Goal: Task Accomplishment & Management: Manage account settings

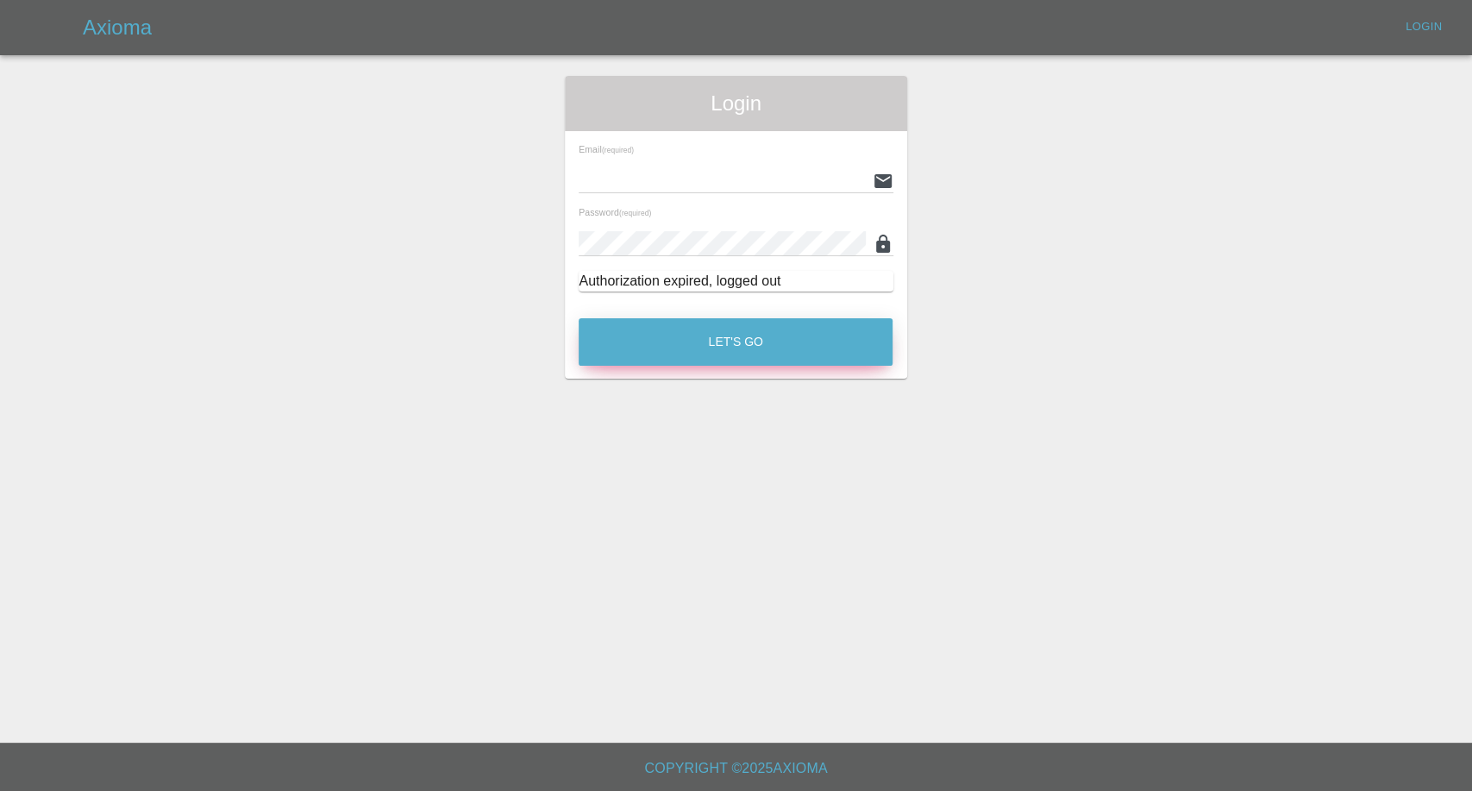
type input "afreen@axioma.co.uk"
click at [755, 359] on button "Let's Go" at bounding box center [736, 341] width 314 height 47
click at [579, 318] on button "Let's Go" at bounding box center [736, 341] width 314 height 47
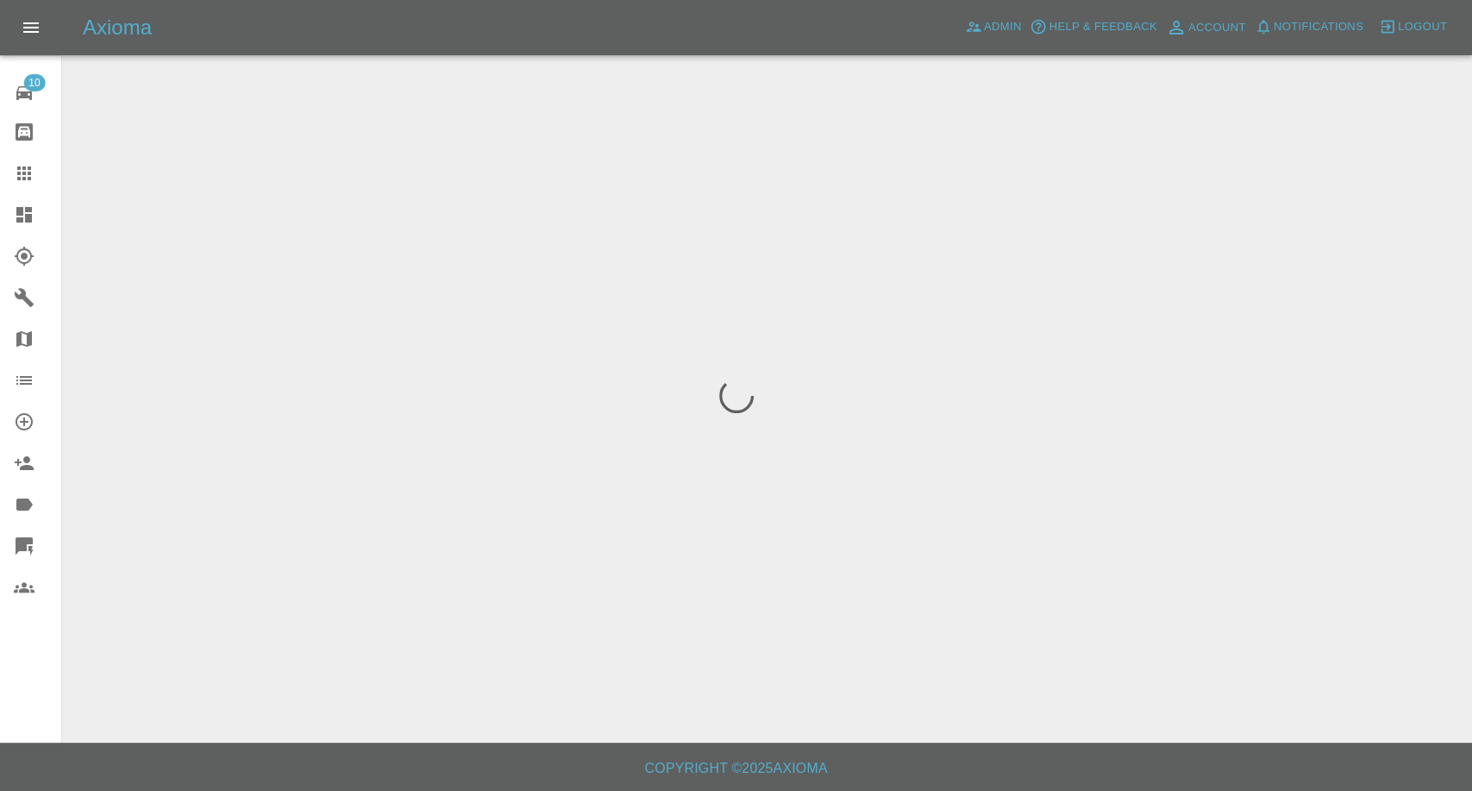
click at [27, 178] on icon at bounding box center [24, 173] width 21 height 21
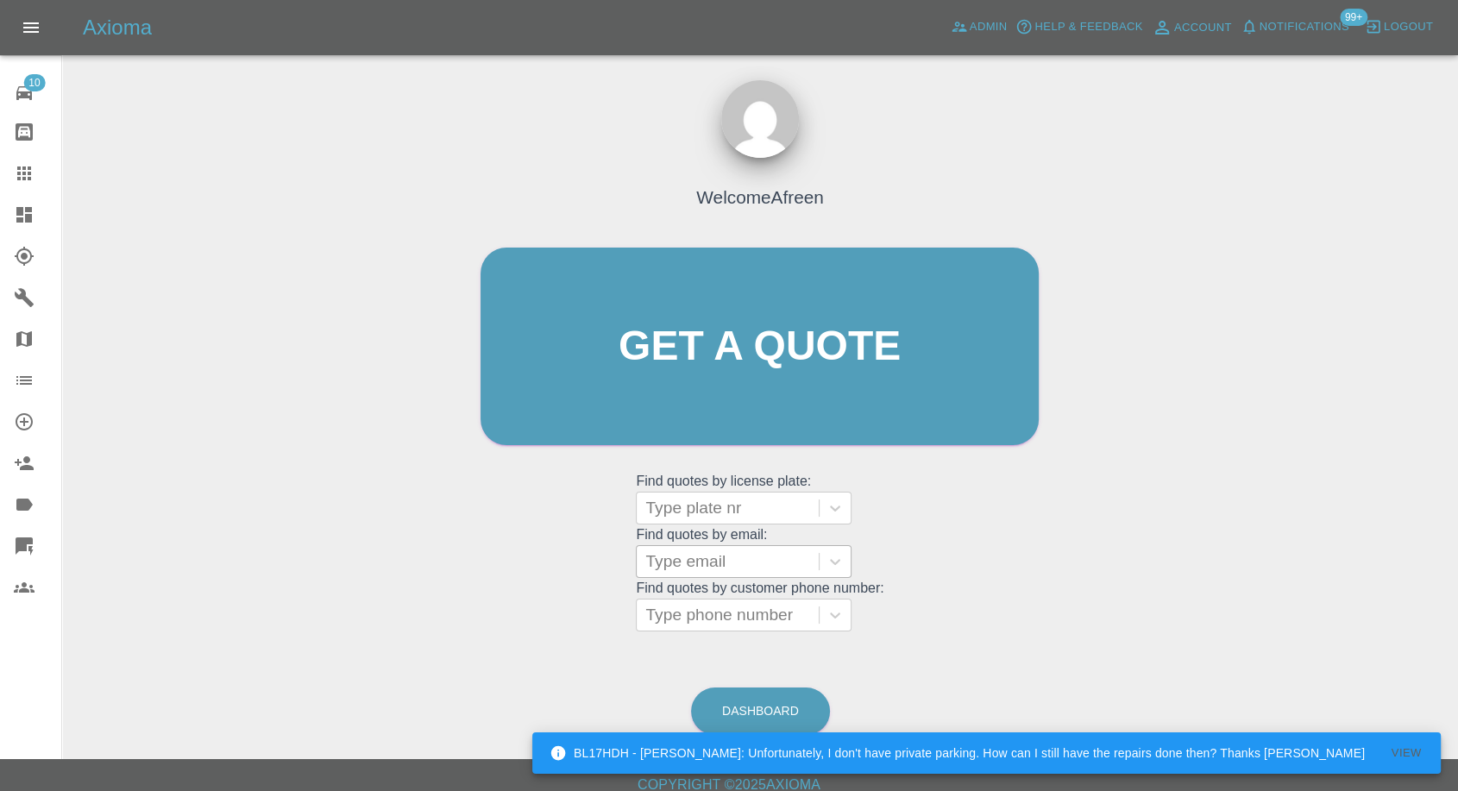
click at [734, 554] on div at bounding box center [727, 561] width 165 height 24
paste input ""oakmike@icloud.com" <undefined>"
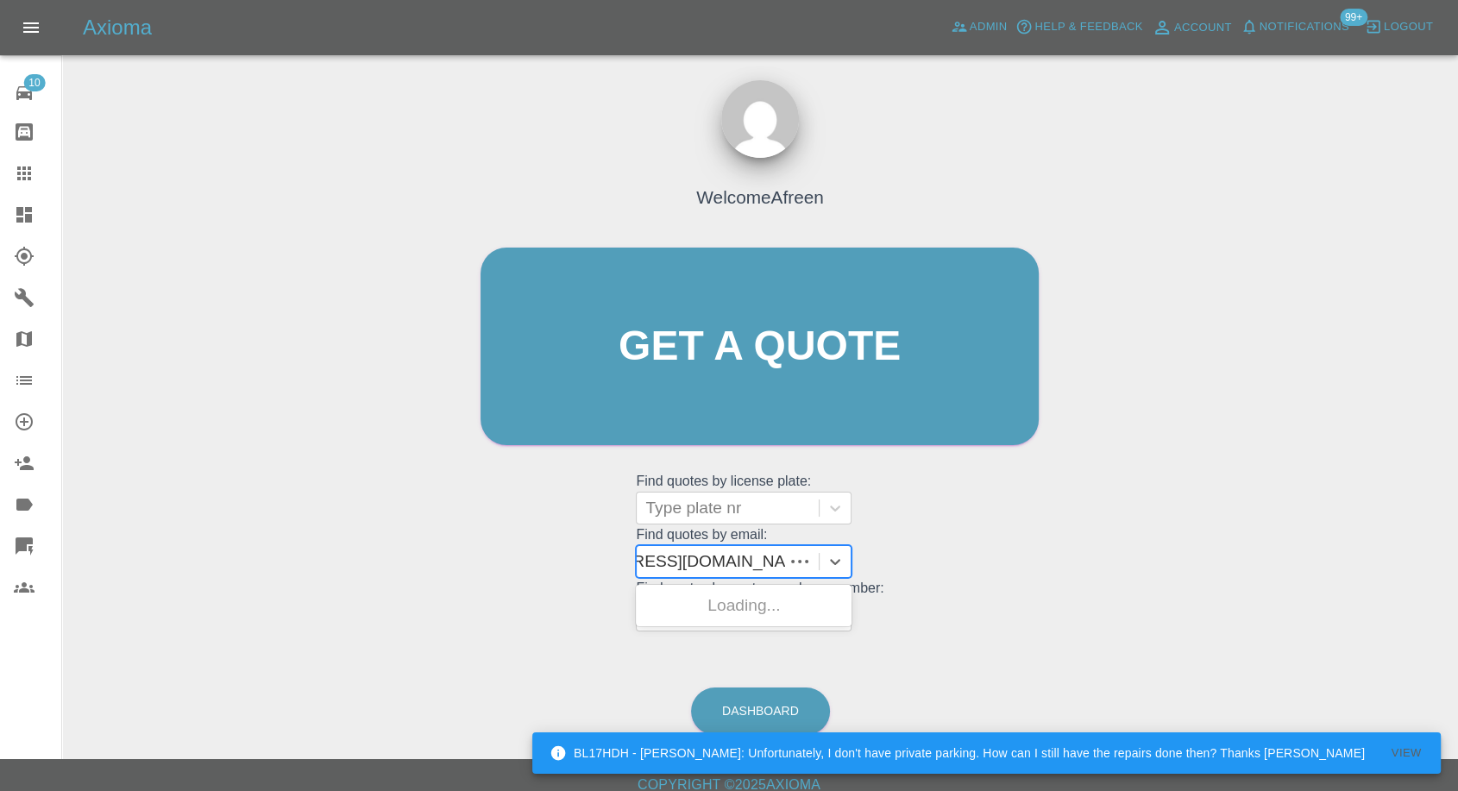
scroll to position [0, 95]
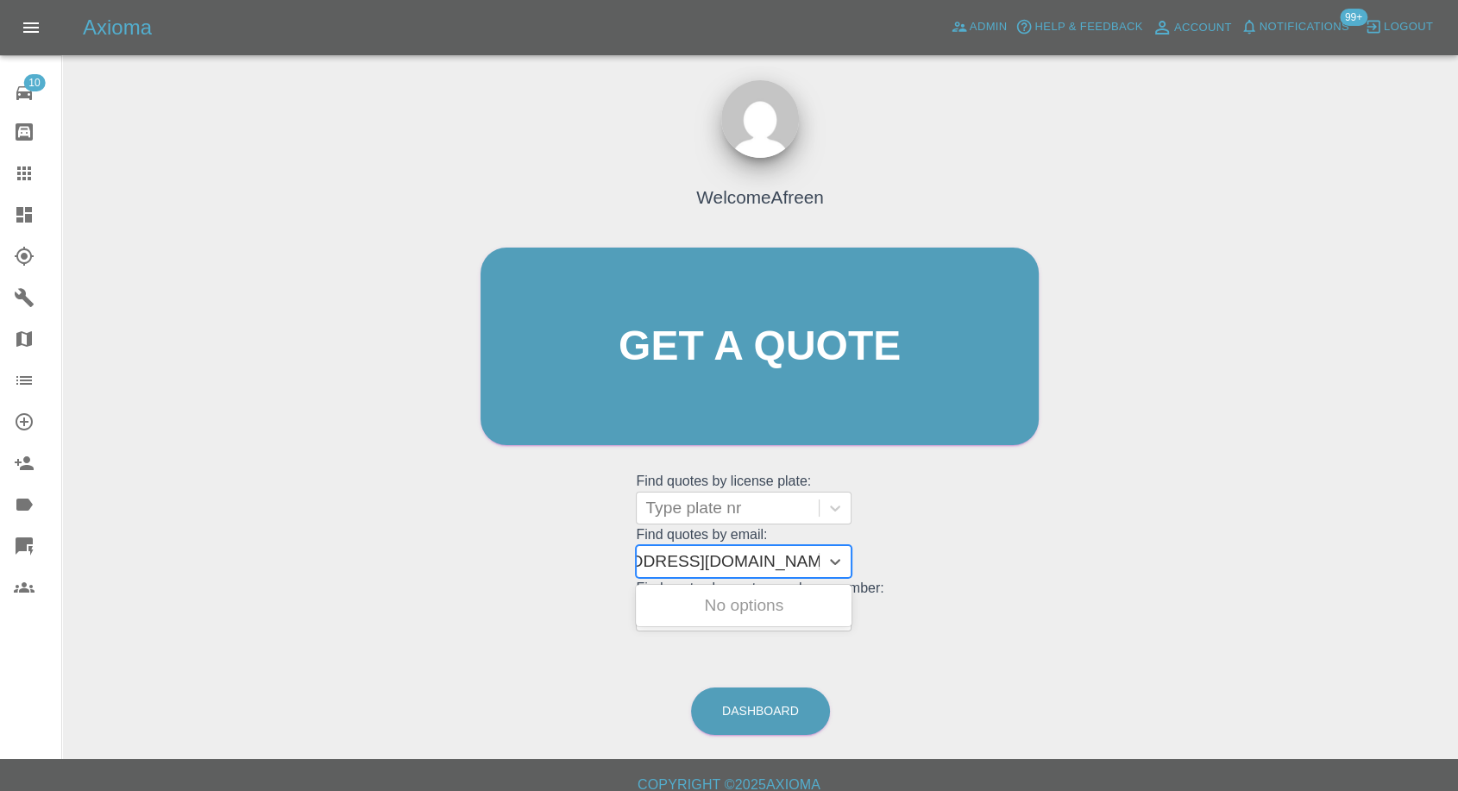
drag, startPoint x: 711, startPoint y: 562, endPoint x: 1067, endPoint y: 562, distance: 356.3
click at [1067, 562] on div "Welcome Afreen Get a quote Get a quote Find quotes by license plate: Type plate…" at bounding box center [760, 428] width 1368 height 619
type input "oakmike@icloud.com"
click at [768, 597] on div "LN20 NRU, Awaiting Repair" at bounding box center [744, 615] width 216 height 55
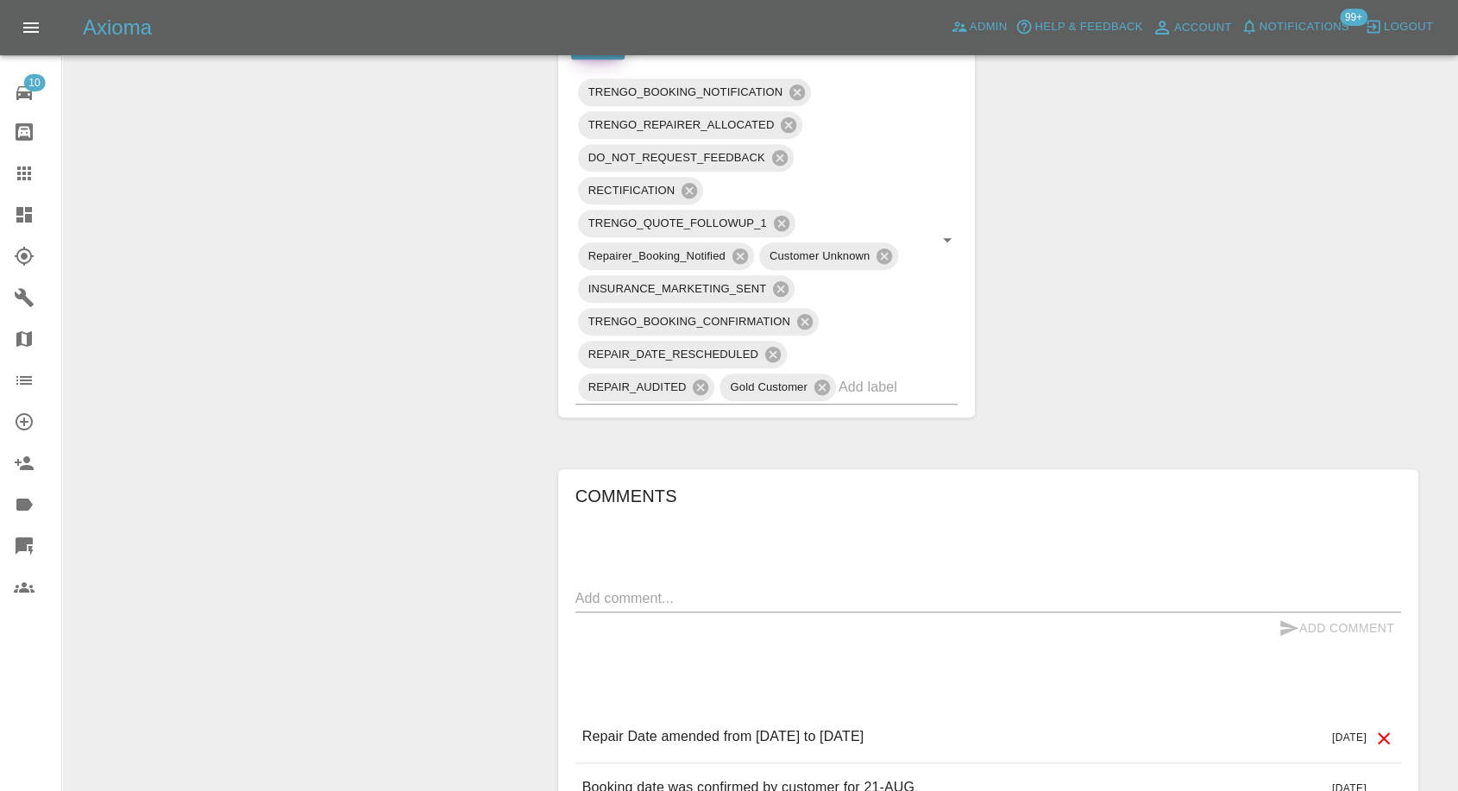
scroll to position [1246, 0]
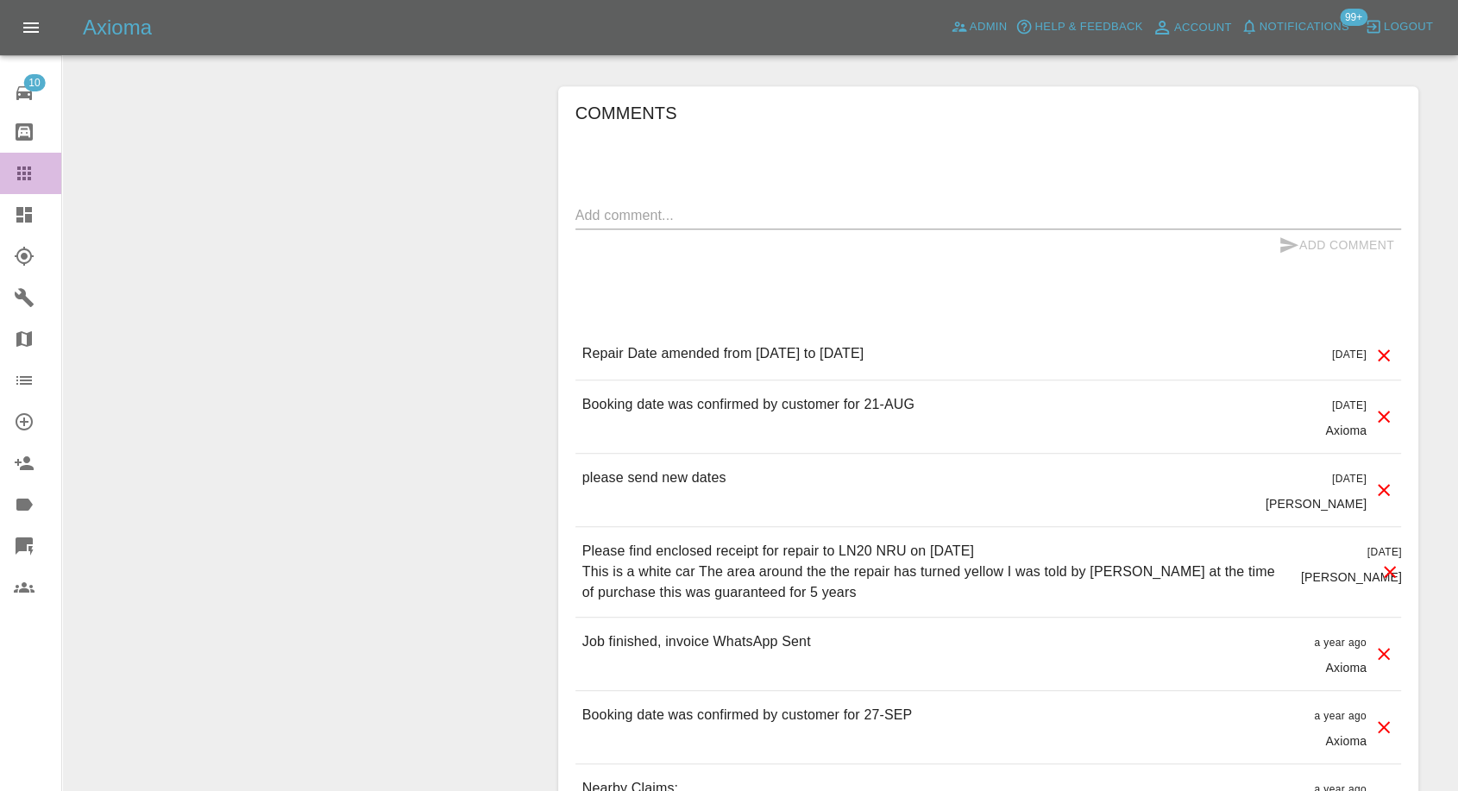
click at [21, 187] on link "Claims" at bounding box center [30, 173] width 61 height 41
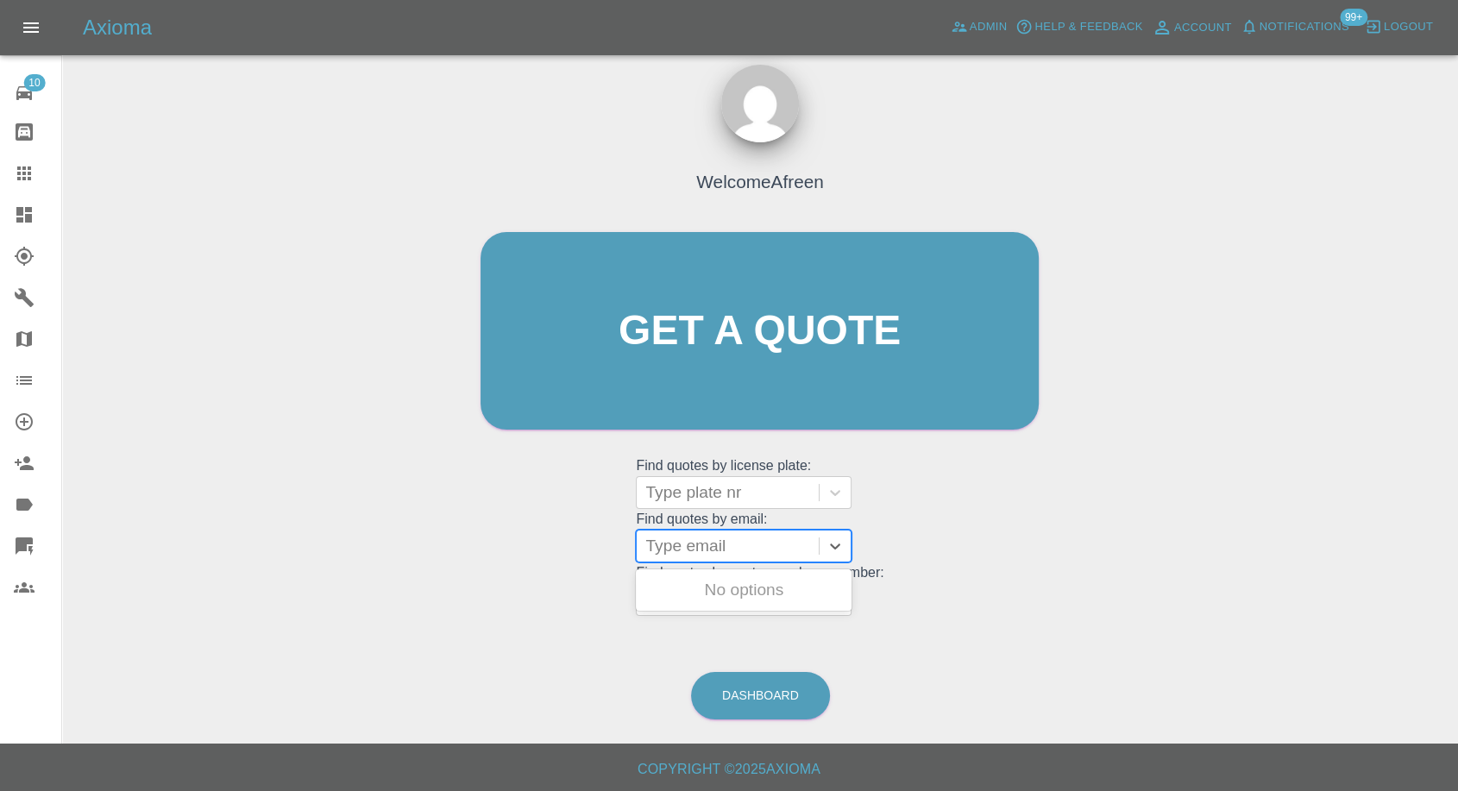
click at [724, 548] on div at bounding box center [727, 546] width 165 height 24
paste input ""maciejpilat@yahoo.co.uk" <undefined>"
drag, startPoint x: 710, startPoint y: 548, endPoint x: 1059, endPoint y: 558, distance: 349.5
click at [1046, 558] on div "Welcome Afreen Get a quote Get a quote Find quotes by license plate: Type plate…" at bounding box center [759, 364] width 594 height 521
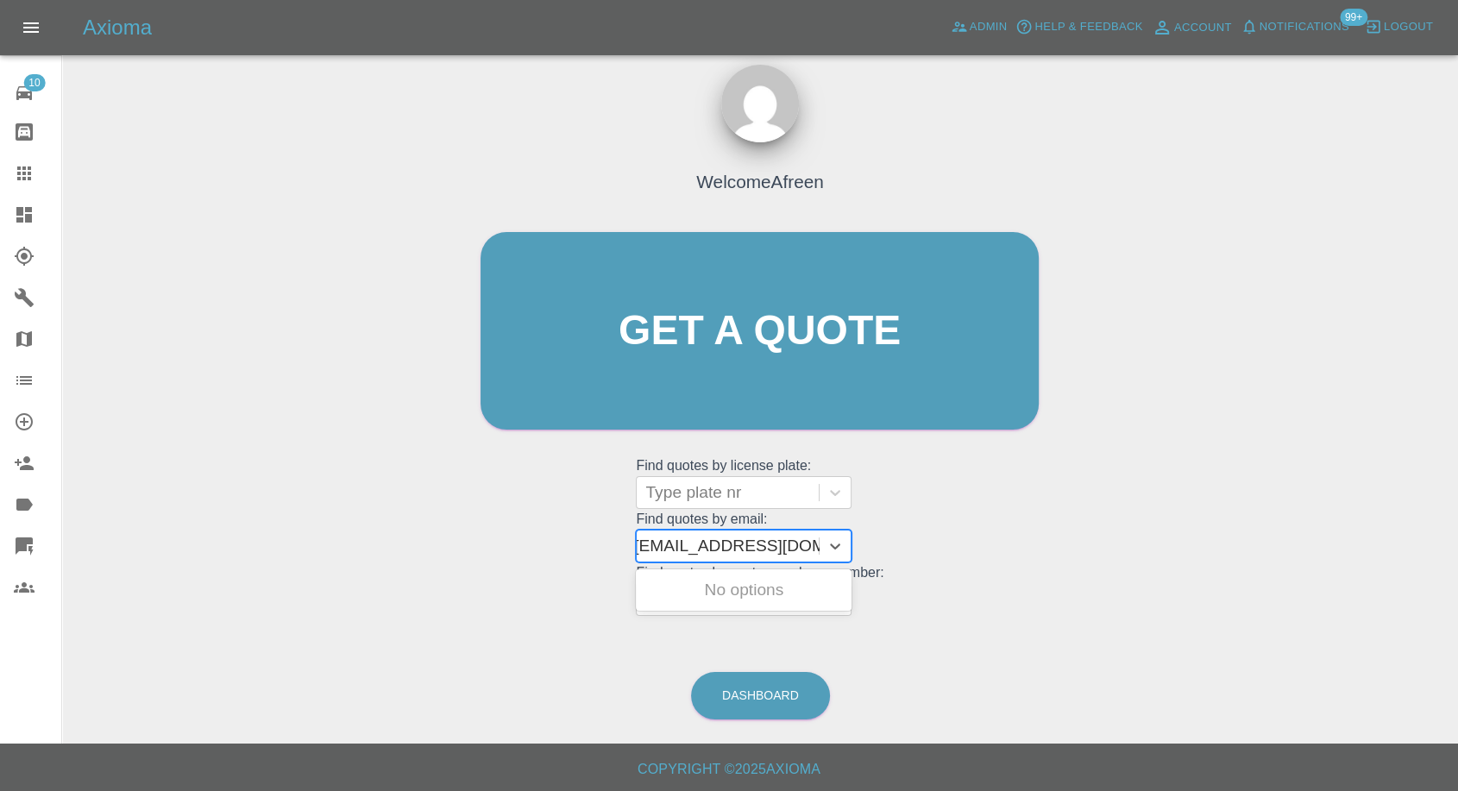
scroll to position [0, 8]
type input "maciejpilat@yahoo.co.uk"
click at [781, 580] on div "KM68FBA, Awaiting Repair" at bounding box center [744, 600] width 216 height 55
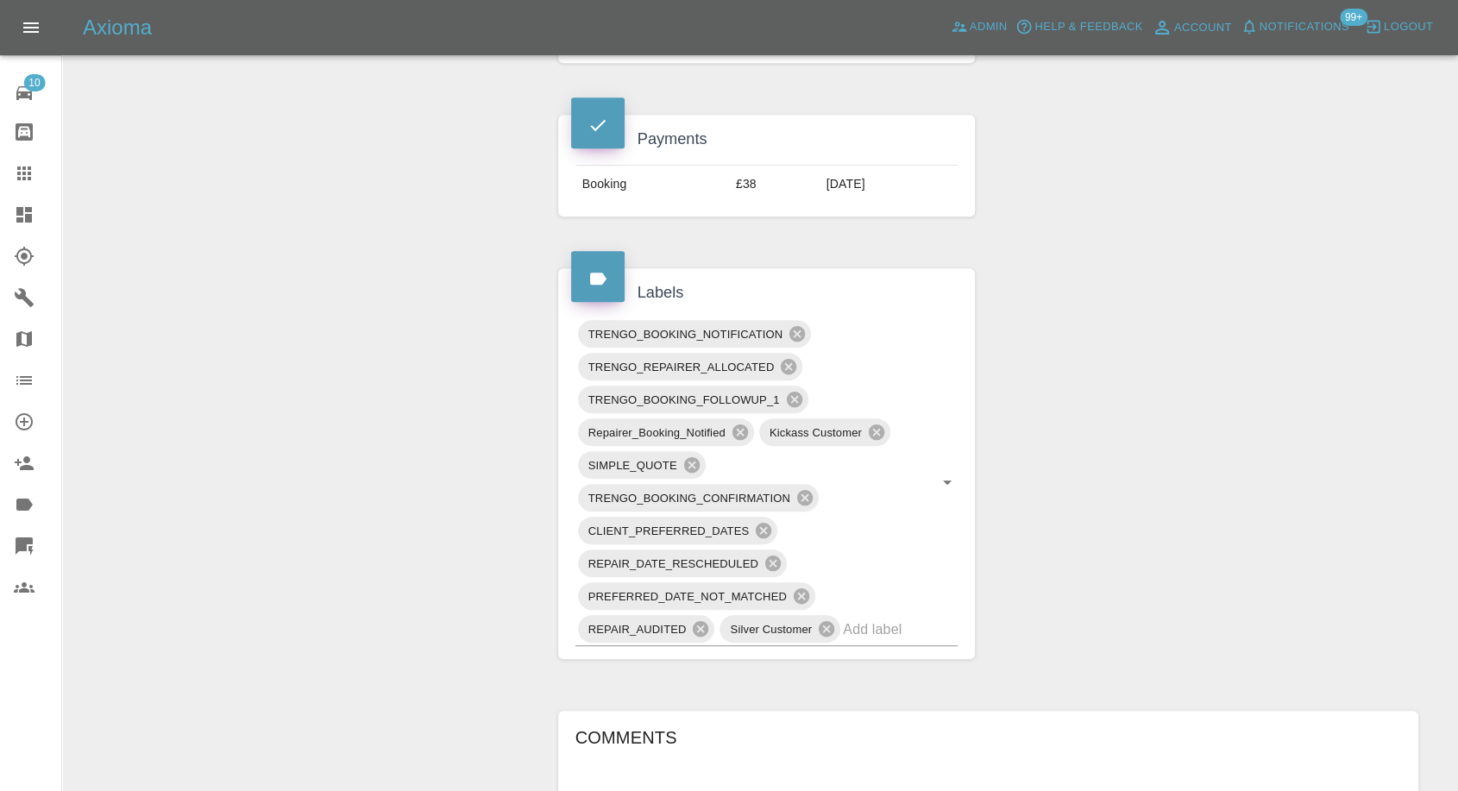
scroll to position [1150, 0]
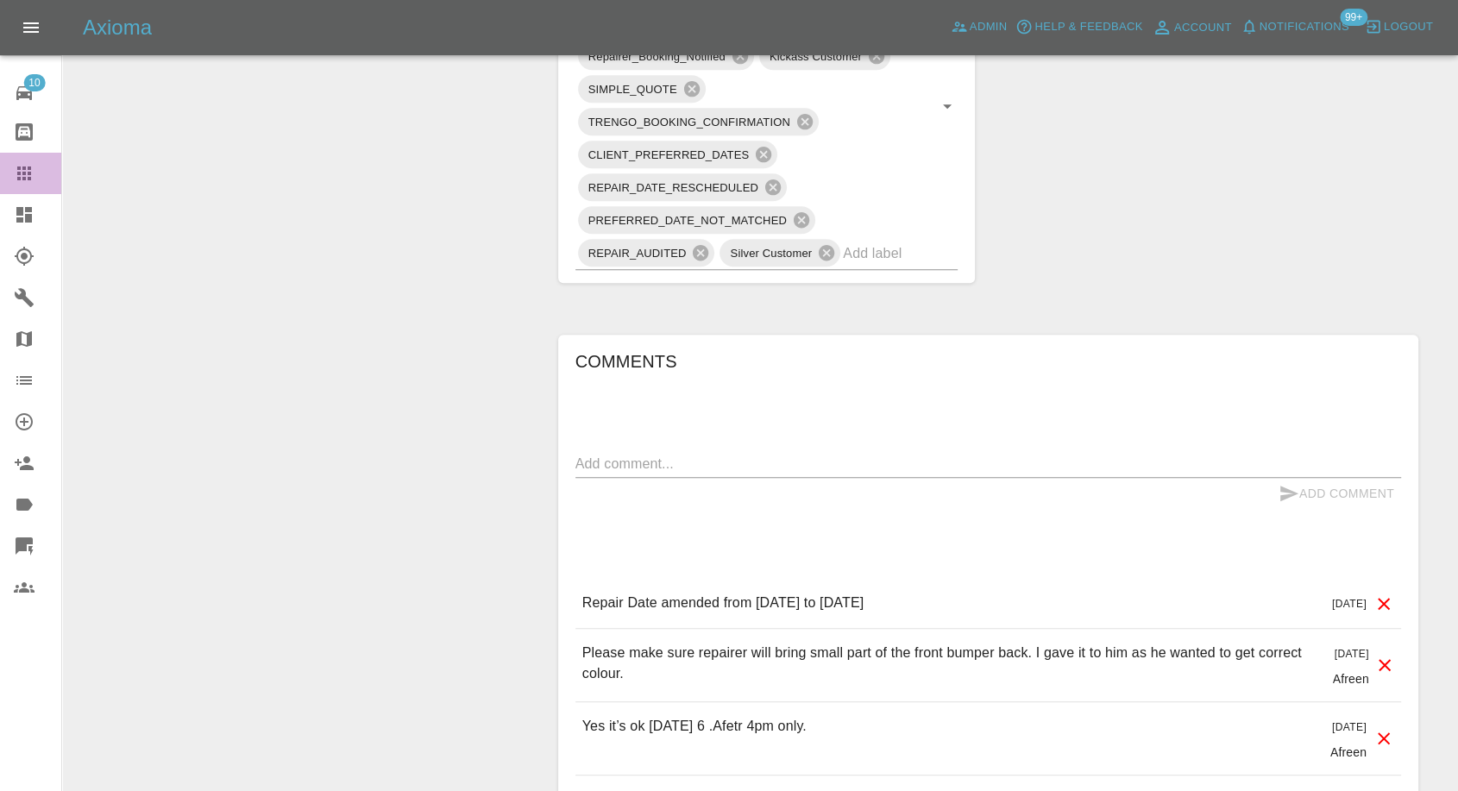
click at [28, 177] on icon at bounding box center [24, 173] width 14 height 14
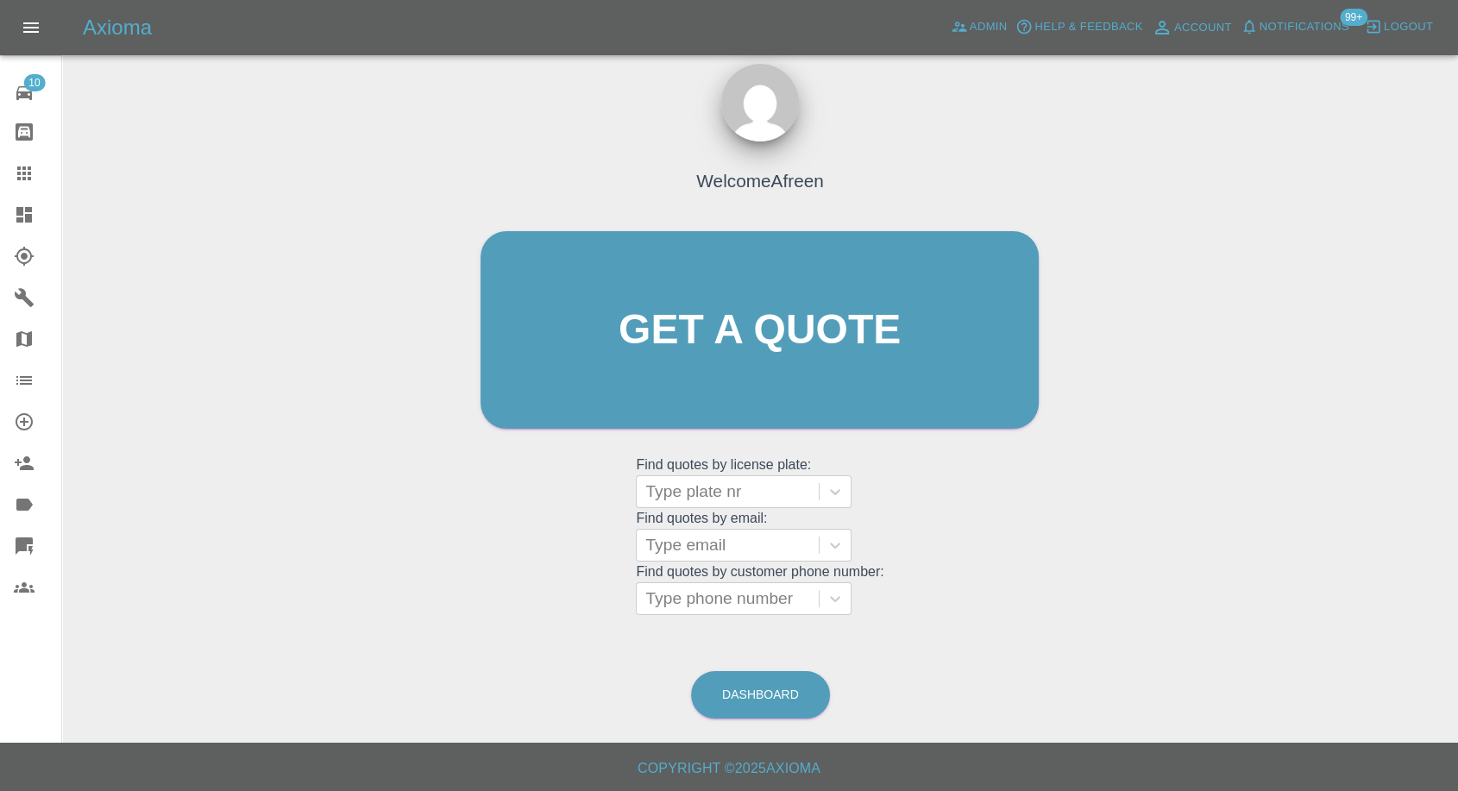
scroll to position [16, 0]
click at [672, 540] on div at bounding box center [727, 546] width 165 height 24
paste input ""ben.hamer@ossomed.co.uk" <undefined>"
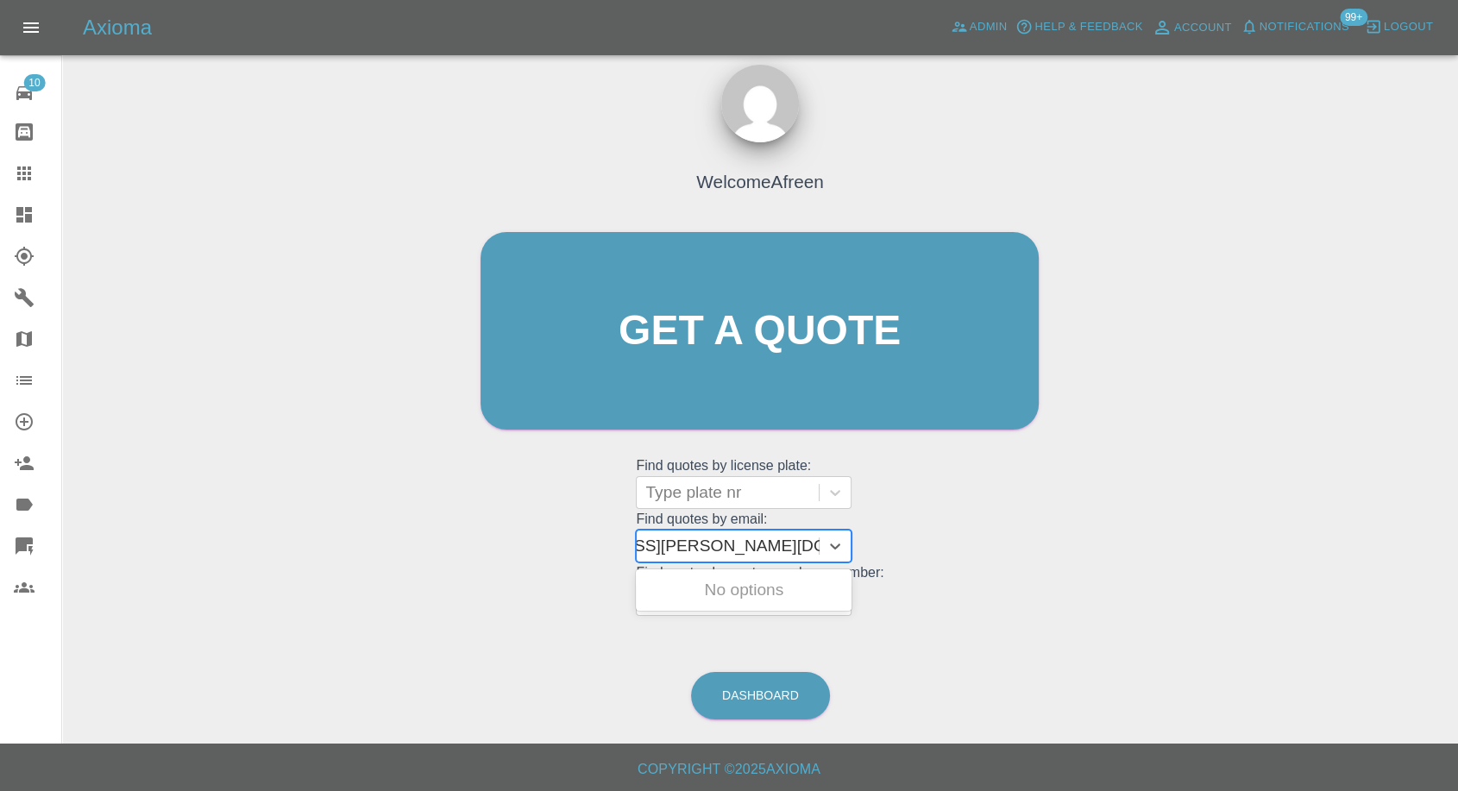
drag, startPoint x: 710, startPoint y: 544, endPoint x: 951, endPoint y: 554, distance: 241.7
click at [951, 554] on div "Welcome Afreen Get a quote Get a quote Find quotes by license plate: Type plate…" at bounding box center [759, 364] width 594 height 521
type input "ben.hamer@ossomed.co.uk"
click at [711, 587] on div "YN54HHA, Awaiting Repair" at bounding box center [744, 600] width 216 height 55
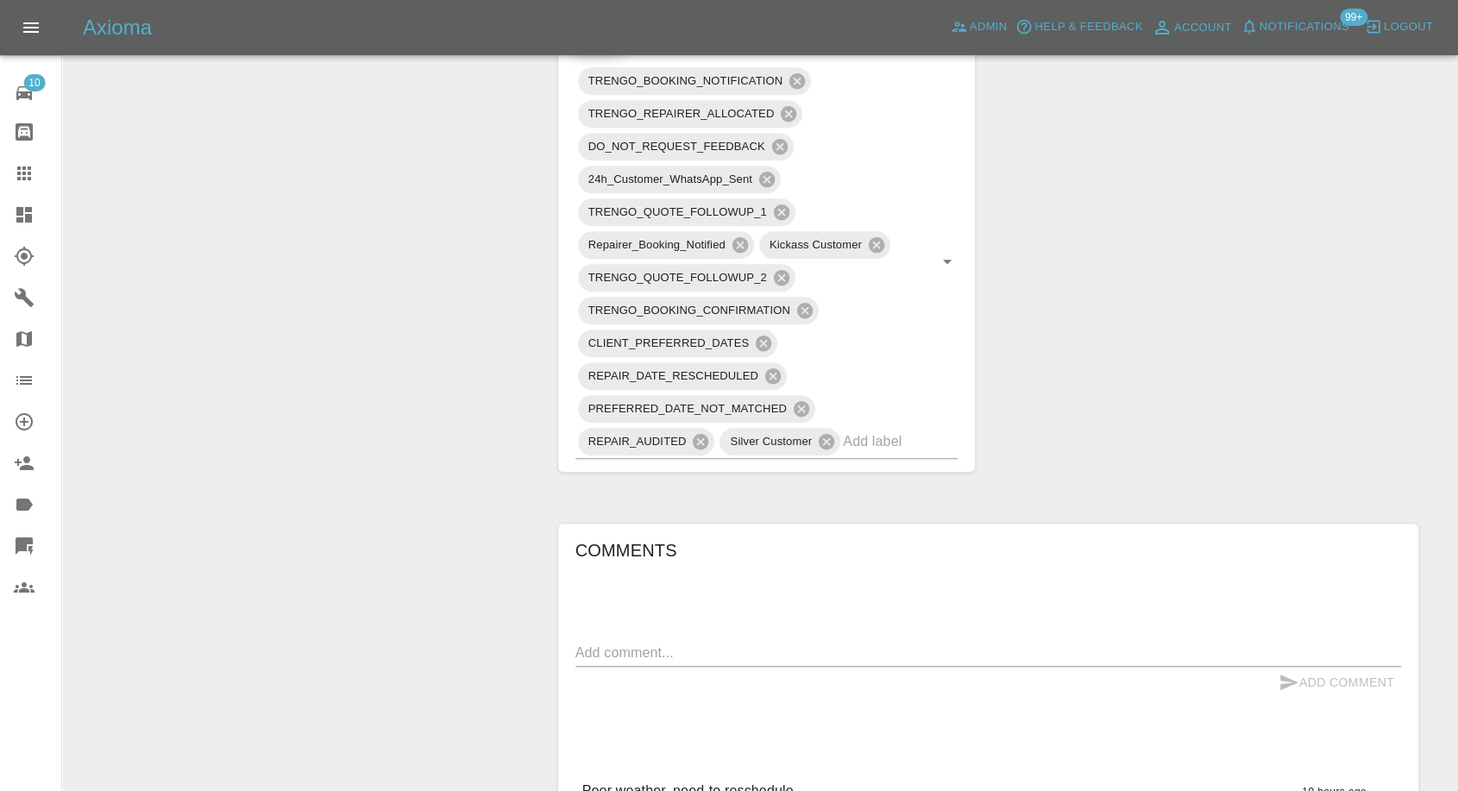
scroll to position [863, 0]
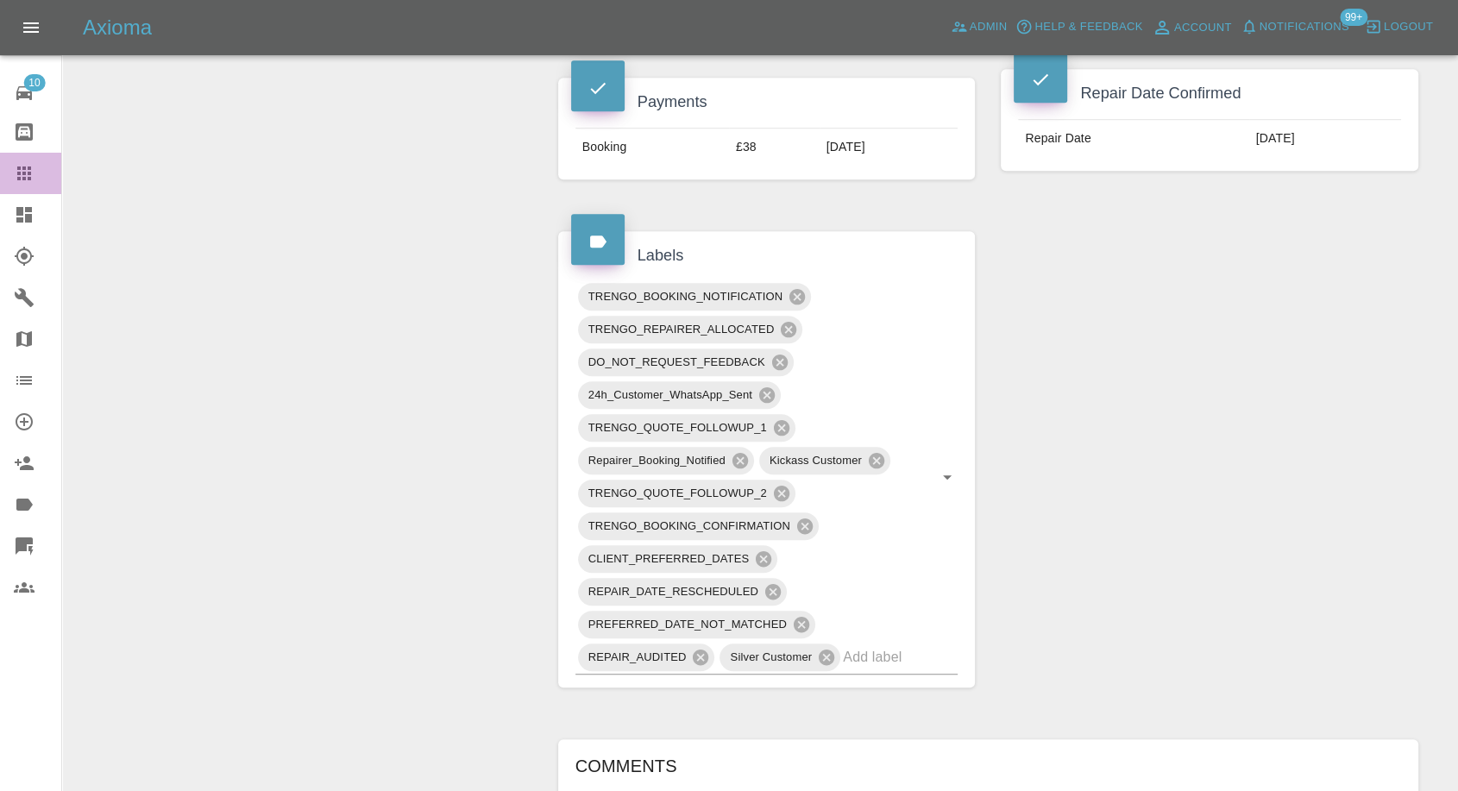
drag, startPoint x: 28, startPoint y: 173, endPoint x: 329, endPoint y: 381, distance: 365.8
click at [28, 174] on icon at bounding box center [24, 173] width 14 height 14
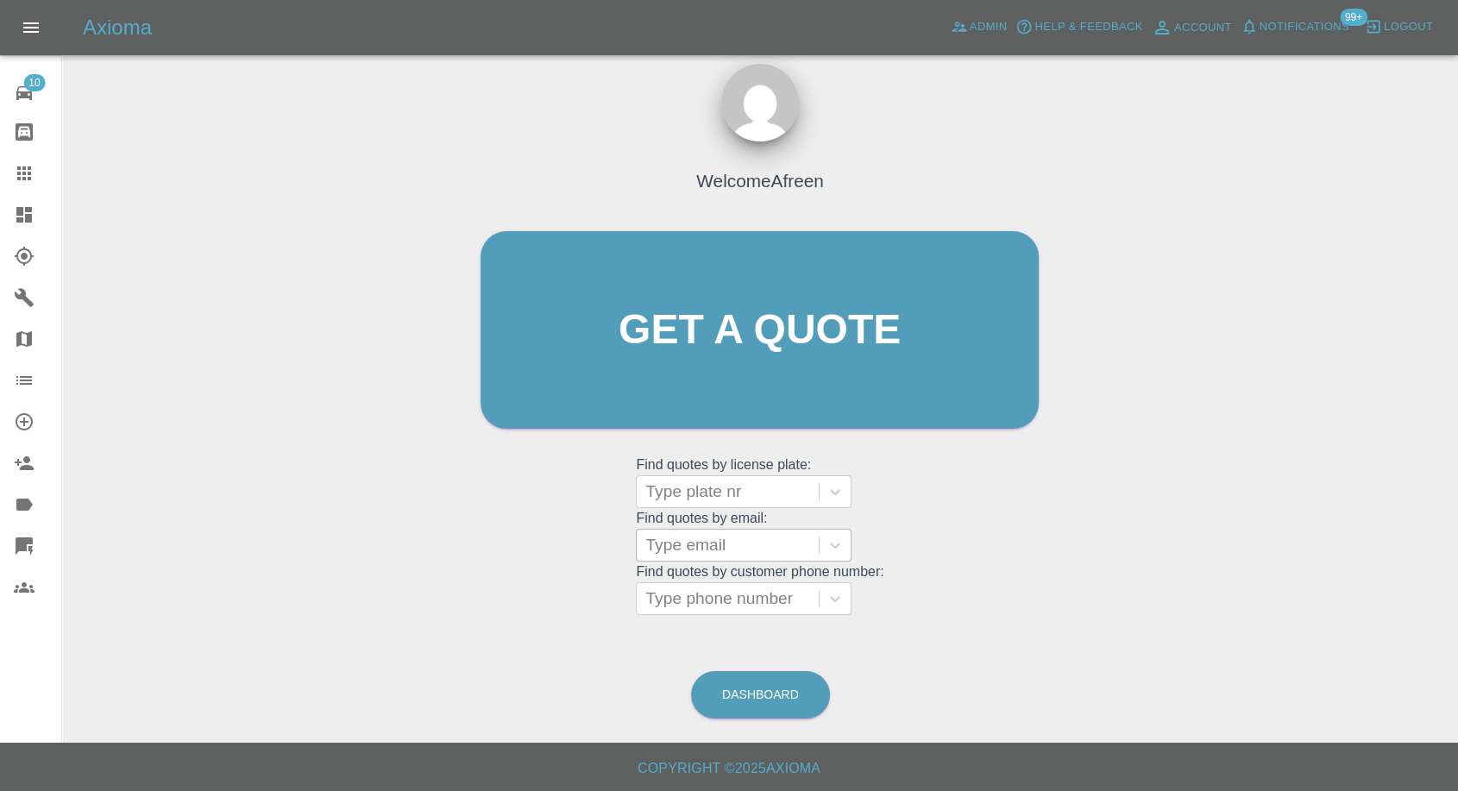
scroll to position [16, 0]
click at [719, 532] on div "Type email" at bounding box center [728, 545] width 182 height 31
paste input ""fipps32@btinternet.com" <undefined>"
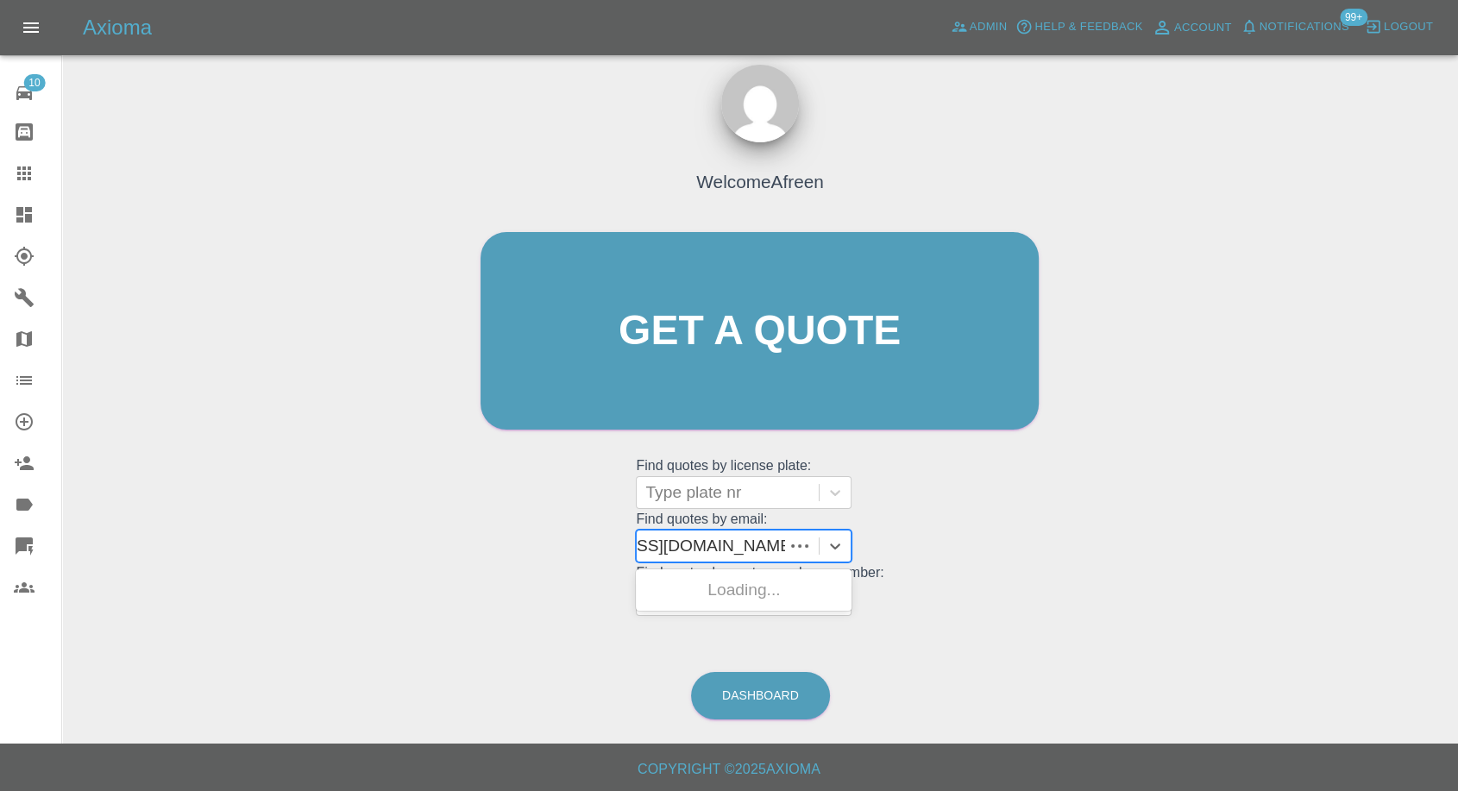
scroll to position [0, 113]
drag, startPoint x: 713, startPoint y: 540, endPoint x: 1155, endPoint y: 609, distance: 447.9
click at [1155, 609] on div "Welcome Afreen Get a quote Get a quote Find quotes by license plate: Type plate…" at bounding box center [760, 413] width 1368 height 619
type input "fipps32@btinternet.com"
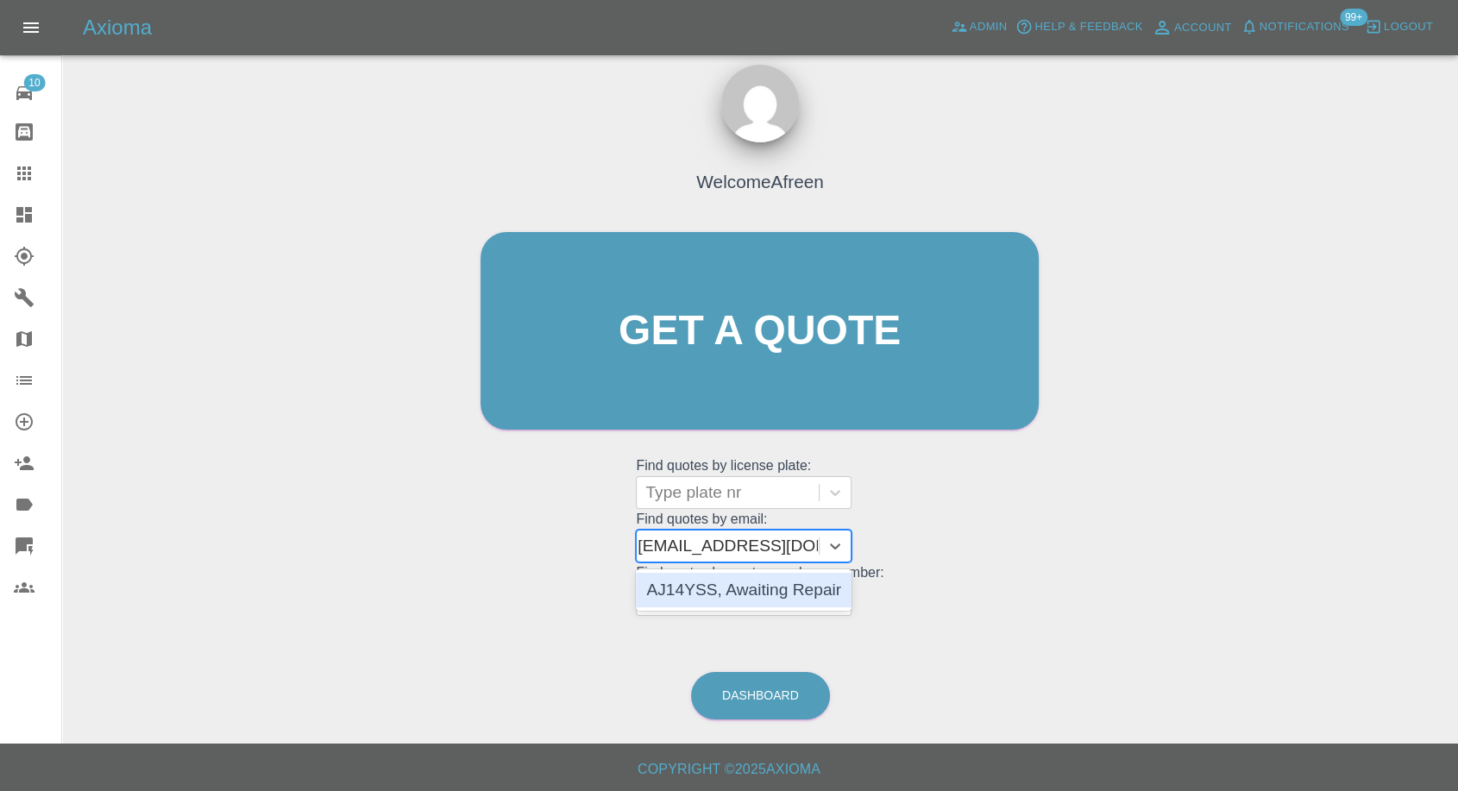
scroll to position [0, 6]
click at [836, 602] on div "AJ14YSS, Awaiting Repair" at bounding box center [744, 590] width 216 height 35
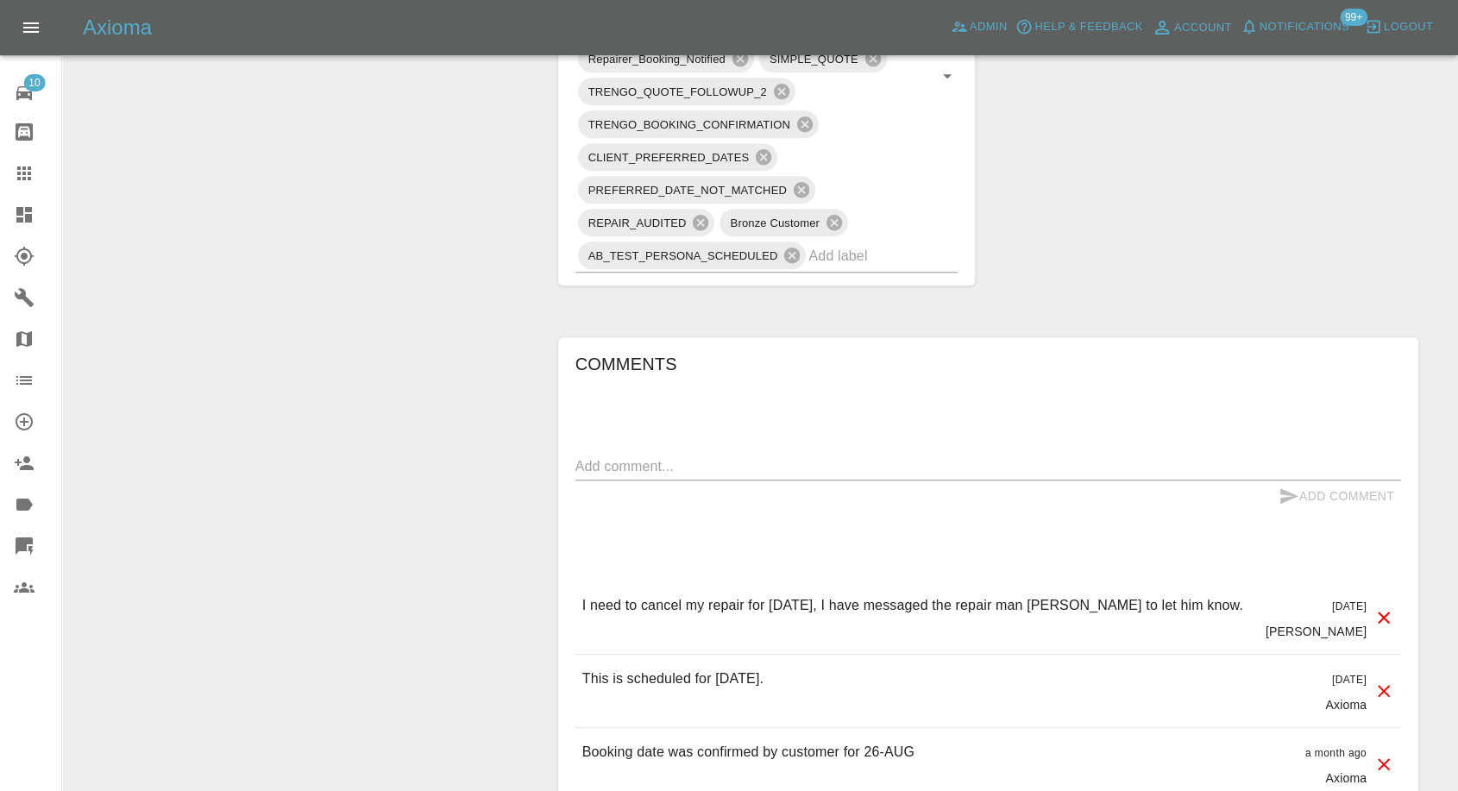
scroll to position [1246, 0]
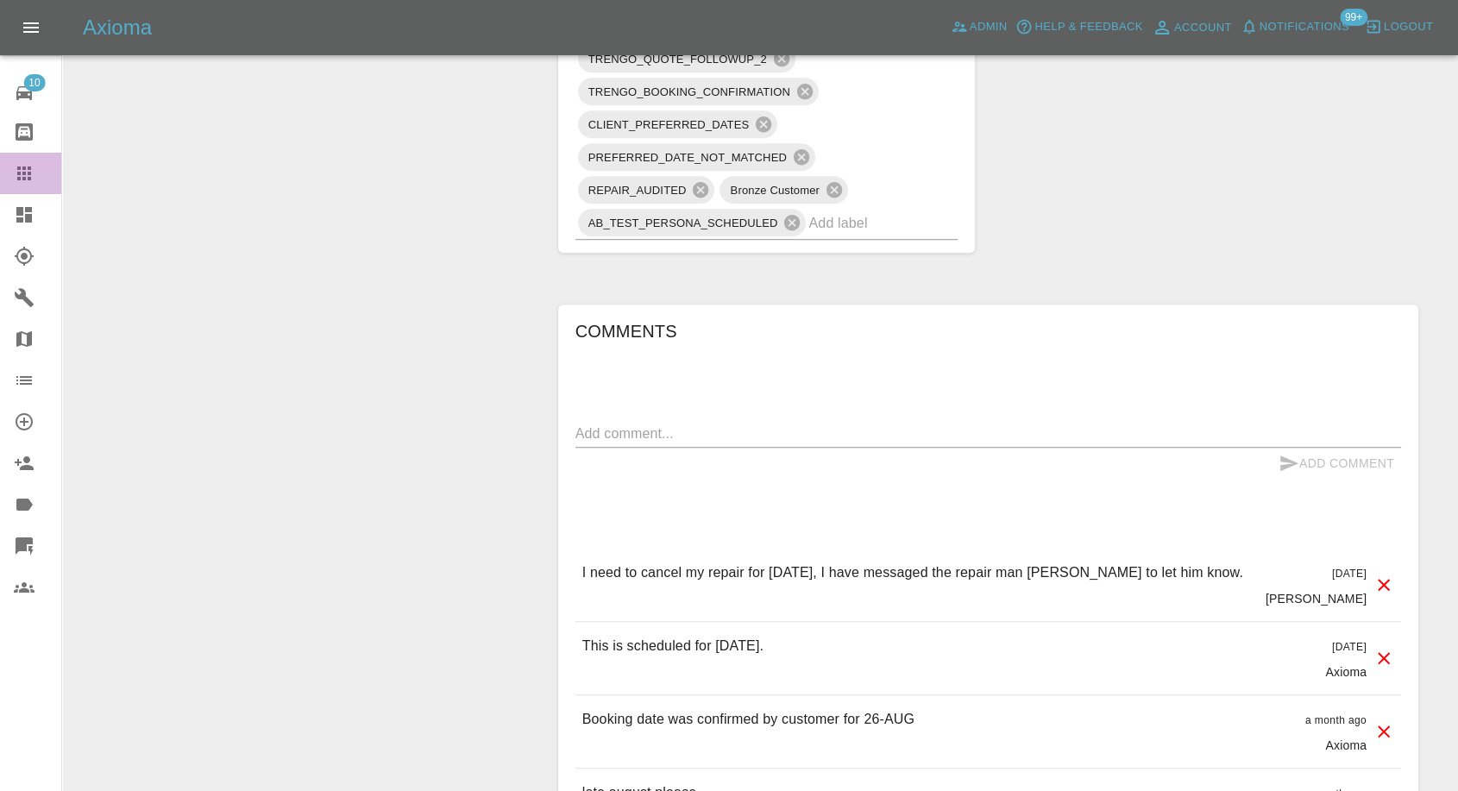
click at [26, 176] on icon at bounding box center [24, 173] width 21 height 21
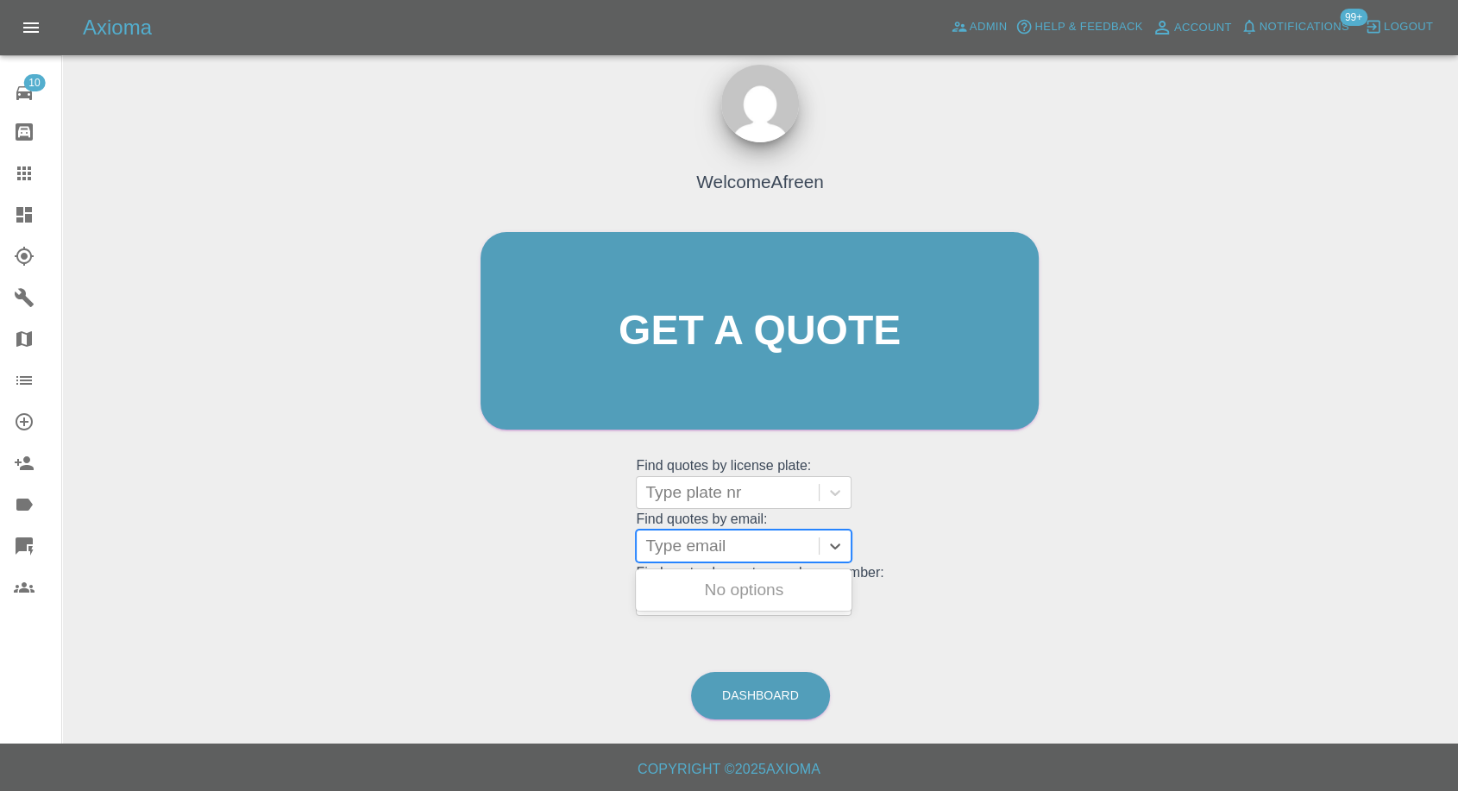
click at [713, 549] on div at bounding box center [727, 546] width 165 height 24
paste input ""irsweetperu@yahoo.co.uk" <undefined>"
drag, startPoint x: 708, startPoint y: 542, endPoint x: 1307, endPoint y: 569, distance: 599.3
click at [1307, 568] on div "Welcome Afreen Get a quote Get a quote Find quotes by license plate: Type plate…" at bounding box center [760, 413] width 1368 height 619
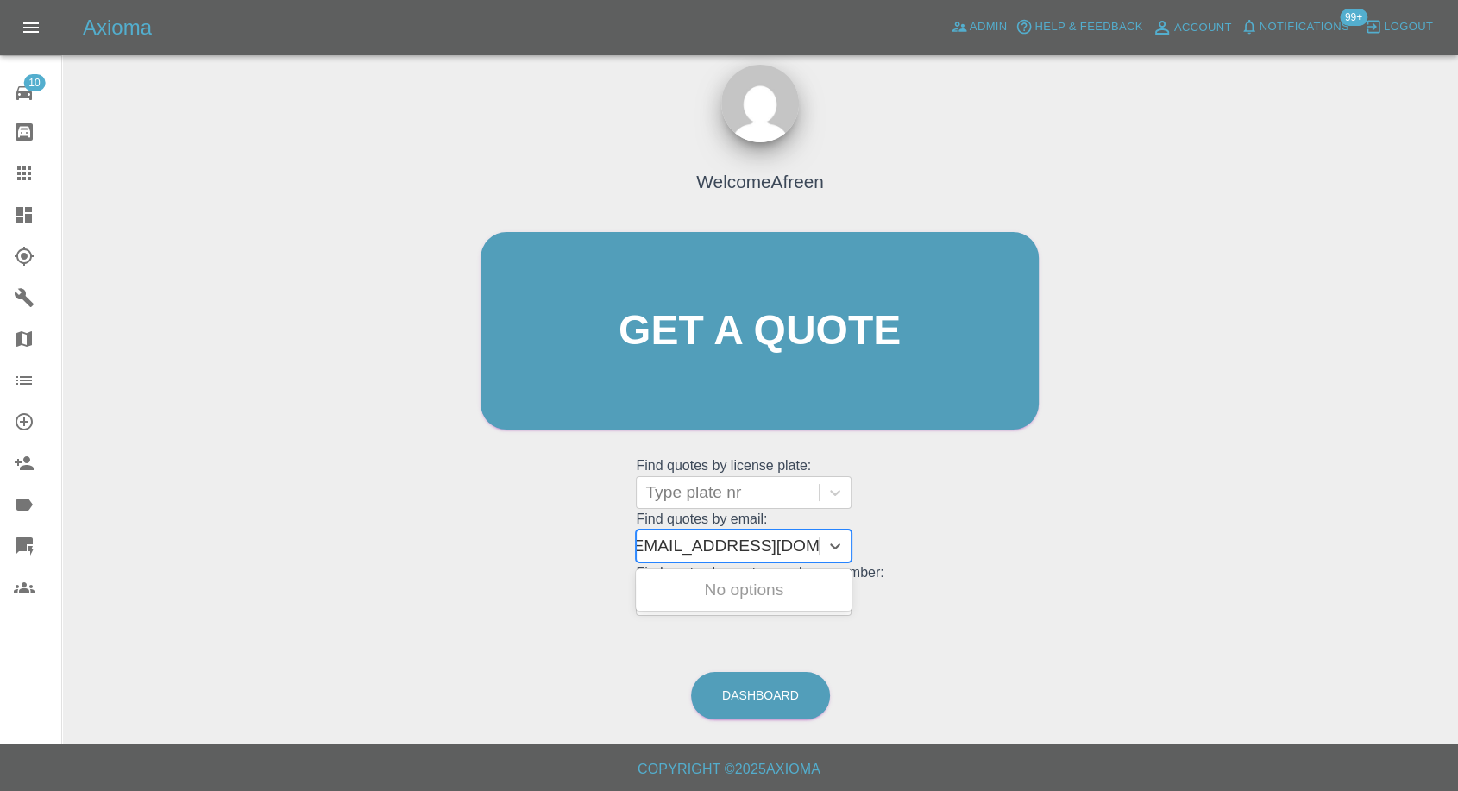
scroll to position [0, 8]
type input "irsweetperu@yahoo.co.uk"
click at [820, 601] on div "HJ23NUP, Awaiting Repair" at bounding box center [744, 600] width 216 height 55
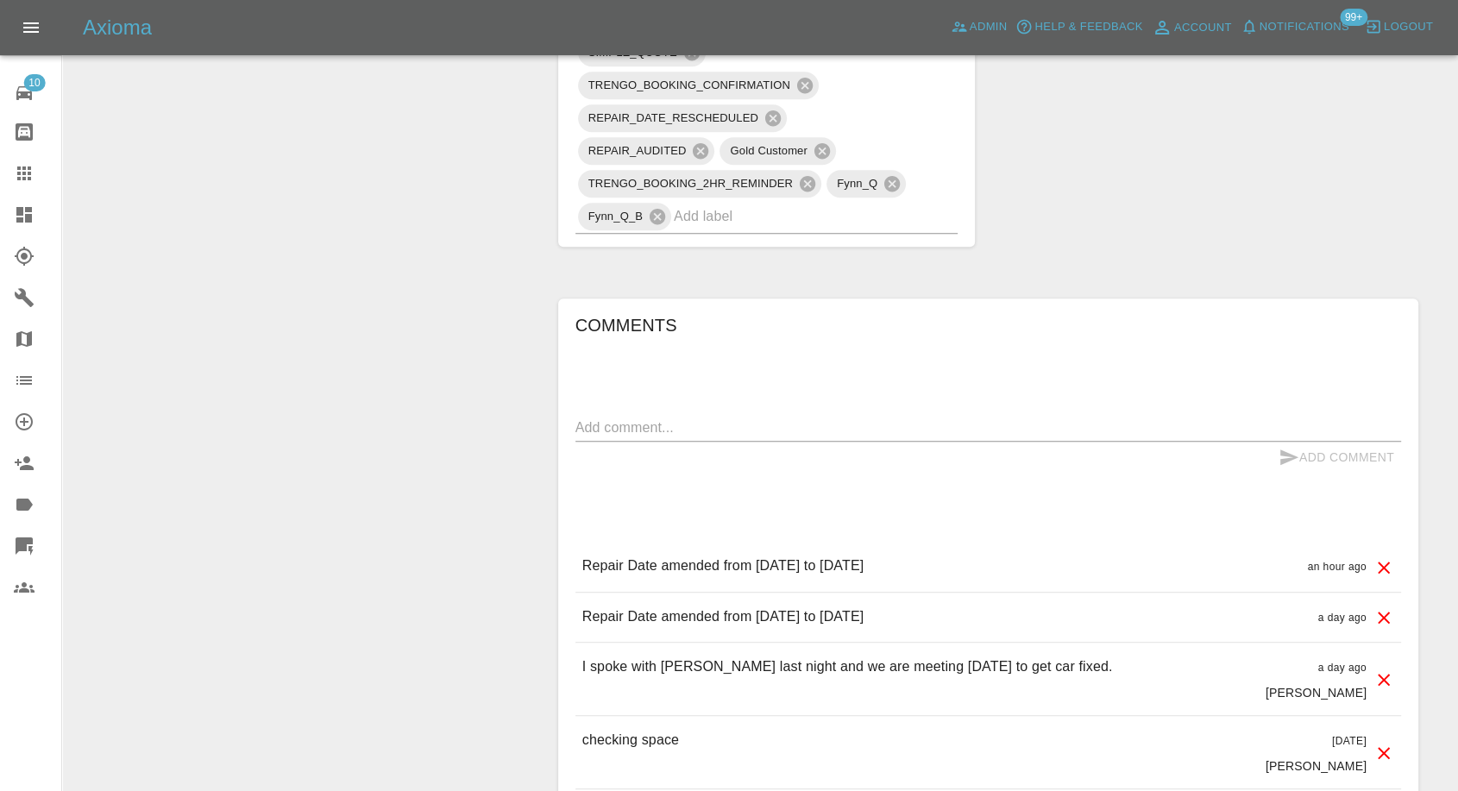
scroll to position [1341, 0]
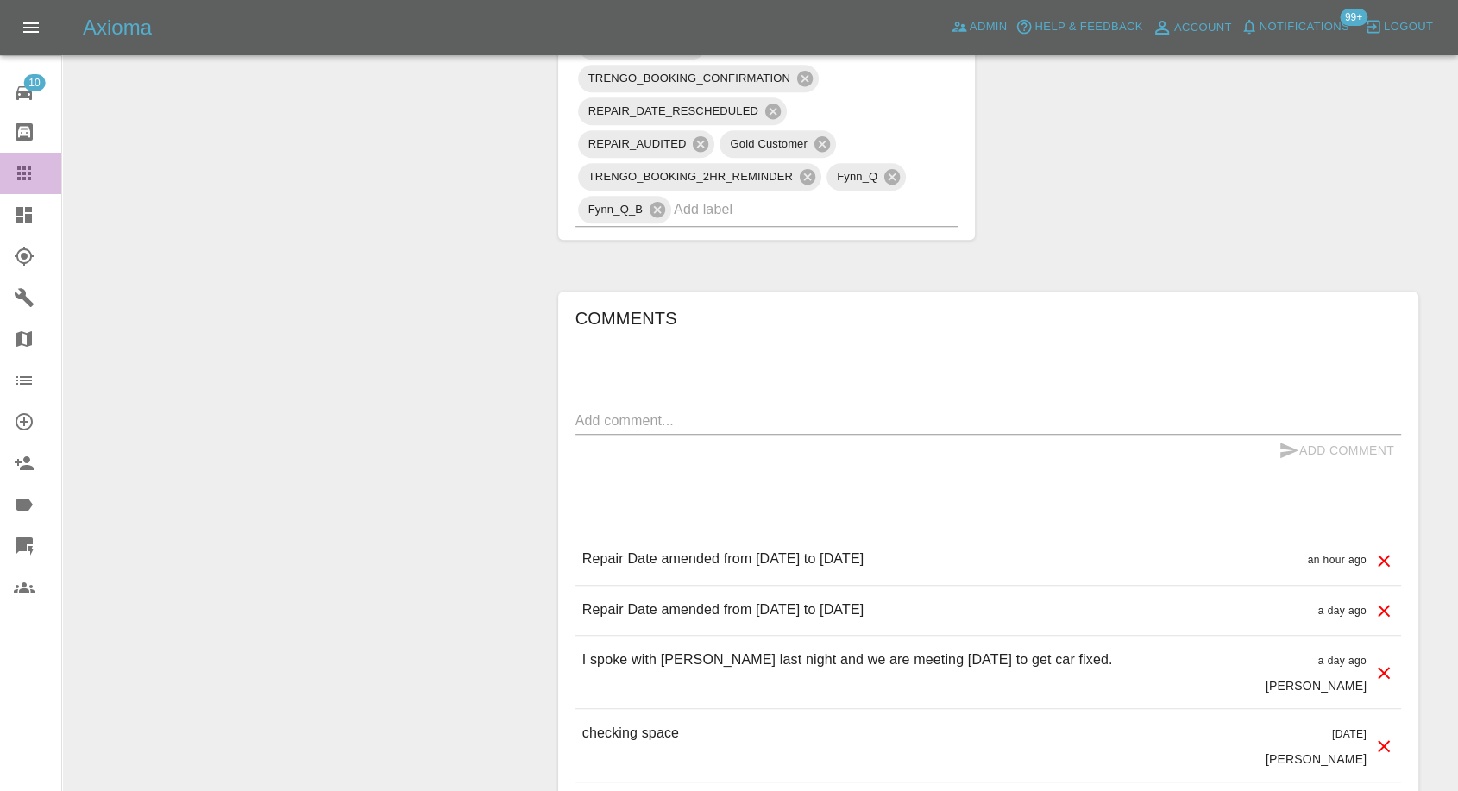
click at [29, 181] on icon at bounding box center [24, 173] width 21 height 21
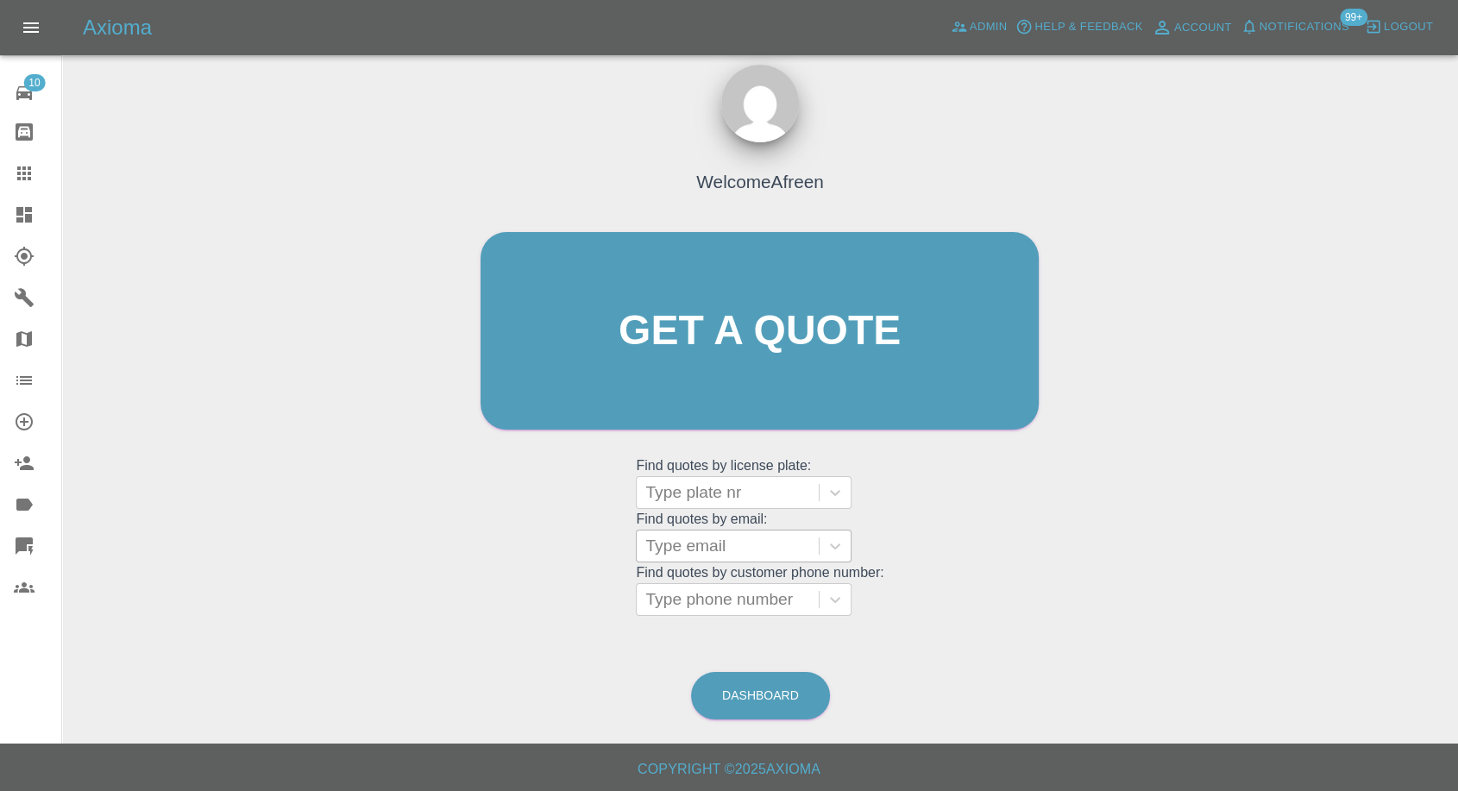
click at [713, 557] on div "Type email" at bounding box center [728, 545] width 182 height 31
paste input ""levi.budi@outlook.com" <undefined>"
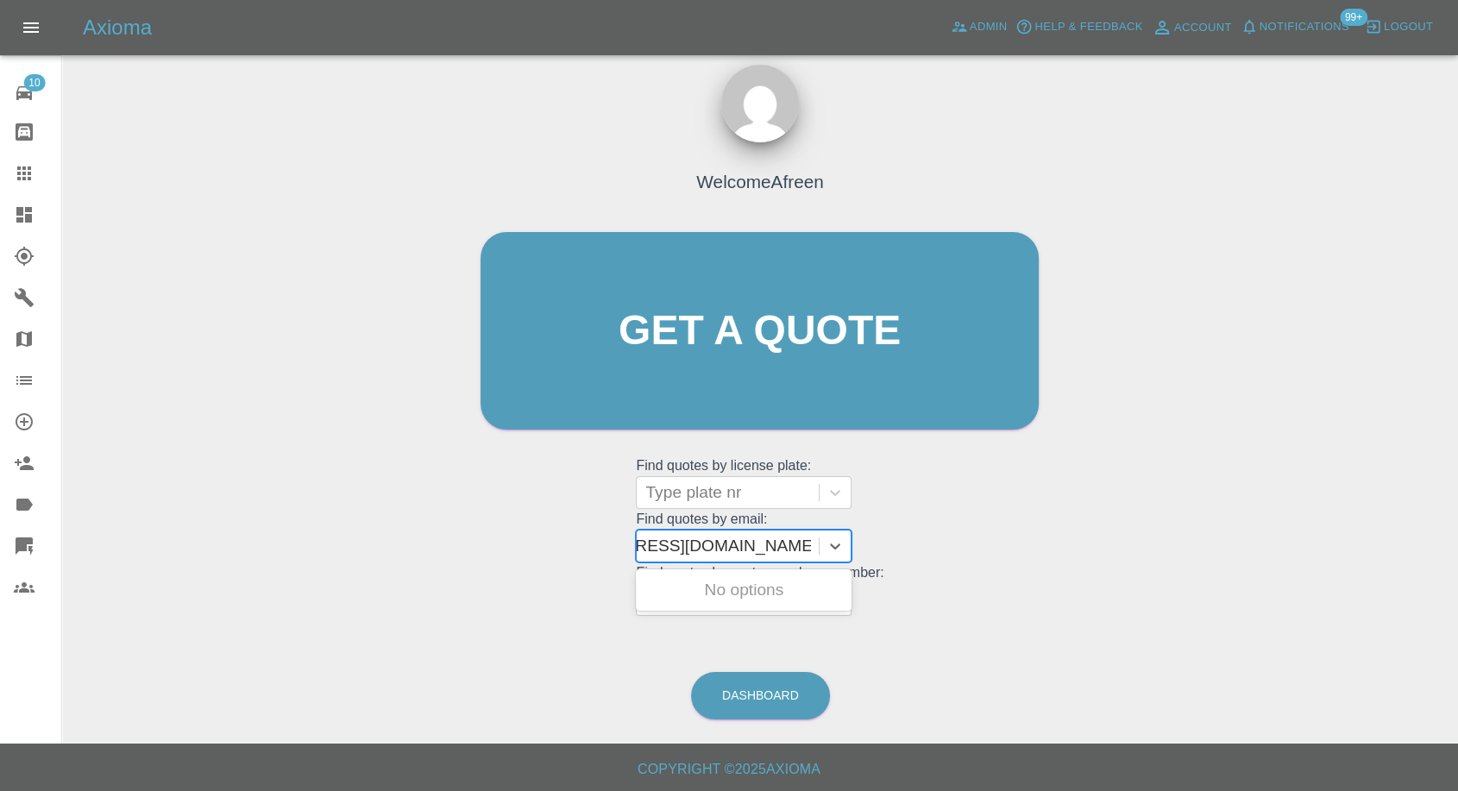
scroll to position [0, 104]
drag, startPoint x: 710, startPoint y: 542, endPoint x: 1190, endPoint y: 612, distance: 485.6
click at [1190, 612] on div "Welcome Afreen Get a quote Get a quote Find quotes by license plate: Type plate…" at bounding box center [760, 413] width 1368 height 619
type input "levi.budi@outlook.com"
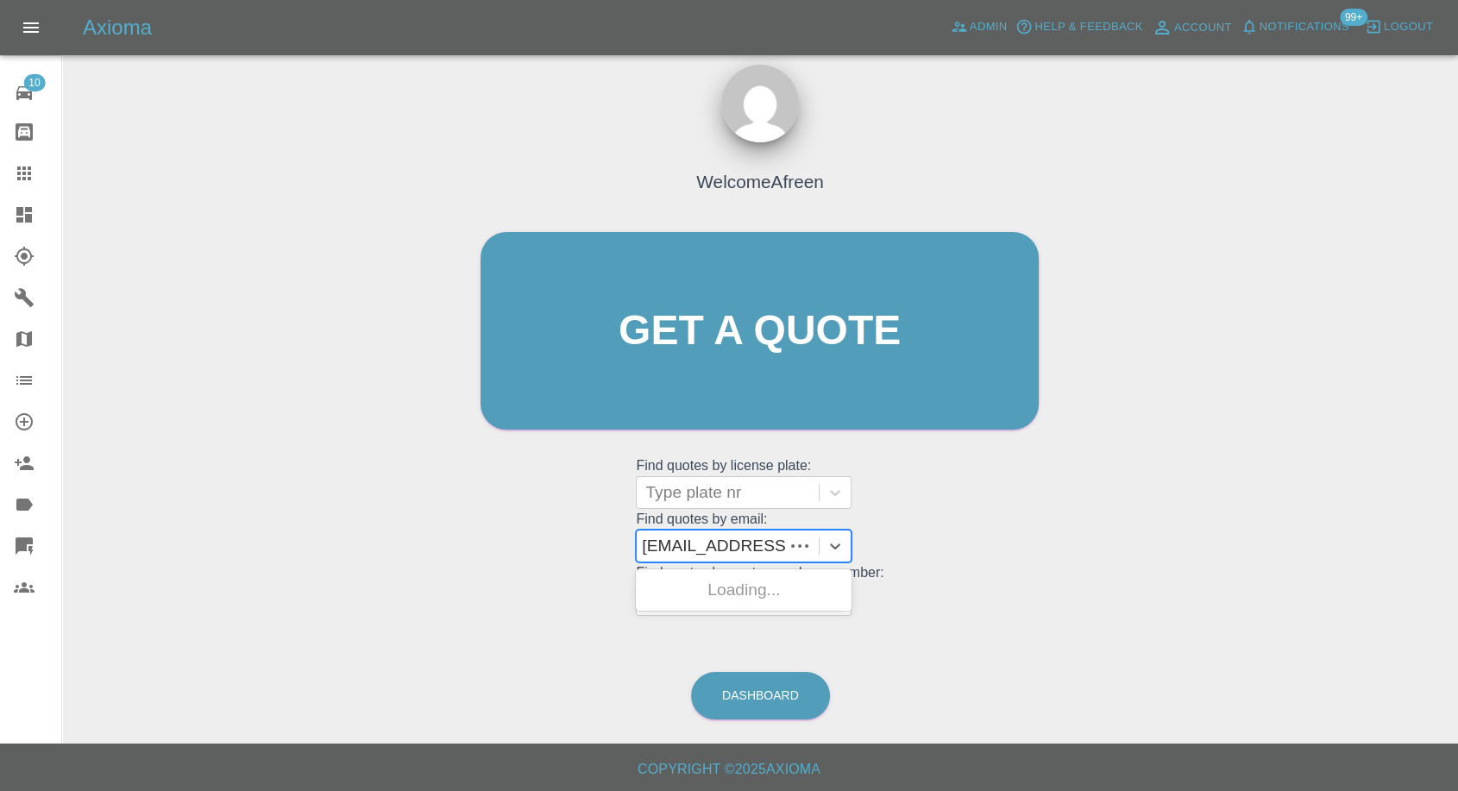
scroll to position [0, 0]
click at [731, 592] on div "KR18UOW, Awaiting Repair" at bounding box center [744, 600] width 216 height 55
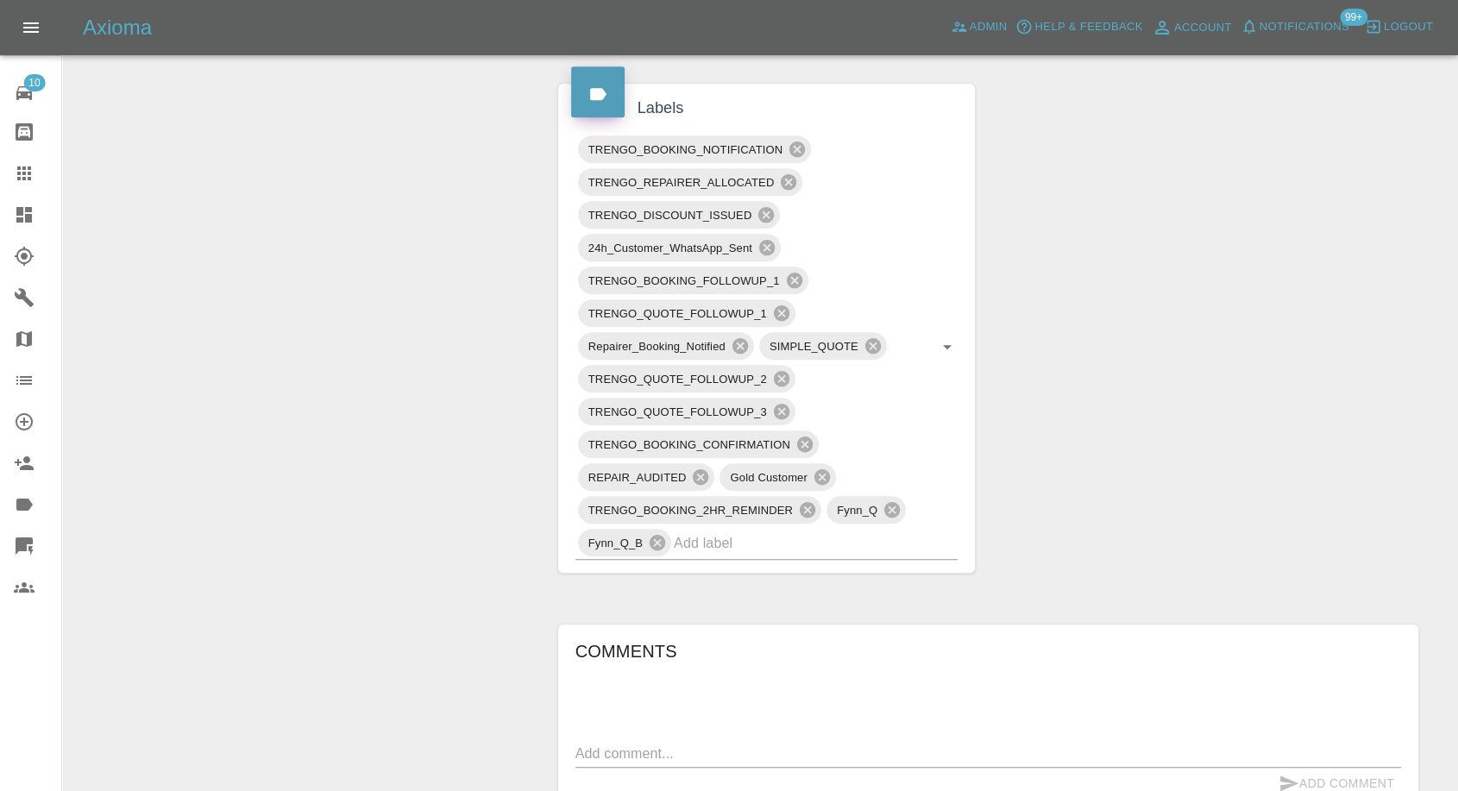
scroll to position [1341, 0]
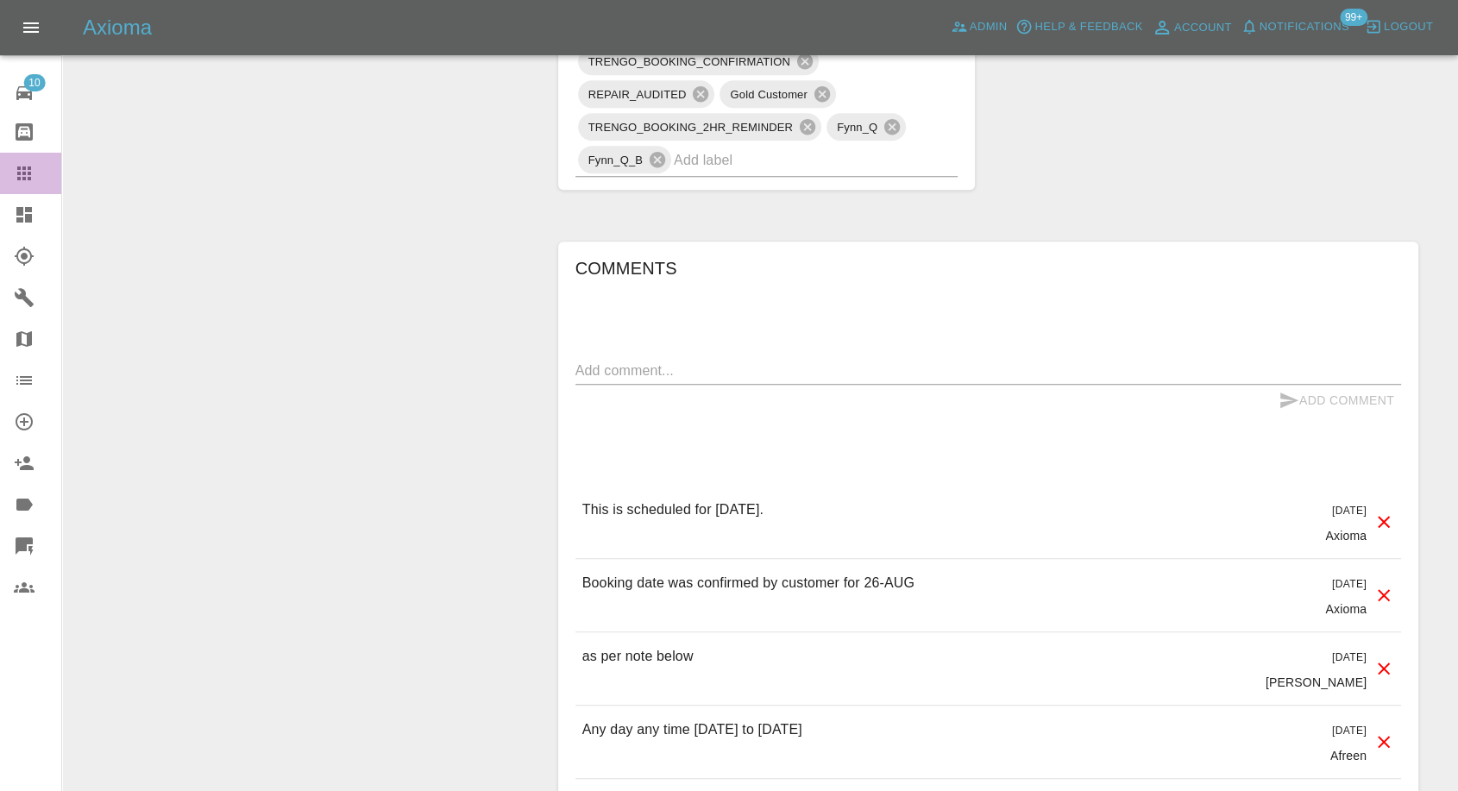
click at [3, 173] on link "Claims" at bounding box center [30, 173] width 61 height 41
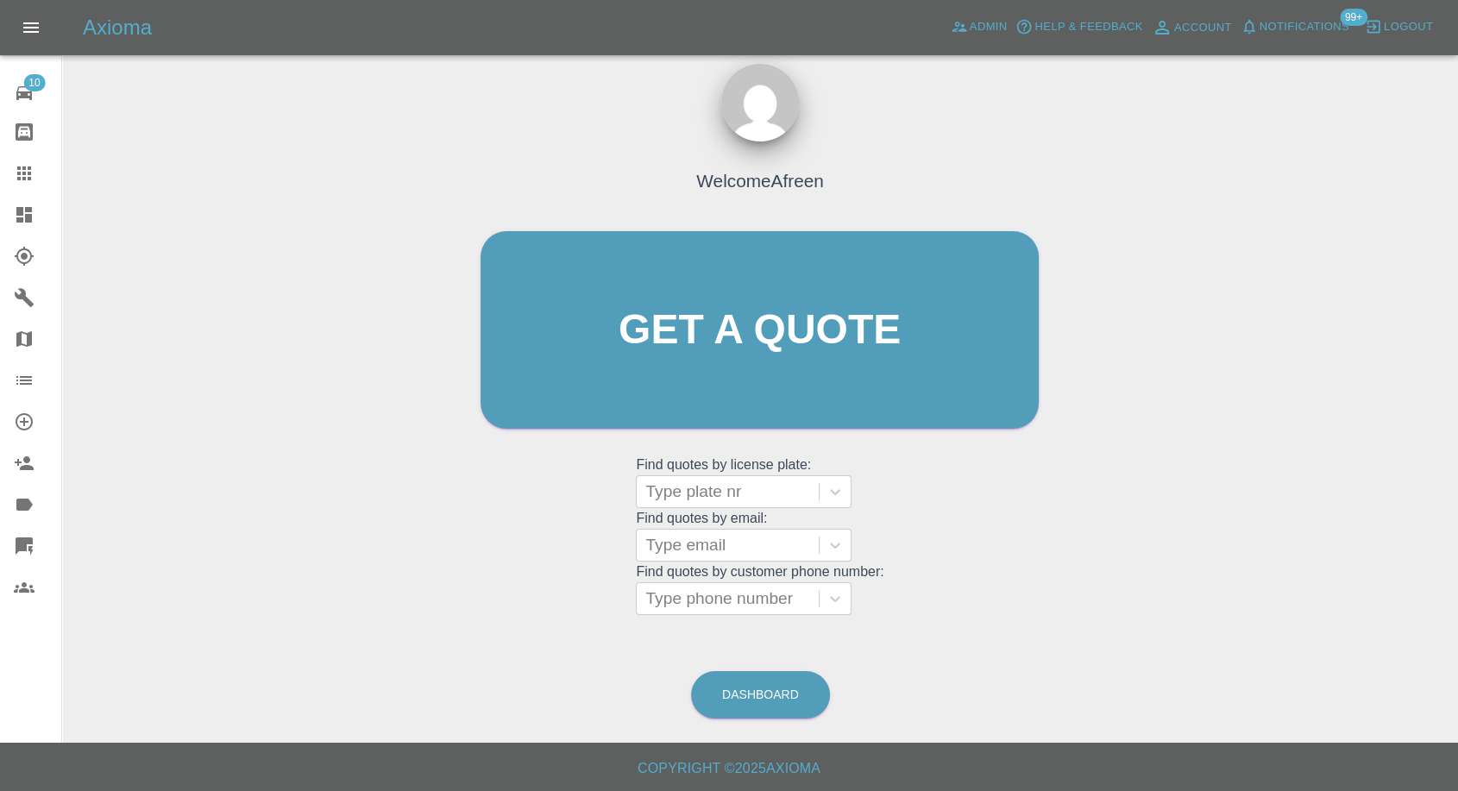
scroll to position [16, 0]
click at [757, 545] on div at bounding box center [727, 546] width 165 height 24
paste input ""hawkinscharles1@gmail.com" <undefined>"
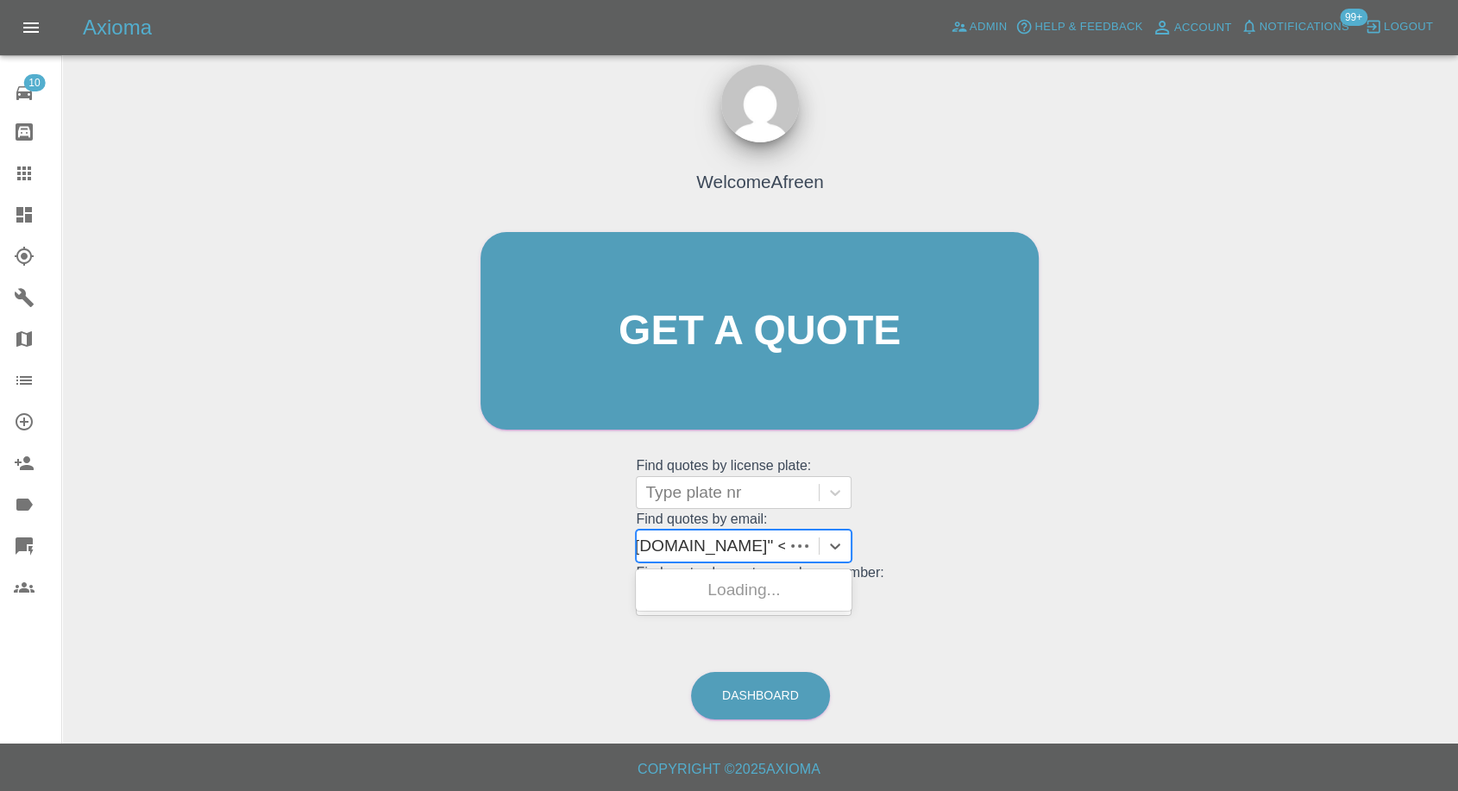
scroll to position [0, 141]
drag, startPoint x: 710, startPoint y: 549, endPoint x: 1029, endPoint y: 571, distance: 319.9
click at [1028, 571] on div "Welcome Afreen Get a quote Get a quote Find quotes by license plate: Type plate…" at bounding box center [759, 364] width 594 height 521
type input "hawkinscharles1@gmail.com"
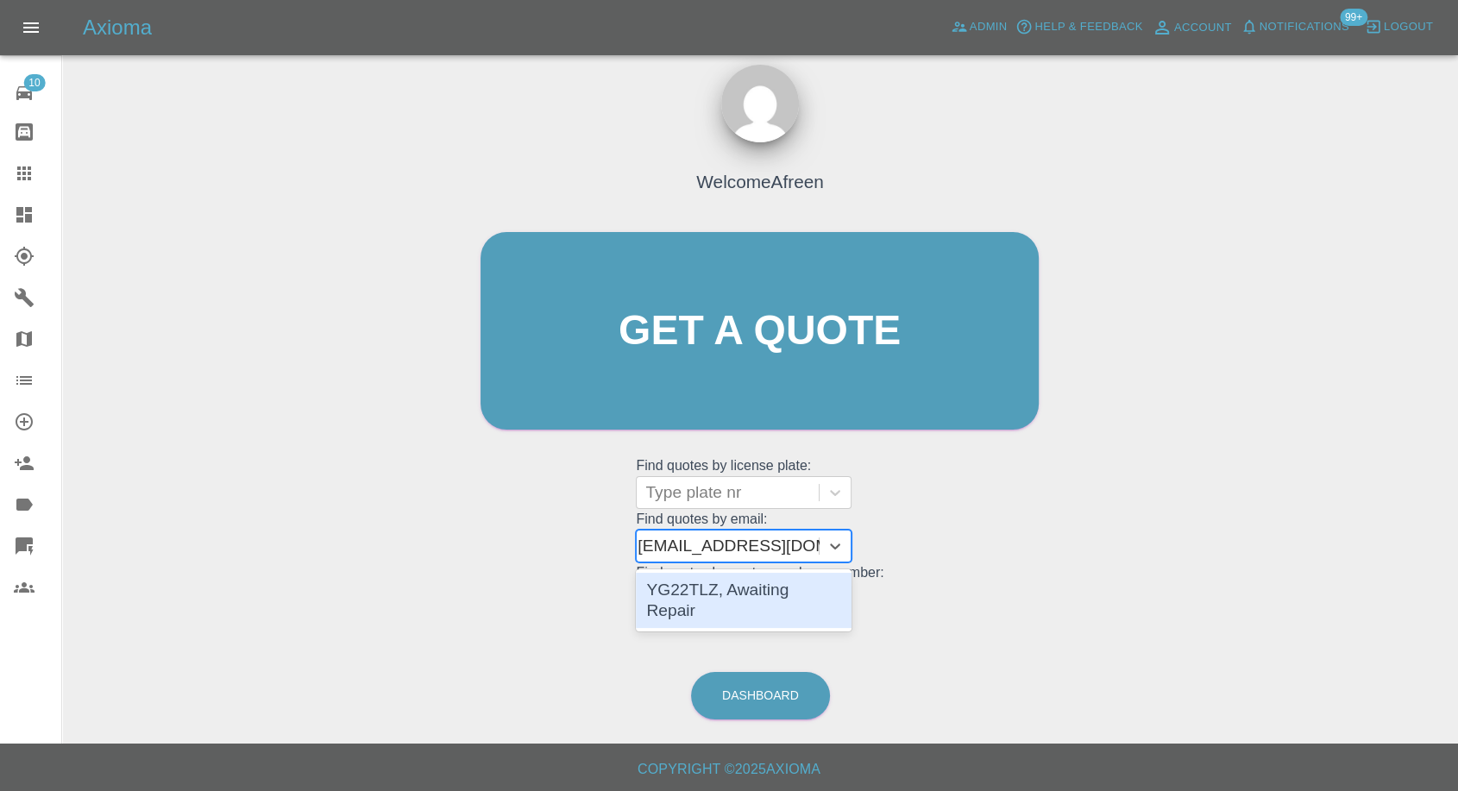
click at [810, 595] on div "YG22TLZ, Awaiting Repair" at bounding box center [744, 600] width 216 height 55
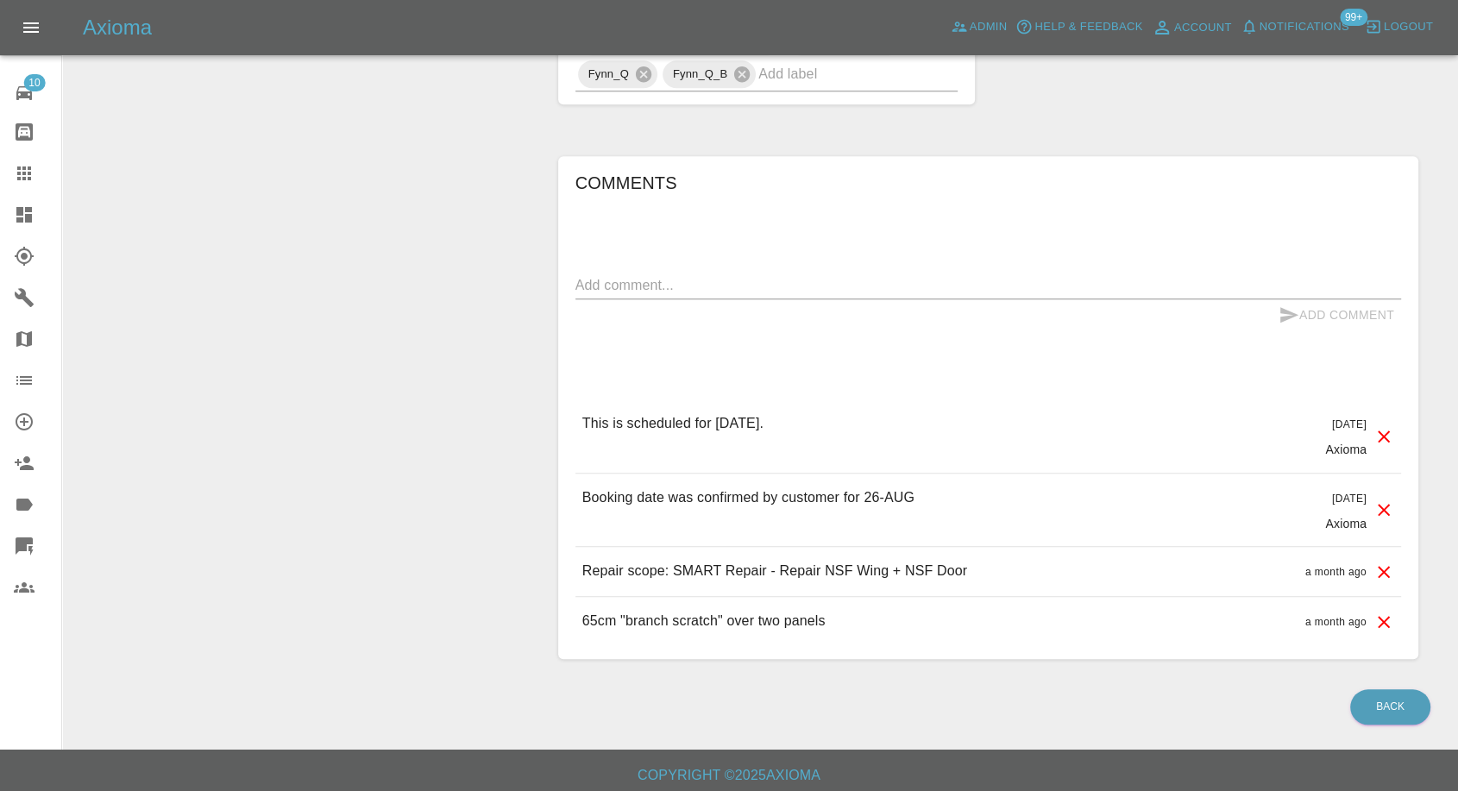
scroll to position [1484, 0]
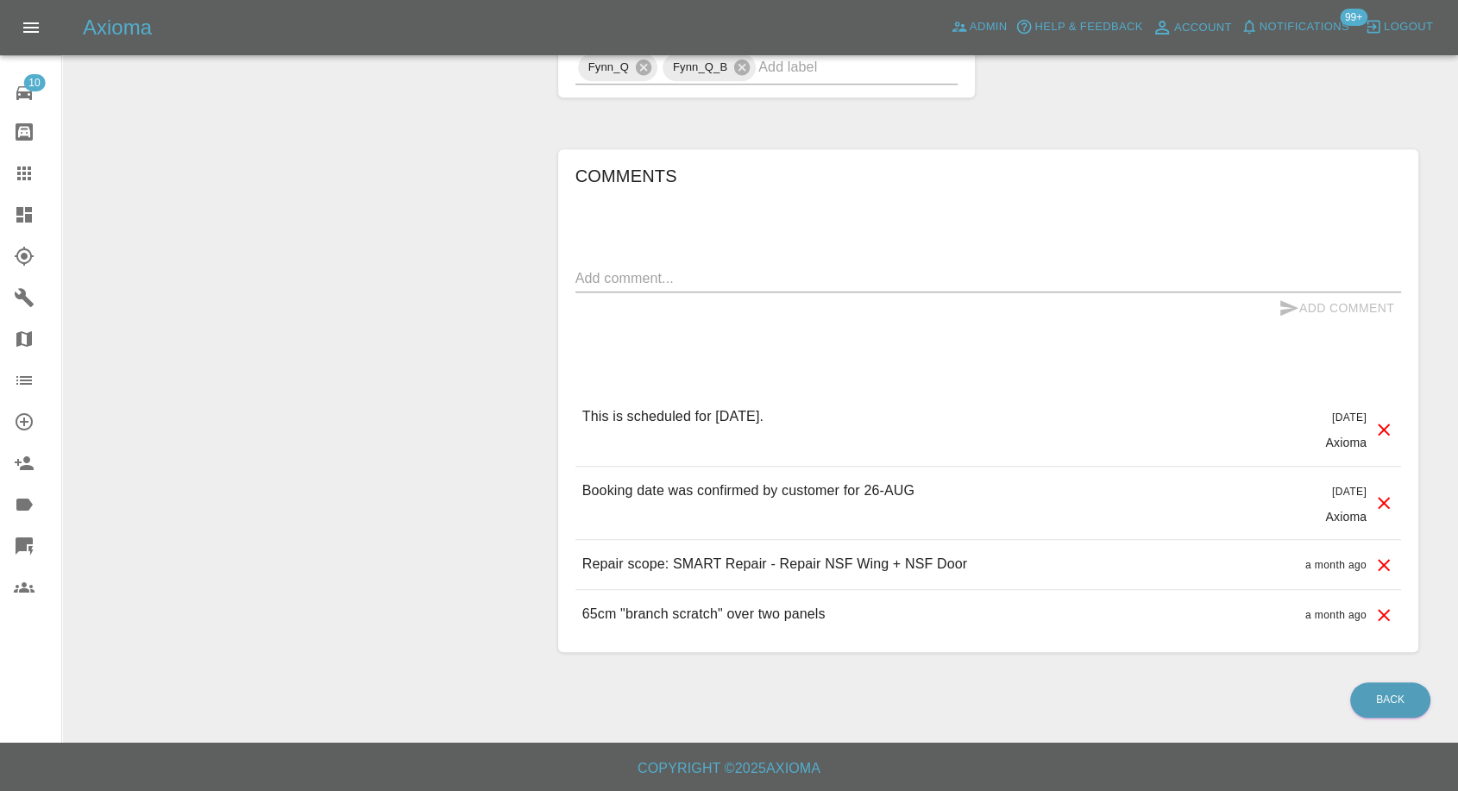
click at [28, 175] on icon at bounding box center [24, 173] width 21 height 21
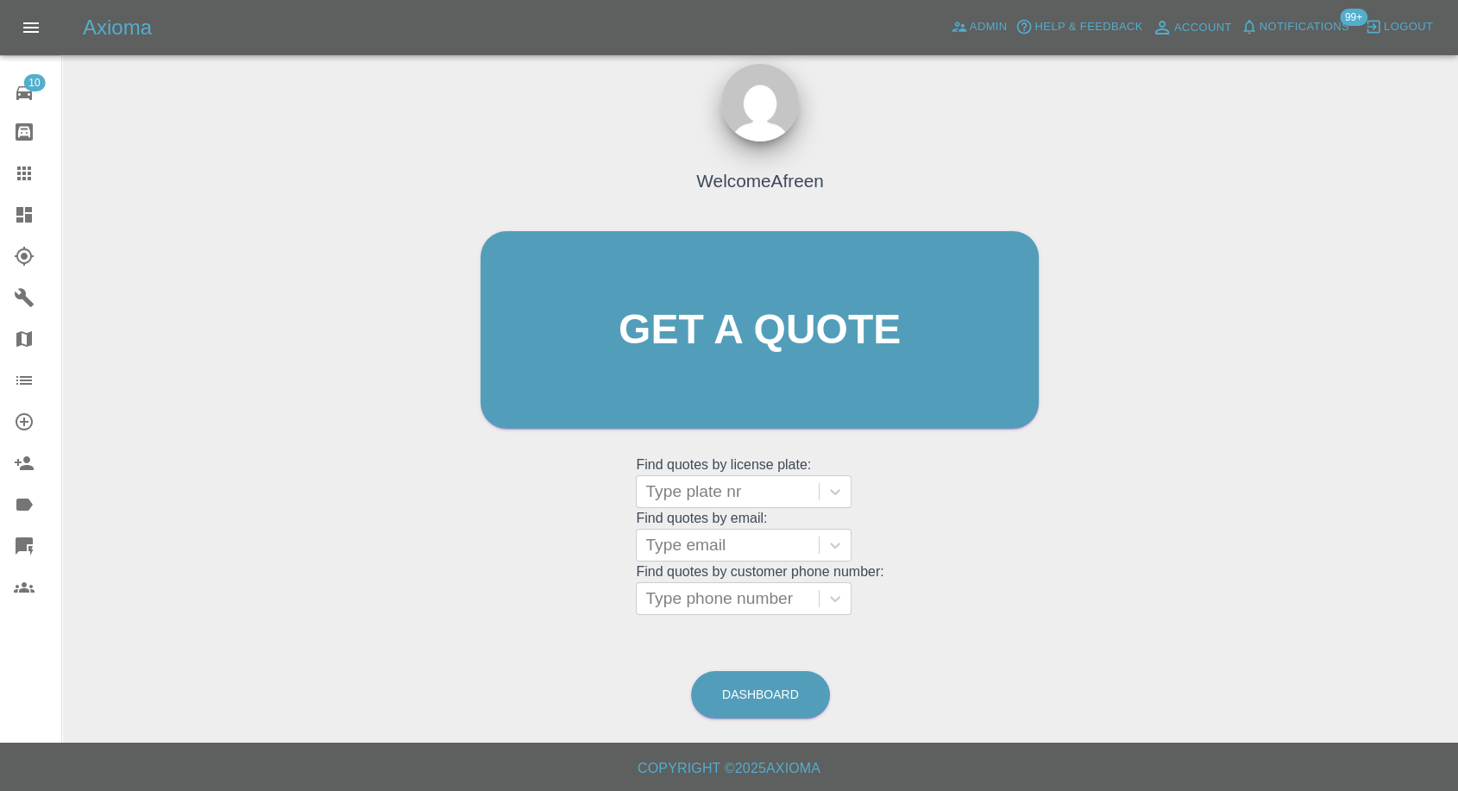
scroll to position [16, 0]
click at [751, 547] on div at bounding box center [727, 546] width 165 height 24
paste input ""keithyfreeland@gmail.com" <undefined>"
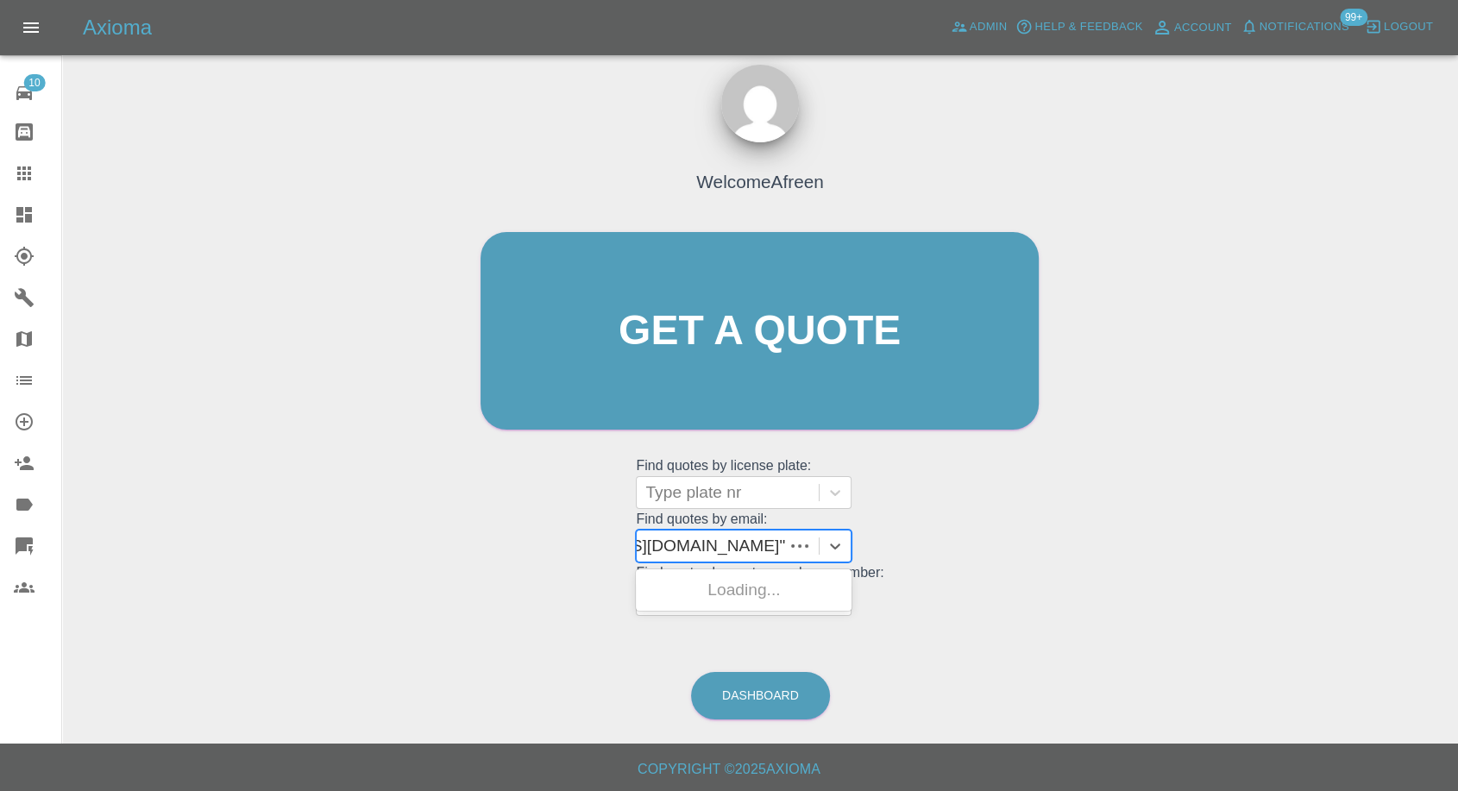
scroll to position [0, 130]
drag, startPoint x: 711, startPoint y: 548, endPoint x: 1148, endPoint y: 635, distance: 445.9
click at [1153, 614] on div "Welcome Afreen Get a quote Get a quote Find quotes by license plate: Type plate…" at bounding box center [760, 413] width 1368 height 619
type input "keithyfreeland@gmail.com"
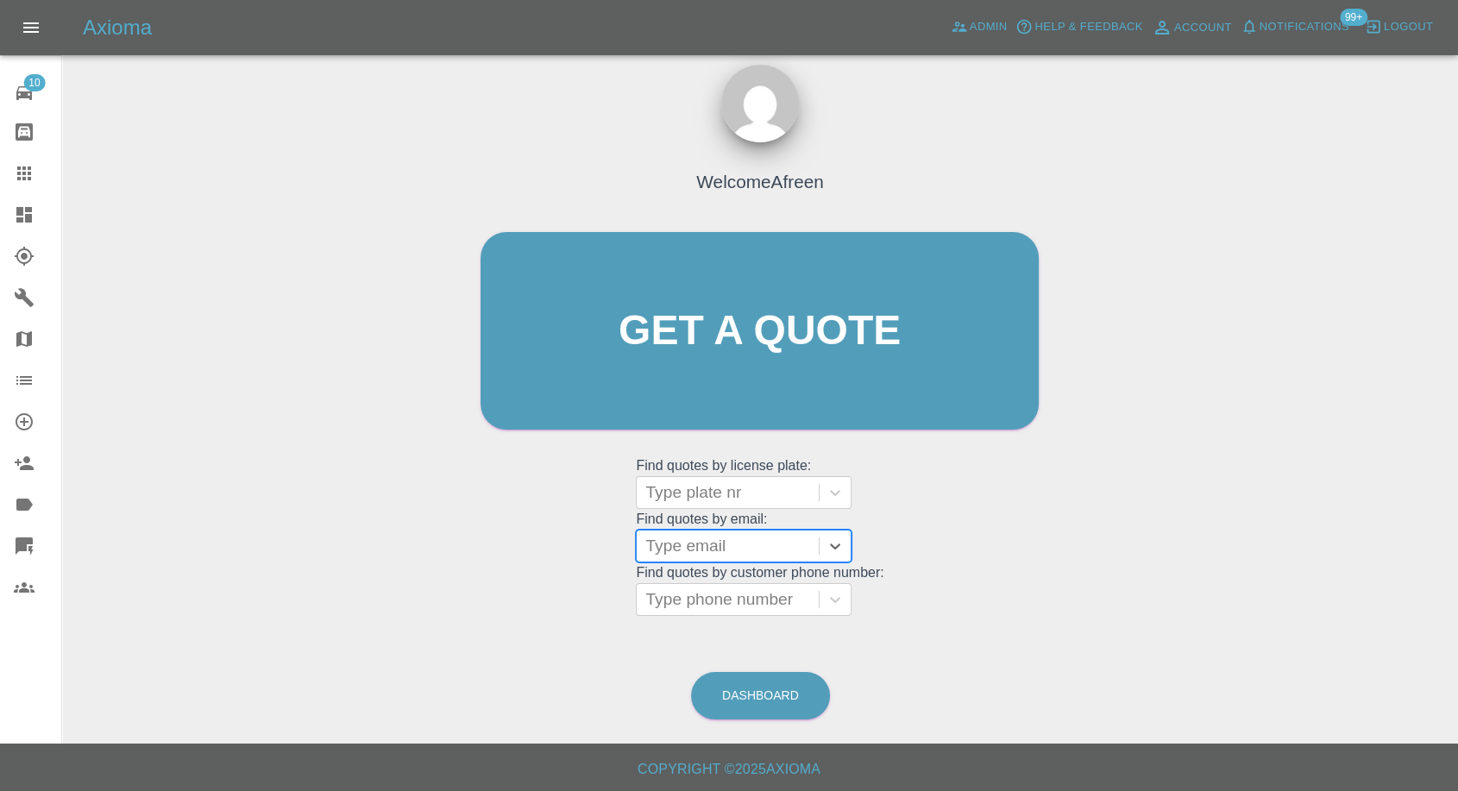
scroll to position [0, 0]
paste input ""jeani_79@yahoo.com" <undefined>"
drag, startPoint x: 708, startPoint y: 543, endPoint x: 1308, endPoint y: 635, distance: 606.4
click at [1308, 634] on div "Welcome Afreen Get a quote Get a quote Find quotes by license plate: Type plate…" at bounding box center [760, 413] width 1368 height 619
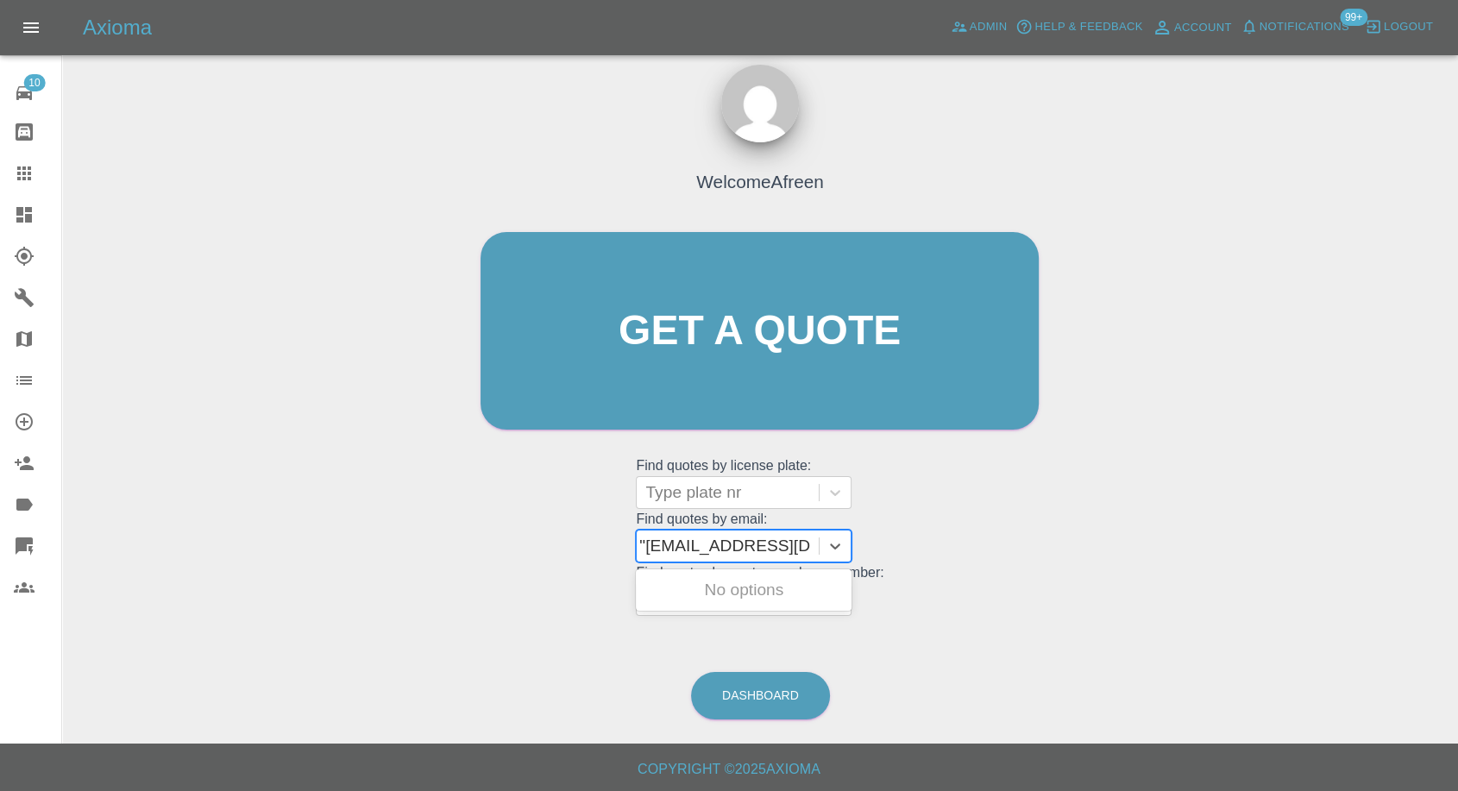
scroll to position [0, 0]
type input "jeani_79@yahoo.com"
paste input ""fred.byatt@gmail.com" <undefined>"
drag, startPoint x: 711, startPoint y: 540, endPoint x: 1122, endPoint y: 607, distance: 416.9
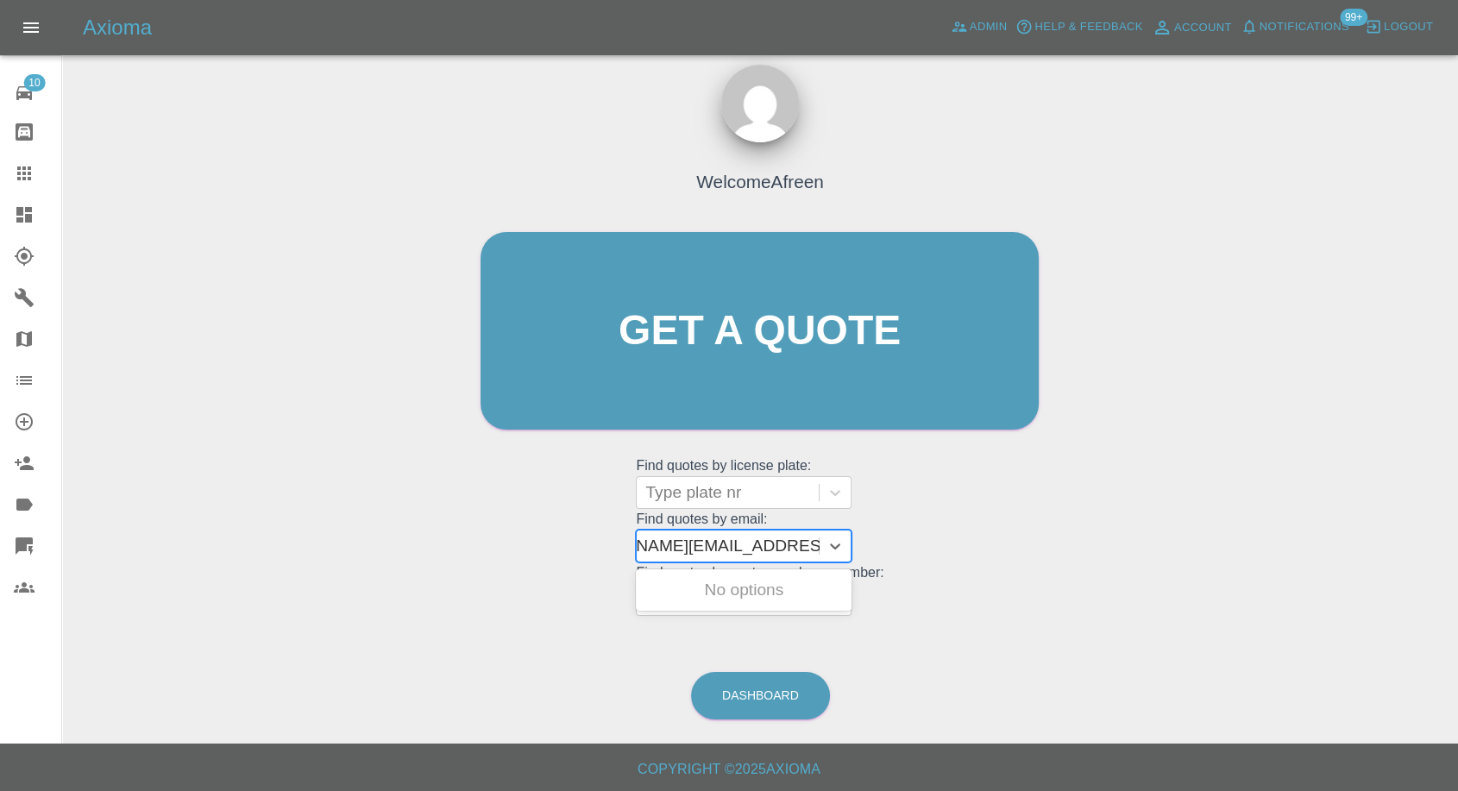
click at [1122, 607] on div "Welcome Afreen Get a quote Get a quote Find quotes by license plate: Type plate…" at bounding box center [760, 413] width 1368 height 619
type input "fred.byatt@gmail.com"
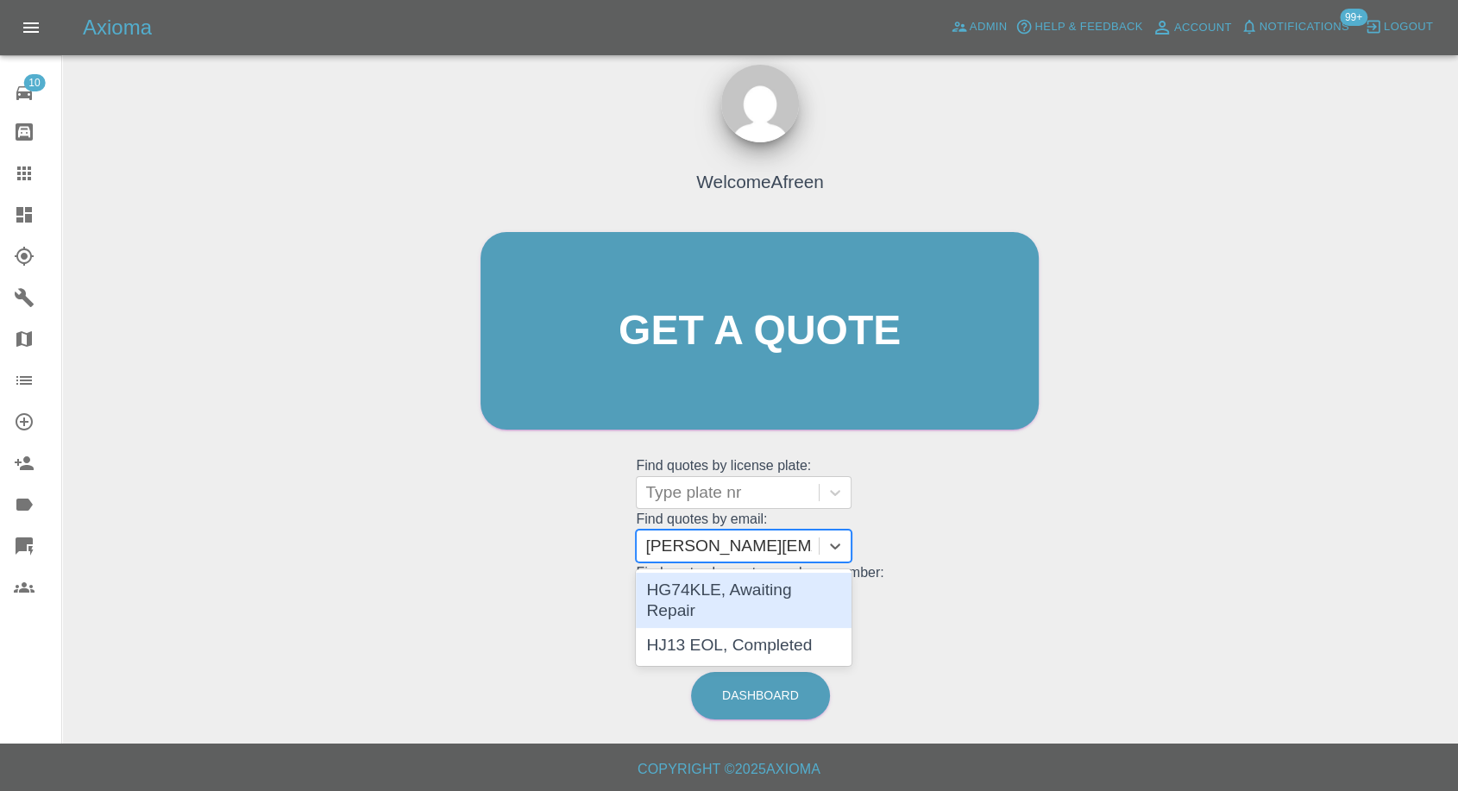
click at [740, 587] on div "HG74KLE, Awaiting Repair" at bounding box center [744, 600] width 216 height 55
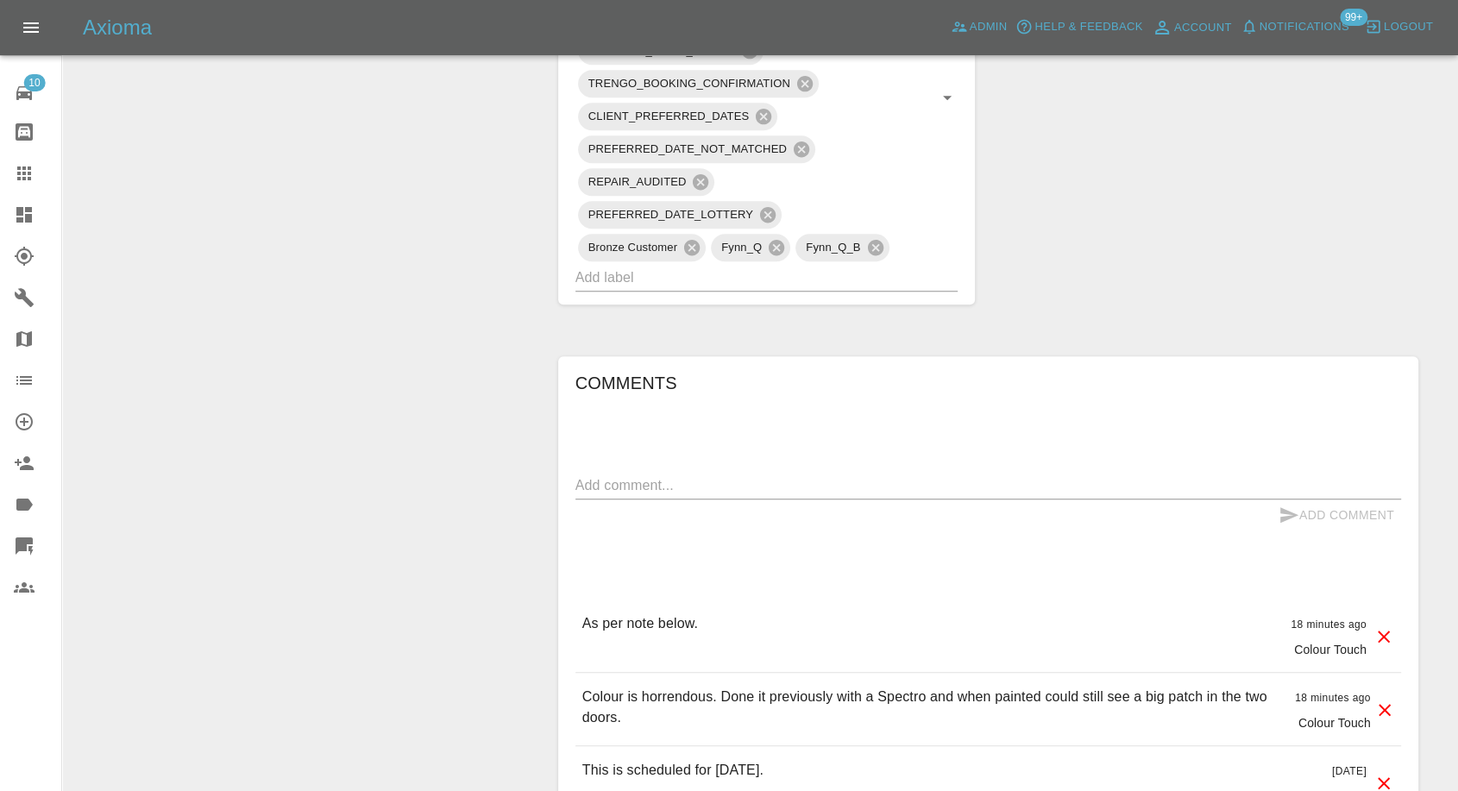
scroll to position [1246, 0]
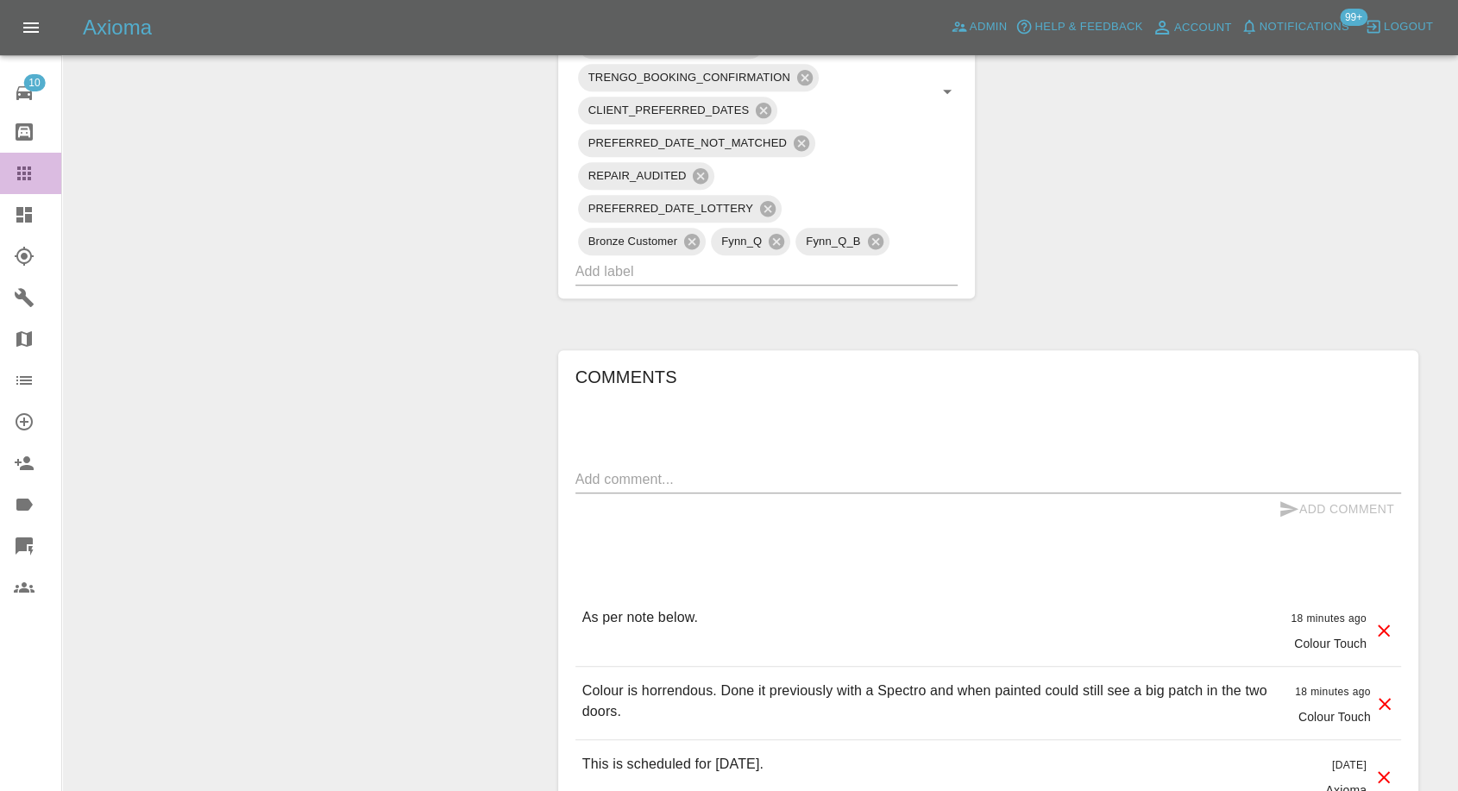
click at [29, 174] on icon at bounding box center [24, 173] width 14 height 14
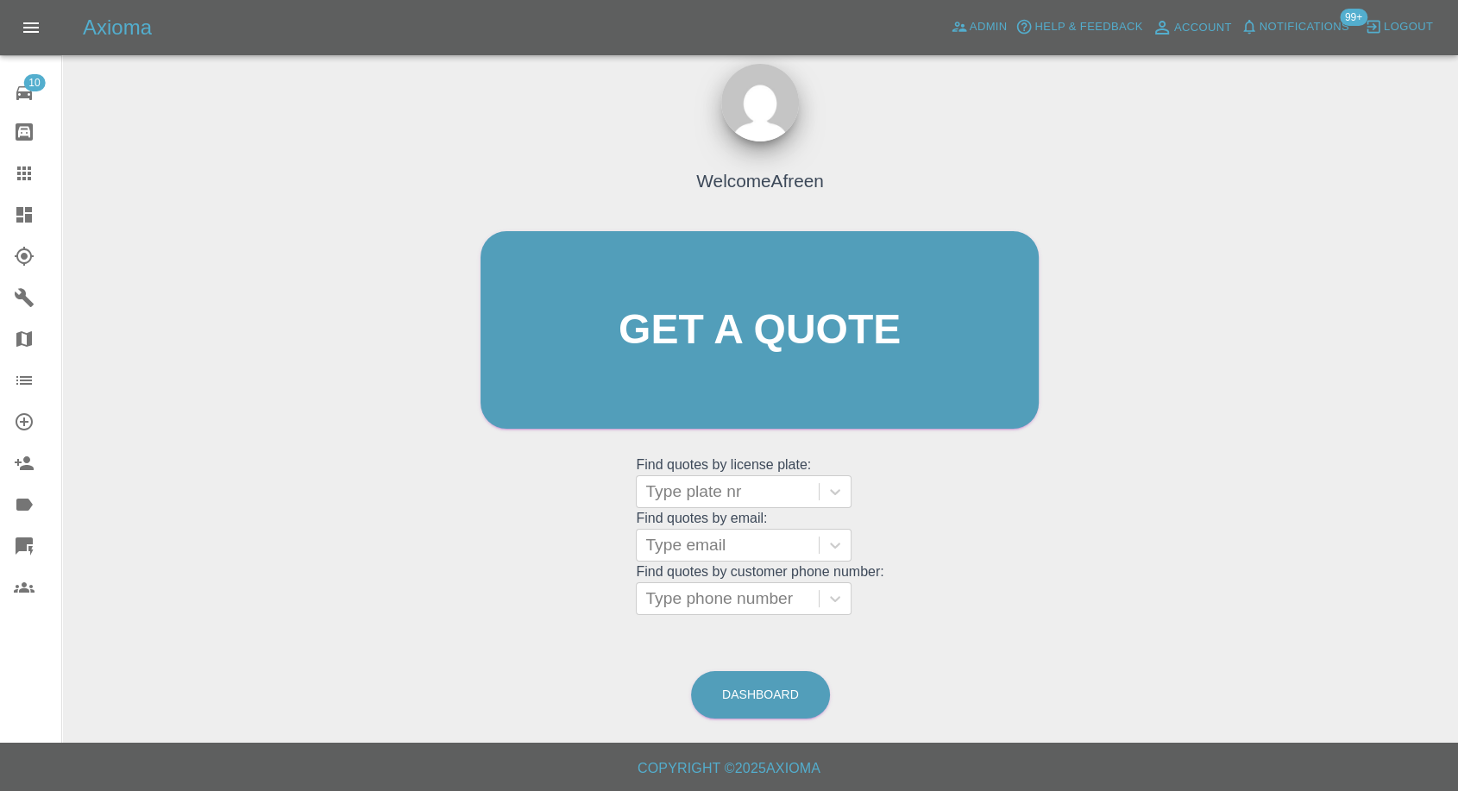
scroll to position [16, 0]
click at [721, 530] on div "Type email" at bounding box center [744, 546] width 216 height 33
paste input ""julia@mjzaf.uk" <undefined>"
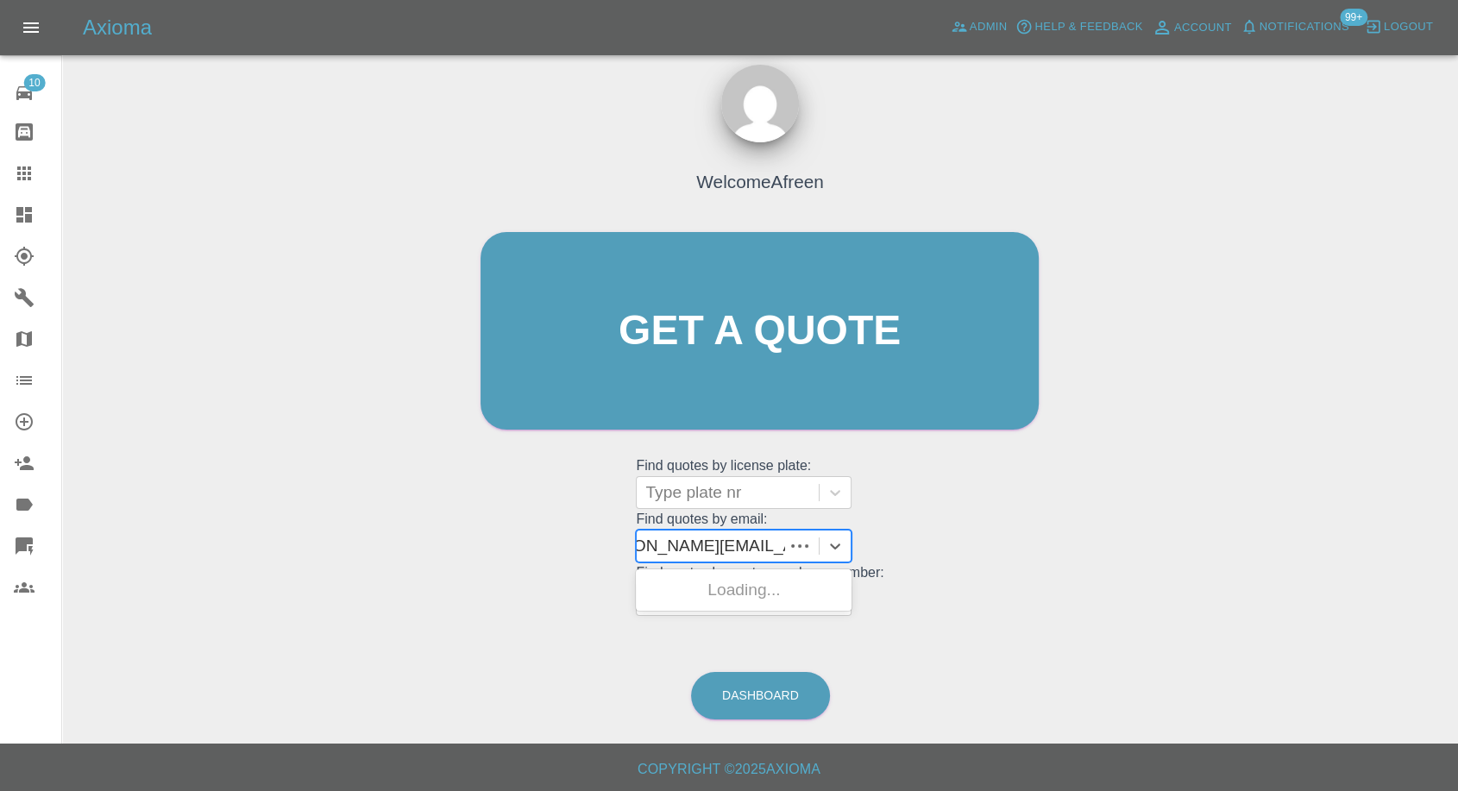
scroll to position [0, 45]
drag, startPoint x: 712, startPoint y: 545, endPoint x: 1111, endPoint y: 588, distance: 401.7
click at [1111, 588] on div "Welcome Afreen Get a quote Get a quote Find quotes by license plate: Type plate…" at bounding box center [760, 413] width 1368 height 619
type input "julia@mjzaf.uk"
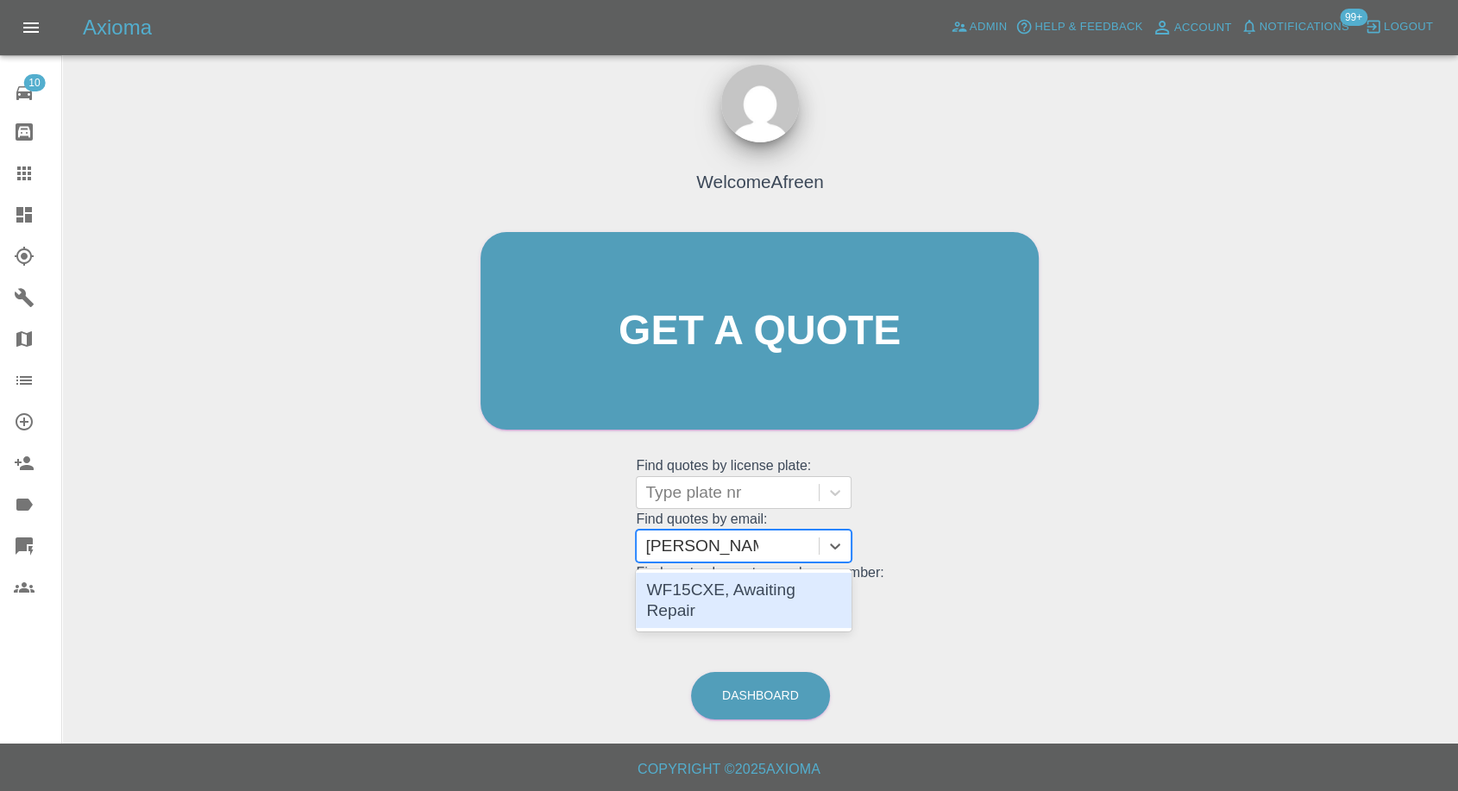
click at [775, 590] on div "WF15CXE, Awaiting Repair" at bounding box center [744, 600] width 216 height 55
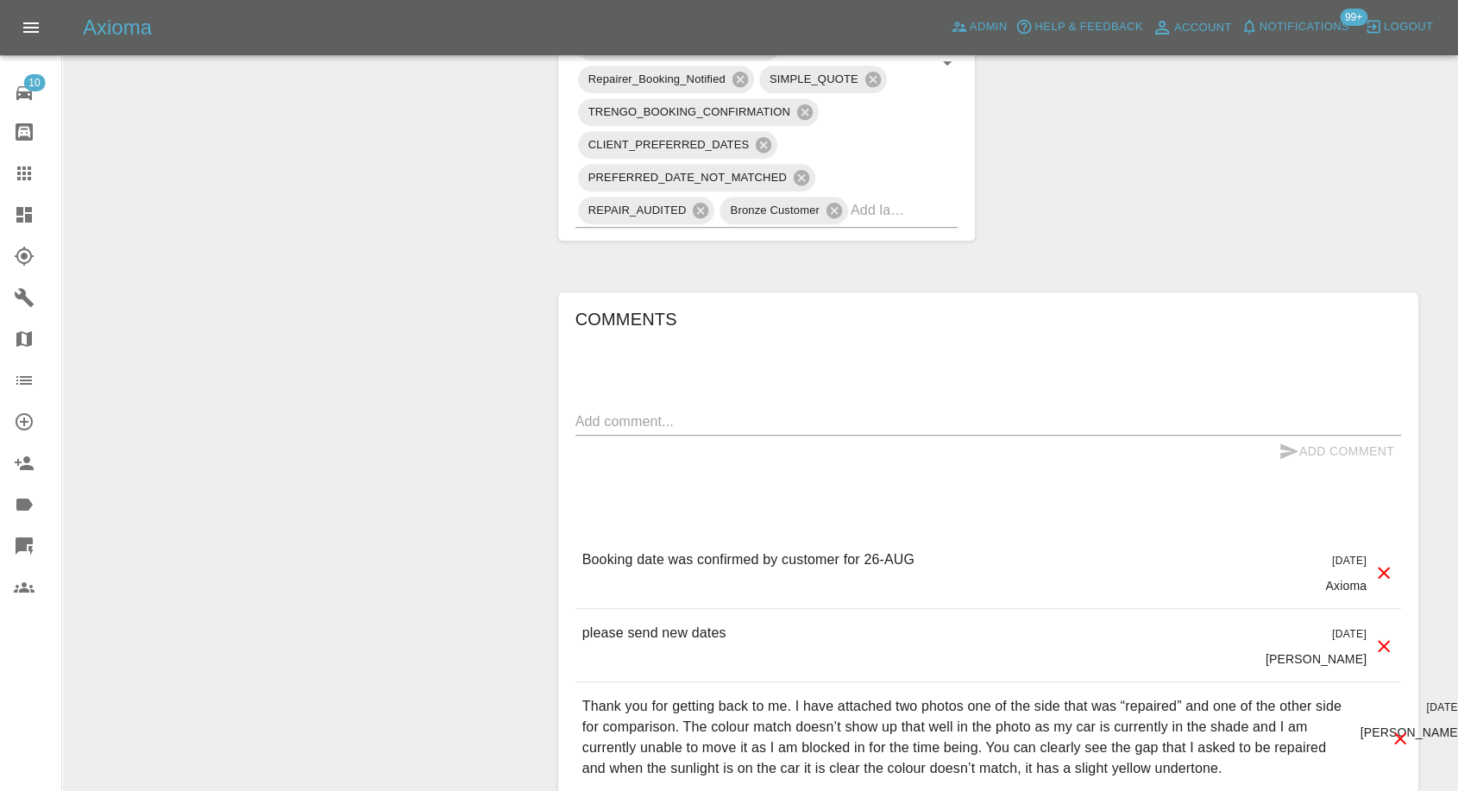
scroll to position [1246, 0]
drag, startPoint x: 32, startPoint y: 165, endPoint x: 145, endPoint y: 248, distance: 140.1
click at [32, 165] on icon at bounding box center [24, 173] width 21 height 21
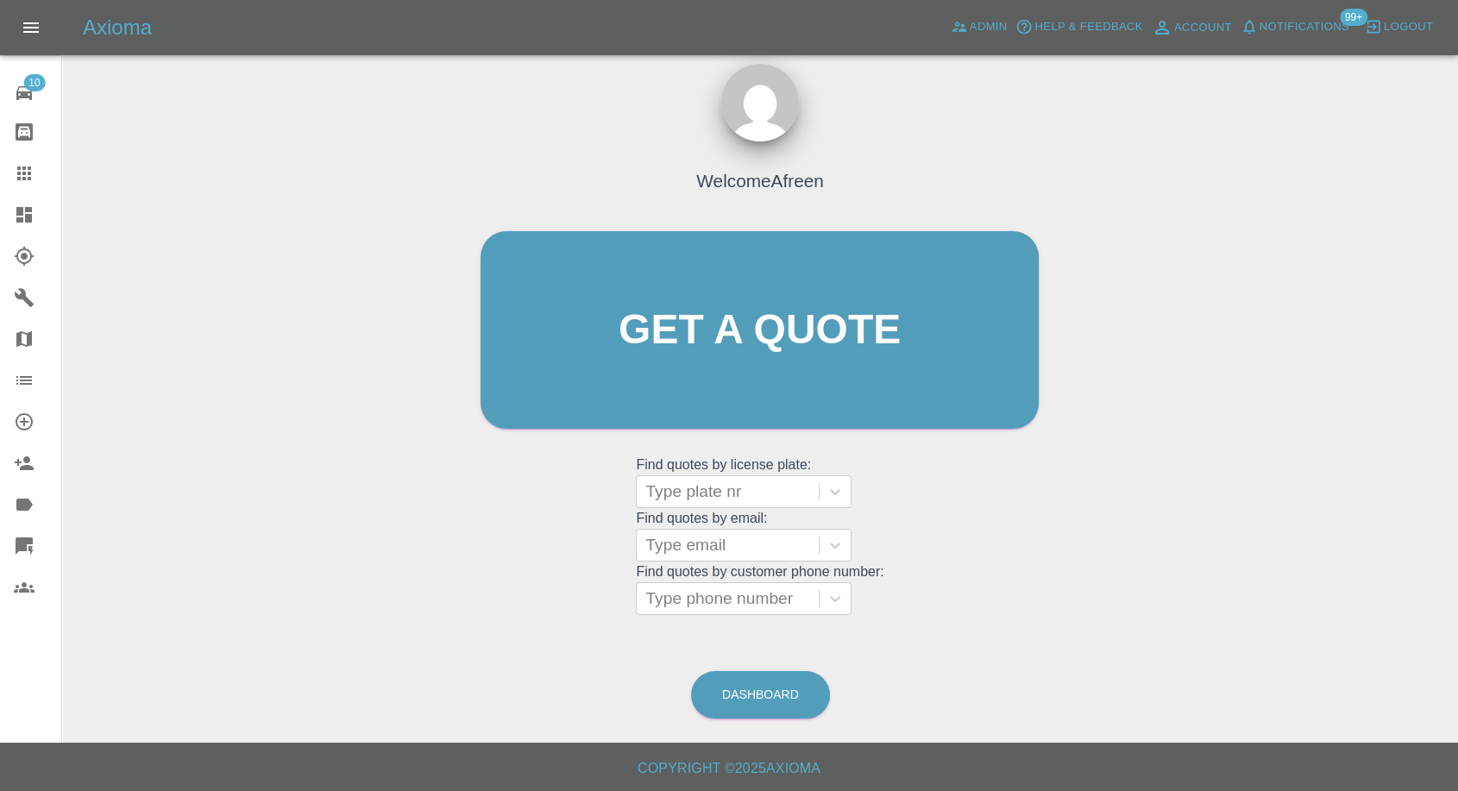
scroll to position [16, 0]
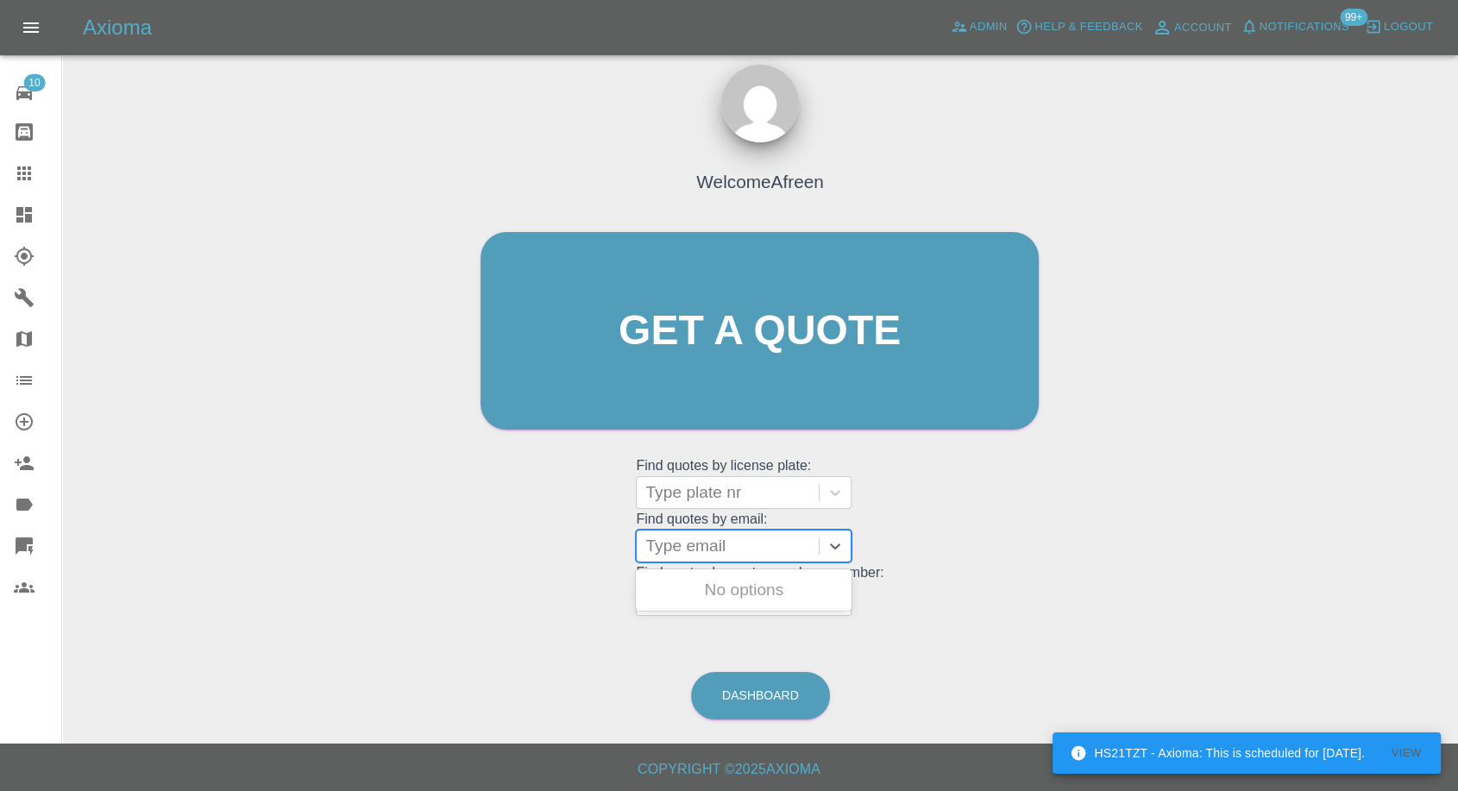
click at [704, 534] on div at bounding box center [727, 546] width 165 height 24
paste input ""karenmorgan422@gmail.com" <undefined>"
drag, startPoint x: 712, startPoint y: 543, endPoint x: 1045, endPoint y: 581, distance: 335.1
click at [1045, 581] on div "Welcome Afreen Get a quote Get a quote Find quotes by license plate: Type plate…" at bounding box center [759, 364] width 594 height 521
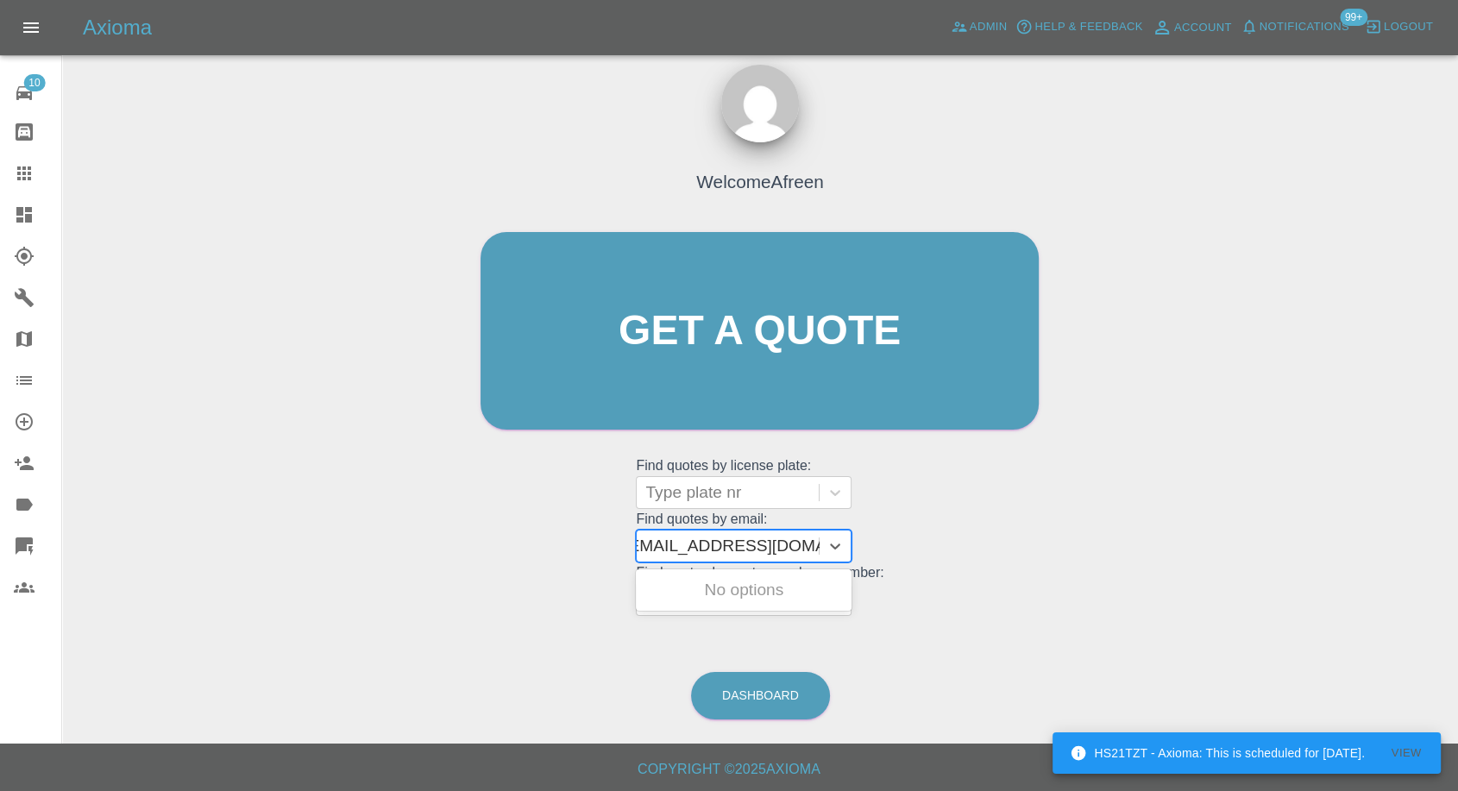
scroll to position [0, 8]
type input "karenmorgan422@gmail.com"
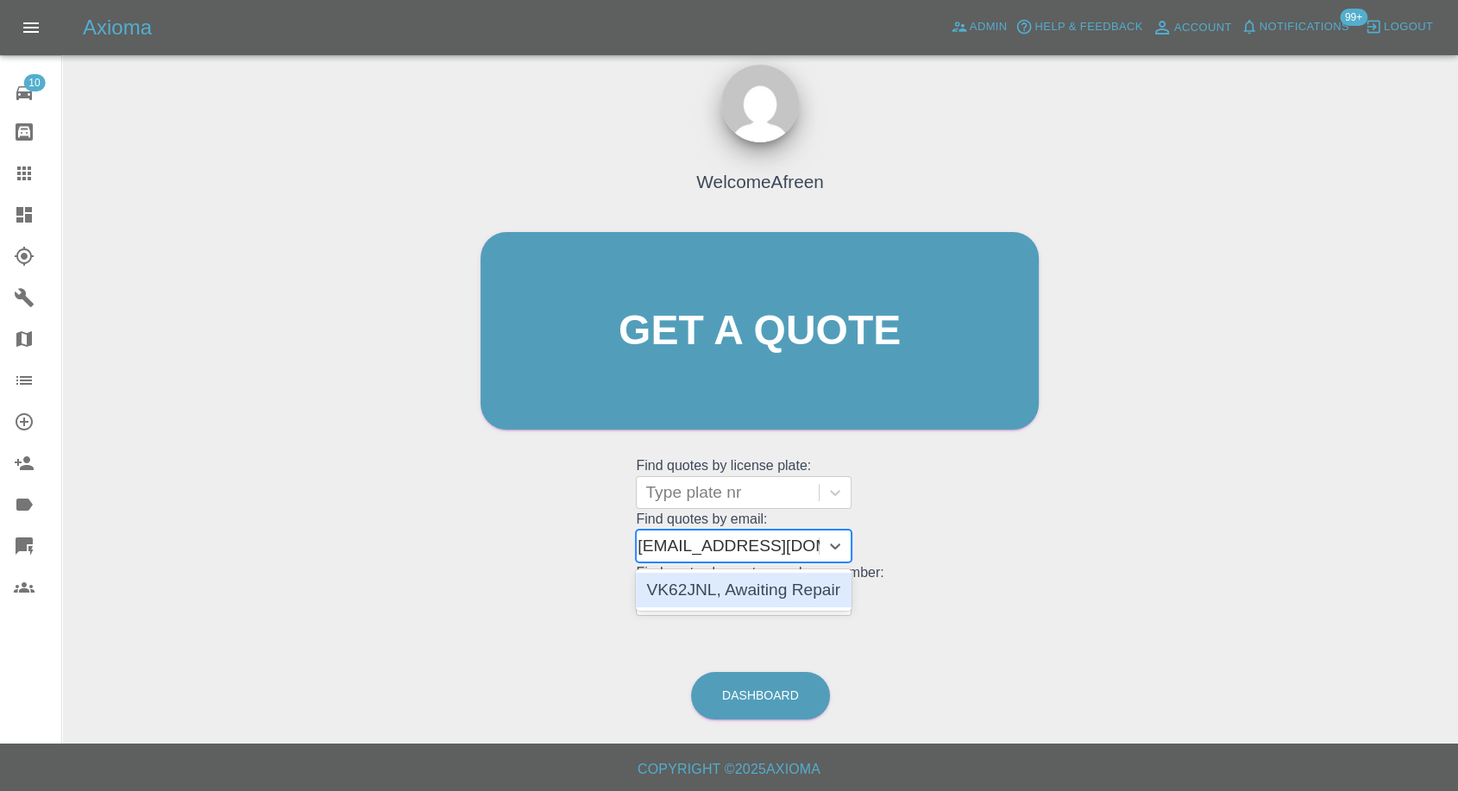
click at [813, 584] on div "VK62JNL, Awaiting Repair" at bounding box center [744, 590] width 216 height 35
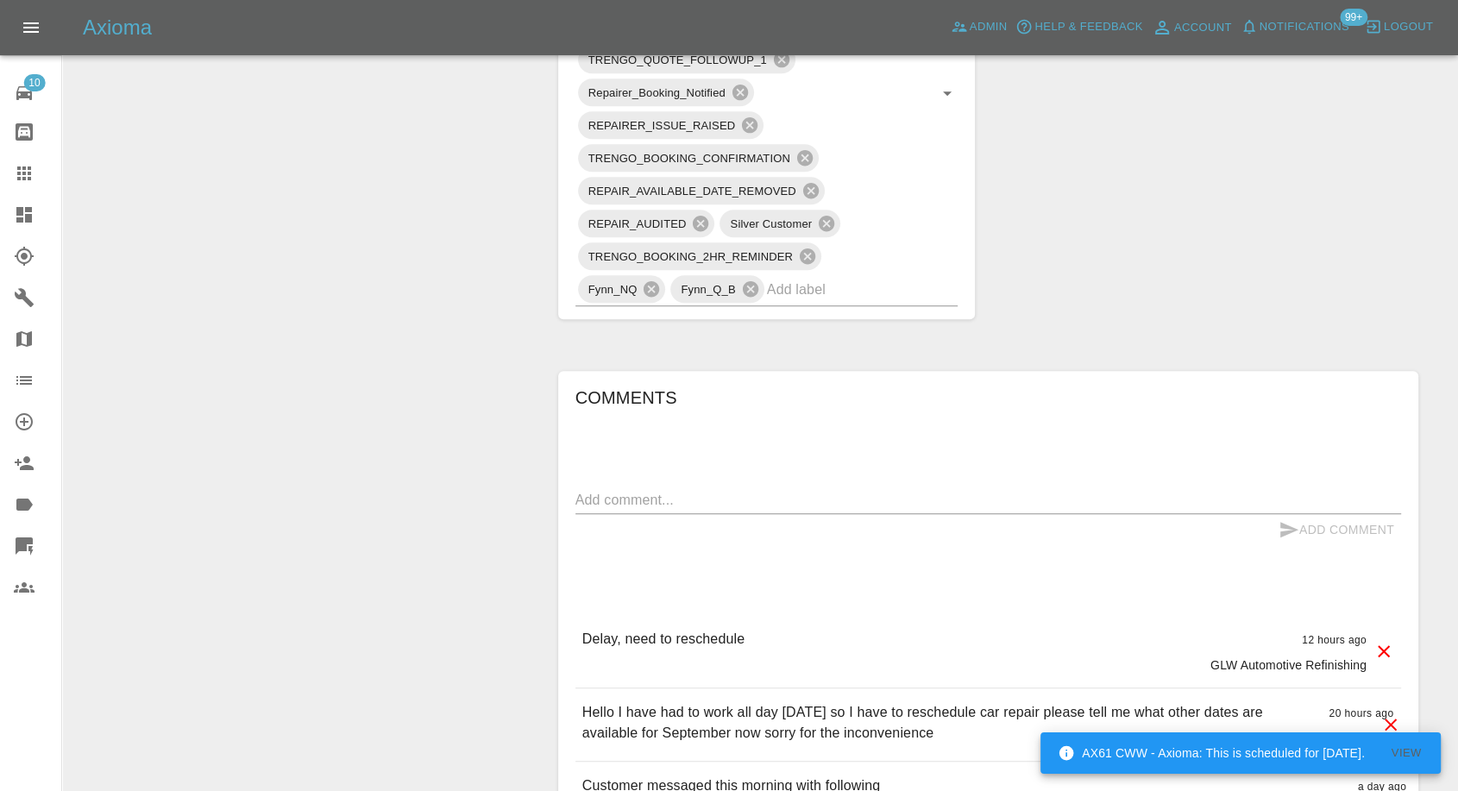
scroll to position [1246, 0]
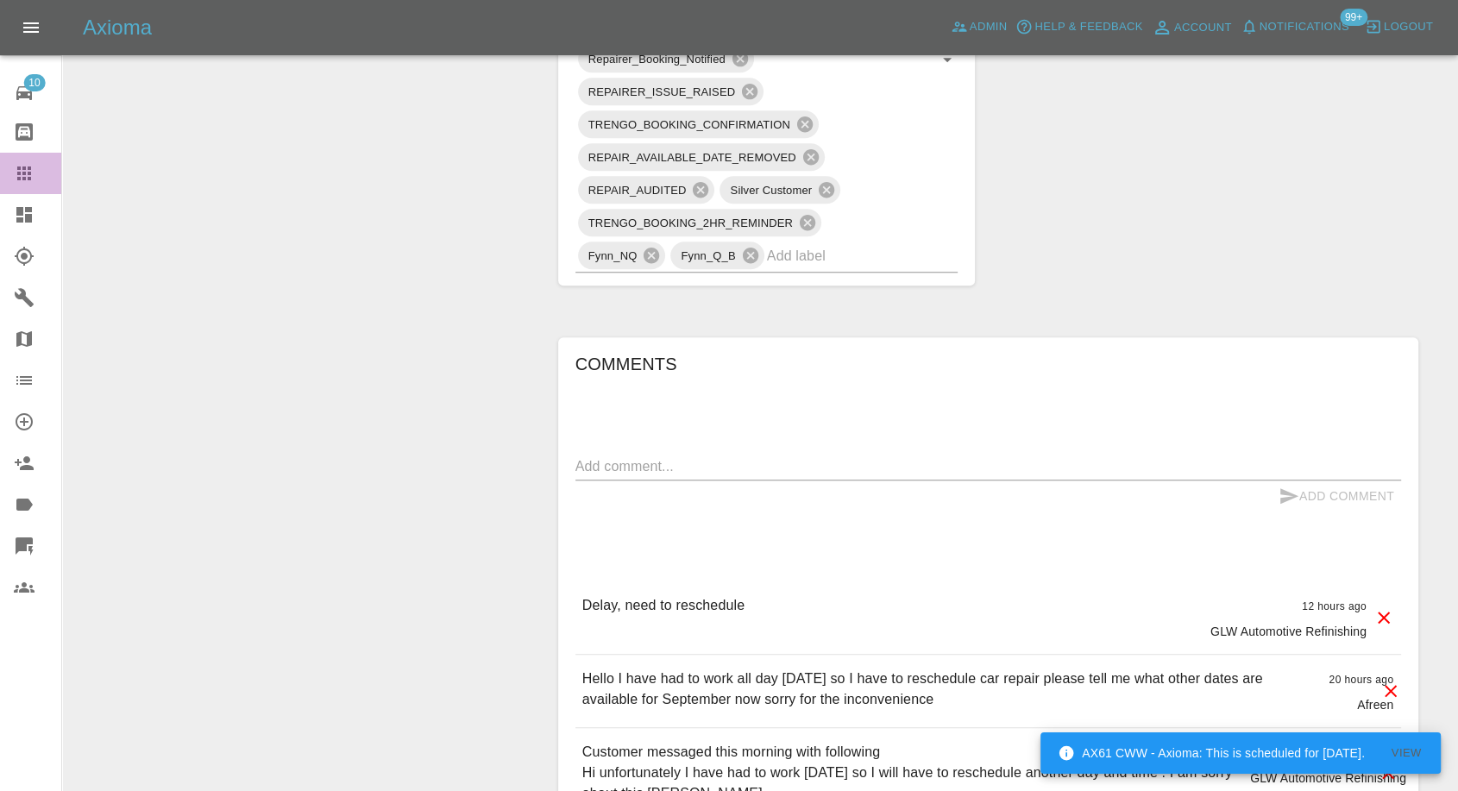
drag, startPoint x: 41, startPoint y: 165, endPoint x: 24, endPoint y: 177, distance: 21.1
click at [41, 165] on div at bounding box center [38, 173] width 48 height 21
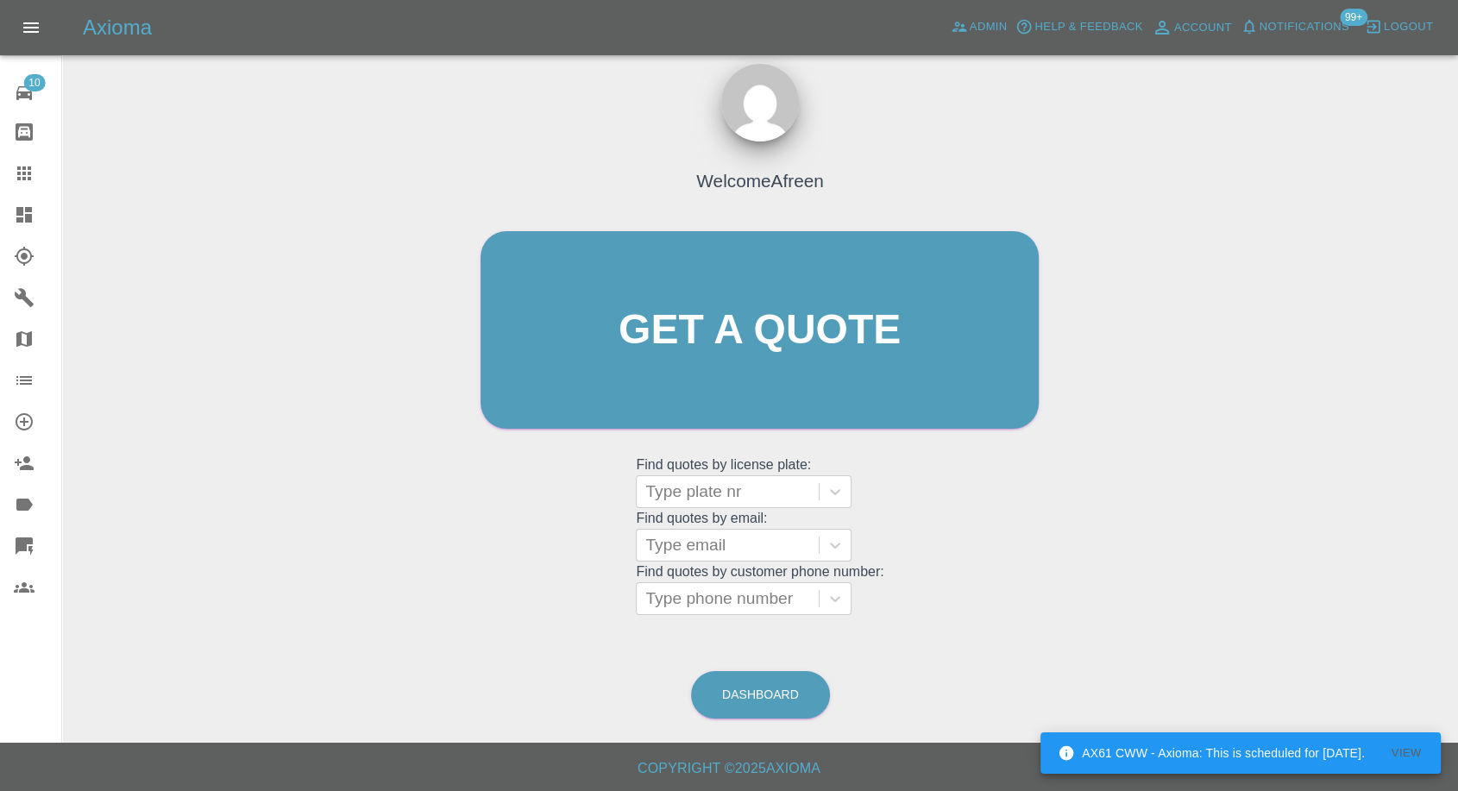
scroll to position [16, 0]
click at [744, 548] on div at bounding box center [727, 546] width 165 height 24
paste input ""twickmd@gmail.com" <undefined>"
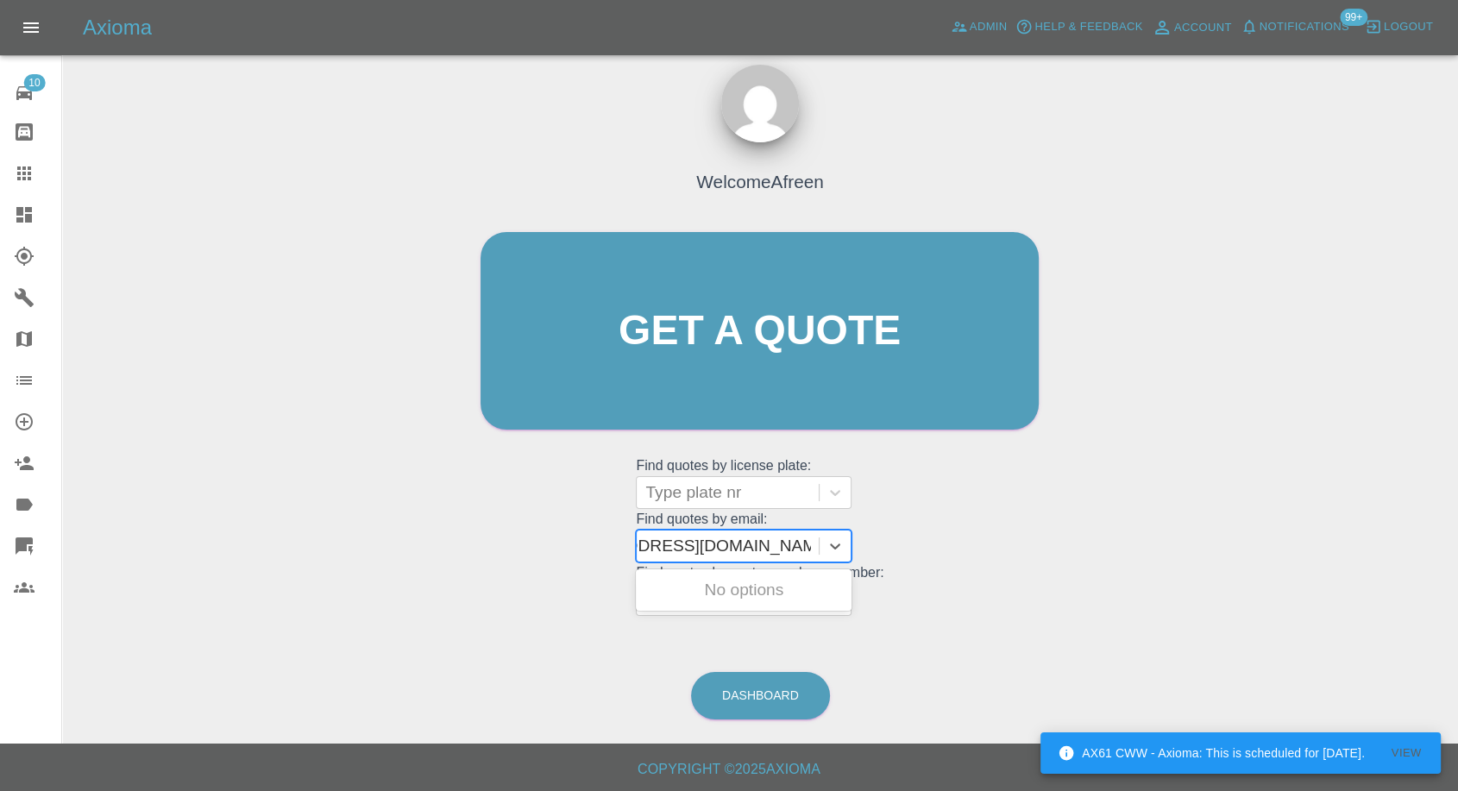
scroll to position [0, 90]
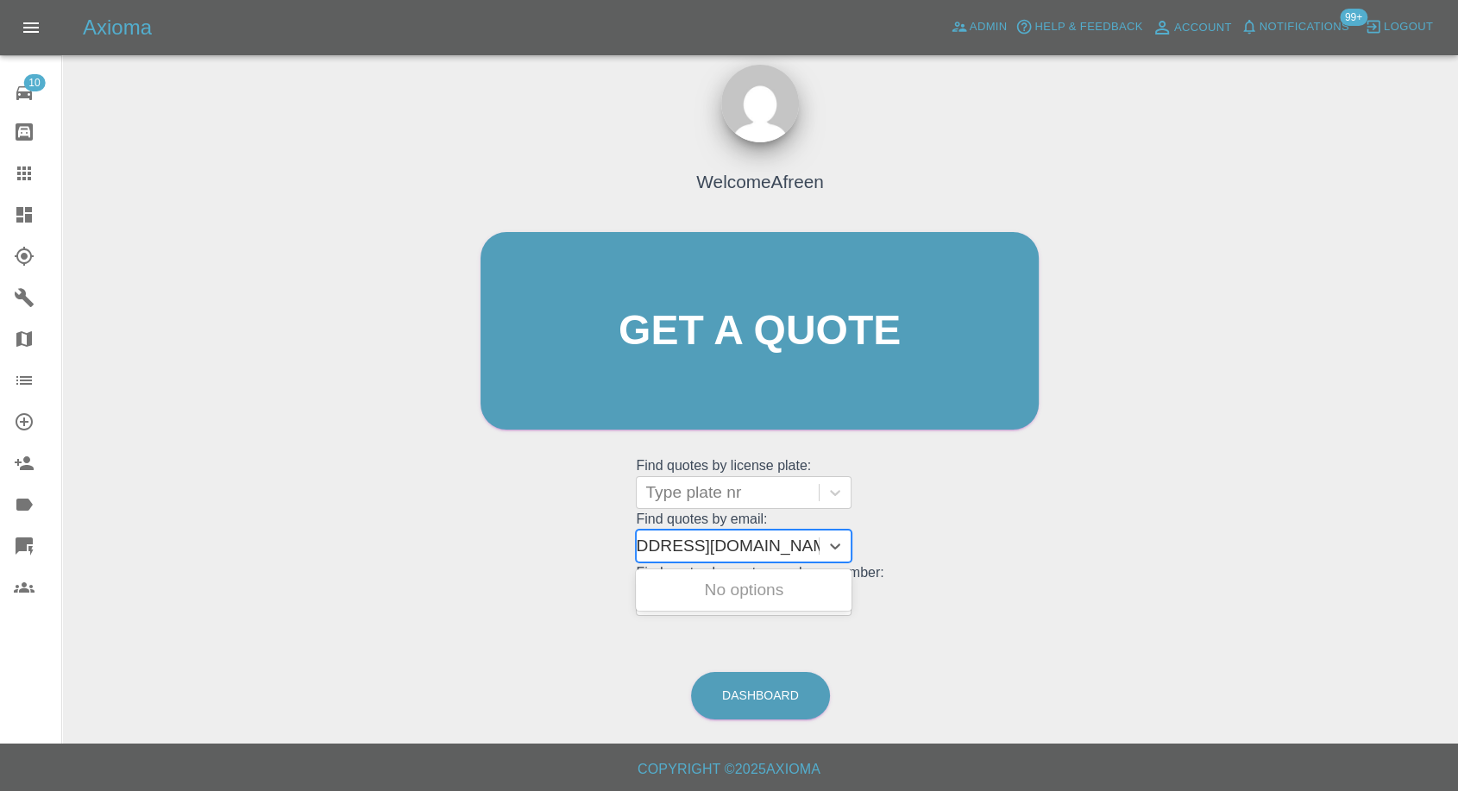
drag, startPoint x: 713, startPoint y: 547, endPoint x: 1003, endPoint y: 592, distance: 293.3
click at [1003, 591] on div "Welcome Afreen Get a quote Get a quote Find quotes by license plate: Type plate…" at bounding box center [759, 364] width 594 height 521
type input "twickmd@gmail.com"
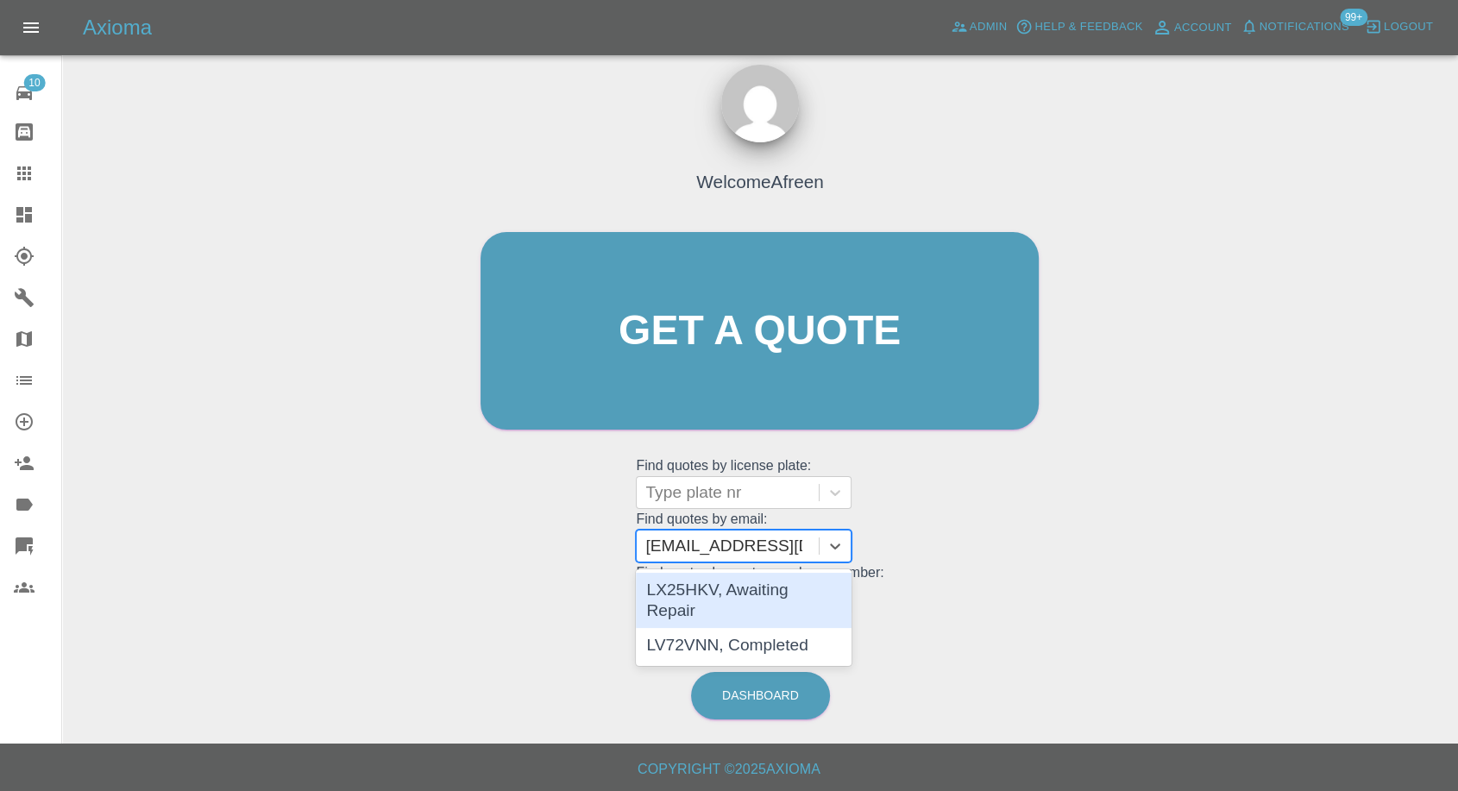
click at [813, 593] on div "LX25HKV, Awaiting Repair" at bounding box center [744, 600] width 216 height 55
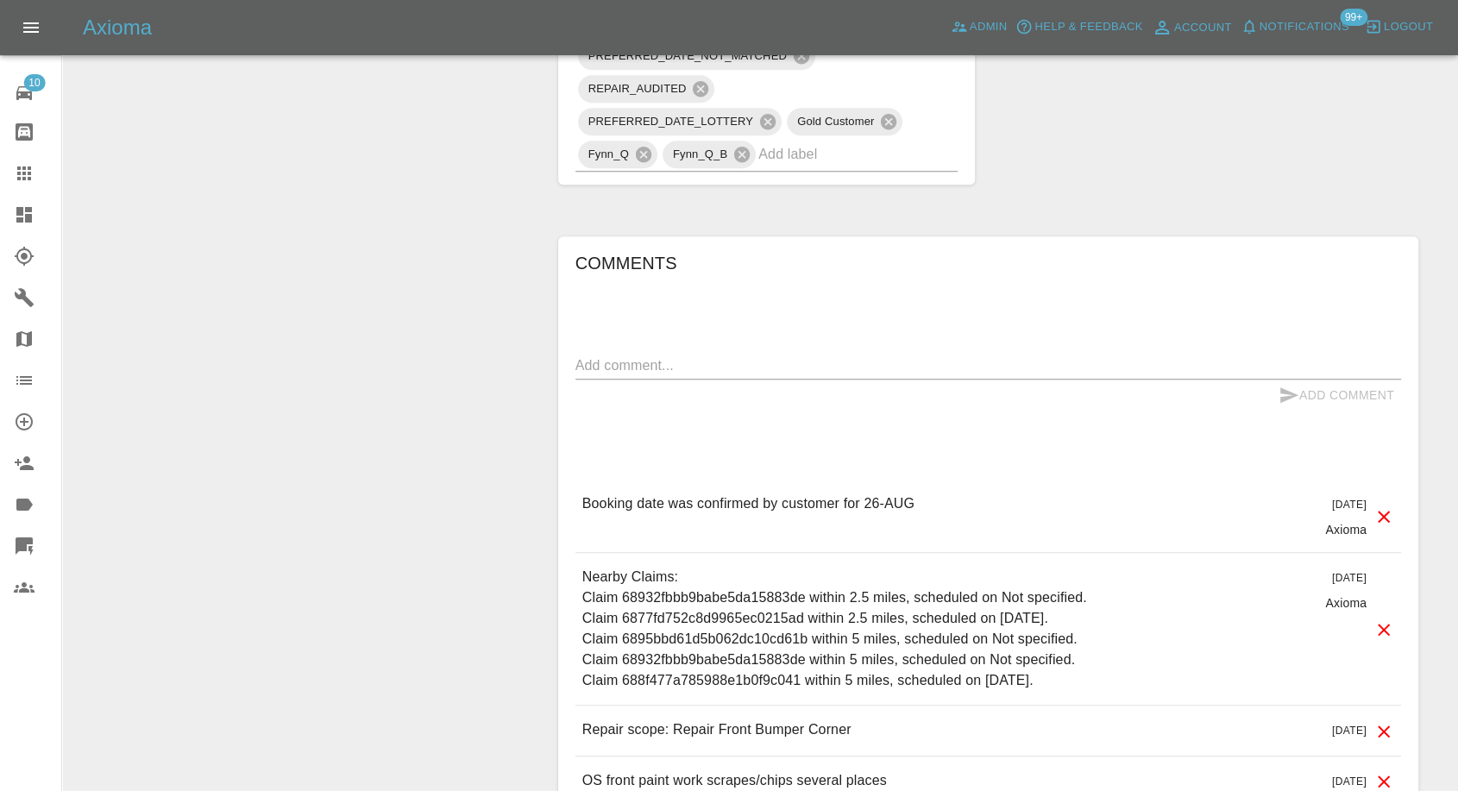
scroll to position [1483, 0]
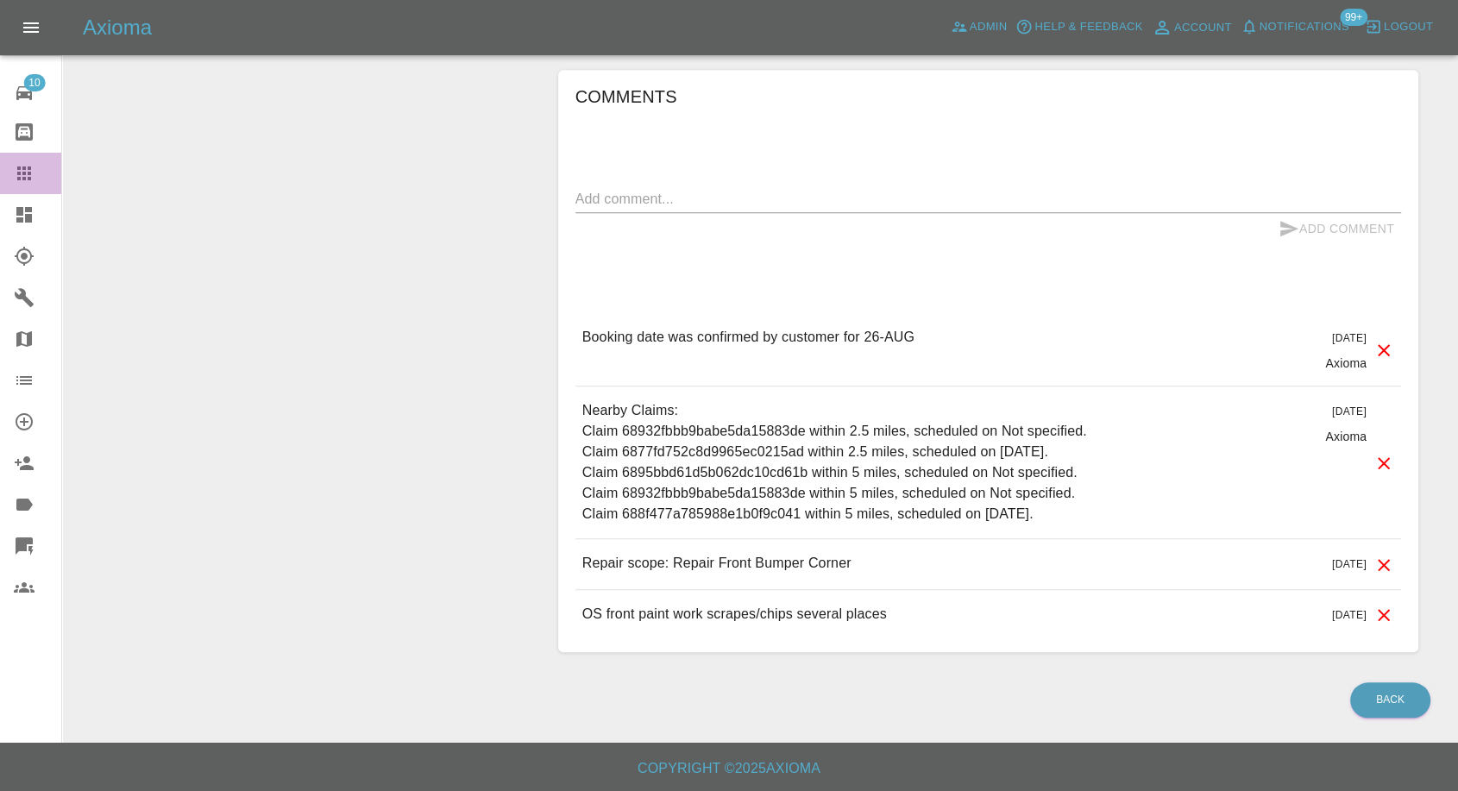
click at [23, 174] on icon at bounding box center [24, 173] width 14 height 14
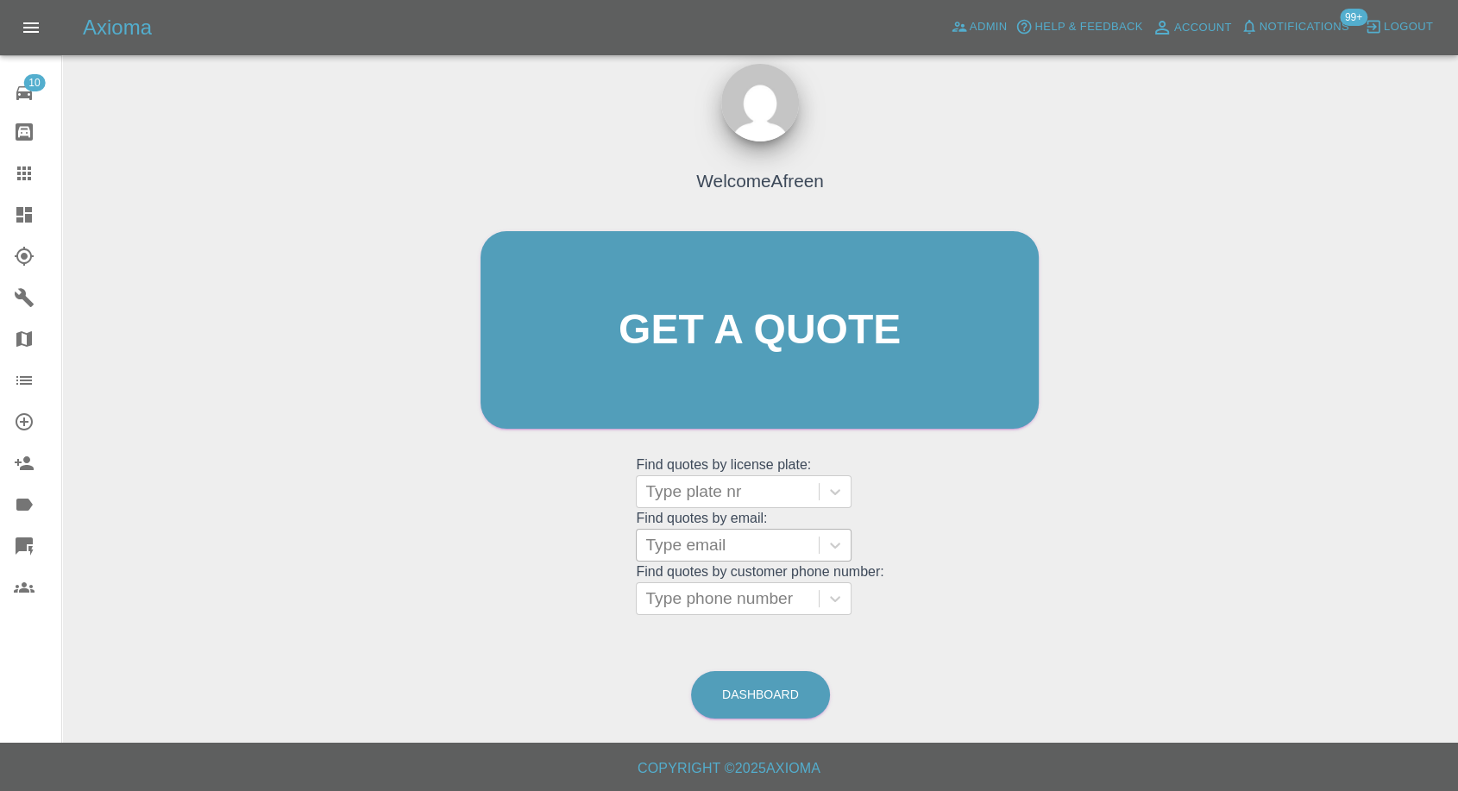
scroll to position [16, 0]
click at [747, 540] on div at bounding box center [727, 546] width 165 height 24
paste input ""vitalsignsduo@gmail.com" <undefined>"
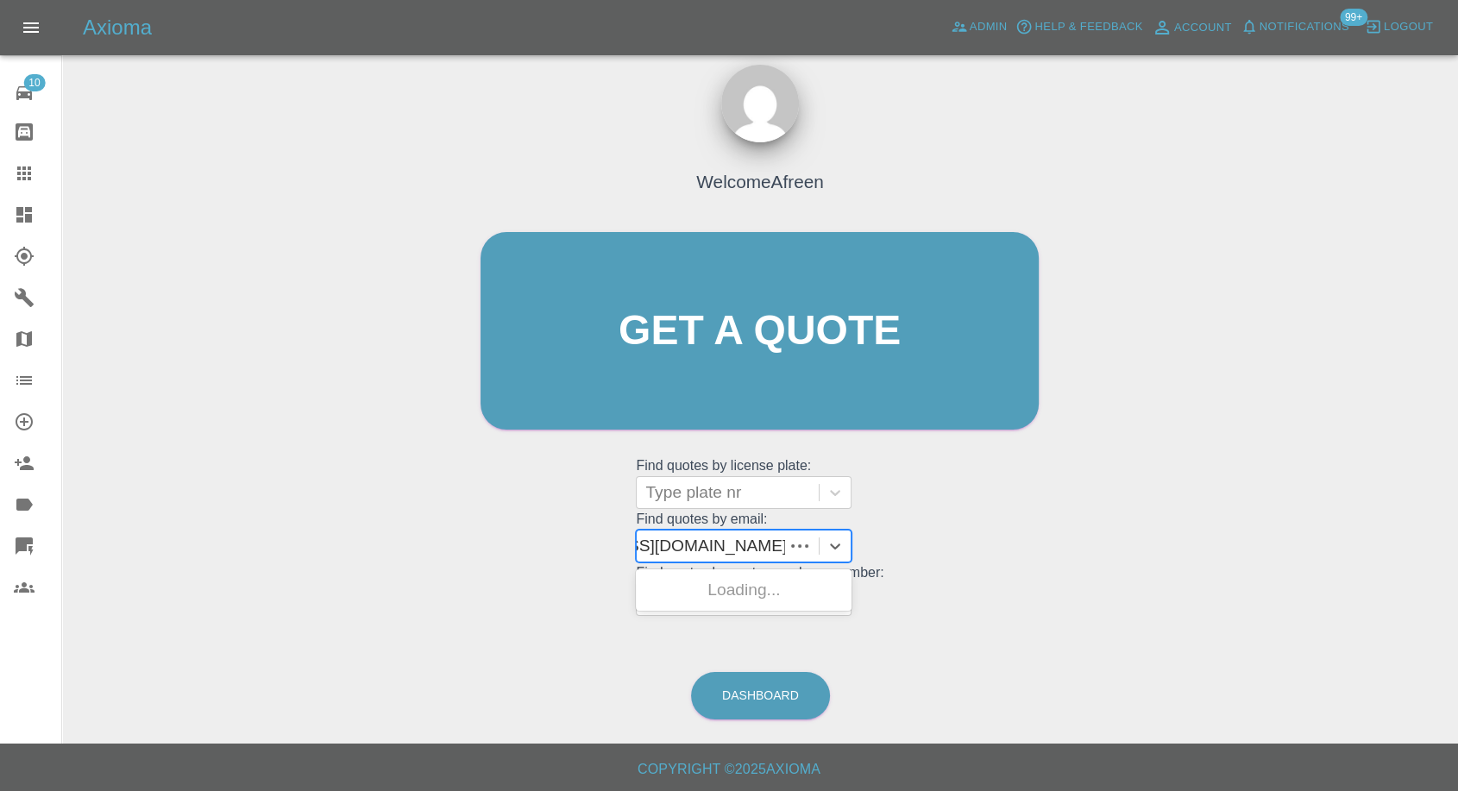
scroll to position [0, 122]
drag, startPoint x: 708, startPoint y: 541, endPoint x: 959, endPoint y: 557, distance: 251.6
click at [941, 563] on div "Welcome Afreen Get a quote Get a quote Find quotes by license plate: Type plate…" at bounding box center [759, 364] width 594 height 521
type input "vitalsignsduo@gmail.com"
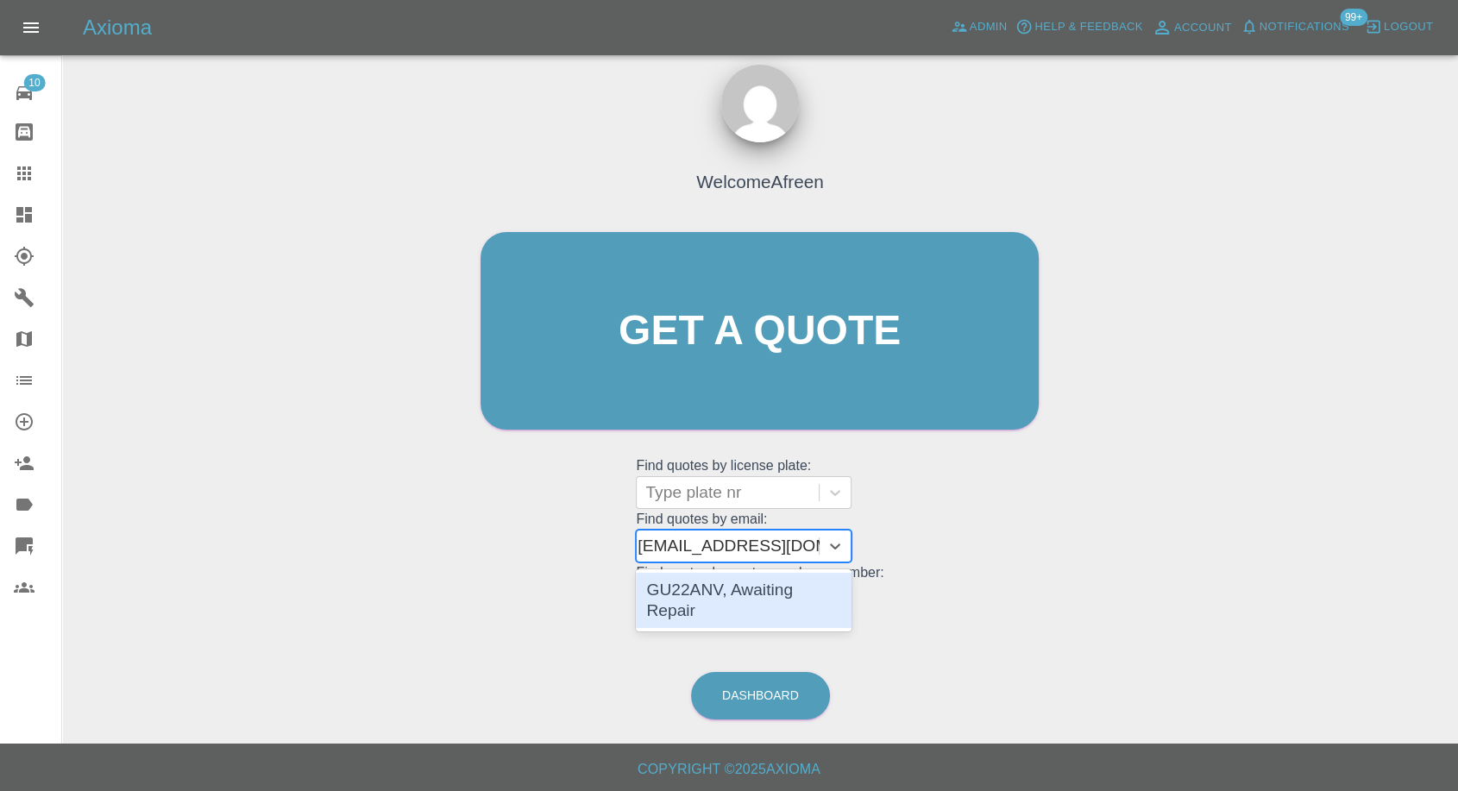
click at [779, 599] on div "GU22ANV, Awaiting Repair" at bounding box center [744, 600] width 216 height 55
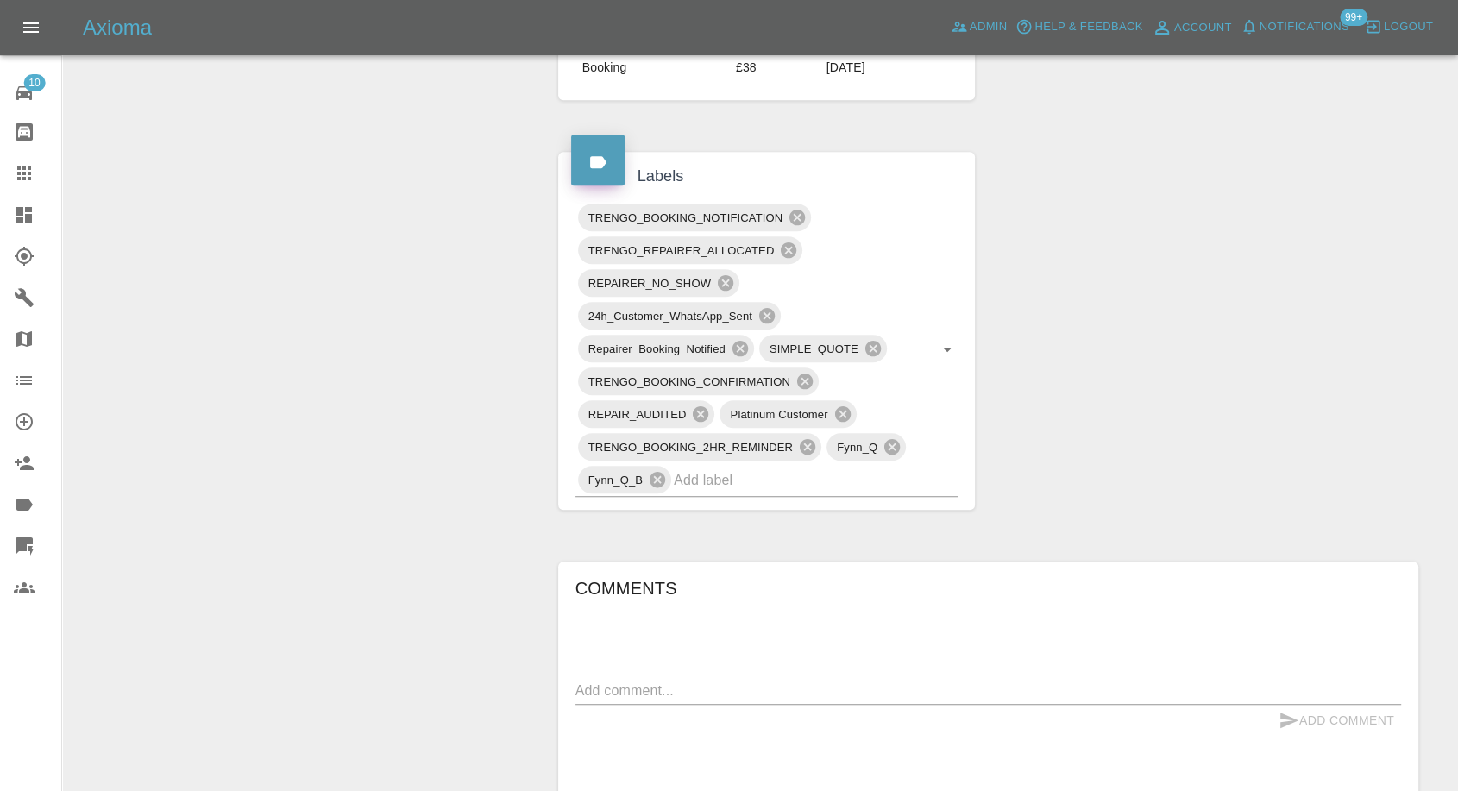
scroll to position [1246, 0]
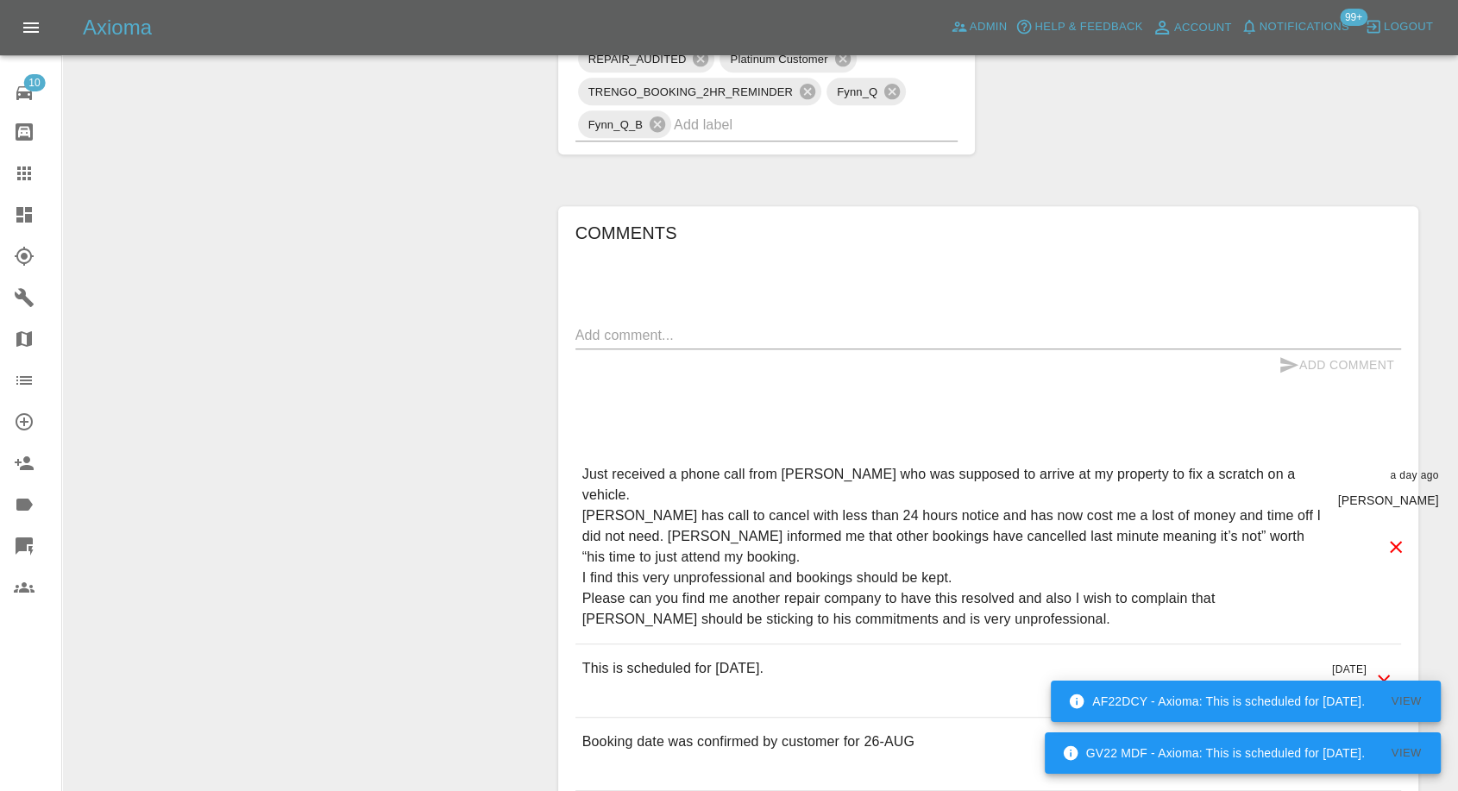
drag, startPoint x: 20, startPoint y: 175, endPoint x: 64, endPoint y: 201, distance: 51.0
click at [19, 175] on icon at bounding box center [24, 173] width 21 height 21
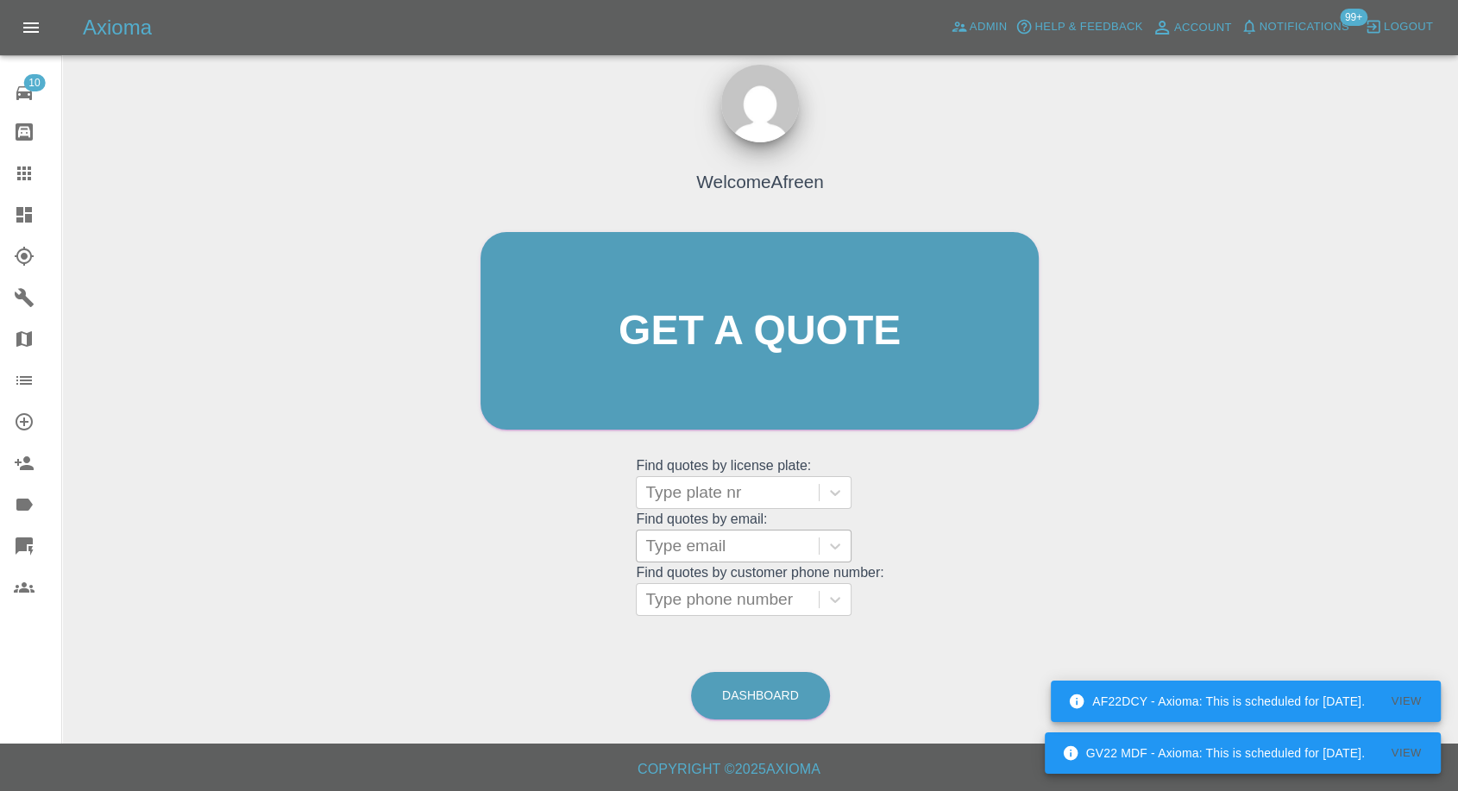
click at [719, 554] on div at bounding box center [727, 546] width 165 height 24
paste input ""asj74721149@gmail.com" <undefined>"
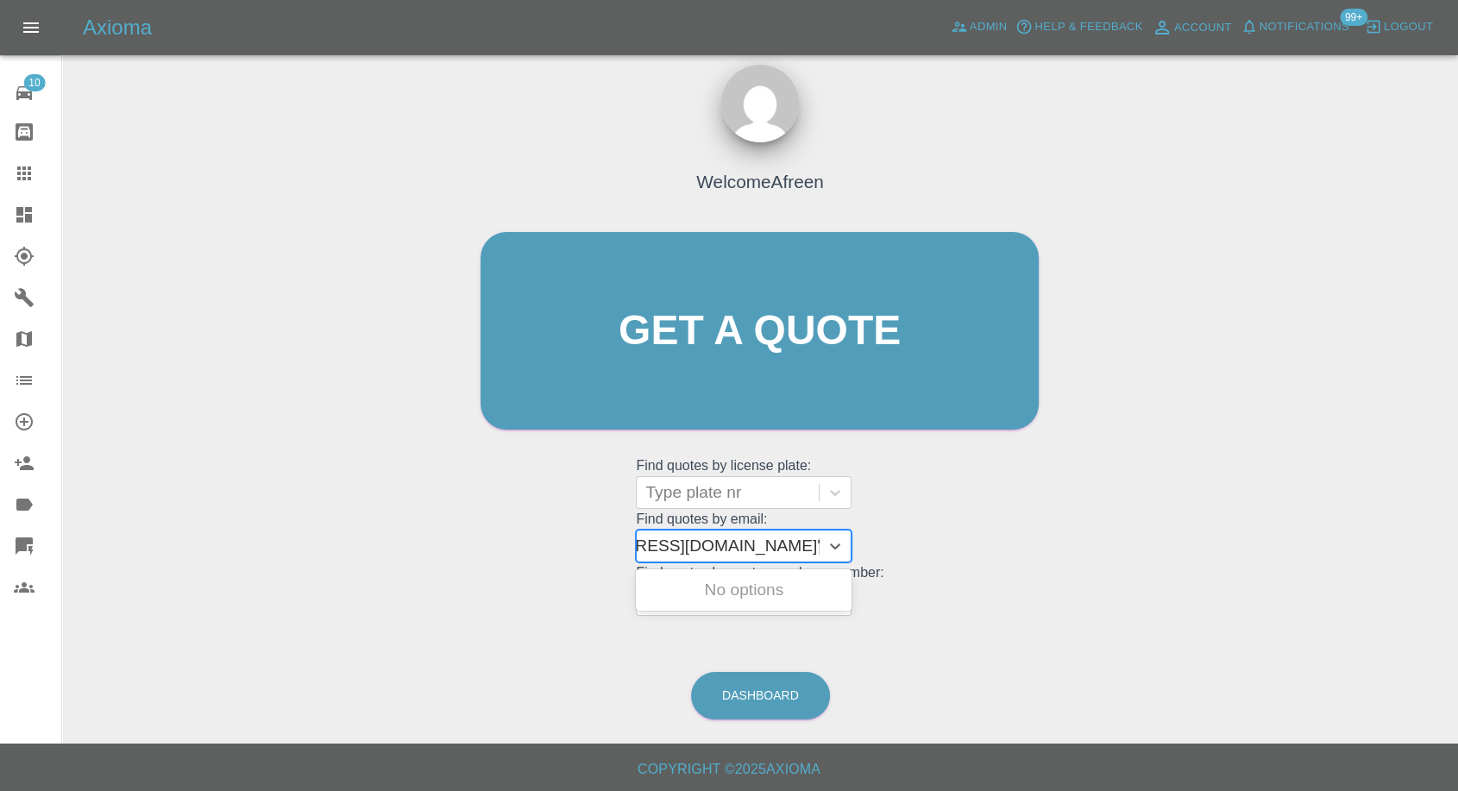
drag, startPoint x: 712, startPoint y: 541, endPoint x: 1167, endPoint y: 581, distance: 457.3
click at [1165, 581] on div "Welcome Afreen Get a quote Get a quote Find quotes by license plate: Type plate…" at bounding box center [760, 413] width 1368 height 619
type input "asj74721149@gmail.com"
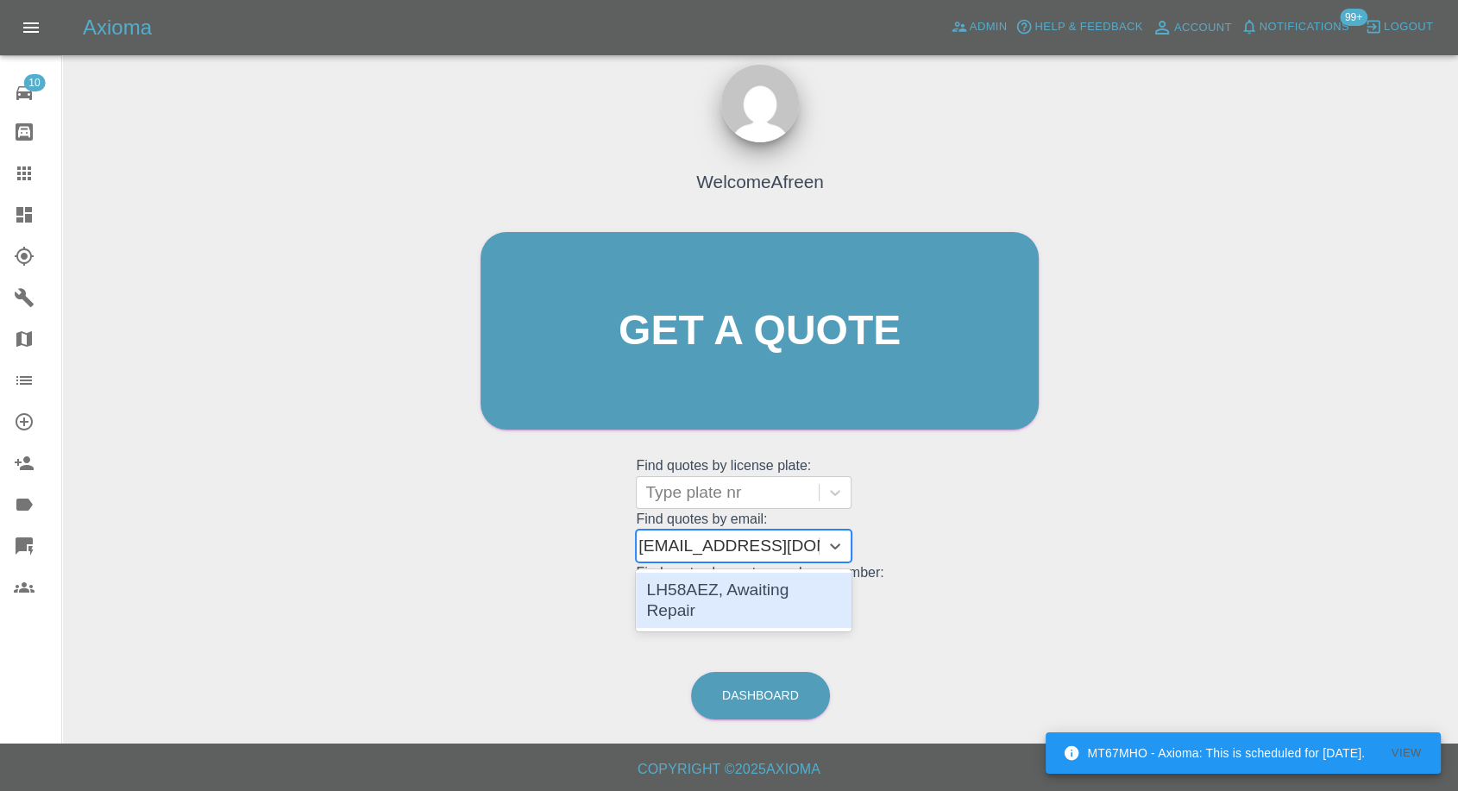
click at [816, 579] on div "LH58AEZ, Awaiting Repair" at bounding box center [744, 600] width 216 height 55
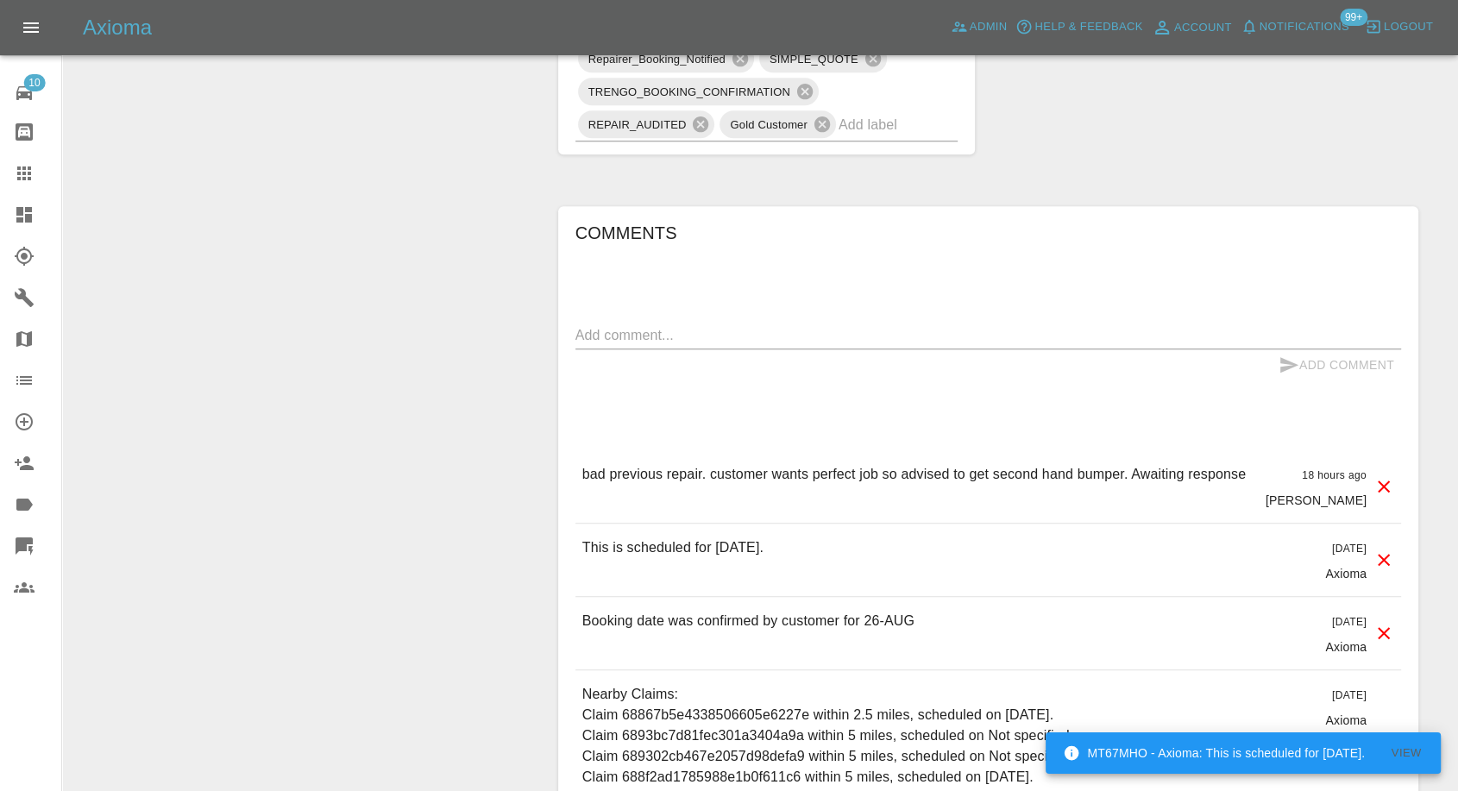
scroll to position [1437, 0]
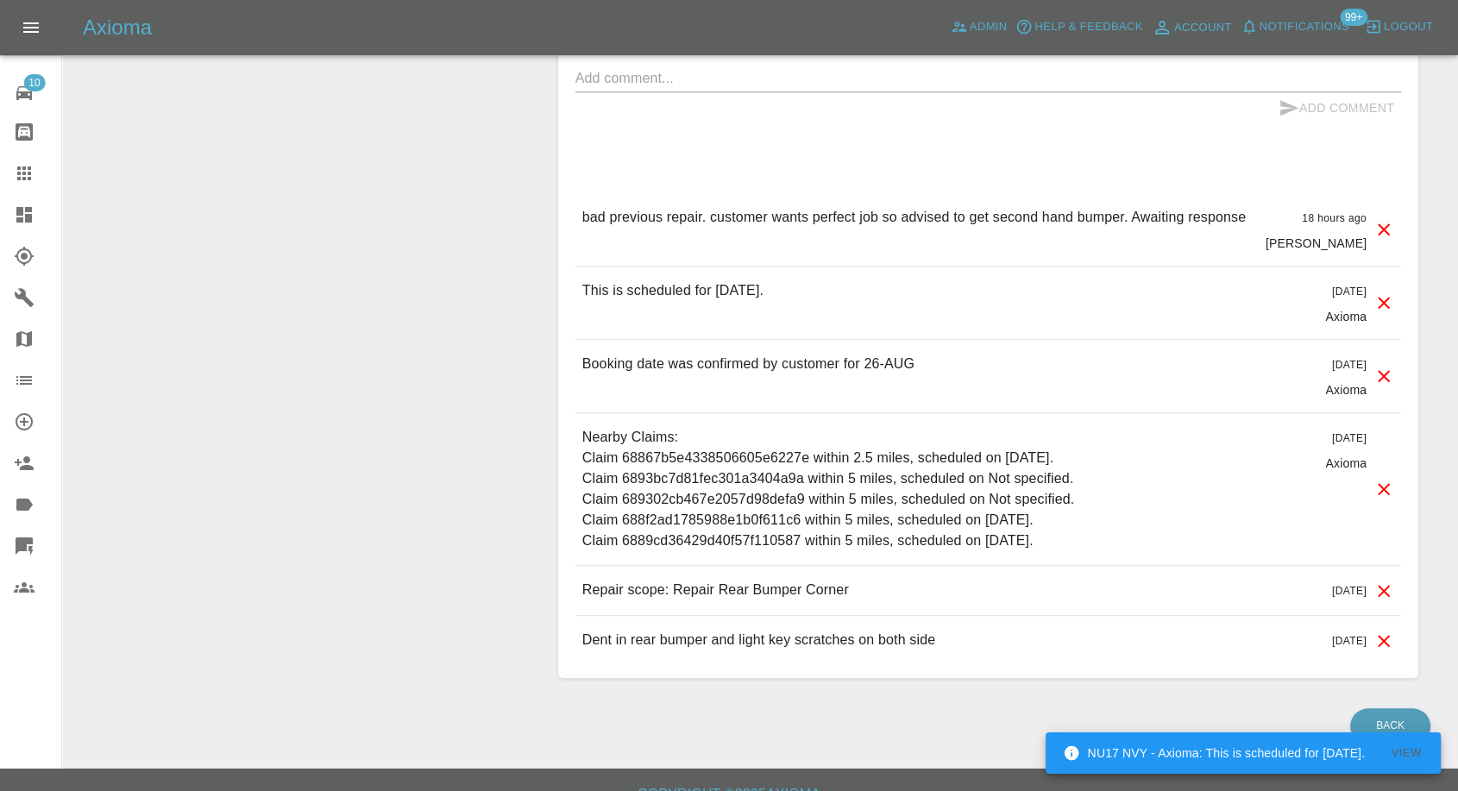
click at [21, 168] on icon at bounding box center [24, 173] width 21 height 21
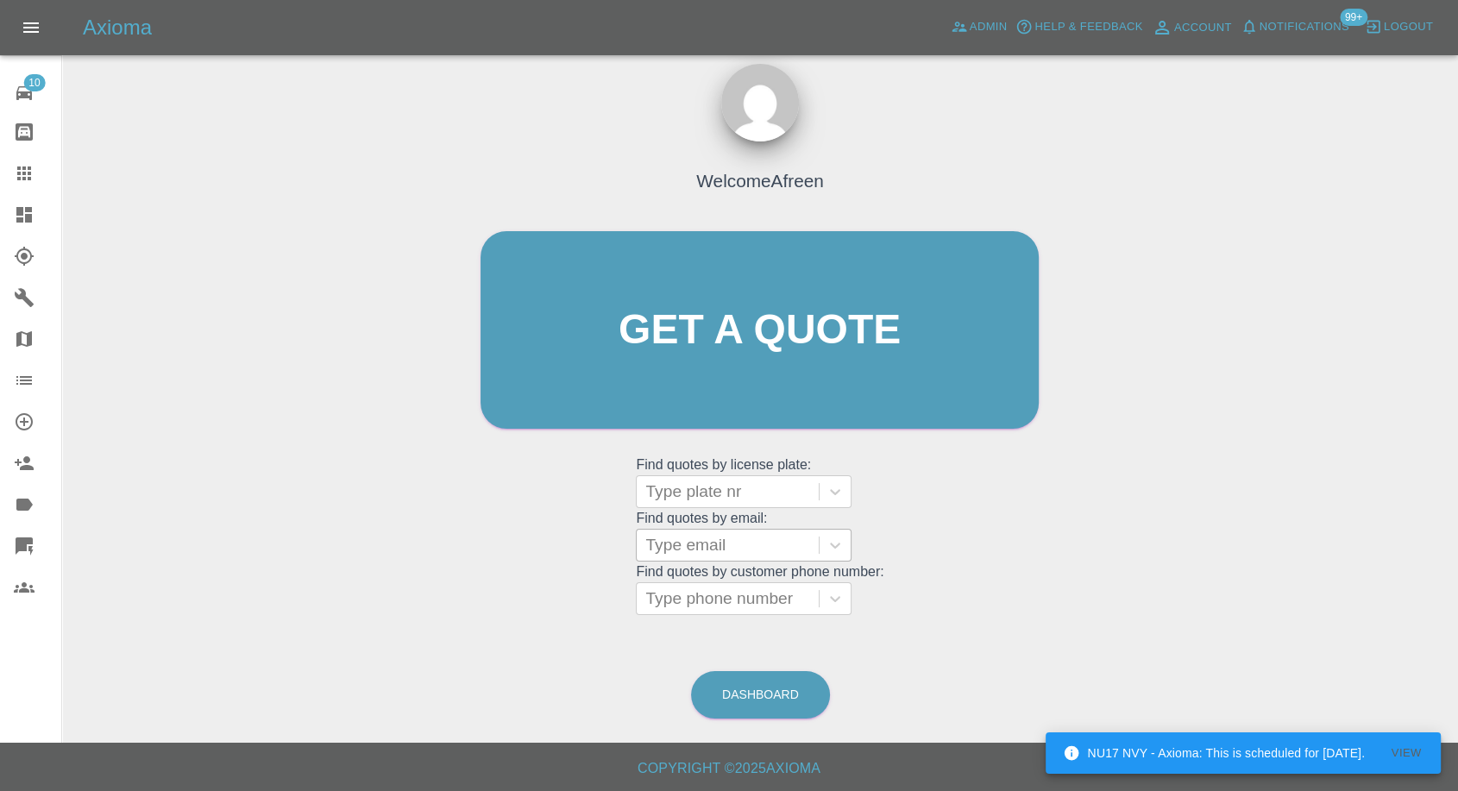
scroll to position [16, 0]
click at [723, 547] on div at bounding box center [727, 546] width 165 height 24
paste input ""anthonyjessop@btinternet.com" <undefined>"
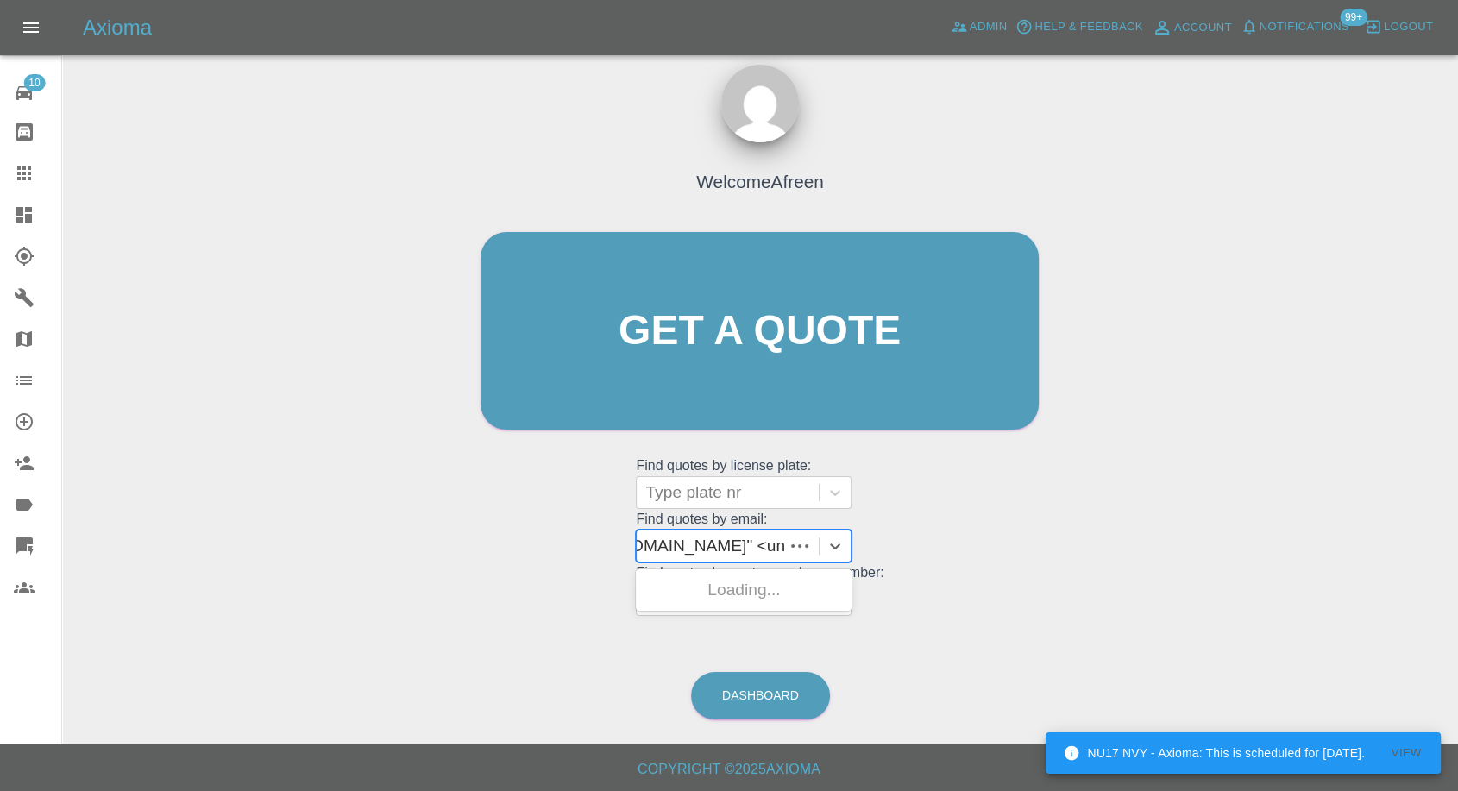
scroll to position [0, 162]
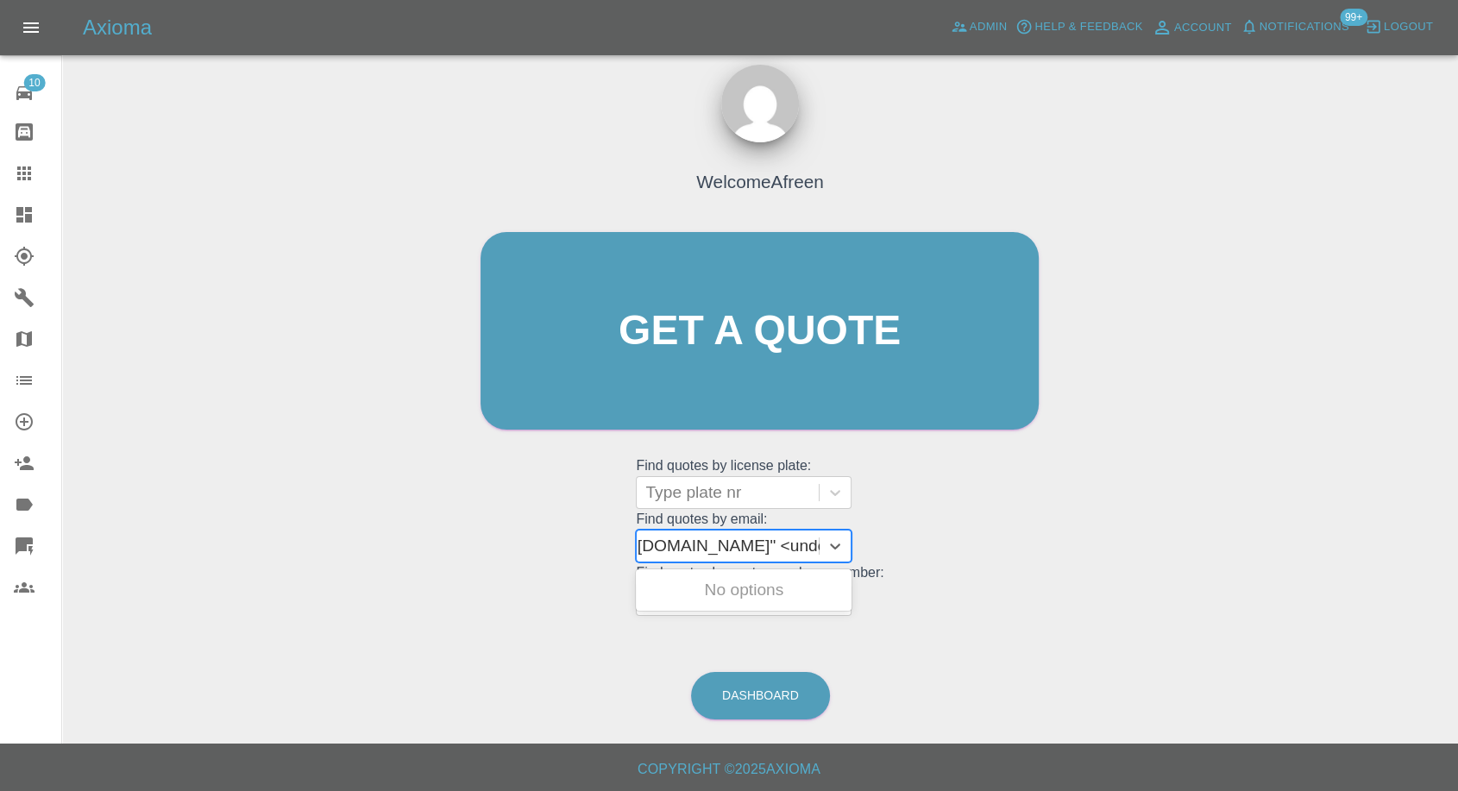
drag, startPoint x: 709, startPoint y: 541, endPoint x: 1167, endPoint y: 597, distance: 461.5
click at [1165, 593] on div "Welcome Afreen Get a quote Get a quote Find quotes by license plate: Type plate…" at bounding box center [760, 413] width 1368 height 619
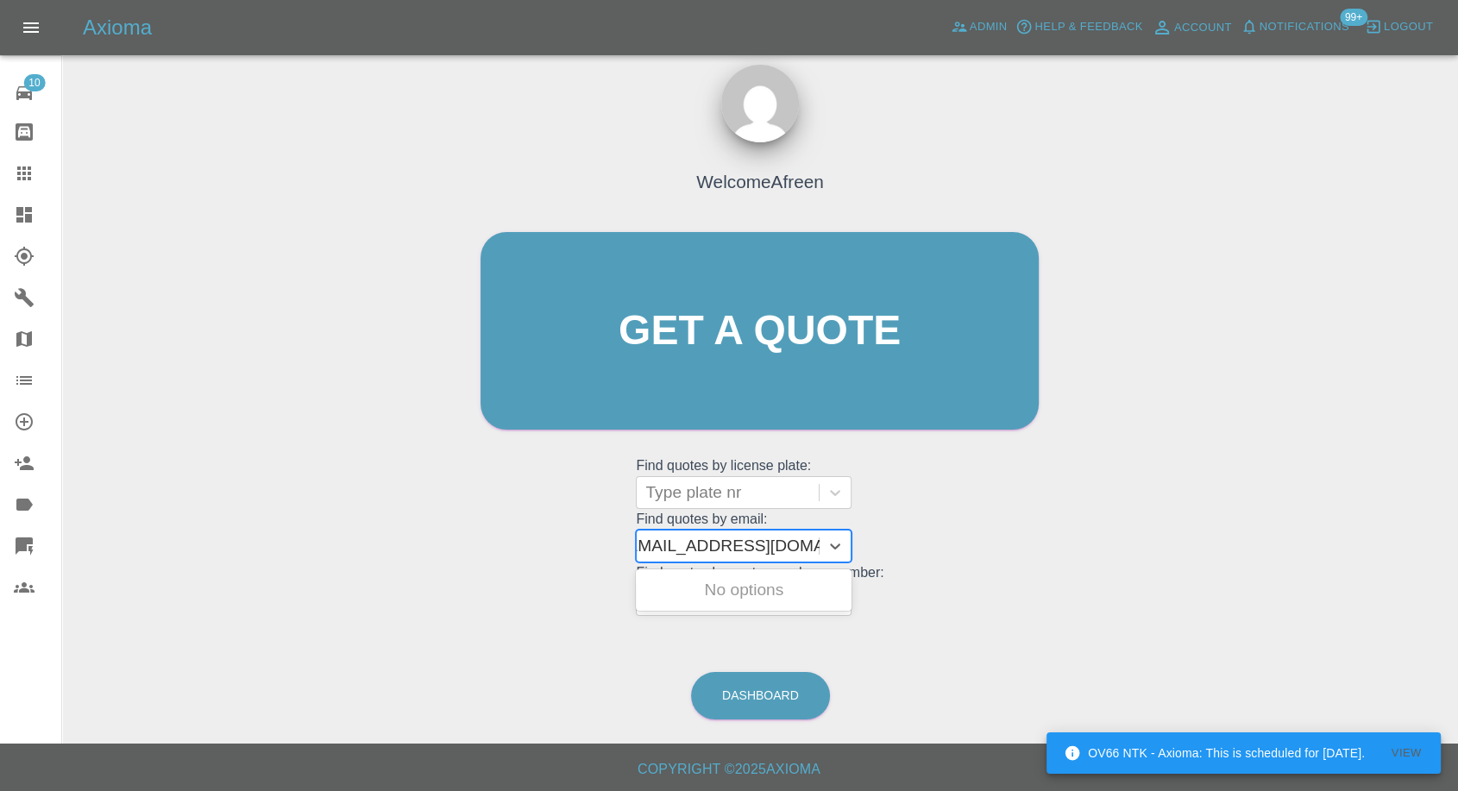
scroll to position [0, 8]
type input "anthonyjessop@btinternet.com"
click at [779, 585] on div "C20 ABJ, Awaiting Repair" at bounding box center [744, 590] width 216 height 35
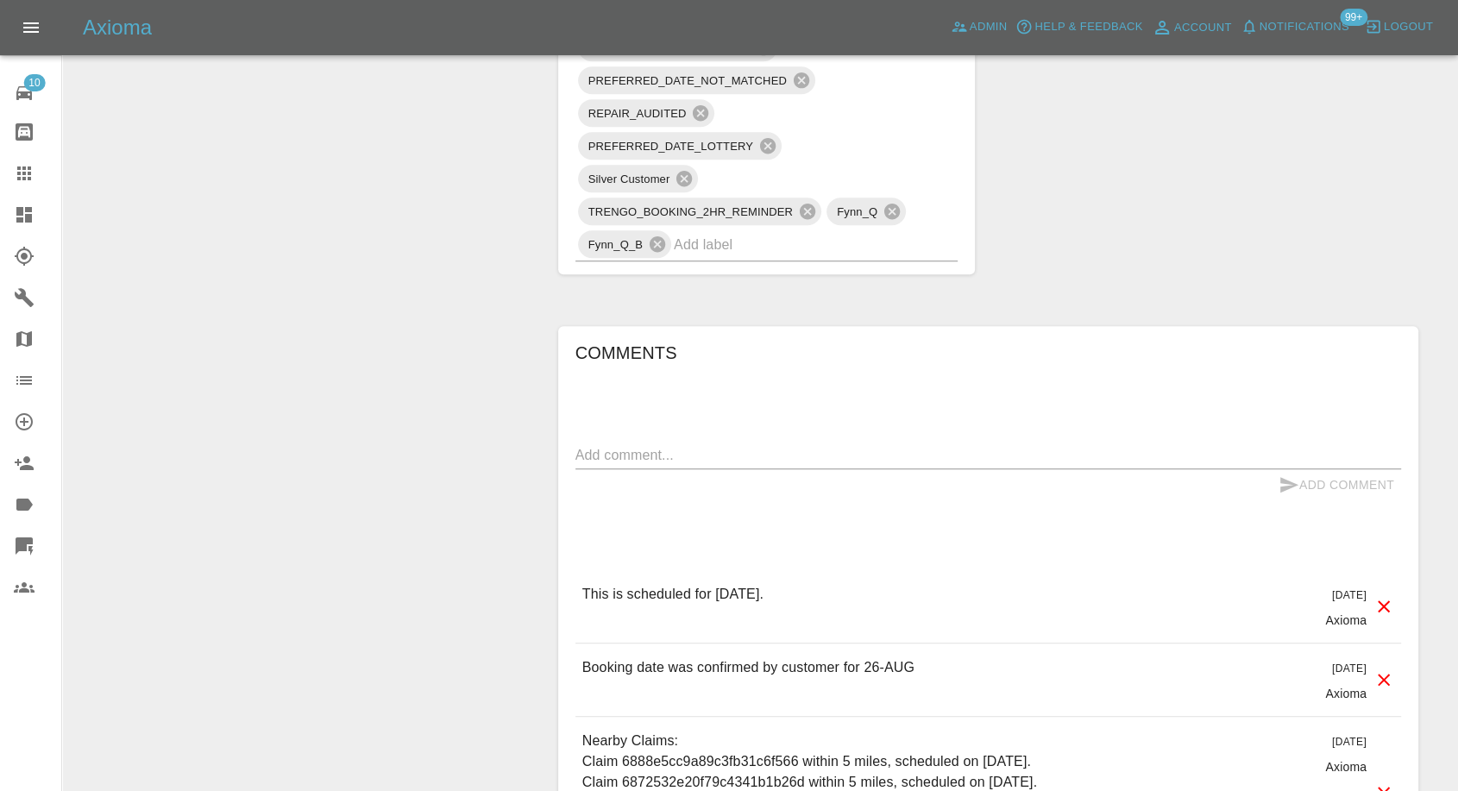
scroll to position [1341, 0]
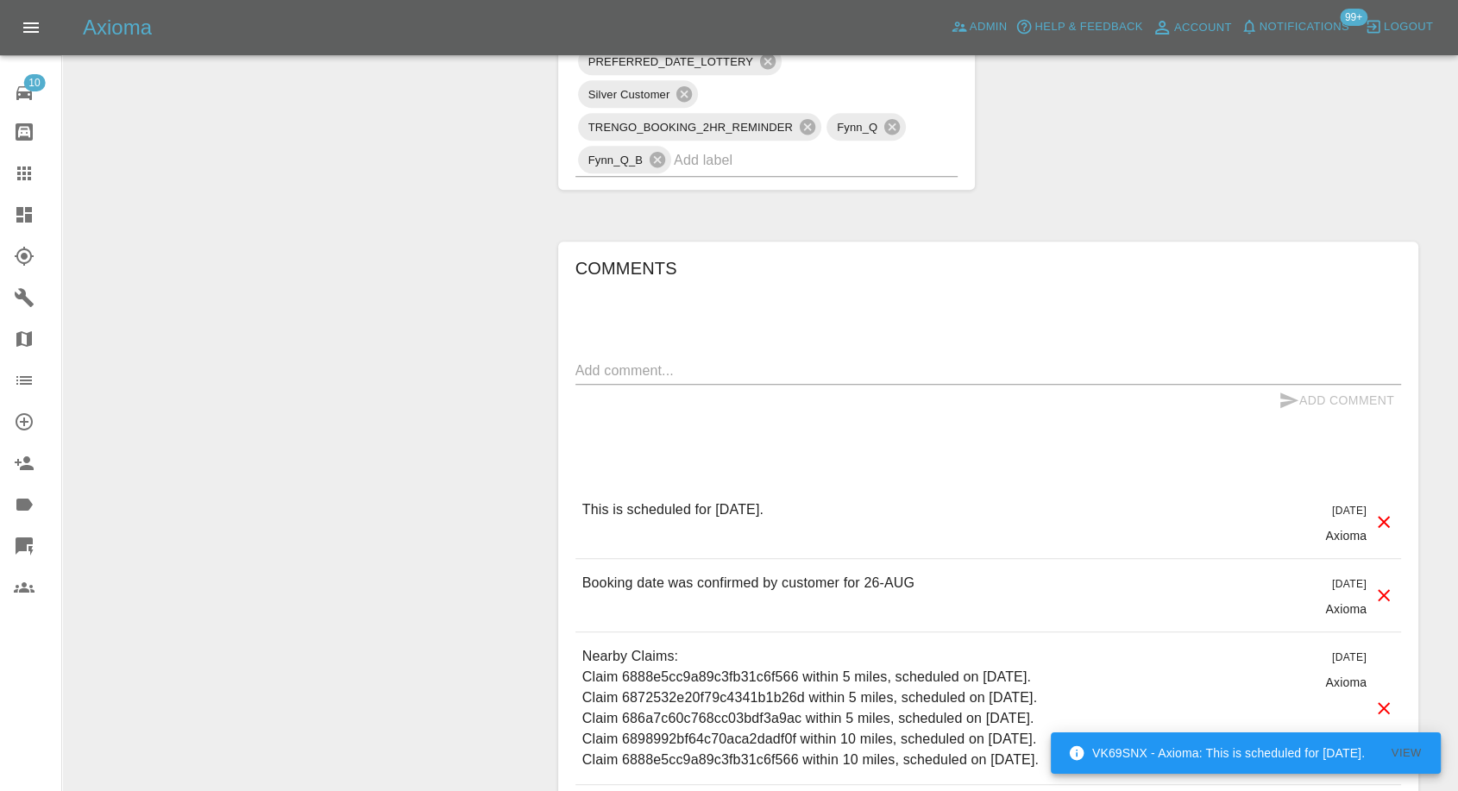
drag, startPoint x: 34, startPoint y: 167, endPoint x: 148, endPoint y: 238, distance: 134.8
click at [34, 167] on icon at bounding box center [24, 173] width 21 height 21
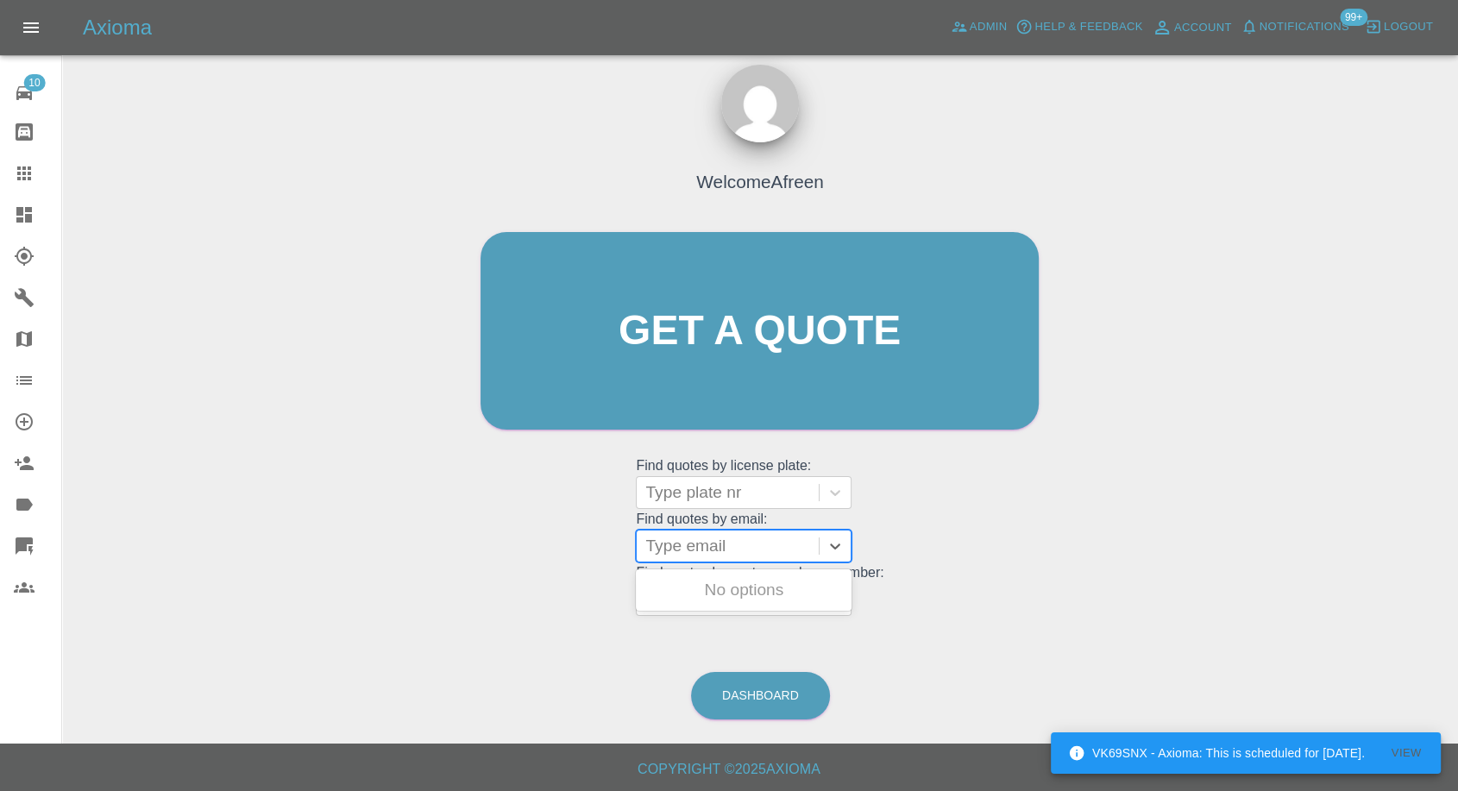
click at [745, 549] on div at bounding box center [727, 546] width 165 height 24
paste input ""carolyn_whiting@yahoo.co.uk" <undefined>"
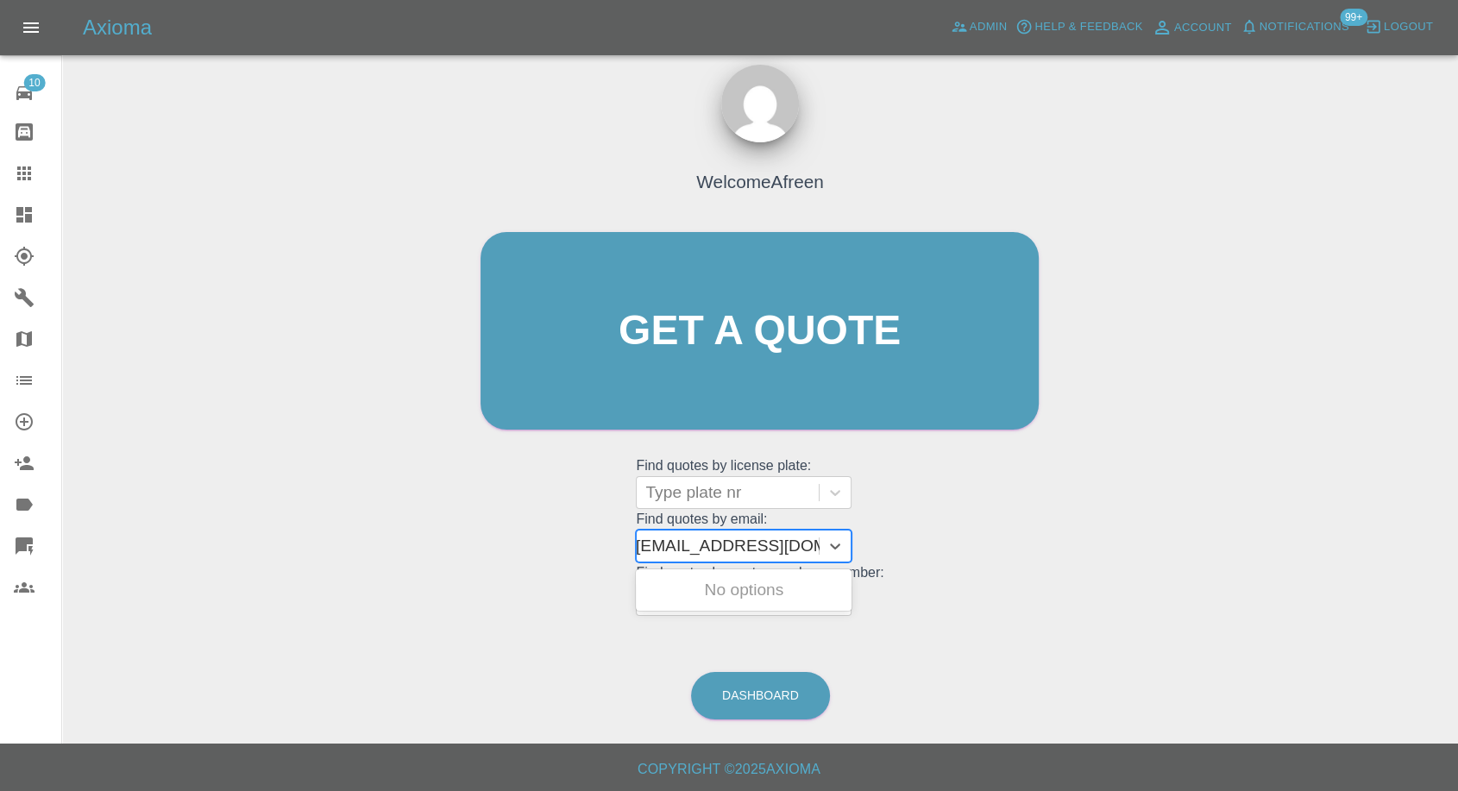
drag, startPoint x: 707, startPoint y: 544, endPoint x: 1084, endPoint y: 591, distance: 379.8
click at [1083, 592] on div "Welcome Afreen Get a quote Get a quote Find quotes by license plate: Type plate…" at bounding box center [760, 413] width 1368 height 619
type input "carolyn_whiting@yahoo.co.uk"
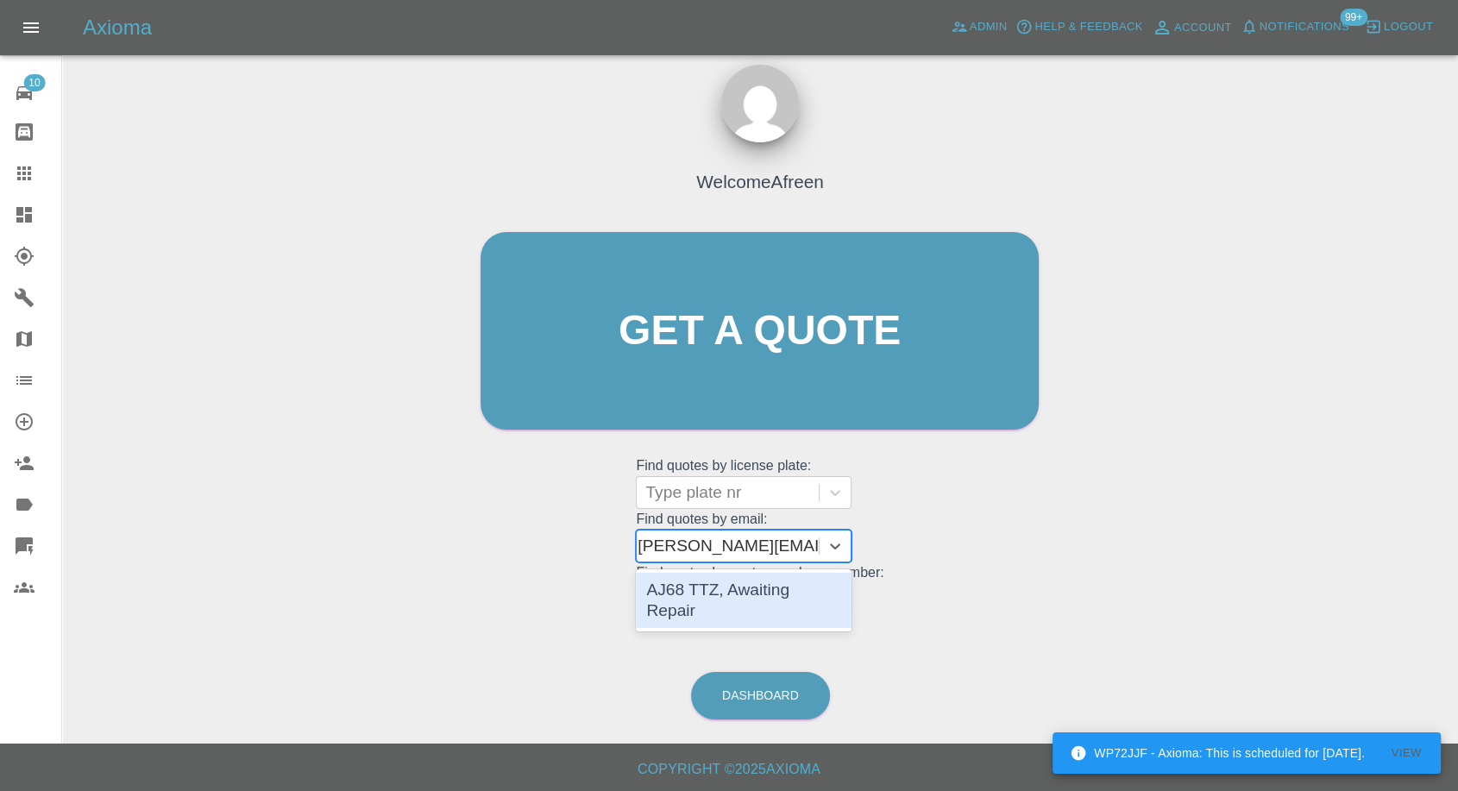
click at [715, 591] on div "AJ68 TTZ, Awaiting Repair" at bounding box center [744, 600] width 216 height 55
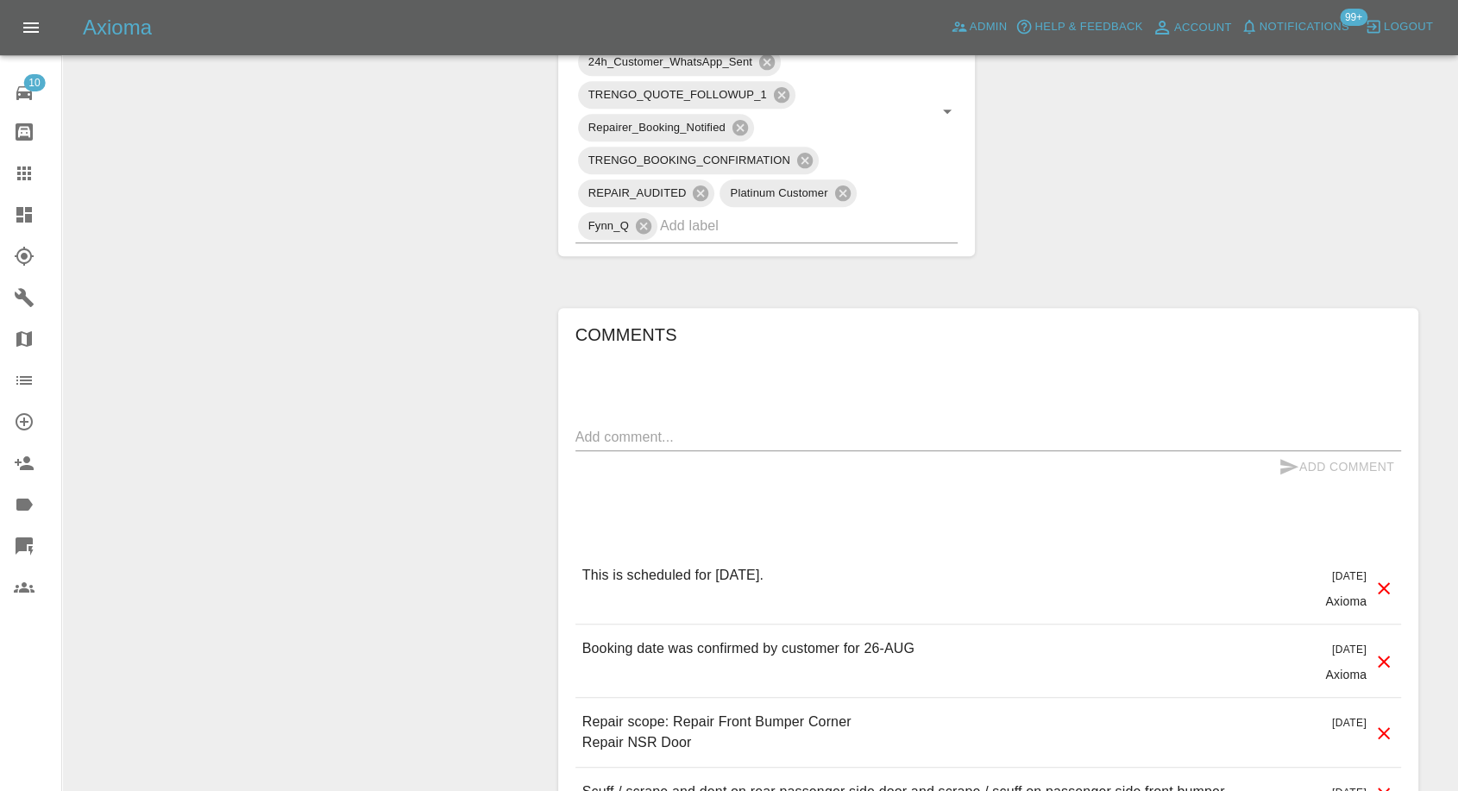
scroll to position [1246, 0]
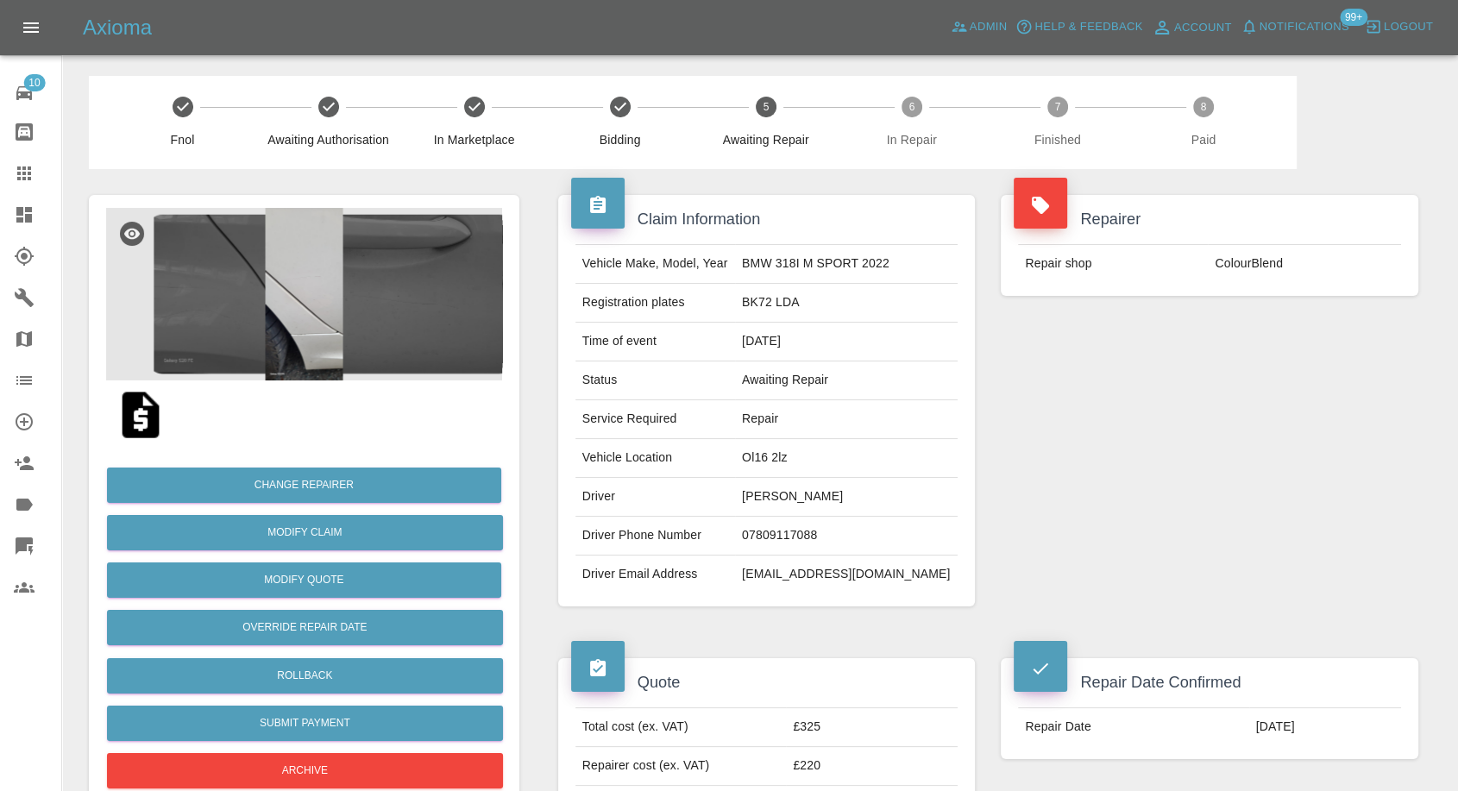
click at [793, 499] on td "[PERSON_NAME]" at bounding box center [846, 497] width 223 height 39
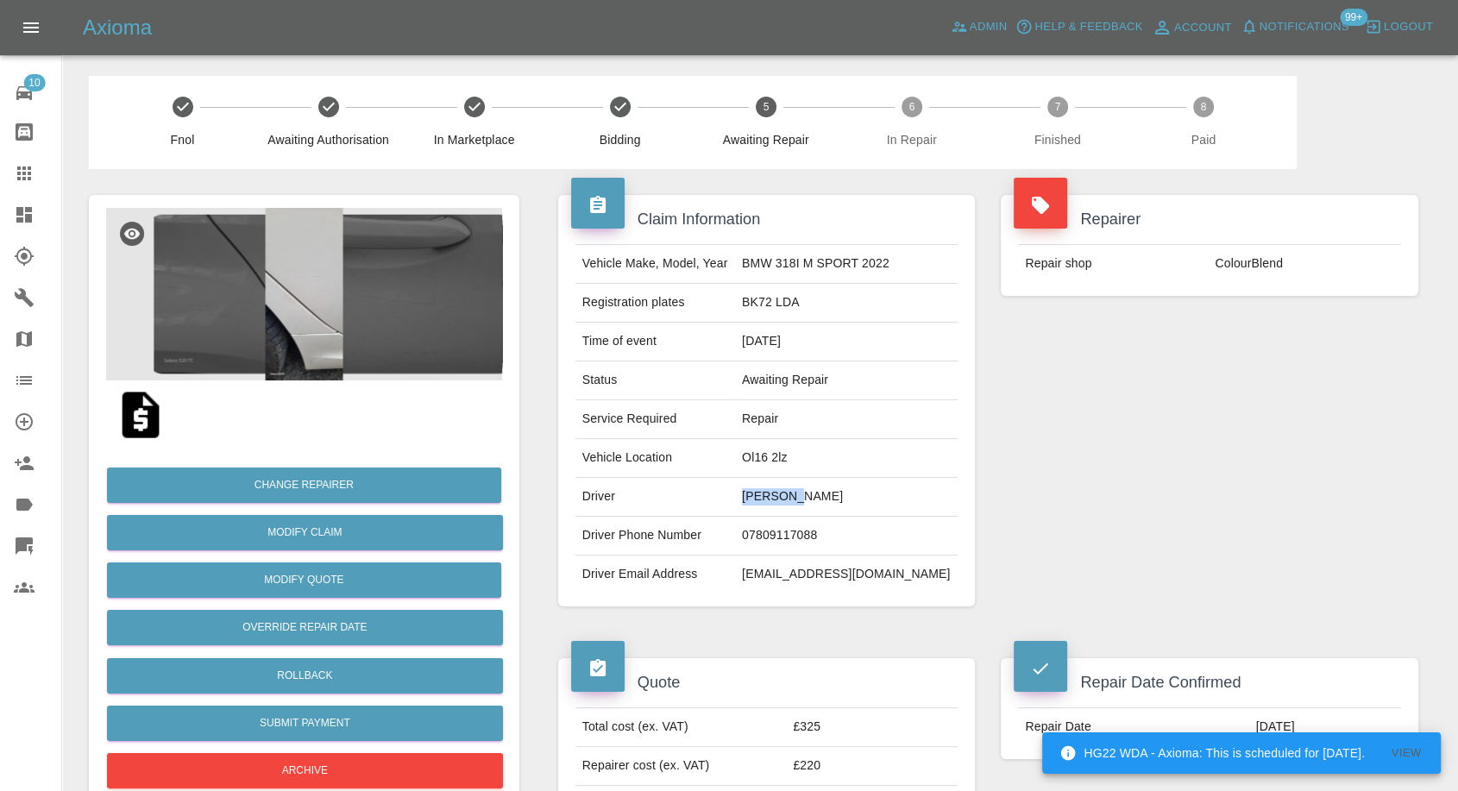
click at [793, 499] on td "[PERSON_NAME]" at bounding box center [846, 497] width 223 height 39
click at [793, 499] on td "nazmeen AKHTAR" at bounding box center [846, 497] width 223 height 39
copy td "nazmeen AKHTAR"
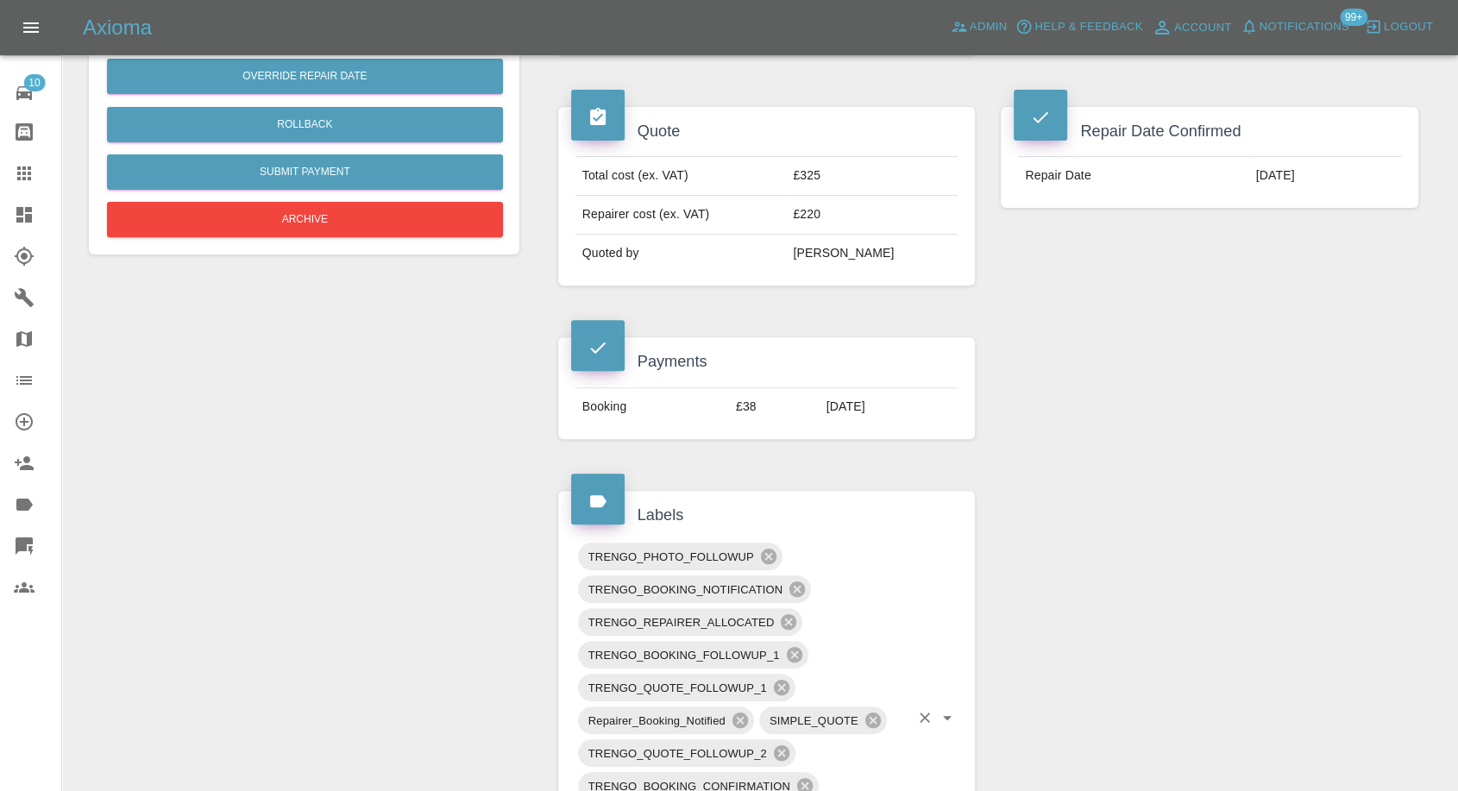
scroll to position [287, 0]
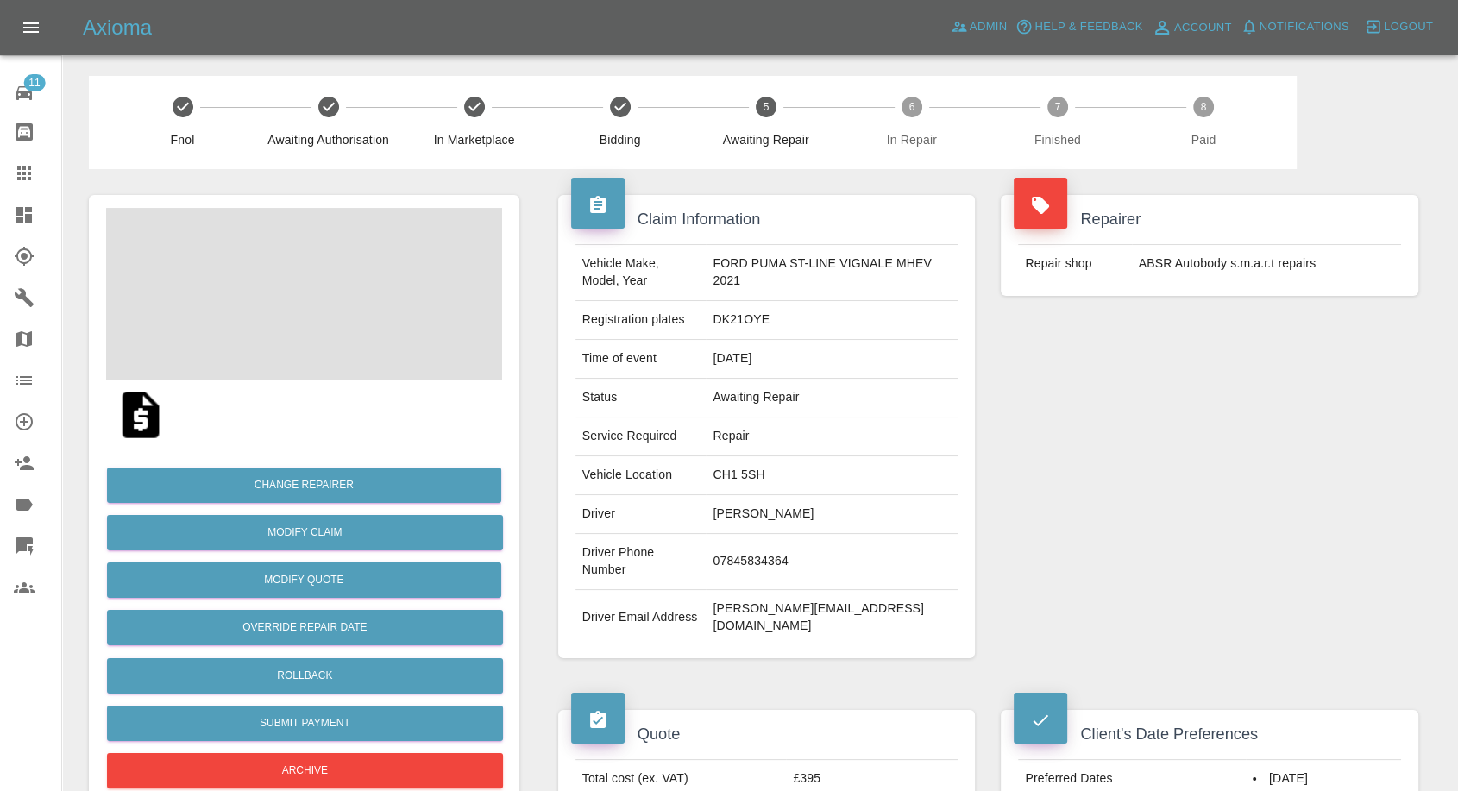
click at [733, 519] on td "David Winterbourne" at bounding box center [832, 514] width 252 height 39
copy td "David Winterbourne"
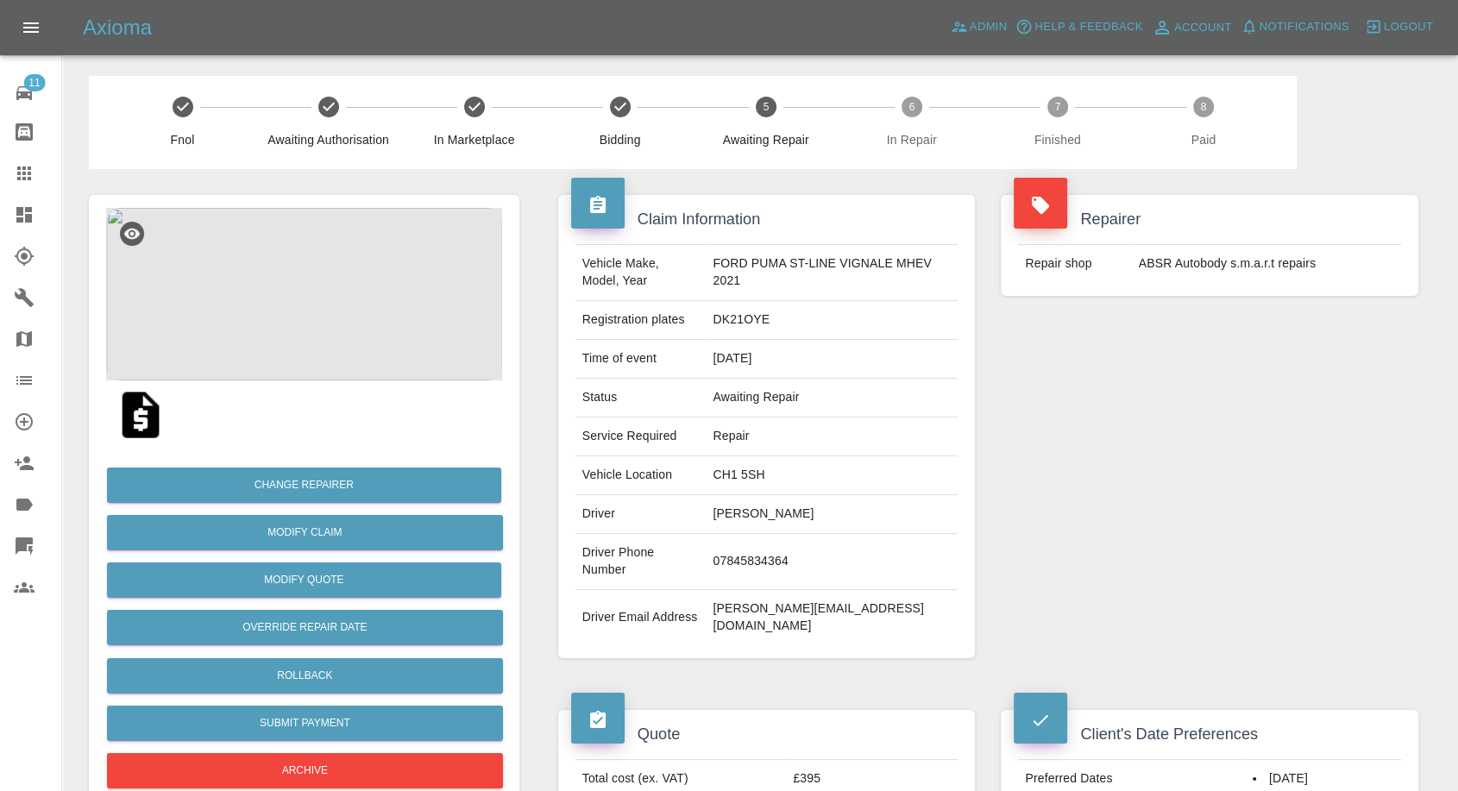
click at [745, 556] on td "07845834364" at bounding box center [832, 562] width 252 height 56
copy td "07845834364"
click at [938, 333] on td "DK21OYE" at bounding box center [832, 320] width 252 height 39
click at [738, 508] on td "David Winterbourne" at bounding box center [832, 514] width 252 height 39
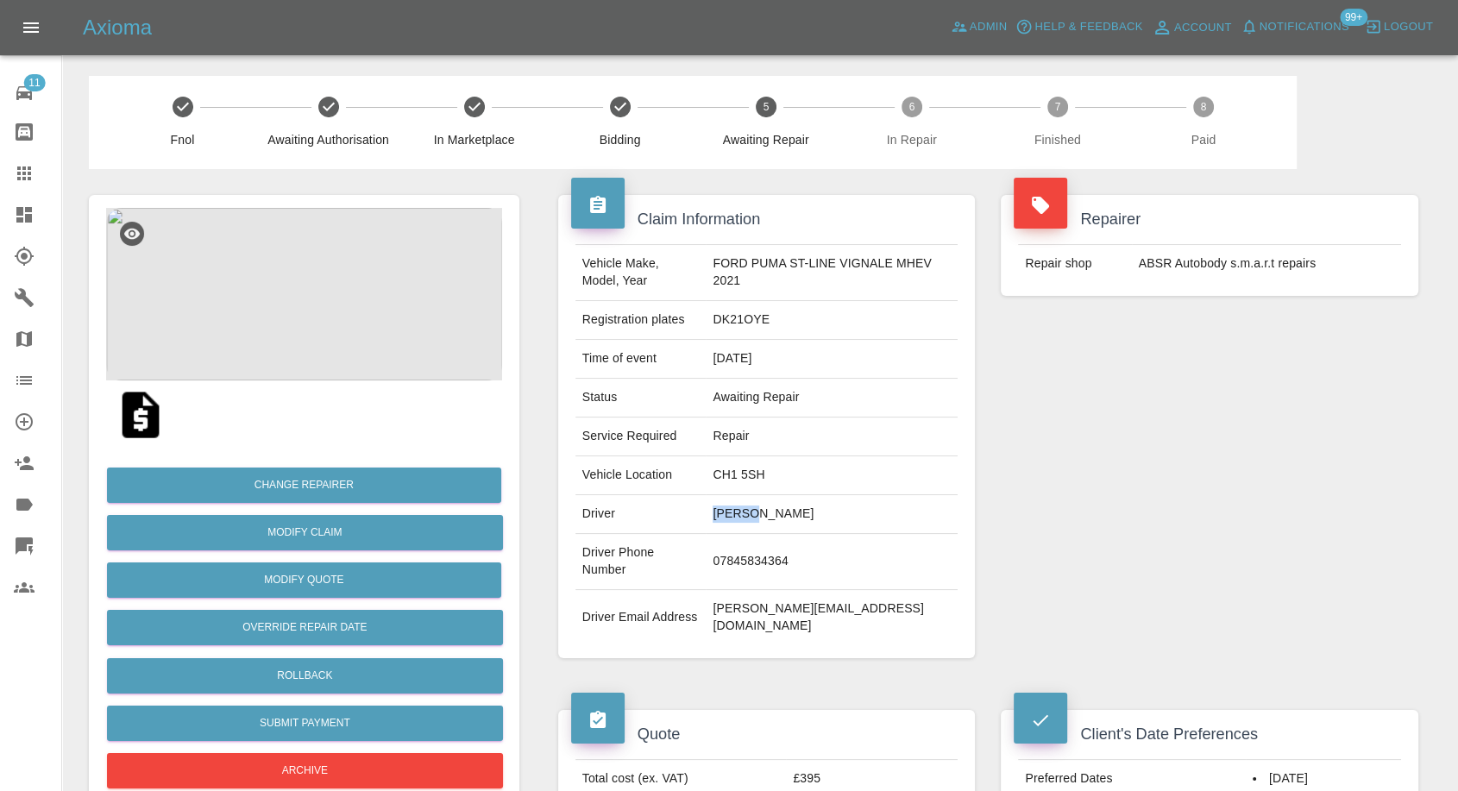
click at [738, 508] on td "David Winterbourne" at bounding box center [832, 514] width 252 height 39
copy td "David"
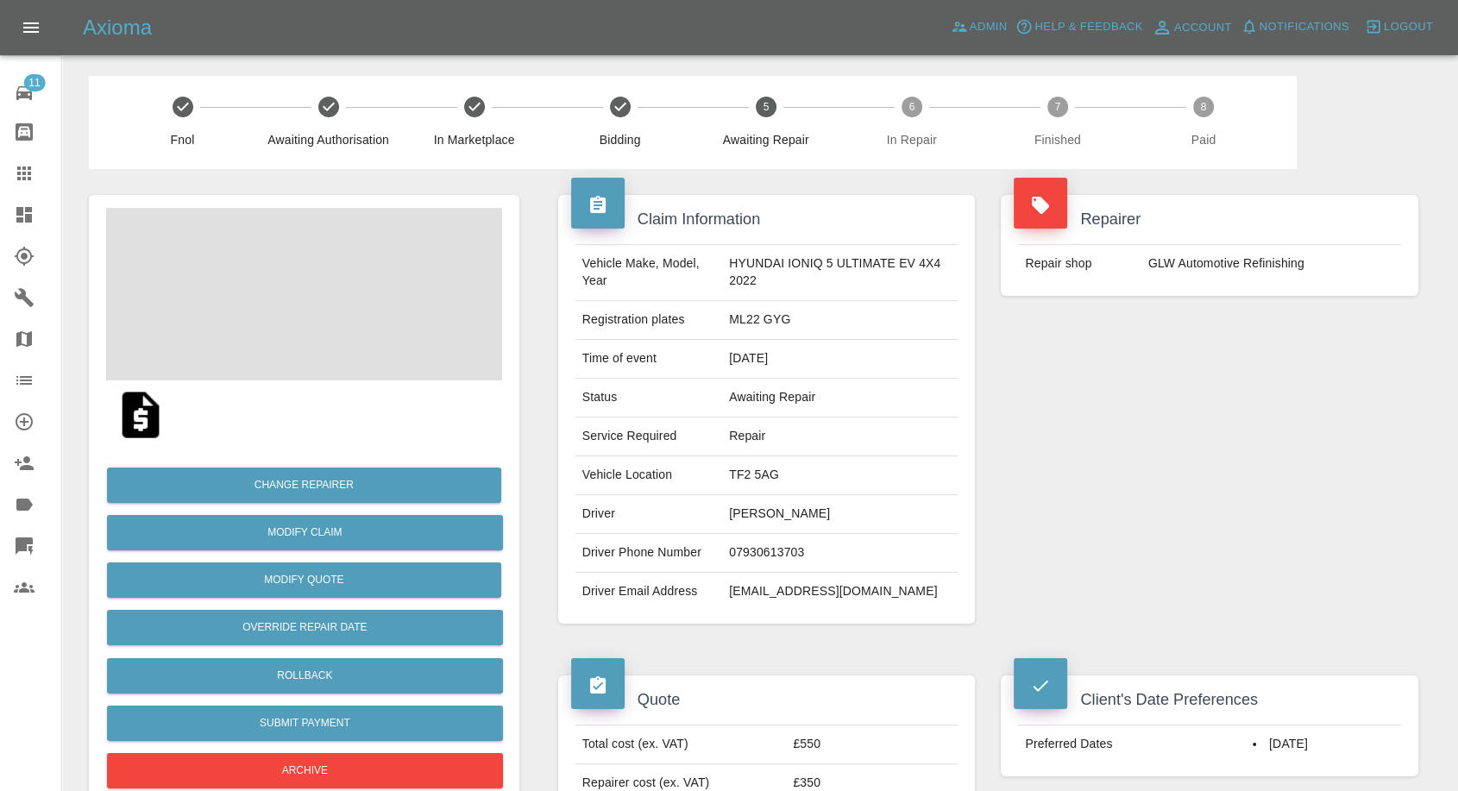
click at [766, 512] on td "Edmond Chan" at bounding box center [839, 514] width 235 height 39
copy td "Edmond Chan"
click at [746, 551] on td "07930613703" at bounding box center [839, 553] width 235 height 39
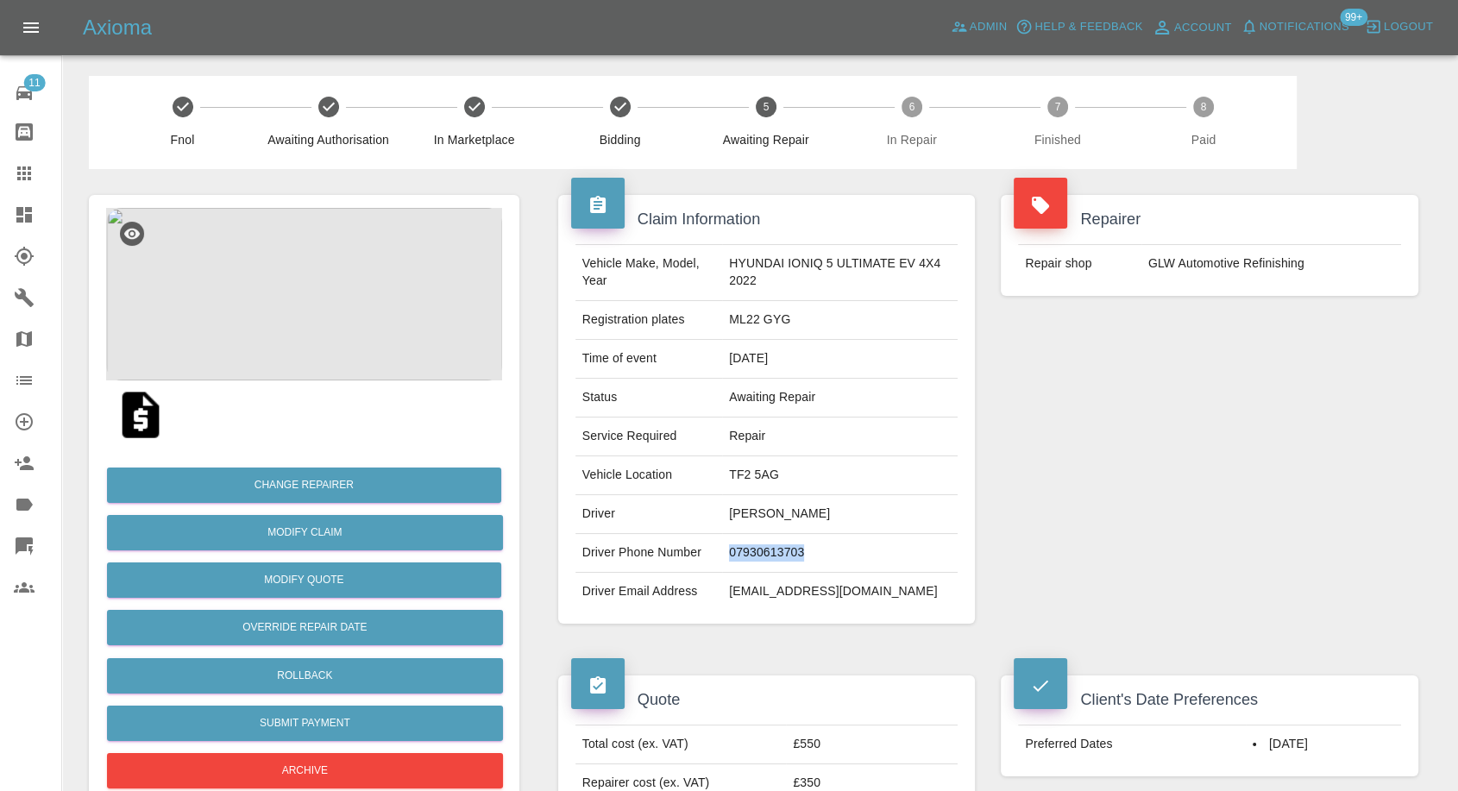
click at [746, 551] on td "07930613703" at bounding box center [839, 553] width 235 height 39
copy td "07930613703"
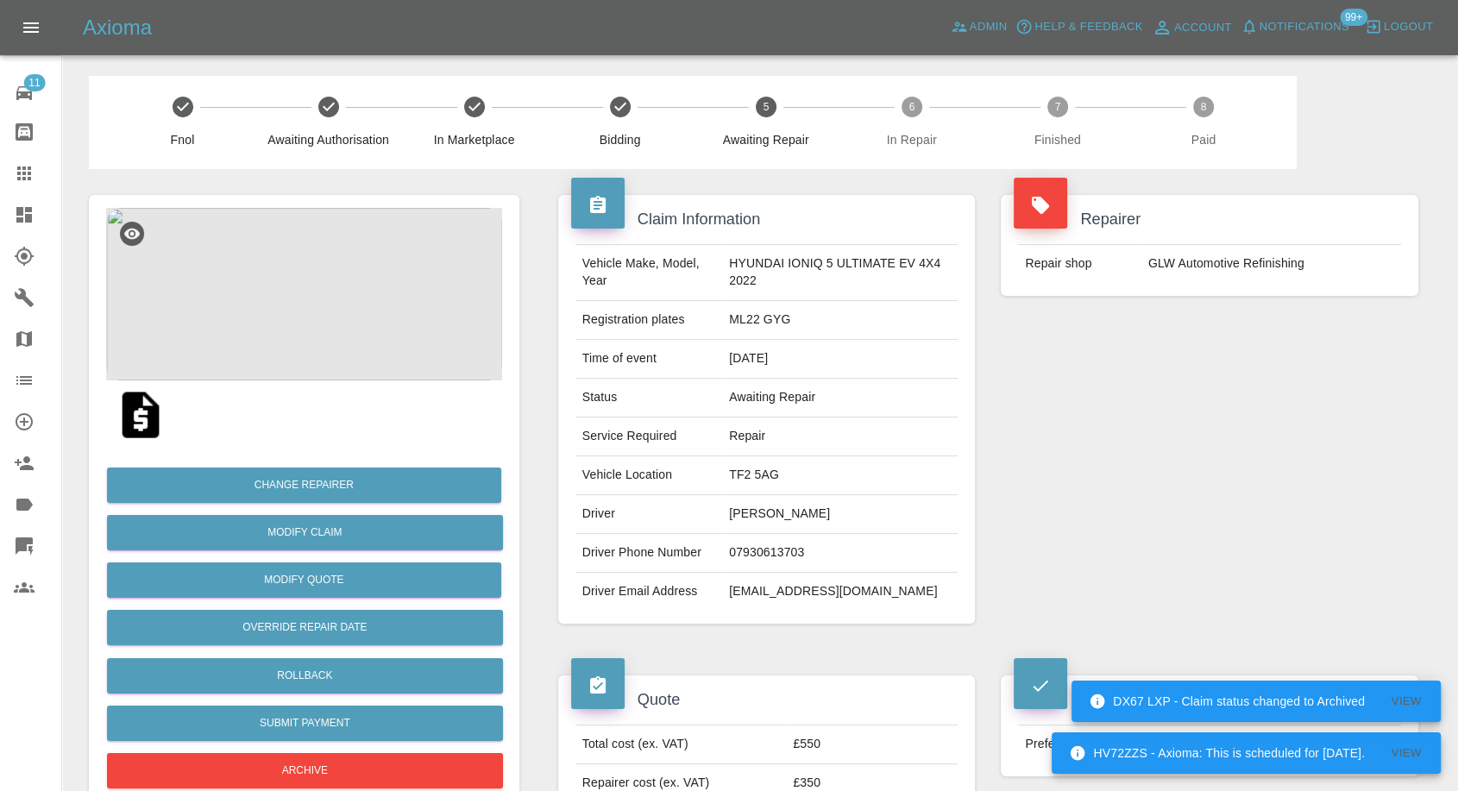
click at [763, 609] on td "ccheongwah@gmail.com" at bounding box center [839, 592] width 235 height 38
click at [738, 512] on td "Edmond Chan" at bounding box center [839, 514] width 235 height 39
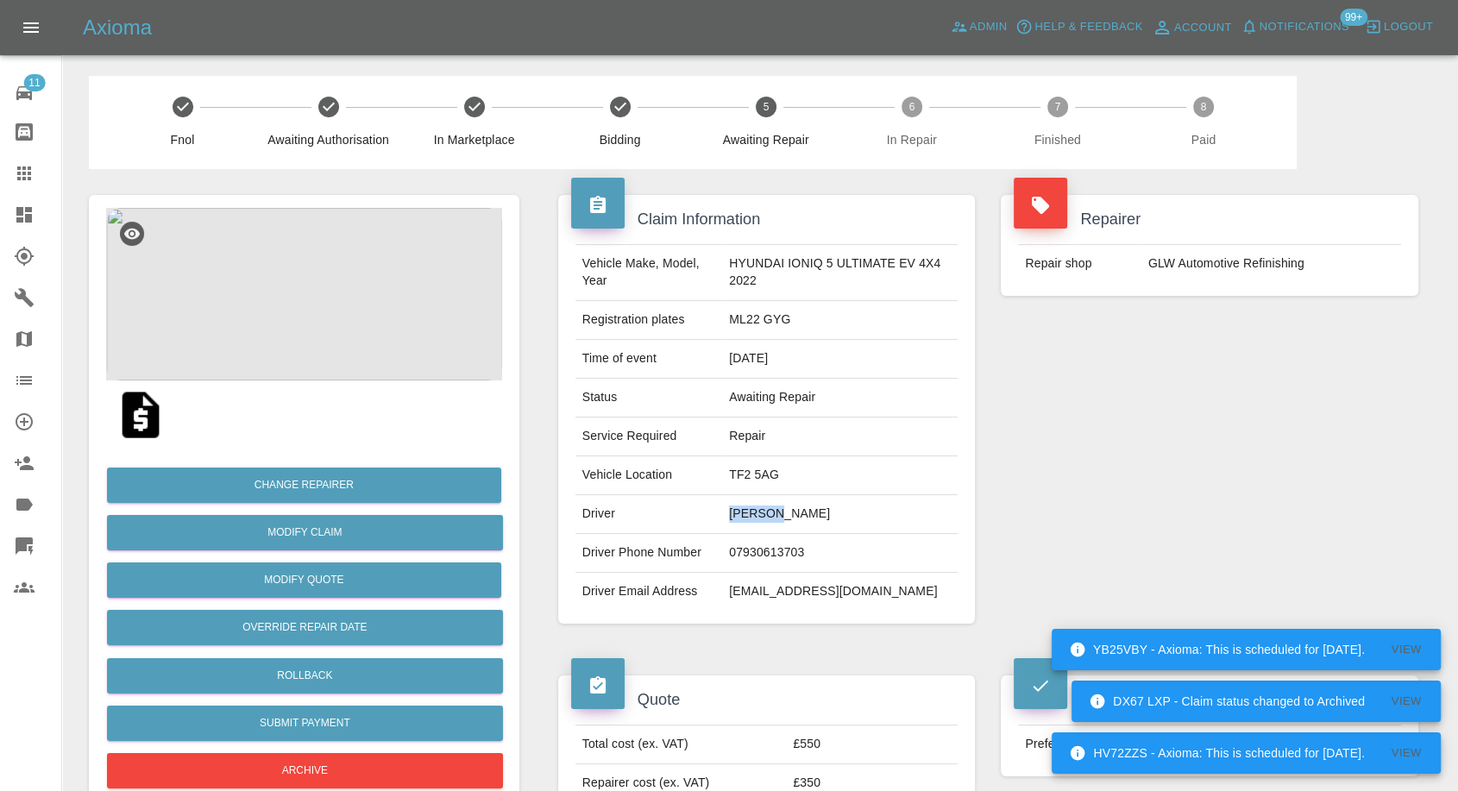
click at [738, 512] on td "Edmond Chan" at bounding box center [839, 514] width 235 height 39
copy td "Edmond"
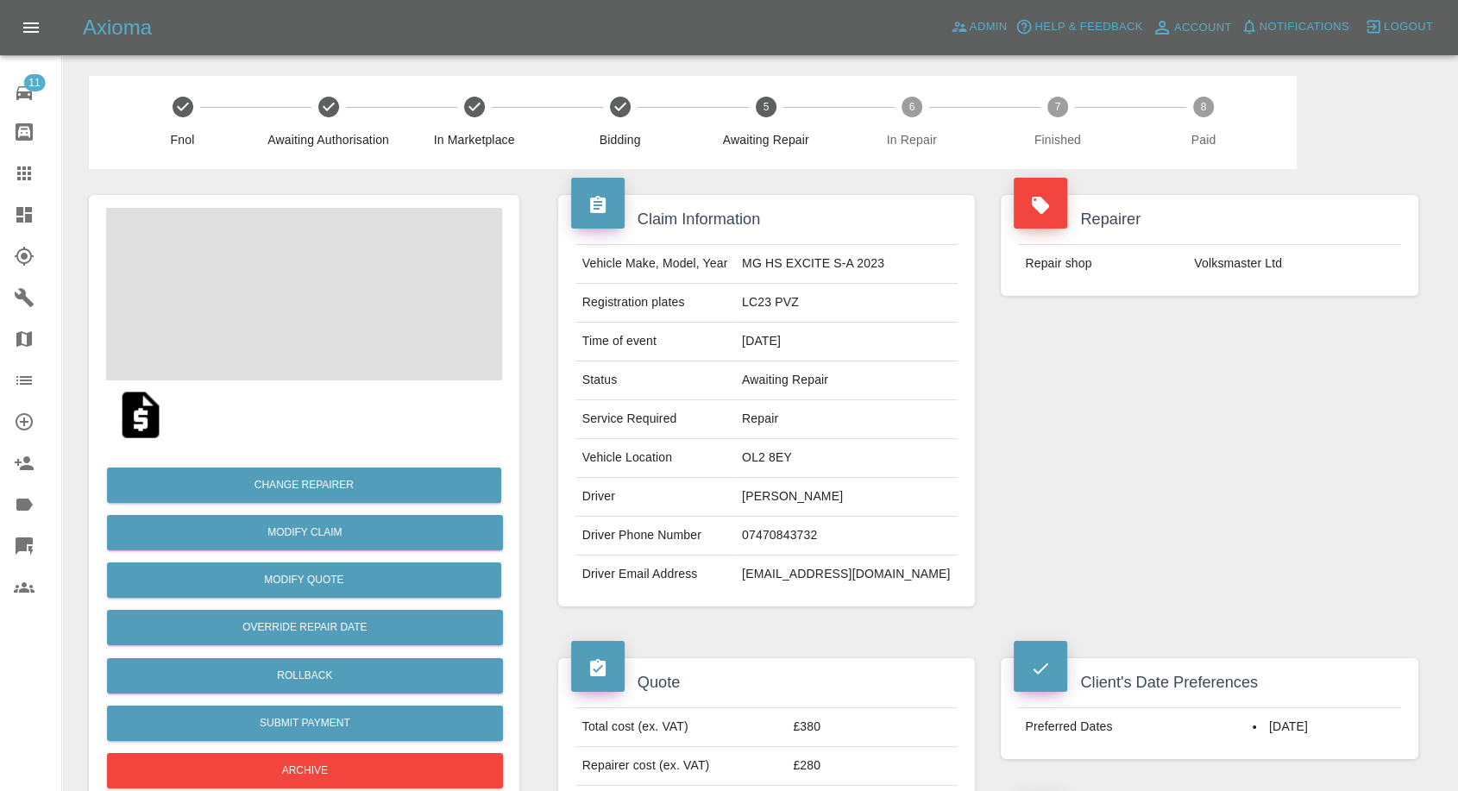
click at [806, 498] on td "Paul Coulson" at bounding box center [846, 497] width 223 height 39
copy td "Paul Coulson"
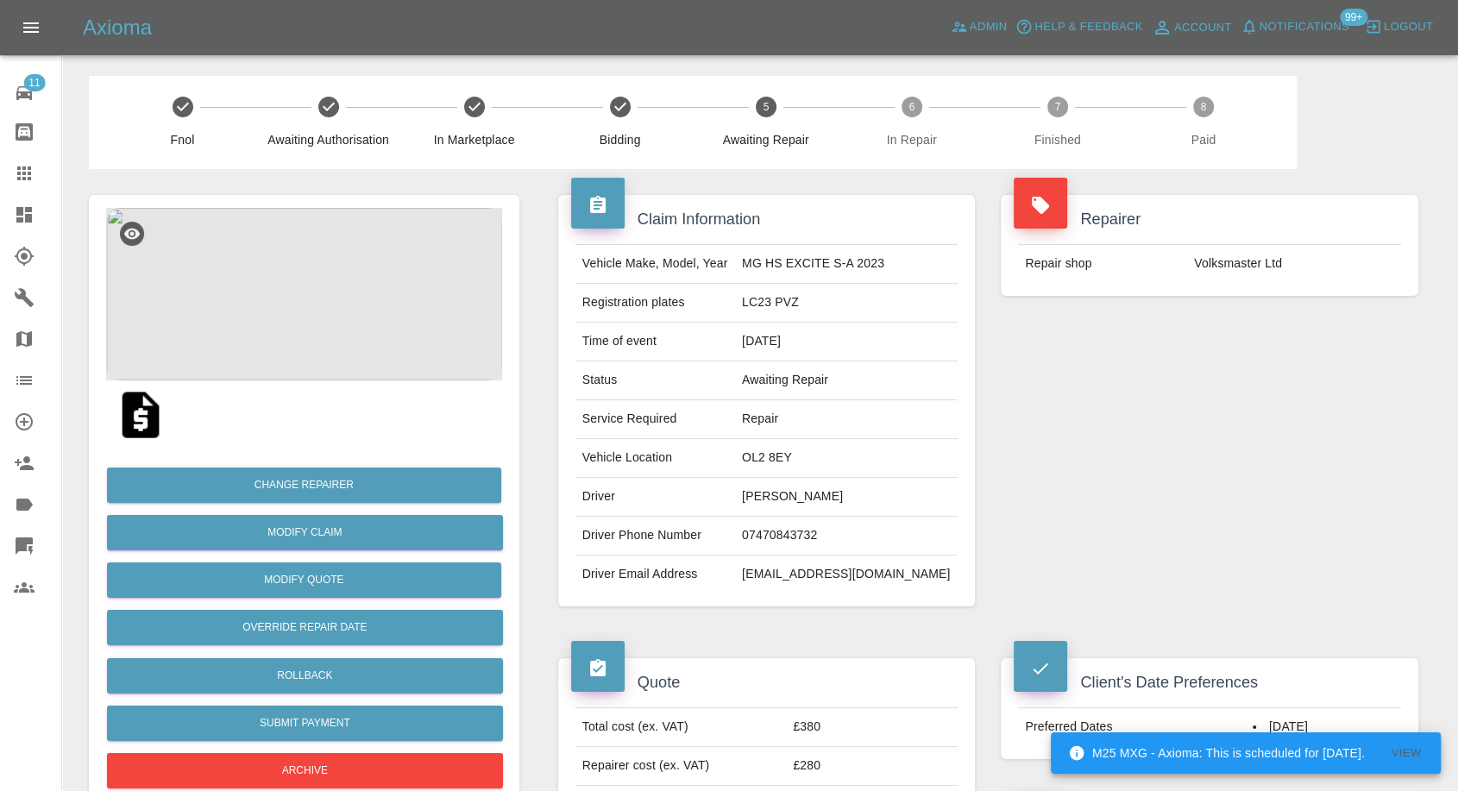
click at [794, 534] on td "07470843732" at bounding box center [846, 536] width 223 height 39
copy td "07470843732"
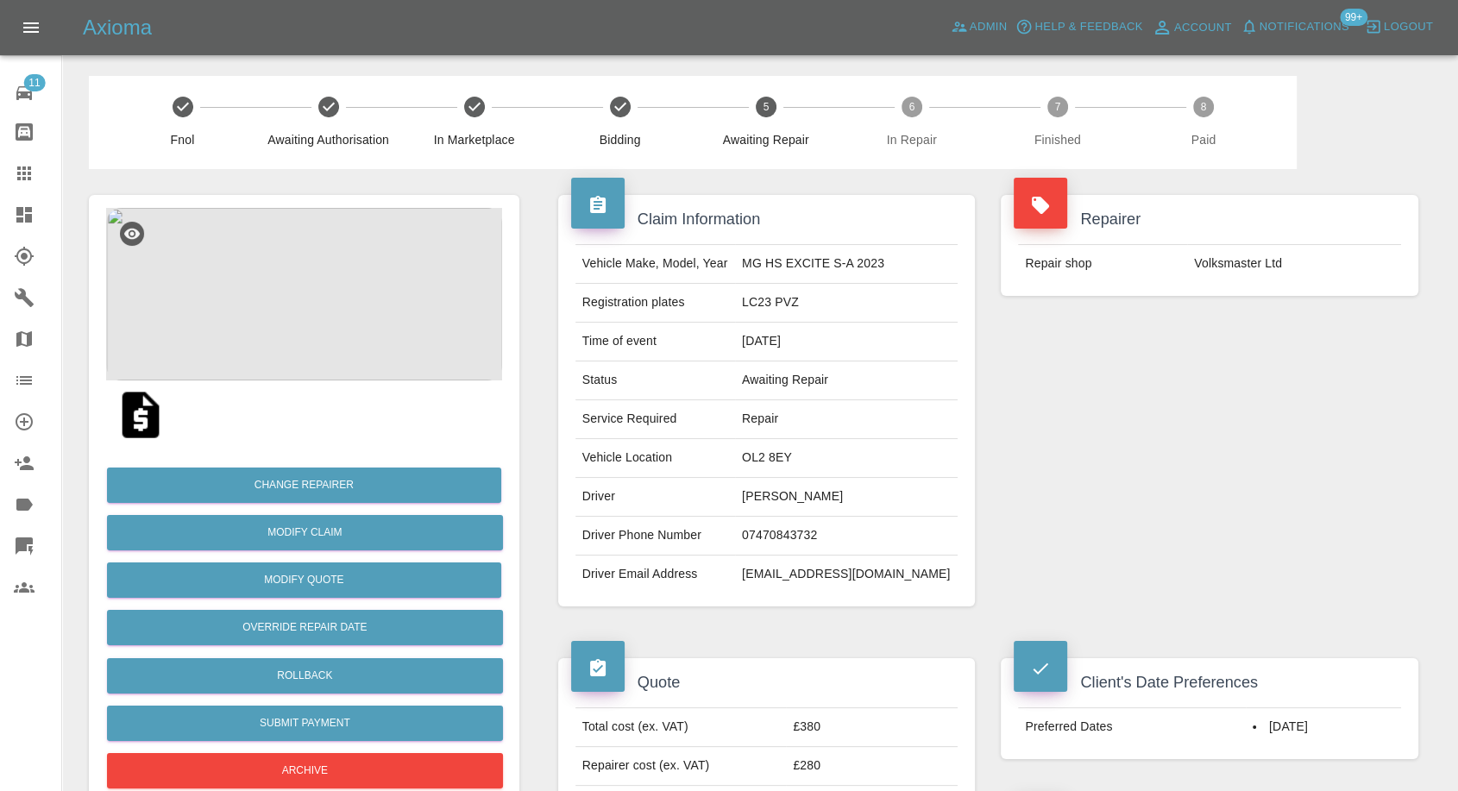
click at [631, 561] on td "Driver Email Address" at bounding box center [655, 575] width 160 height 38
click at [783, 492] on td "Paul Coulson" at bounding box center [846, 497] width 223 height 39
copy td "Paul"
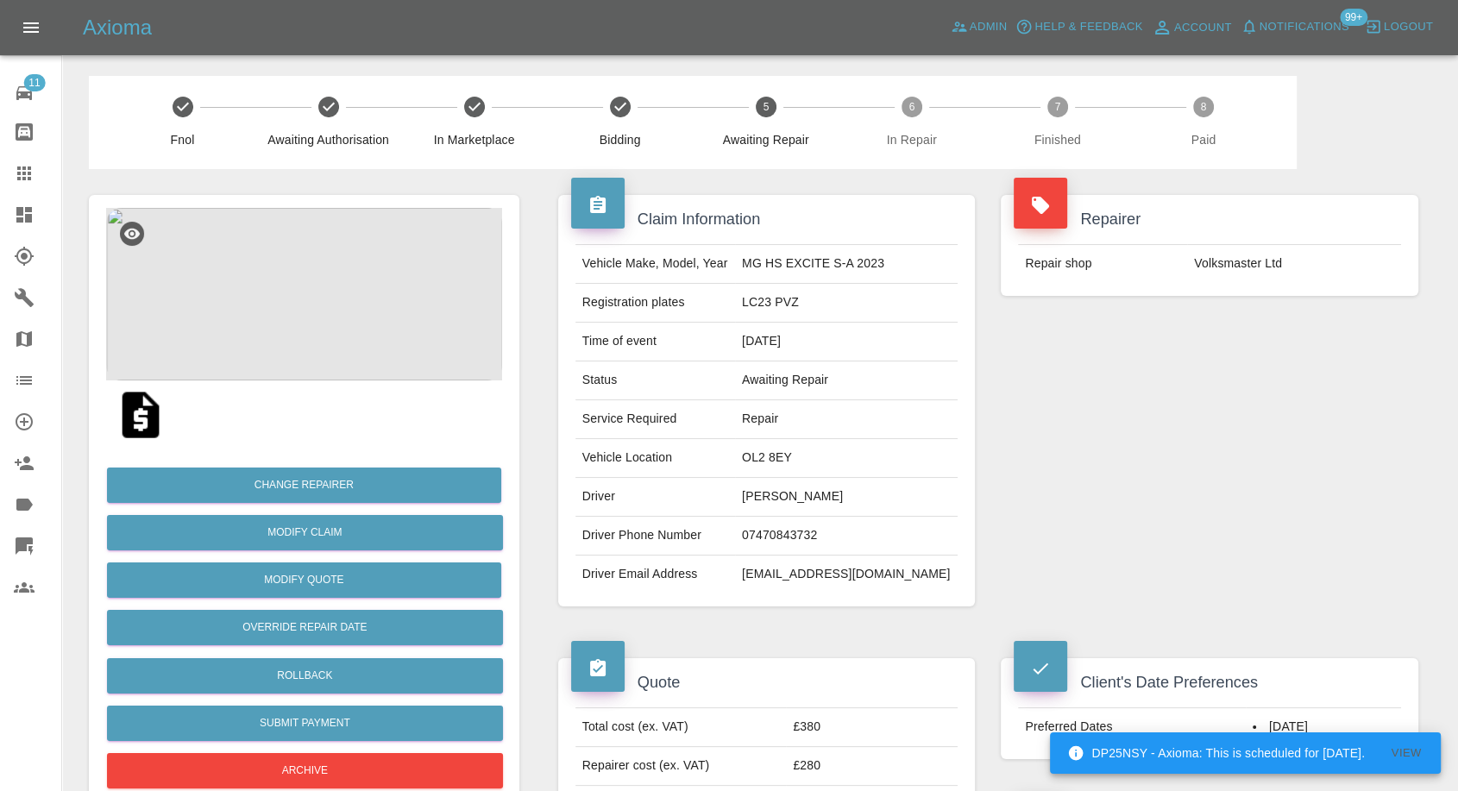
click at [794, 451] on td "OL2 8EY" at bounding box center [846, 458] width 223 height 39
copy td "OL2 8EY"
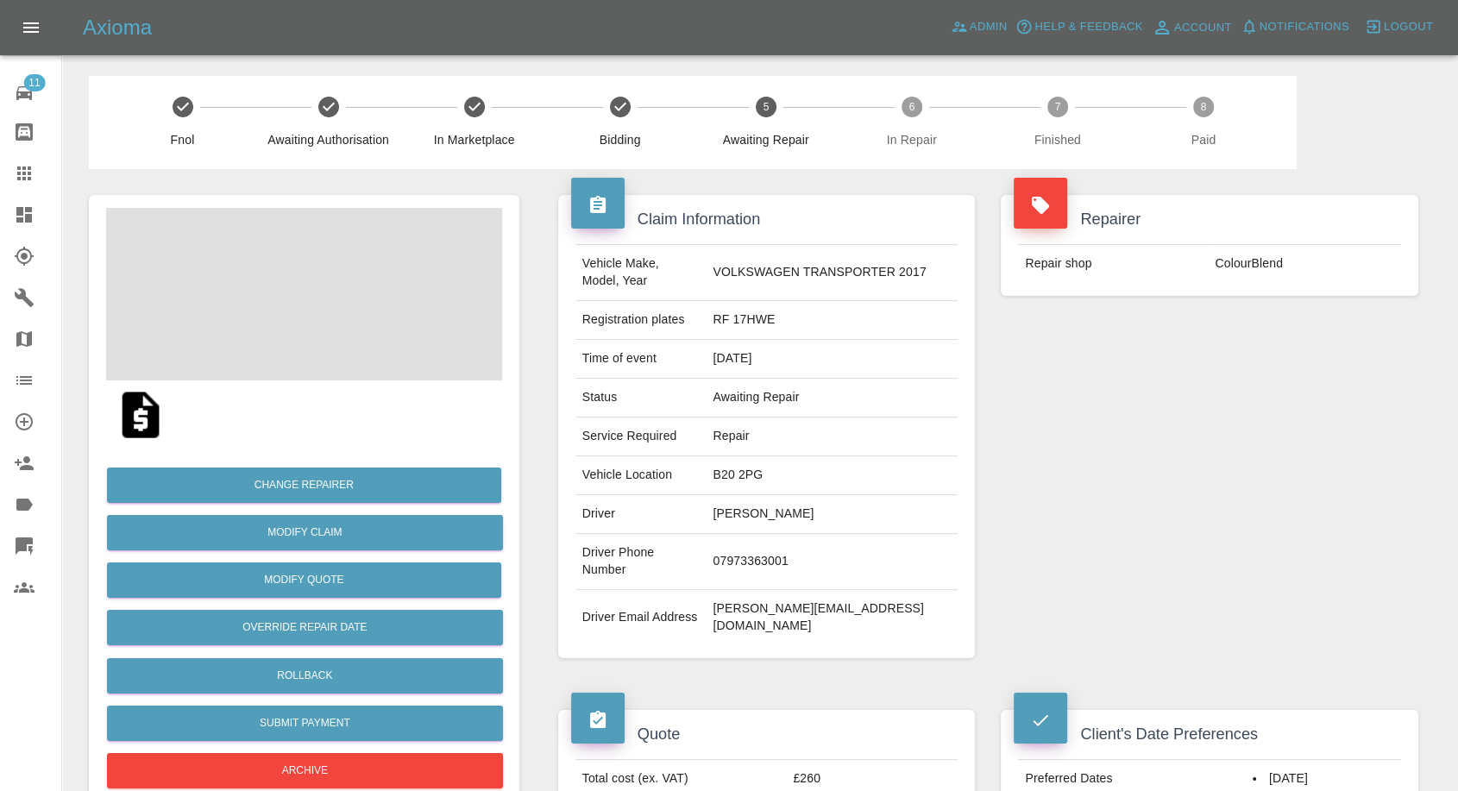
click at [785, 512] on td "Paramjit Sehdeva" at bounding box center [832, 514] width 252 height 39
copy td "Paramjit Sehdeva"
click at [771, 549] on td "07973363001" at bounding box center [832, 562] width 252 height 56
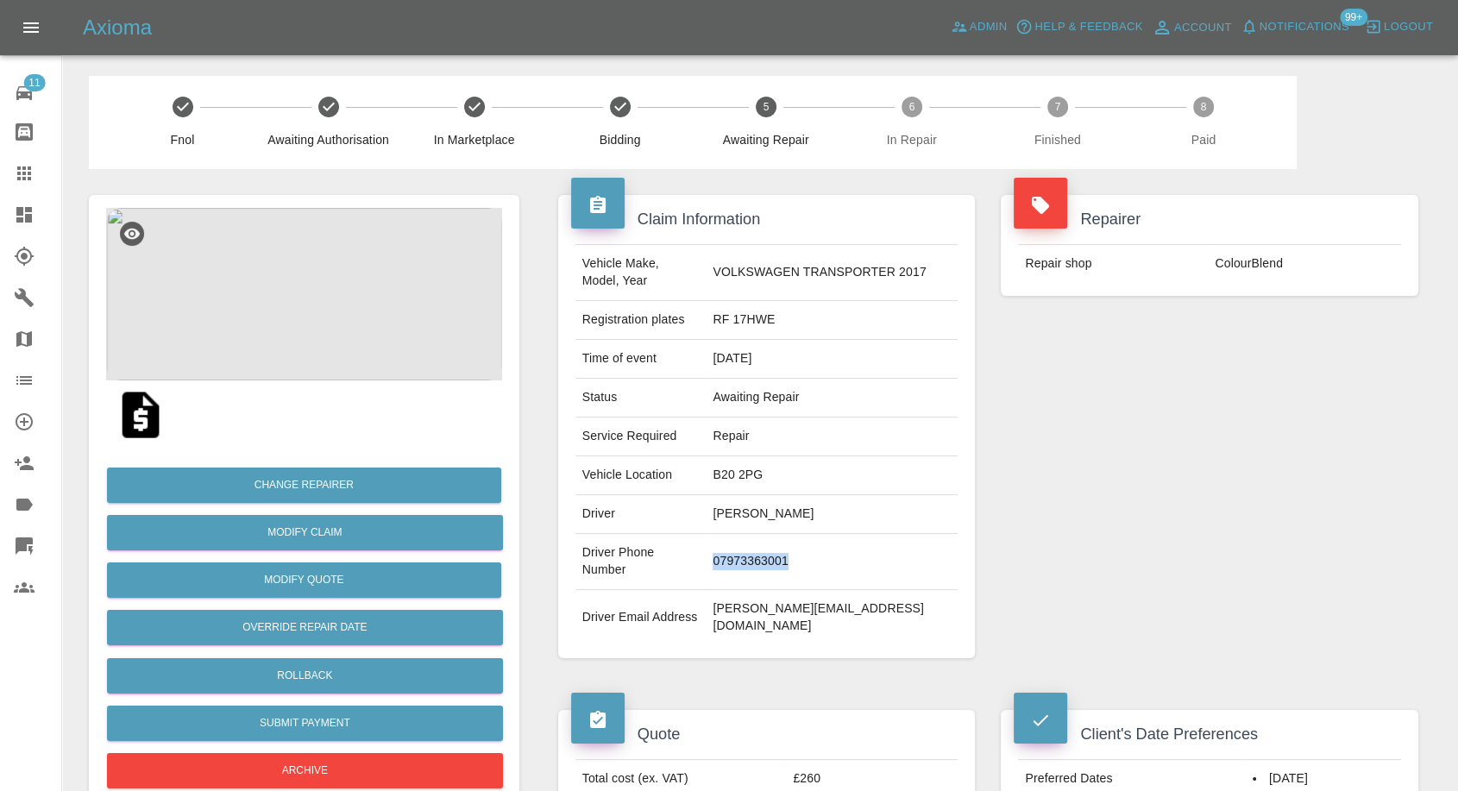
click at [771, 549] on td "07973363001" at bounding box center [832, 562] width 252 height 56
copy td "07973363001"
click at [716, 630] on div "Claim Information Vehicle Make, Model, Year VOLKSWAGEN TRANSPORTER 2017 Registr…" at bounding box center [766, 426] width 443 height 515
click at [753, 514] on td "Paramjit Sehdeva" at bounding box center [832, 514] width 252 height 39
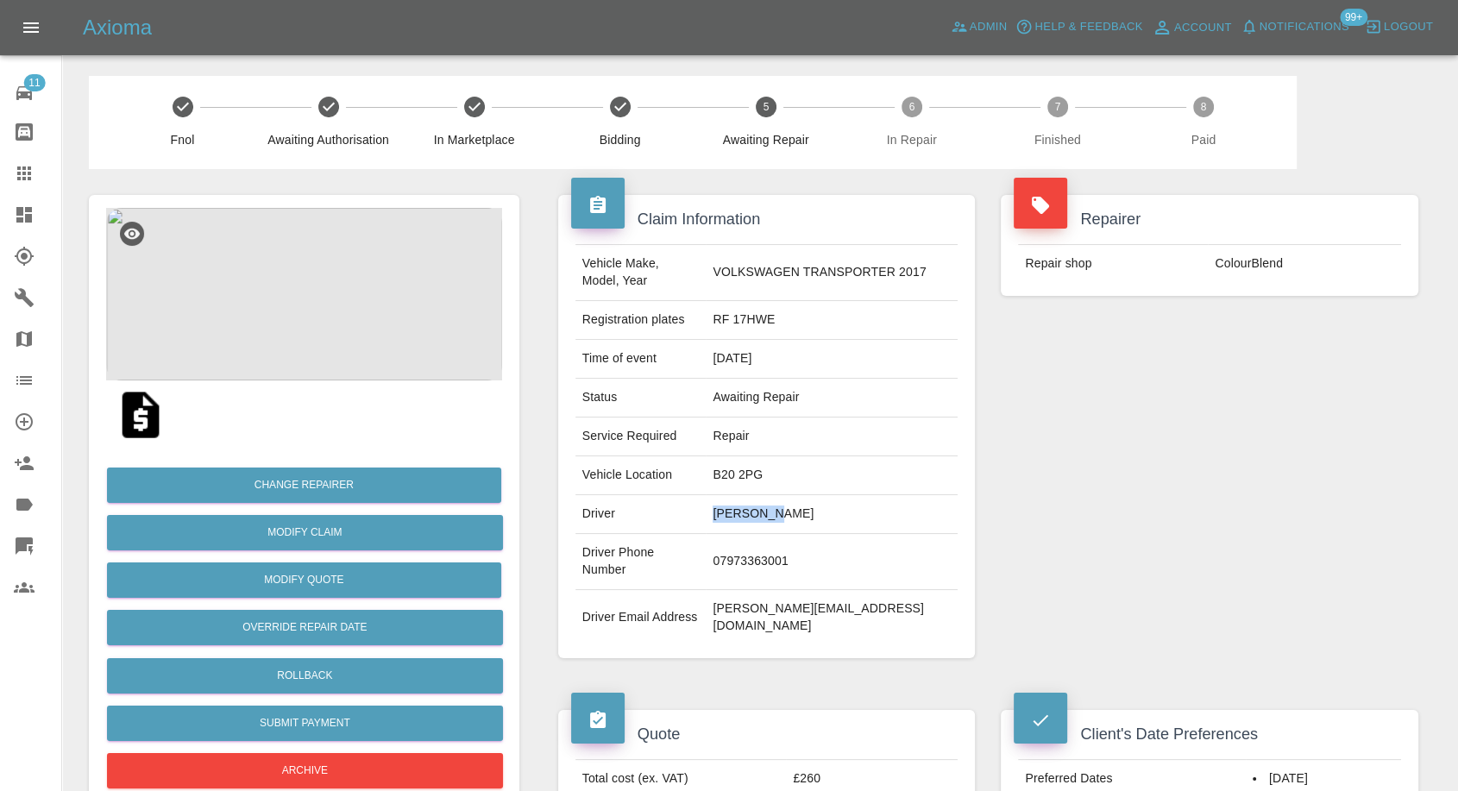
copy td "Paramjit"
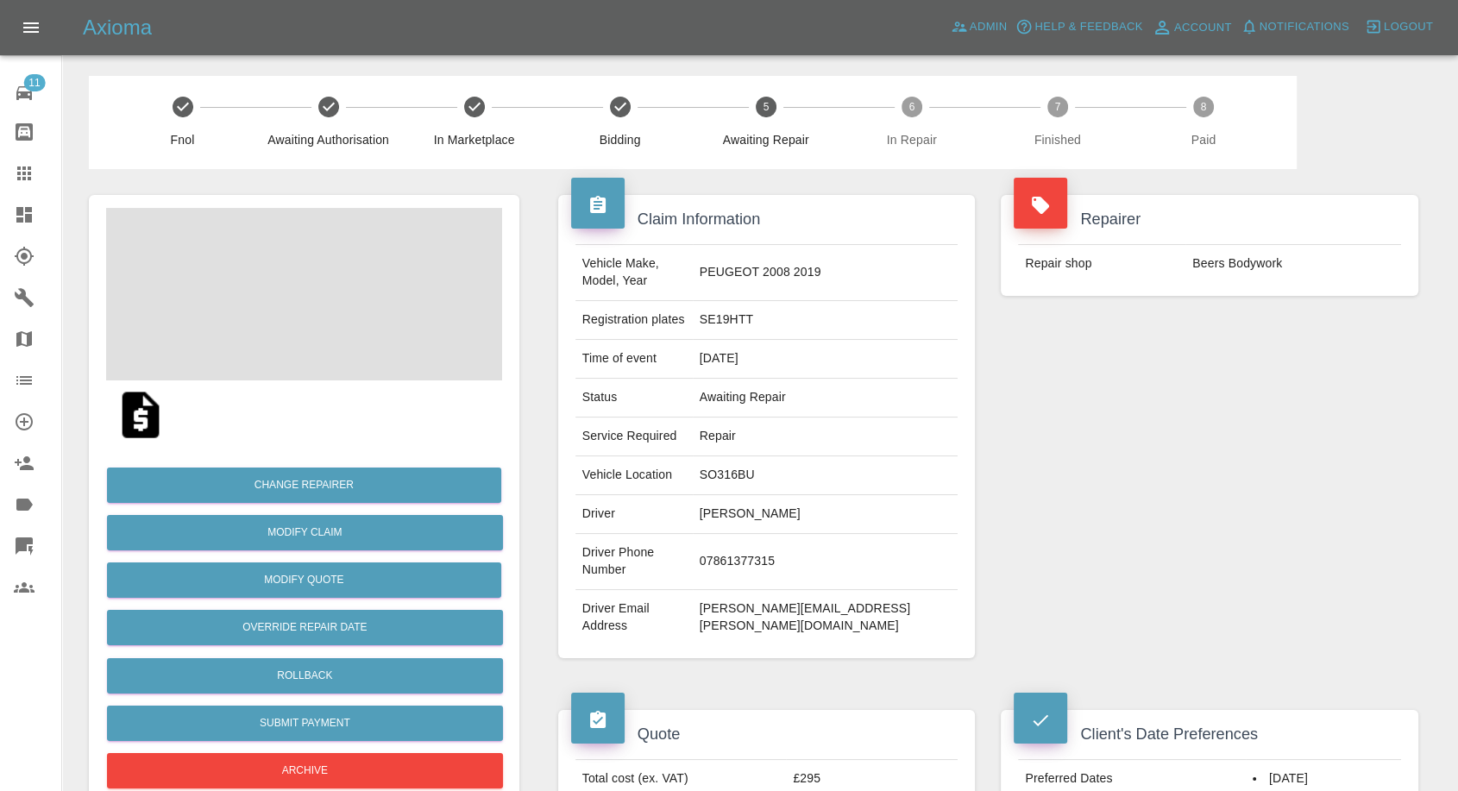
click at [811, 495] on td "Jinu Varghese" at bounding box center [826, 514] width 266 height 39
copy td "Jinu Varghese"
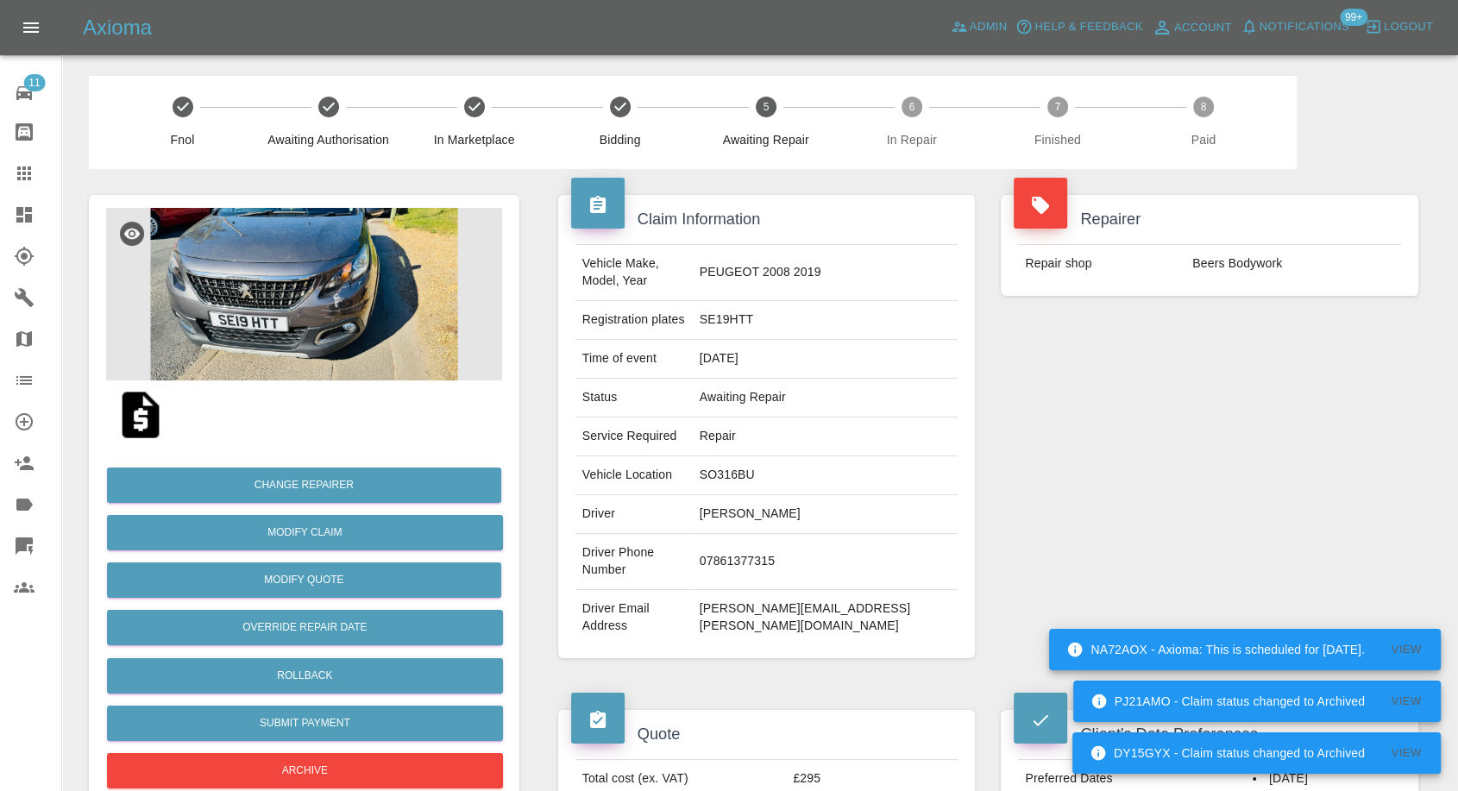
click at [808, 535] on td "07861377315" at bounding box center [826, 562] width 266 height 56
copy td "07861377315"
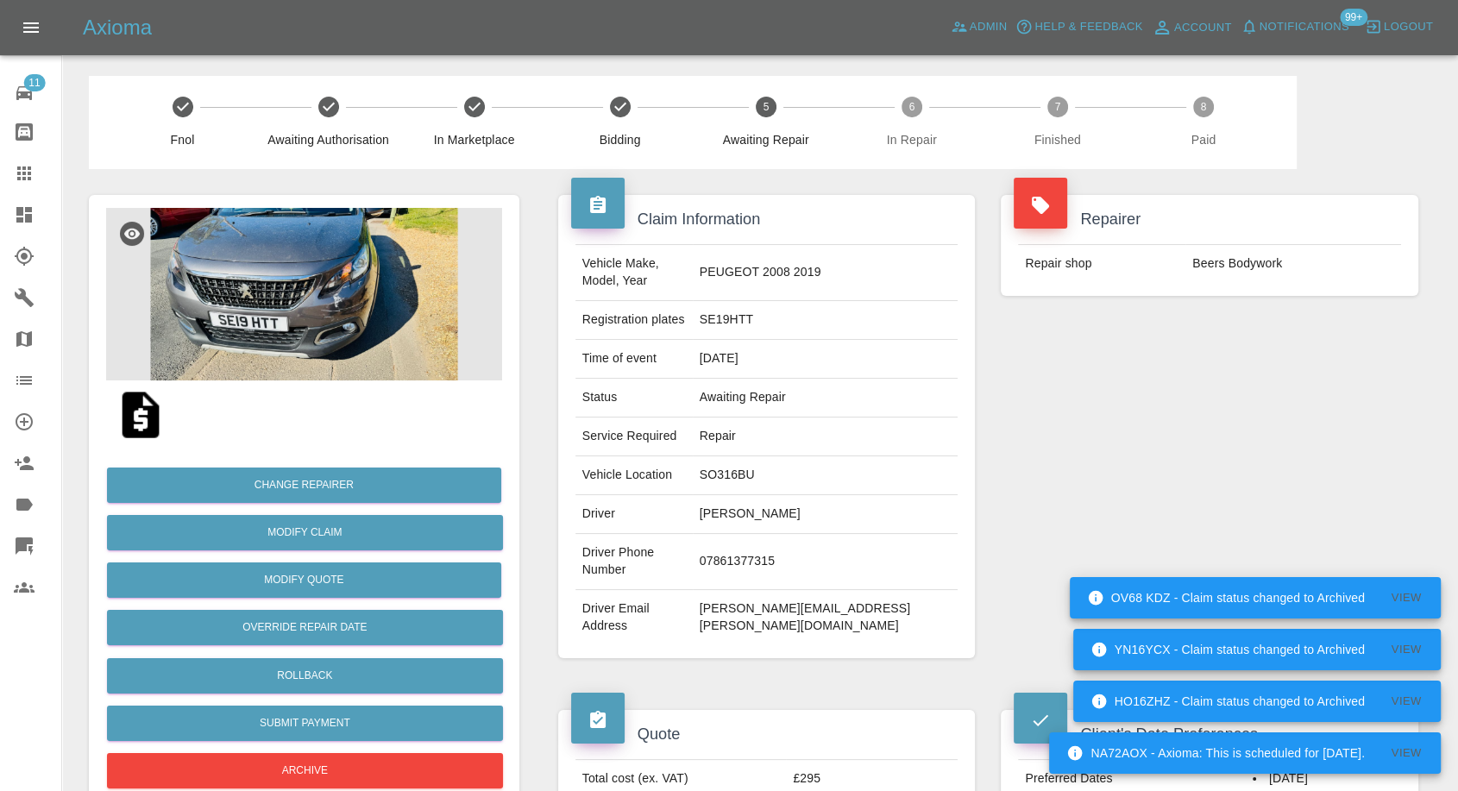
drag, startPoint x: 727, startPoint y: 627, endPoint x: 800, endPoint y: 516, distance: 133.3
click at [730, 625] on div "Claim Information Vehicle Make, Model, Year PEUGEOT 2008 2019 Registration plat…" at bounding box center [766, 426] width 443 height 515
click at [791, 495] on td "Jinu Varghese" at bounding box center [826, 514] width 266 height 39
copy td "Jinu"
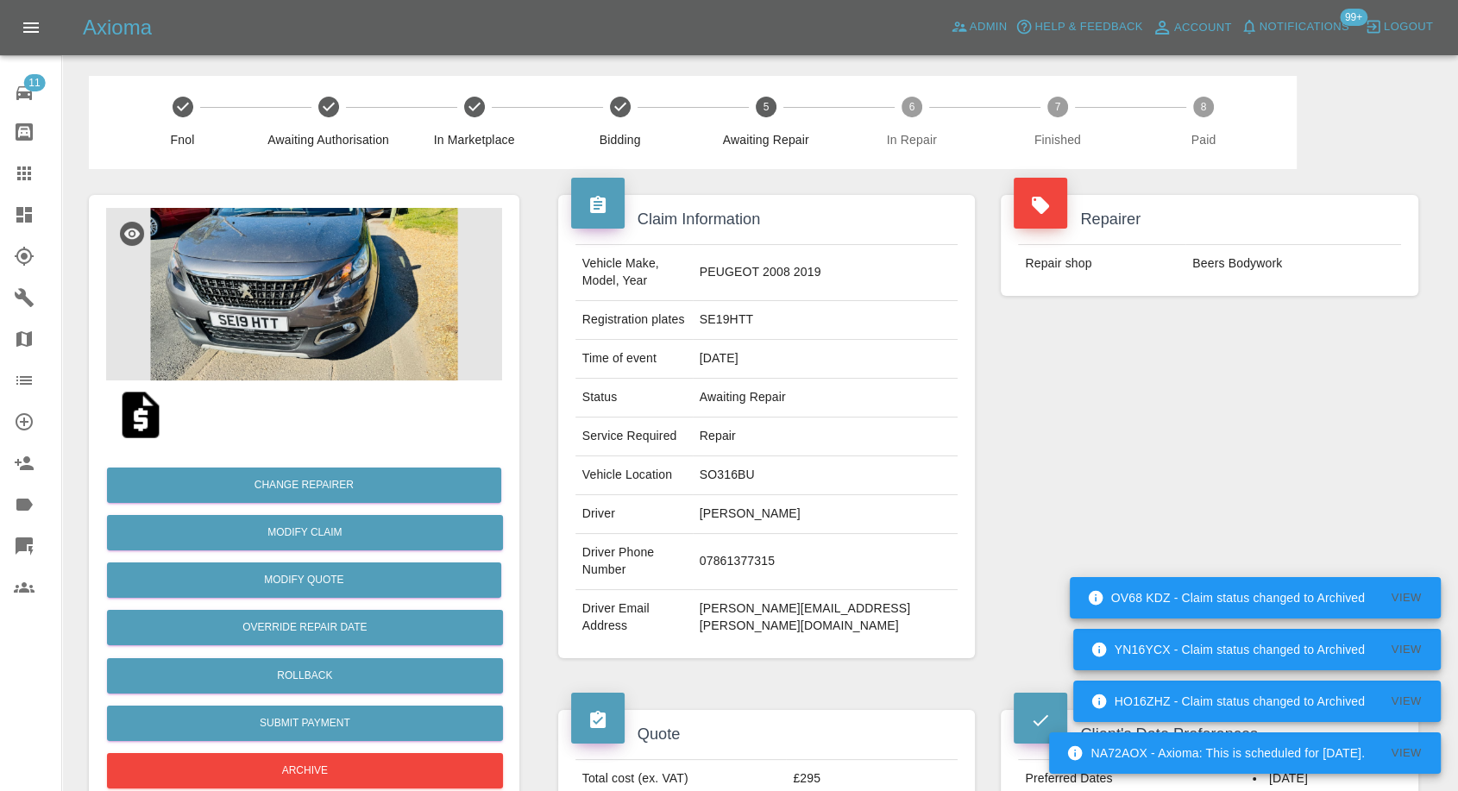
click at [797, 456] on td "SO316BU" at bounding box center [826, 475] width 266 height 39
copy td "SO316BU"
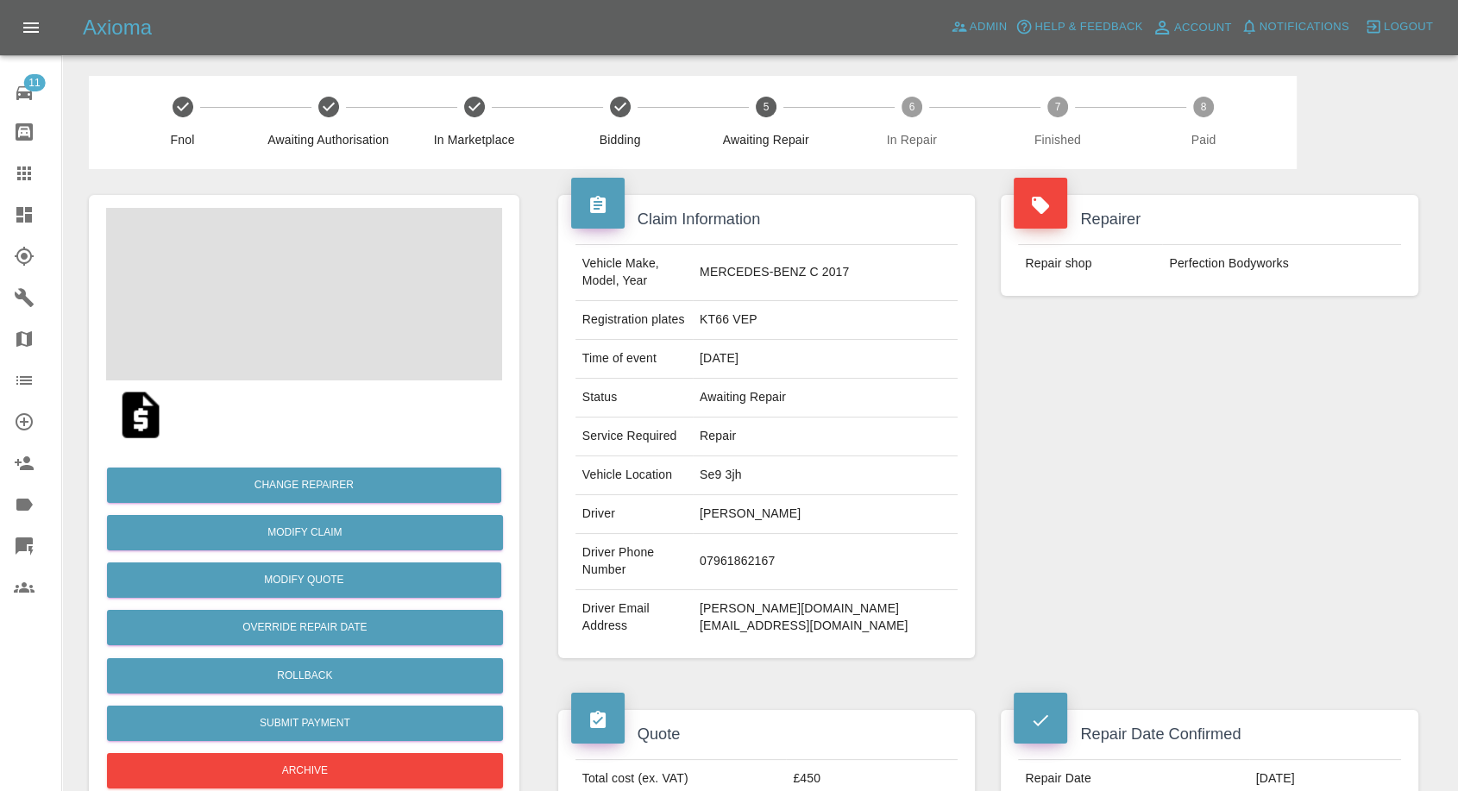
click at [802, 498] on td "[PERSON_NAME]" at bounding box center [825, 514] width 265 height 39
copy td "[PERSON_NAME]"
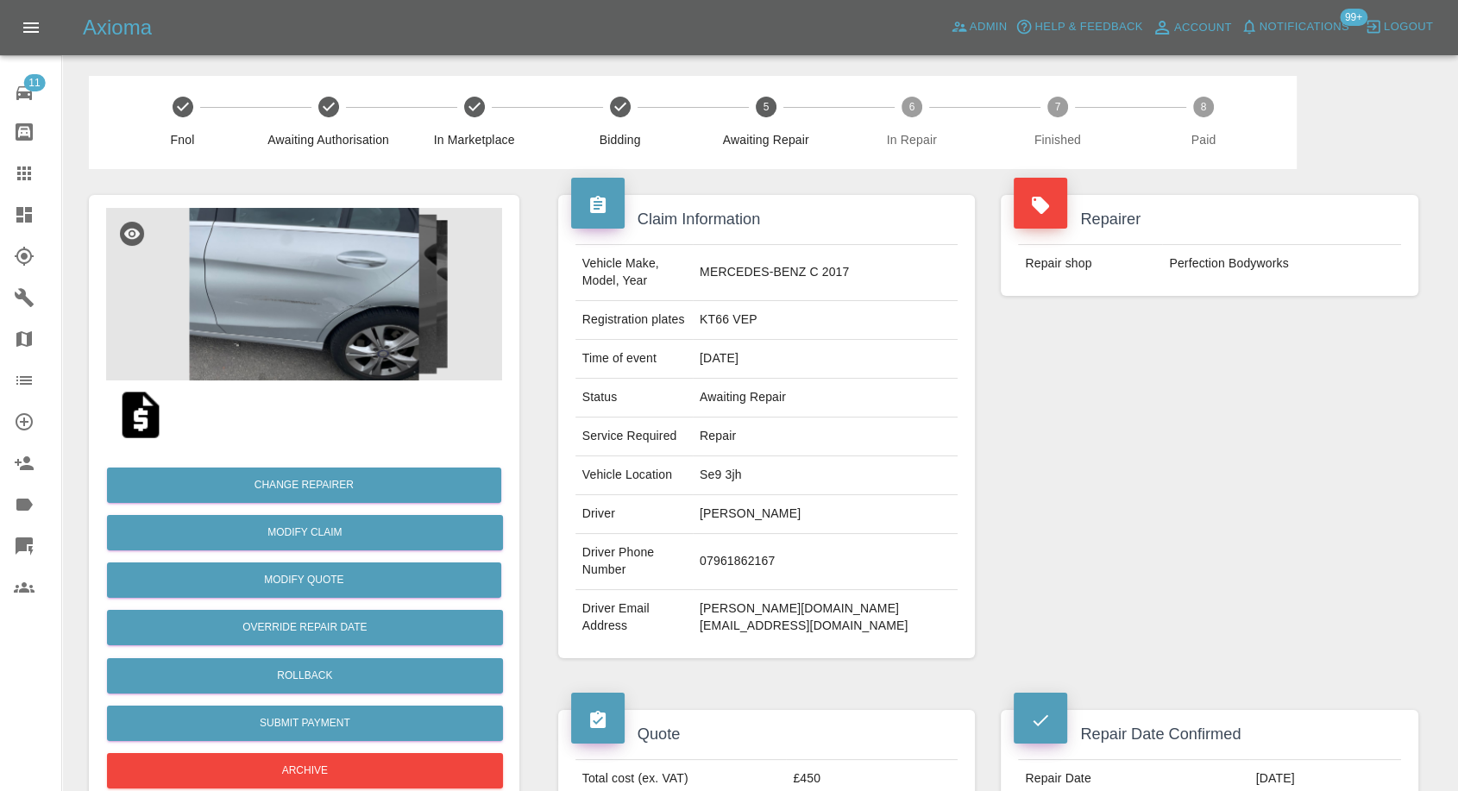
click at [805, 534] on td "07961862167" at bounding box center [825, 562] width 265 height 56
copy td "07961862167"
click at [736, 684] on div "Quote Total cost (ex. VAT) £450 Repairer cost (ex. VAT) £300 Quoted by [PERSON_…" at bounding box center [766, 799] width 443 height 230
click at [780, 498] on td "[PERSON_NAME]" at bounding box center [825, 514] width 265 height 39
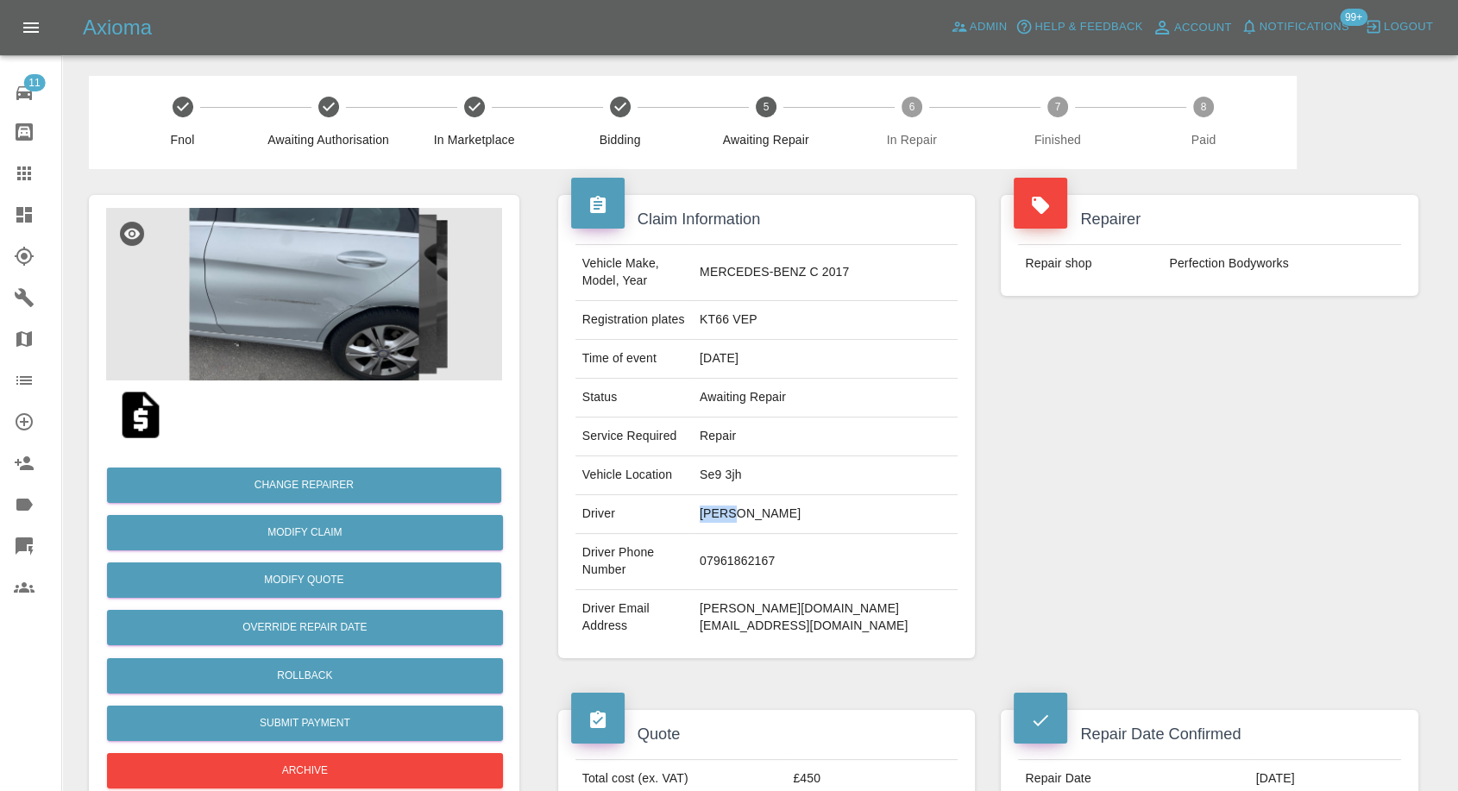
click at [780, 498] on td "[PERSON_NAME]" at bounding box center [825, 514] width 265 height 39
copy td "Mark"
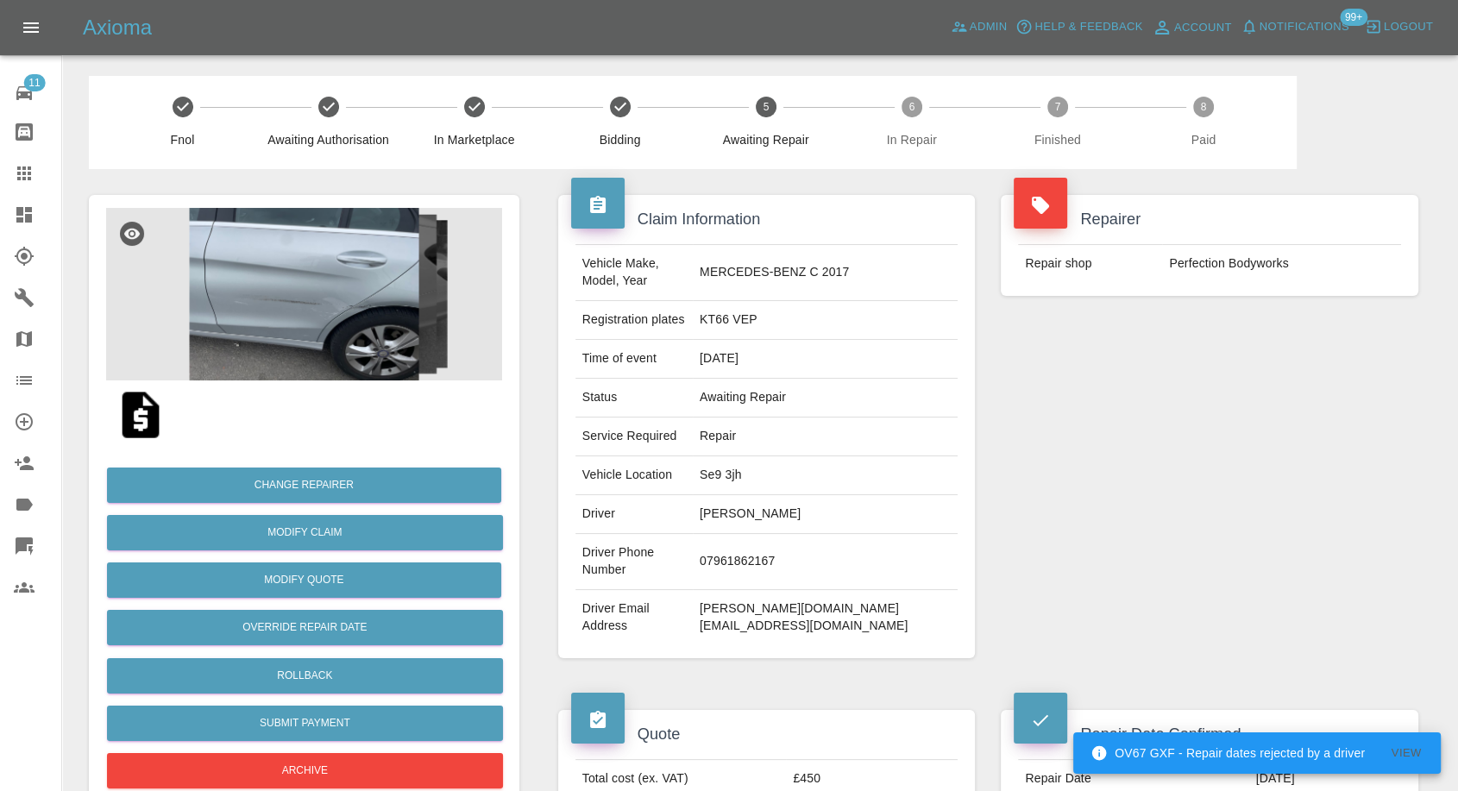
click at [789, 456] on td "Se9 3jh" at bounding box center [825, 475] width 265 height 39
copy td "Se9 3jh"
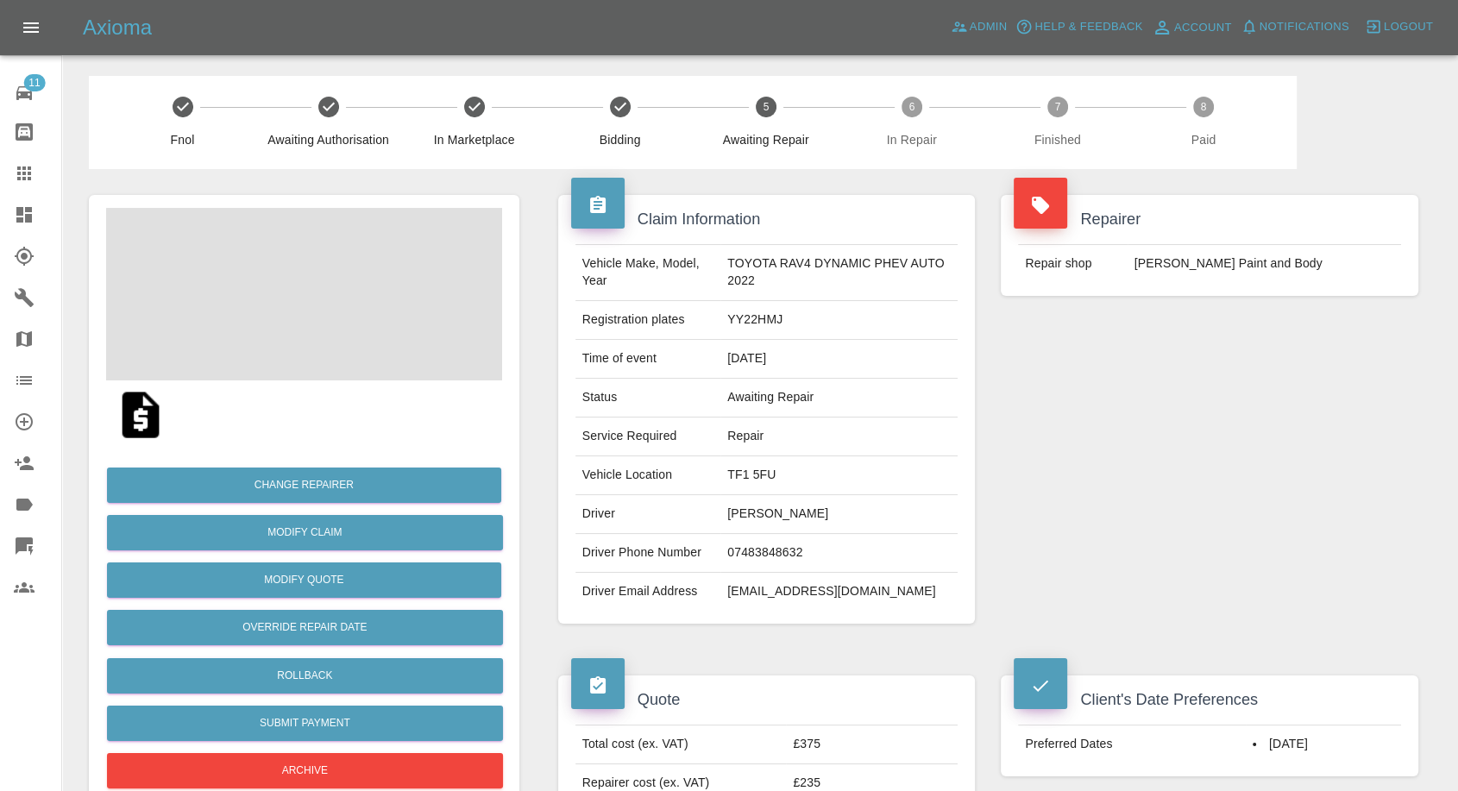
click at [738, 515] on td "[PERSON_NAME]" at bounding box center [838, 514] width 237 height 39
copy td "[PERSON_NAME]"
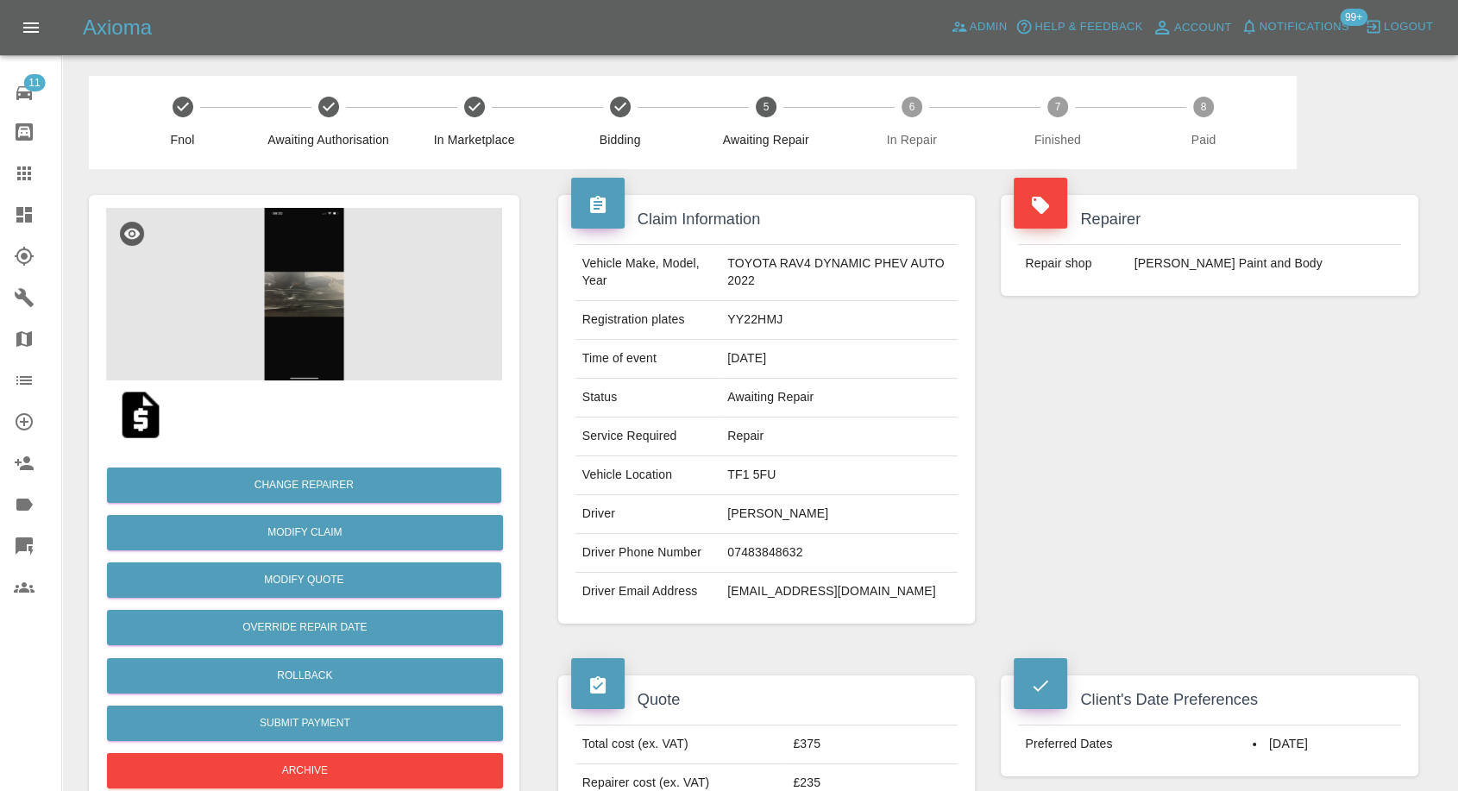
click at [728, 550] on td "07483848632" at bounding box center [838, 553] width 237 height 39
click at [732, 550] on td "07483848632" at bounding box center [838, 553] width 237 height 39
copy td "07483848632"
click at [752, 643] on div "Claim Information Vehicle Make, Model, Year TOYOTA RAV4 DYNAMIC PHEV AUTO 2022 …" at bounding box center [766, 409] width 443 height 480
click at [734, 515] on td "[PERSON_NAME]" at bounding box center [838, 514] width 237 height 39
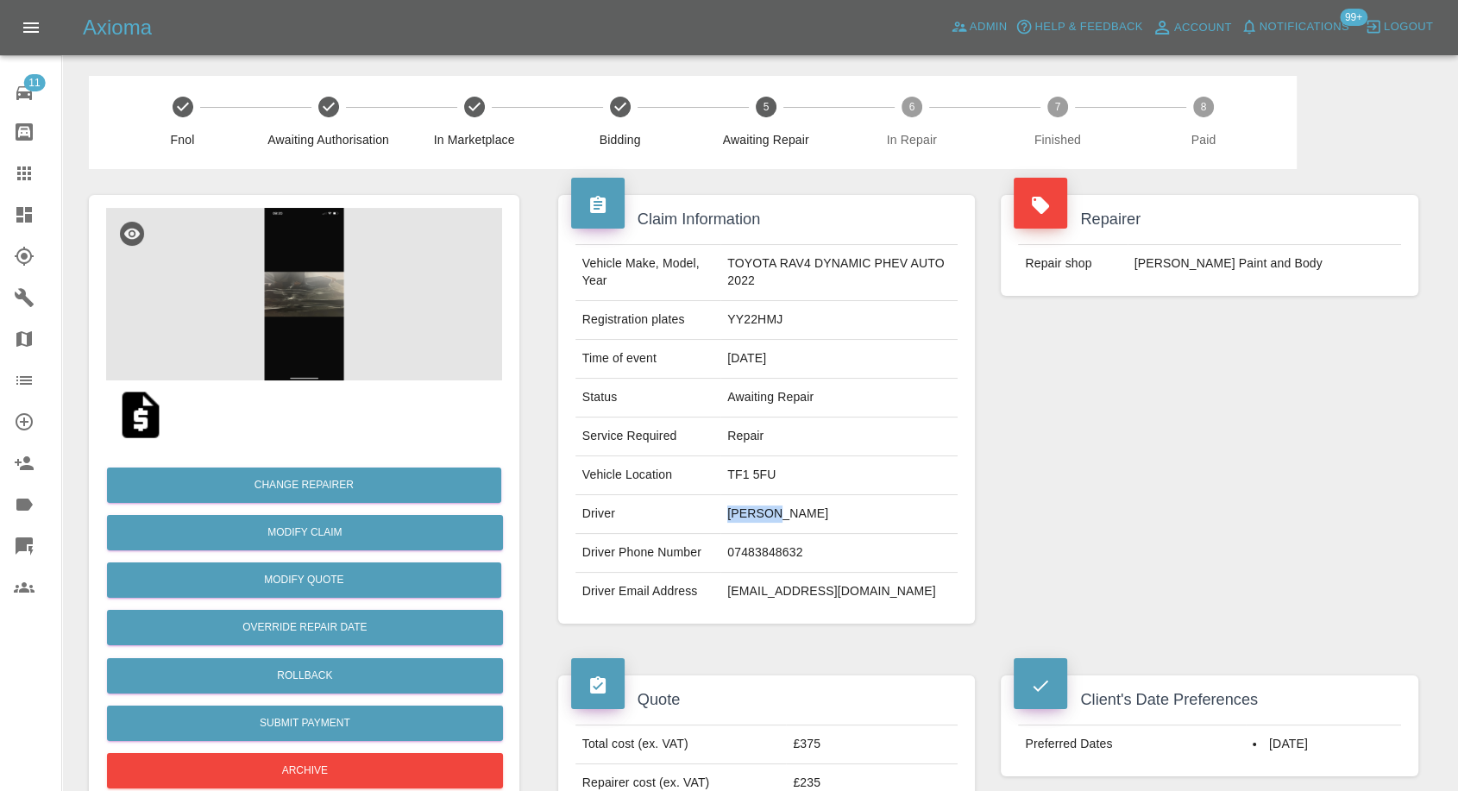
click at [734, 515] on td "[PERSON_NAME]" at bounding box center [838, 514] width 237 height 39
copy td "[PERSON_NAME]"
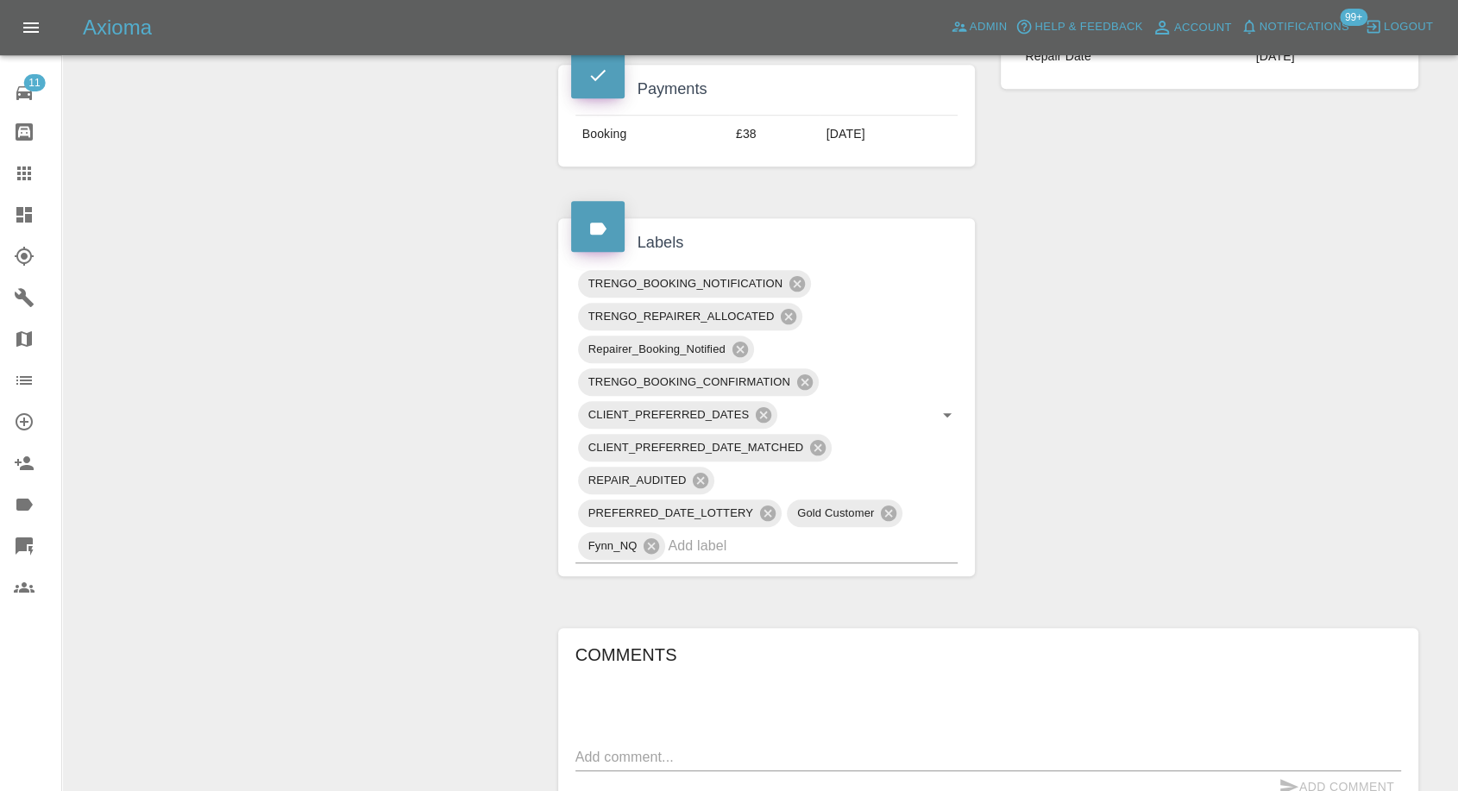
scroll to position [1054, 0]
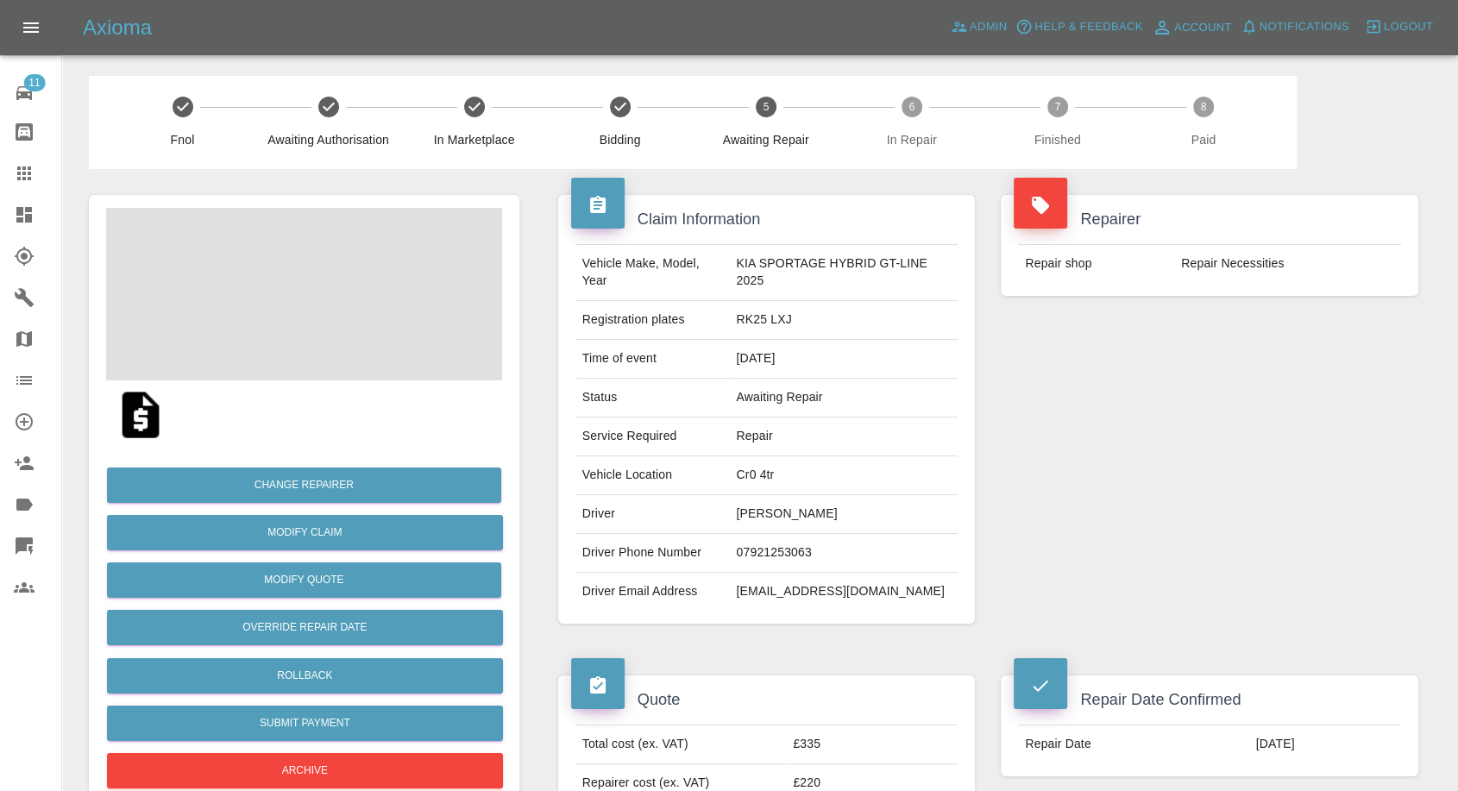
click at [761, 507] on td "[PERSON_NAME]" at bounding box center [843, 514] width 229 height 39
click at [761, 506] on td "[PERSON_NAME]" at bounding box center [843, 514] width 229 height 39
click at [753, 547] on td "07921253063" at bounding box center [843, 553] width 229 height 39
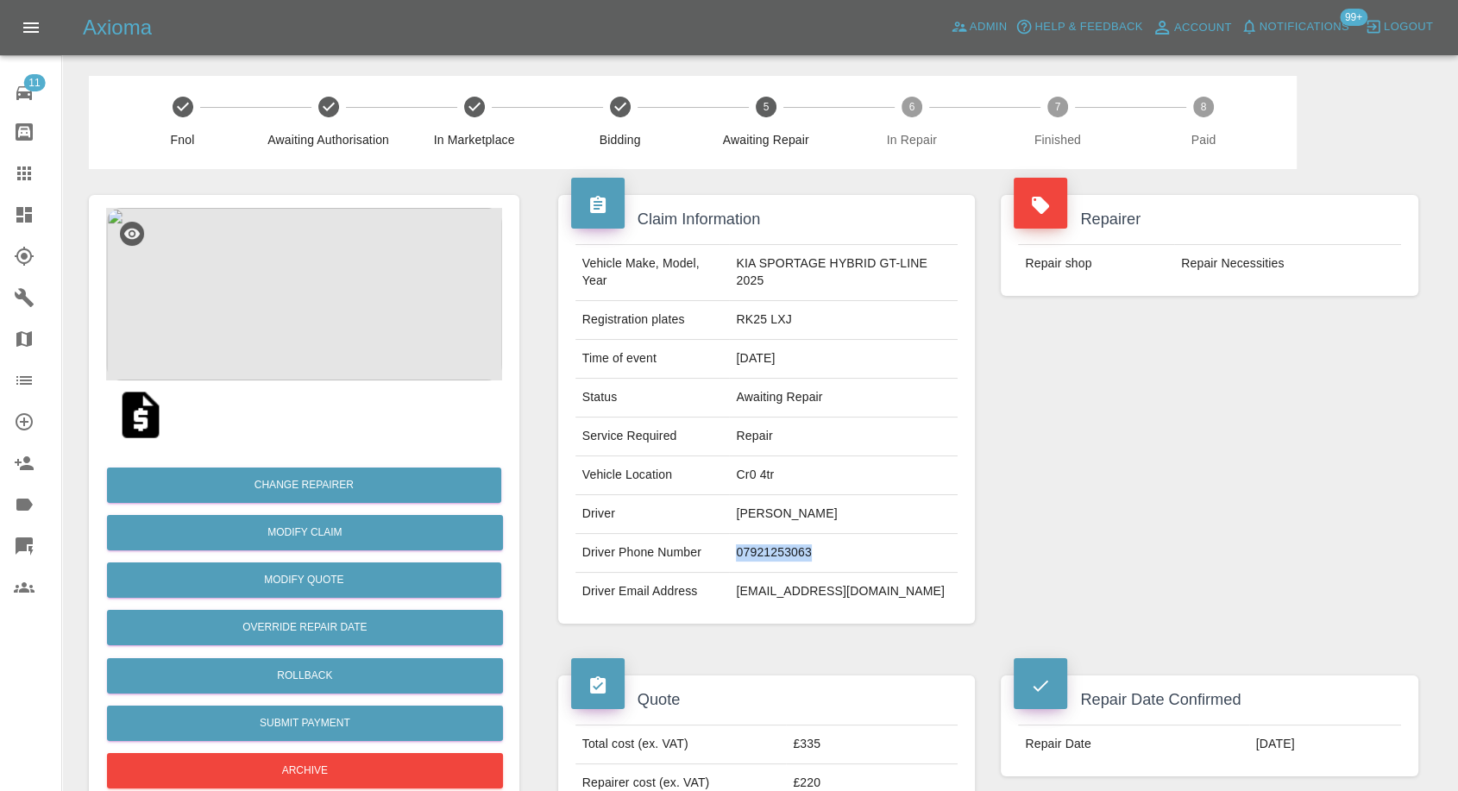
click at [753, 547] on td "07921253063" at bounding box center [843, 553] width 229 height 39
copy td "07921253063"
click at [760, 591] on td "[EMAIL_ADDRESS][DOMAIN_NAME]" at bounding box center [843, 592] width 229 height 38
click at [765, 554] on td "07921253063" at bounding box center [843, 553] width 229 height 39
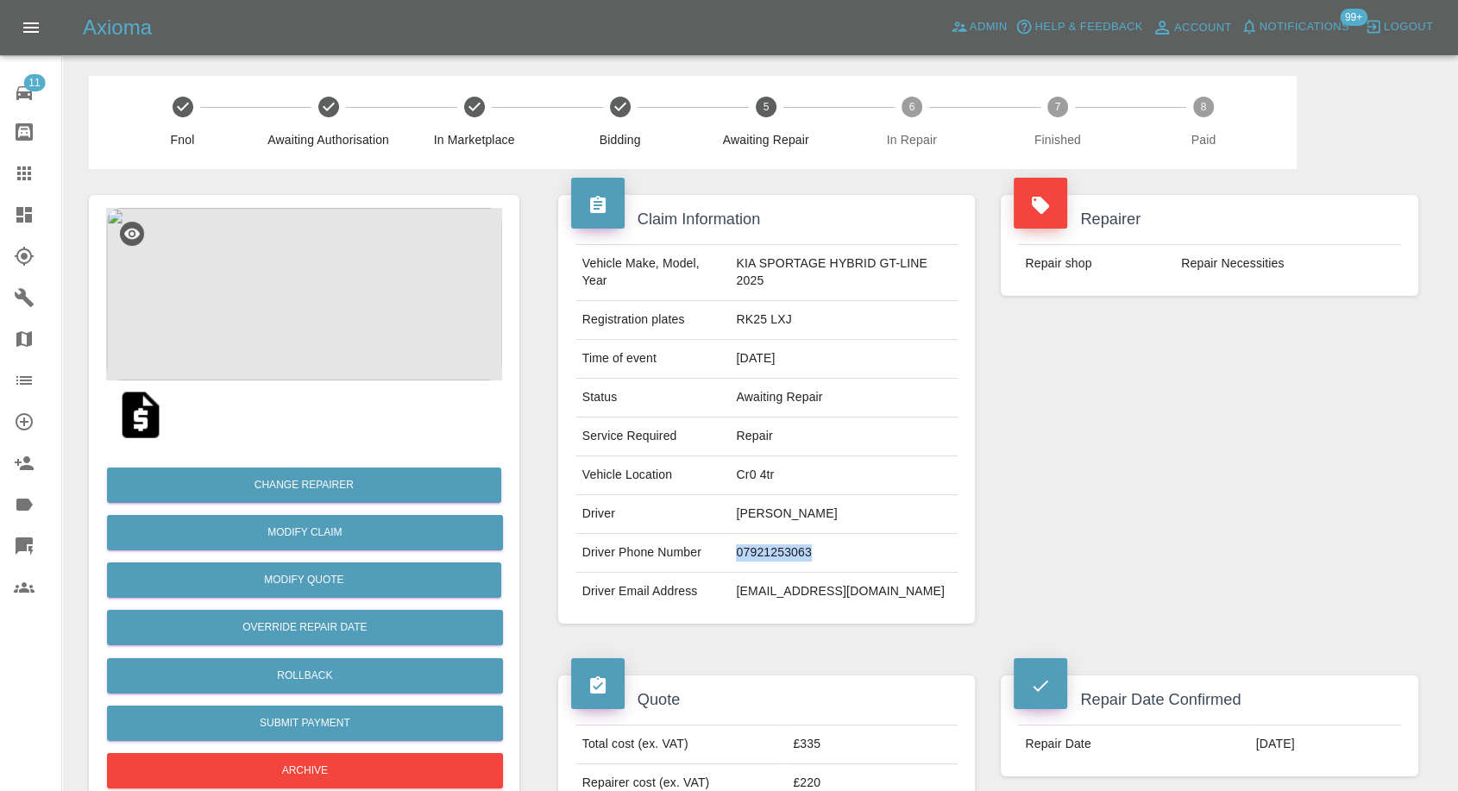
copy td "07921253063"
click at [738, 579] on td "[EMAIL_ADDRESS][DOMAIN_NAME]" at bounding box center [843, 592] width 229 height 38
click at [748, 521] on td "[PERSON_NAME]" at bounding box center [843, 514] width 229 height 39
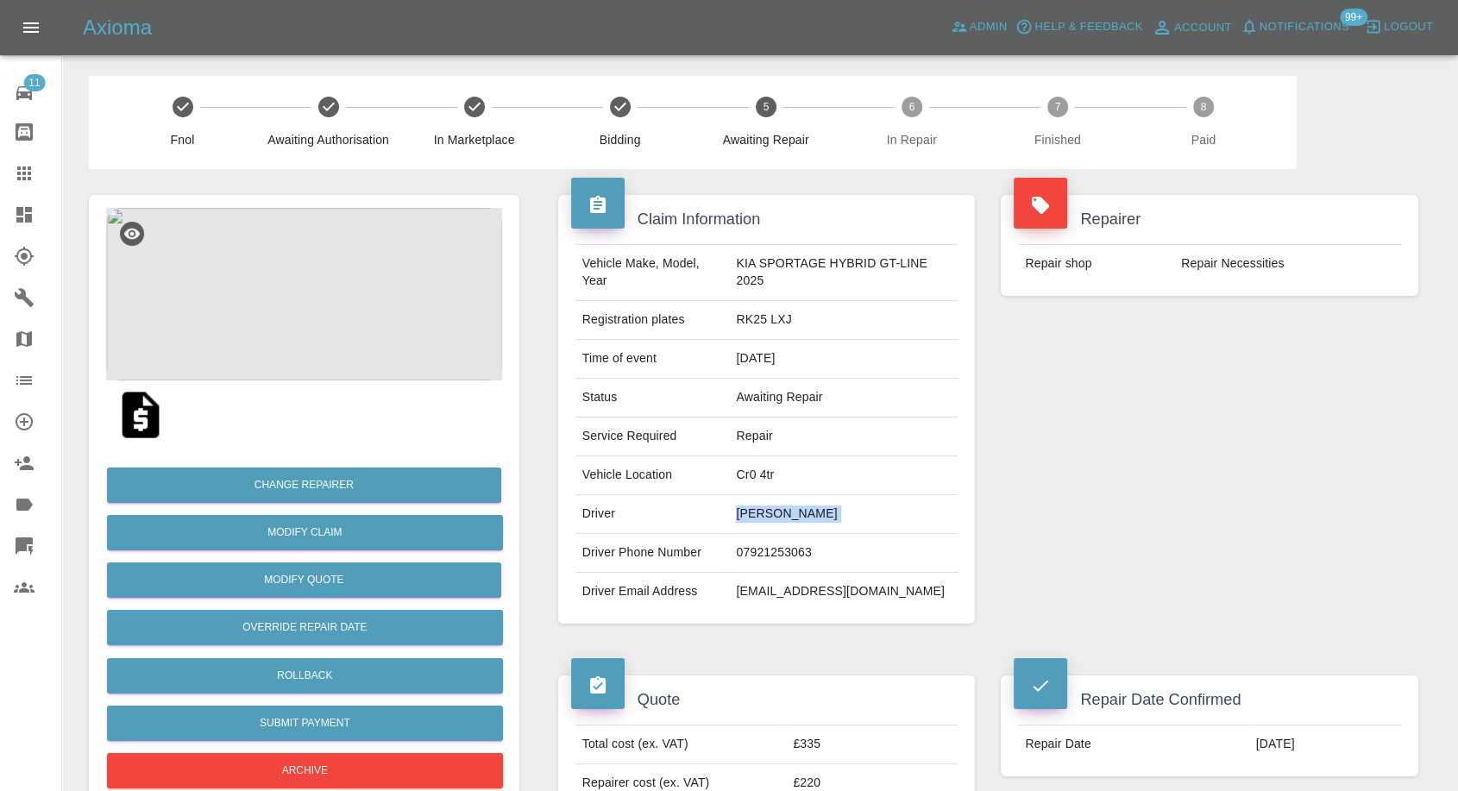
copy td "[PERSON_NAME]"
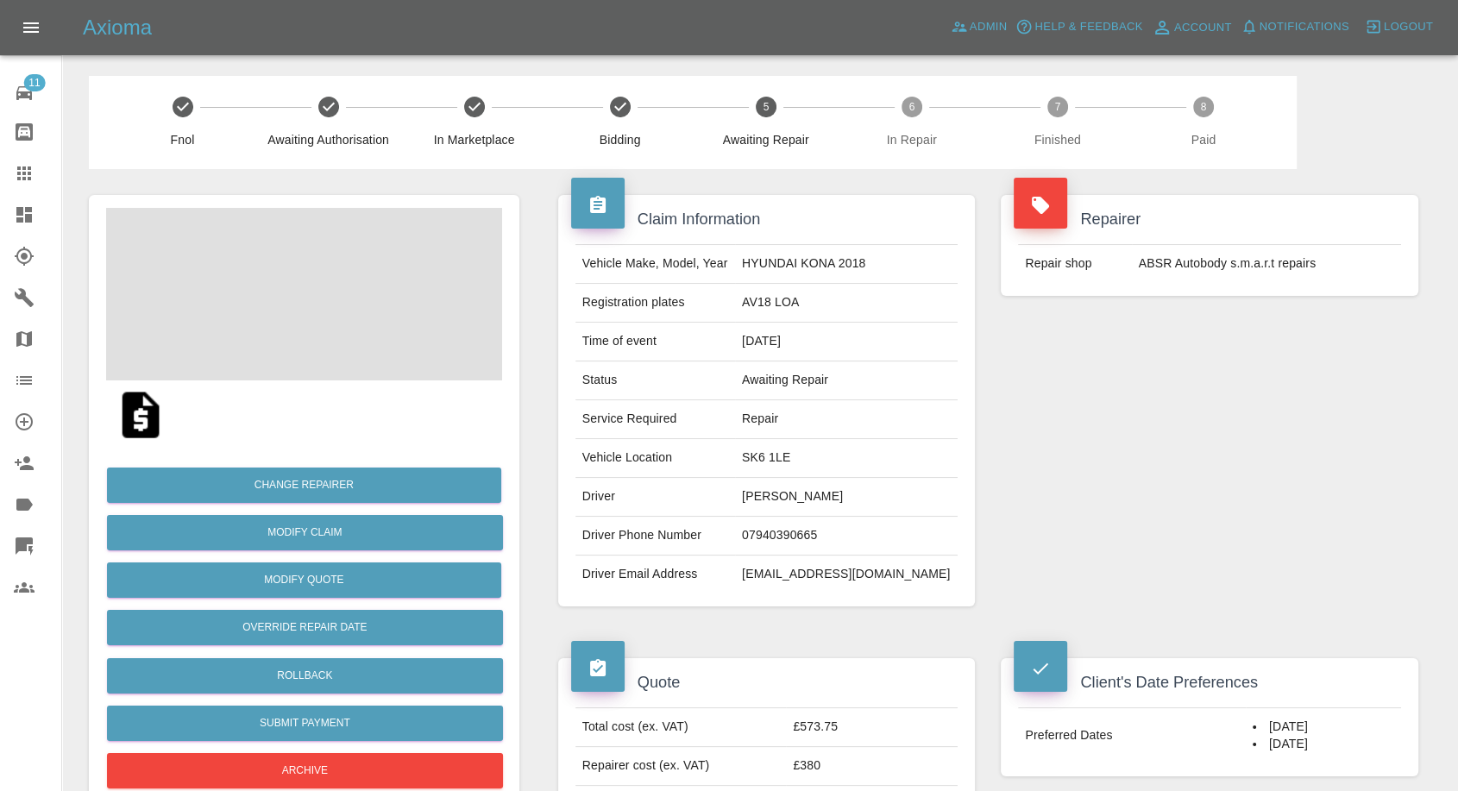
click at [813, 494] on td "[PERSON_NAME]" at bounding box center [846, 497] width 223 height 39
copy td "[PERSON_NAME]"
click at [826, 526] on td "07940390665" at bounding box center [846, 536] width 223 height 39
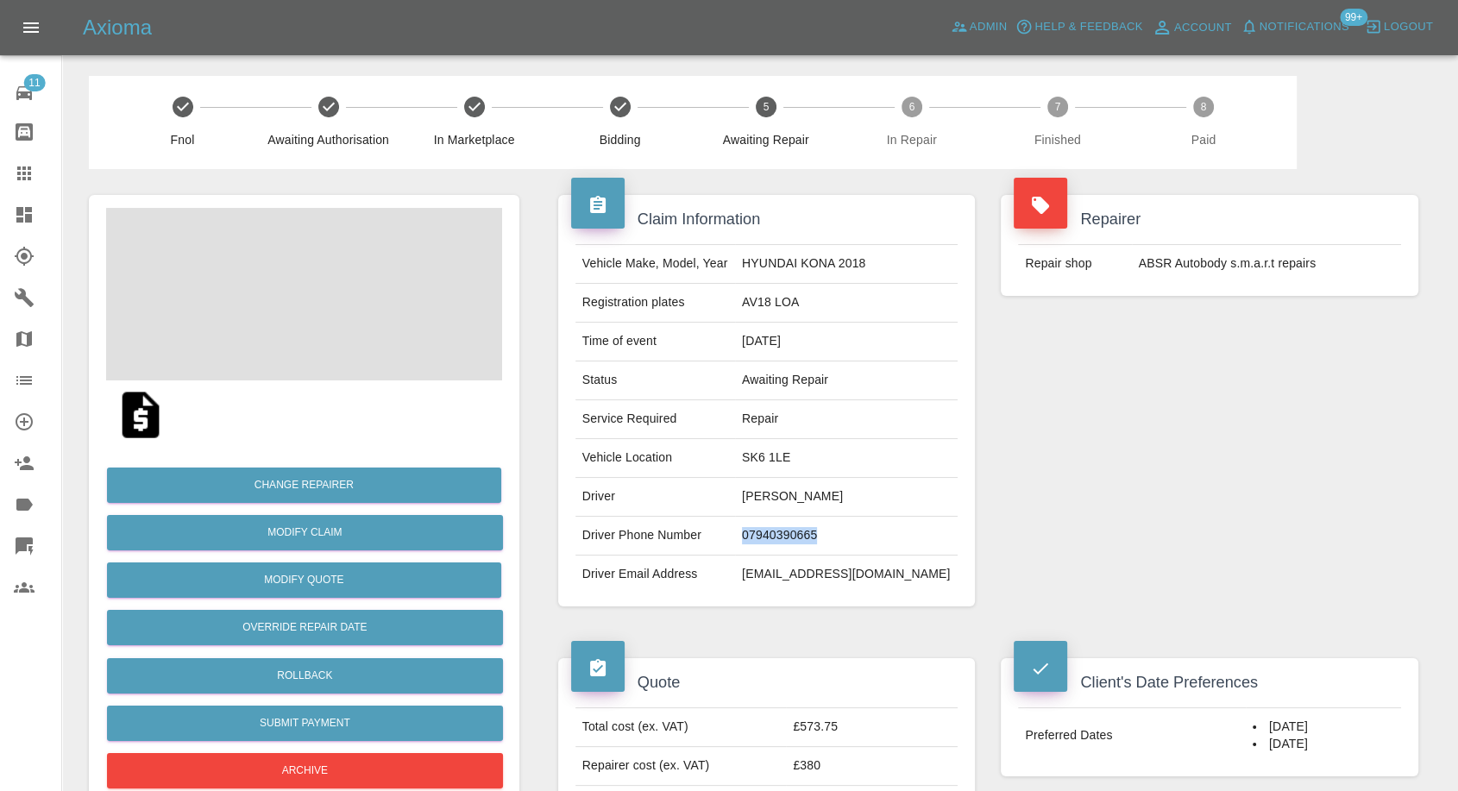
click at [826, 526] on td "07940390665" at bounding box center [846, 536] width 223 height 39
copy td "07940390665"
click at [819, 573] on td "[EMAIL_ADDRESS][DOMAIN_NAME]" at bounding box center [846, 575] width 223 height 38
click at [796, 501] on td "[PERSON_NAME]" at bounding box center [846, 497] width 223 height 39
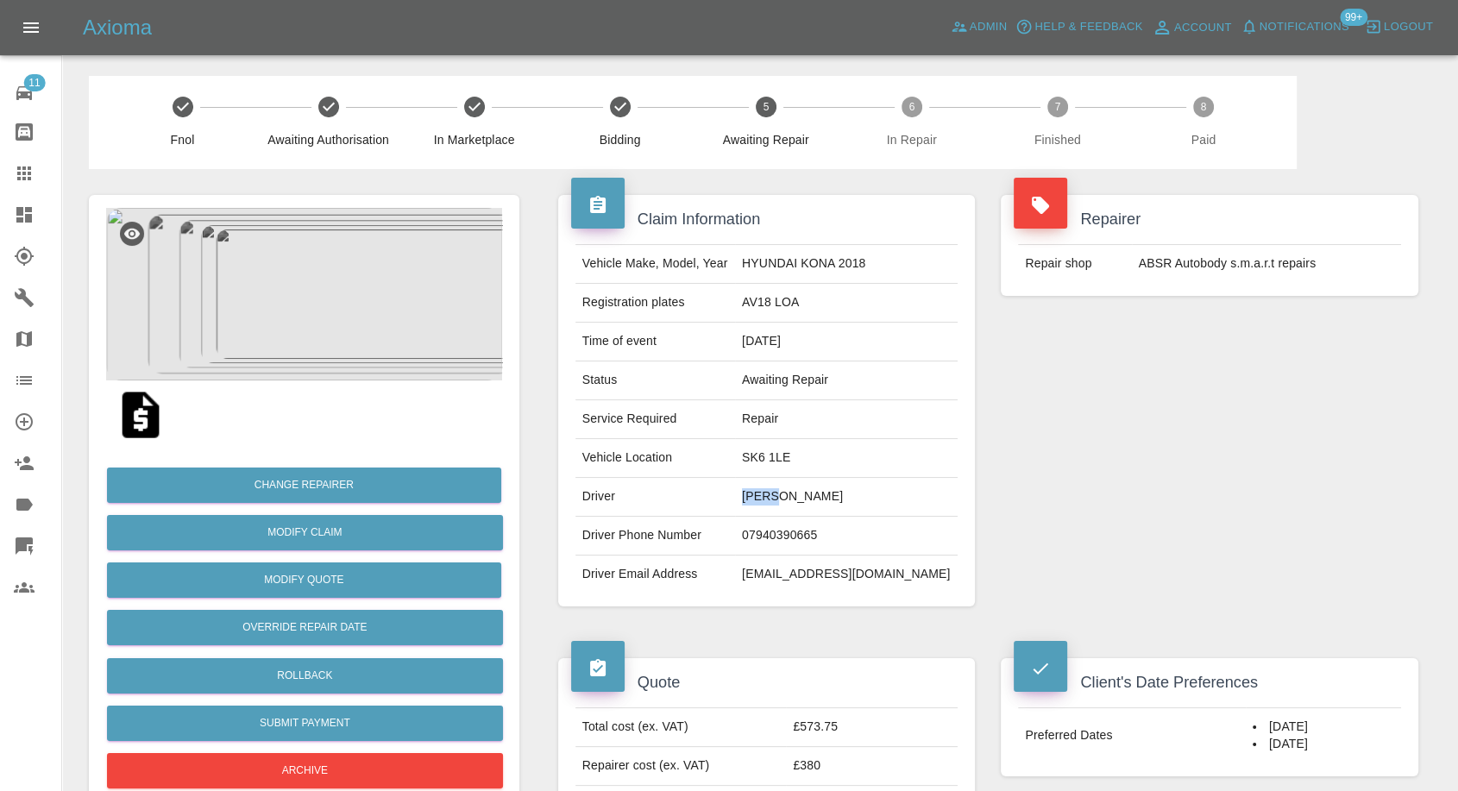
copy td "[PERSON_NAME]"
click at [812, 455] on td "SK6 1LE" at bounding box center [846, 458] width 223 height 39
copy td "SK6 1LE"
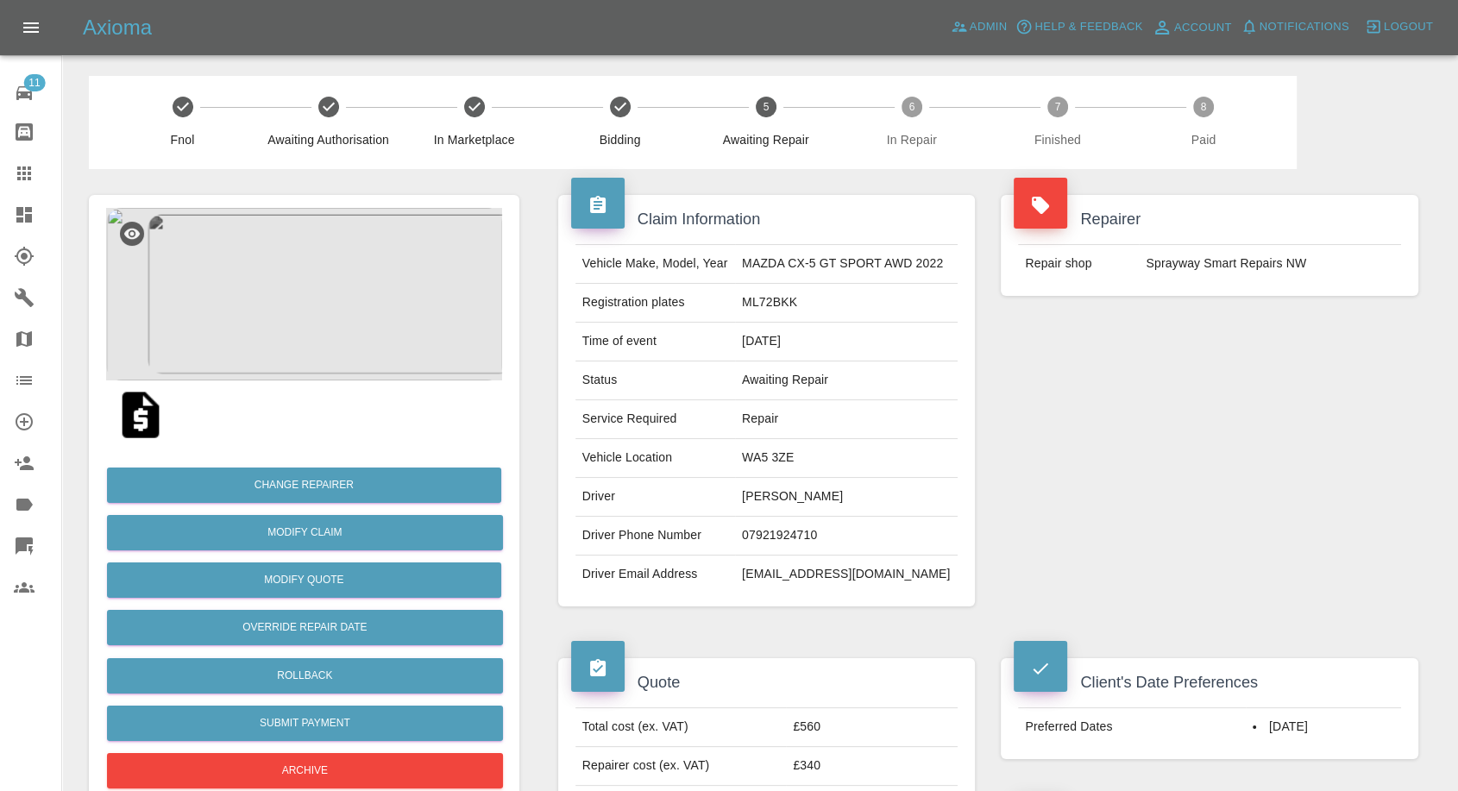
click at [773, 495] on td "[PERSON_NAME]" at bounding box center [846, 497] width 223 height 39
copy td "[PERSON_NAME]"
click at [802, 530] on td "07921924710" at bounding box center [846, 536] width 223 height 39
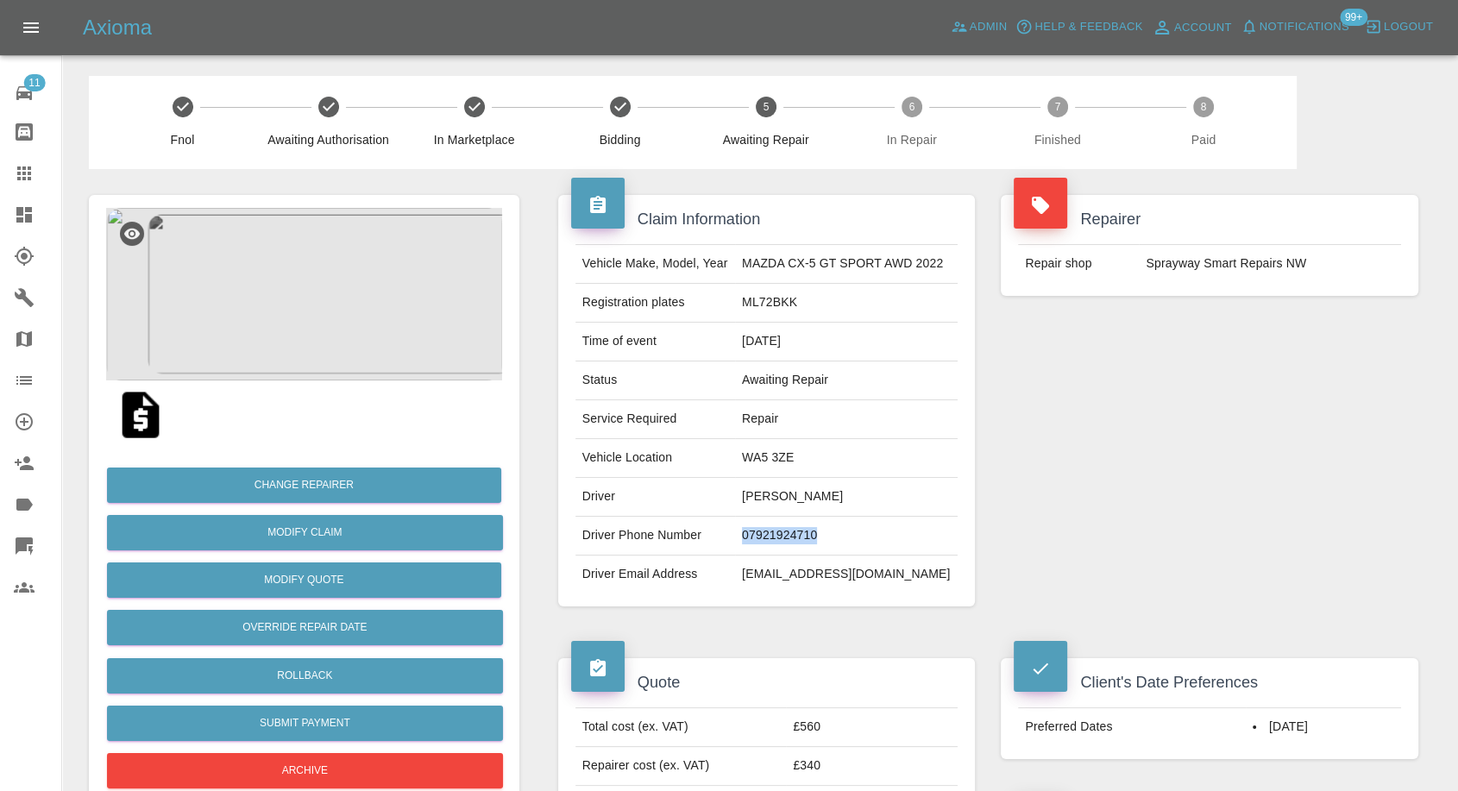
click at [802, 530] on td "07921924710" at bounding box center [846, 536] width 223 height 39
copy td "07921924710"
drag, startPoint x: 735, startPoint y: 636, endPoint x: 744, endPoint y: 603, distance: 34.1
click at [735, 636] on div "Quote Total cost (ex. VAT) £560 Repairer cost (ex. VAT) £340 Quoted by [PERSON_…" at bounding box center [766, 747] width 443 height 230
click at [756, 494] on td "[PERSON_NAME]" at bounding box center [846, 497] width 223 height 39
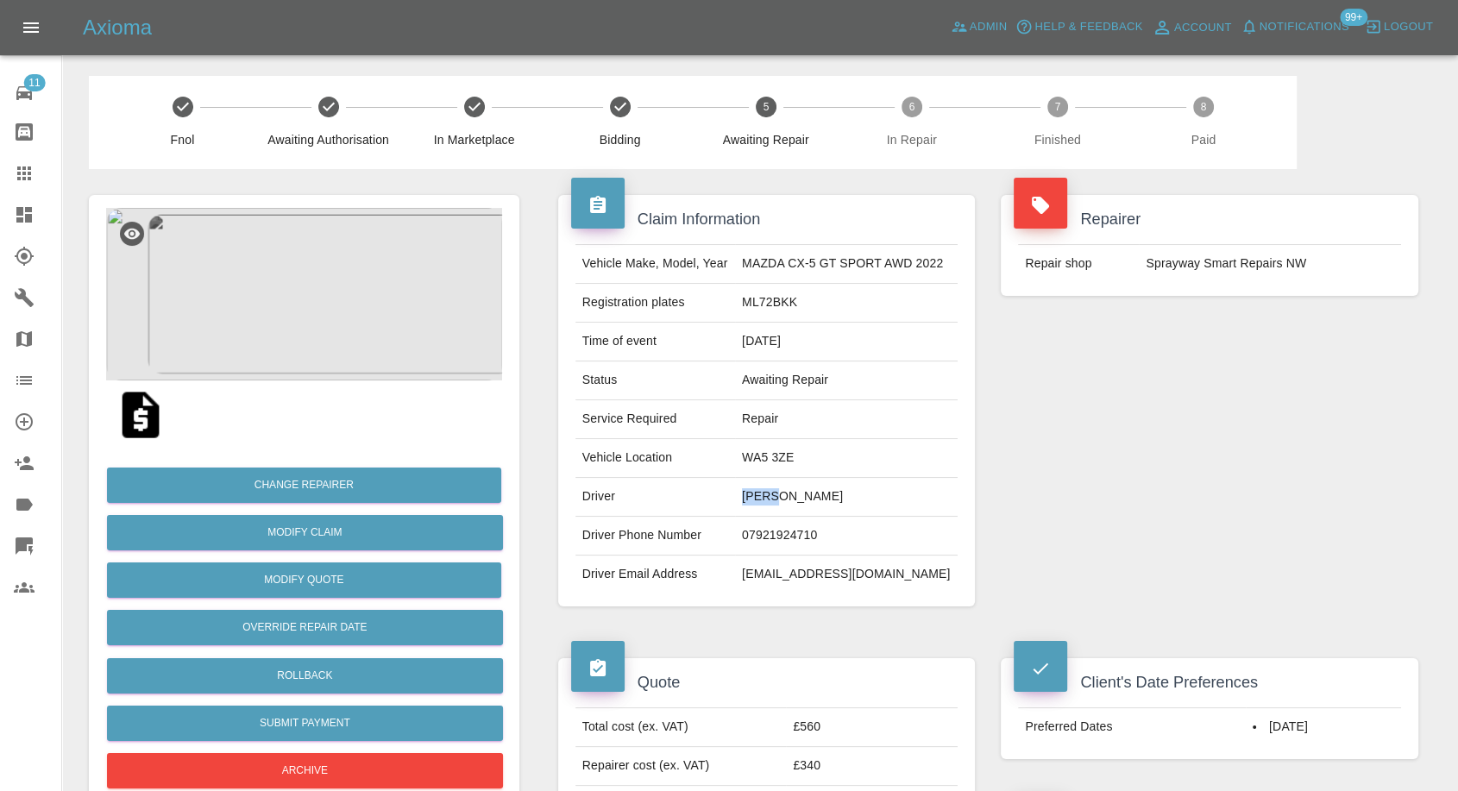
click at [756, 494] on td "[PERSON_NAME]" at bounding box center [846, 497] width 223 height 39
copy td "[PERSON_NAME]"
click at [756, 456] on td "WA5 3ZE" at bounding box center [846, 458] width 223 height 39
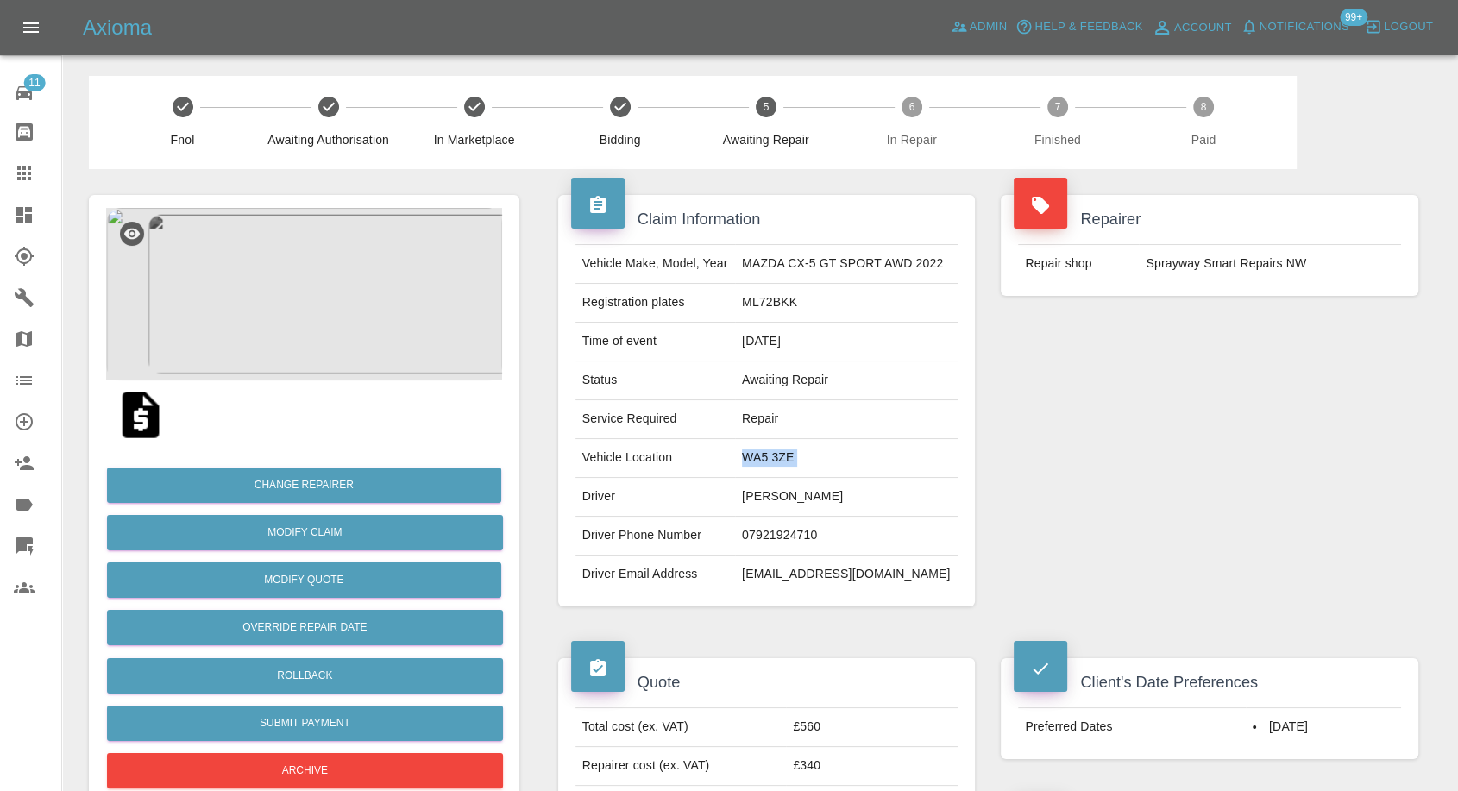
copy td "WA5 3ZE"
click at [800, 505] on td "[PERSON_NAME]" at bounding box center [846, 497] width 223 height 39
copy td "[PERSON_NAME]"
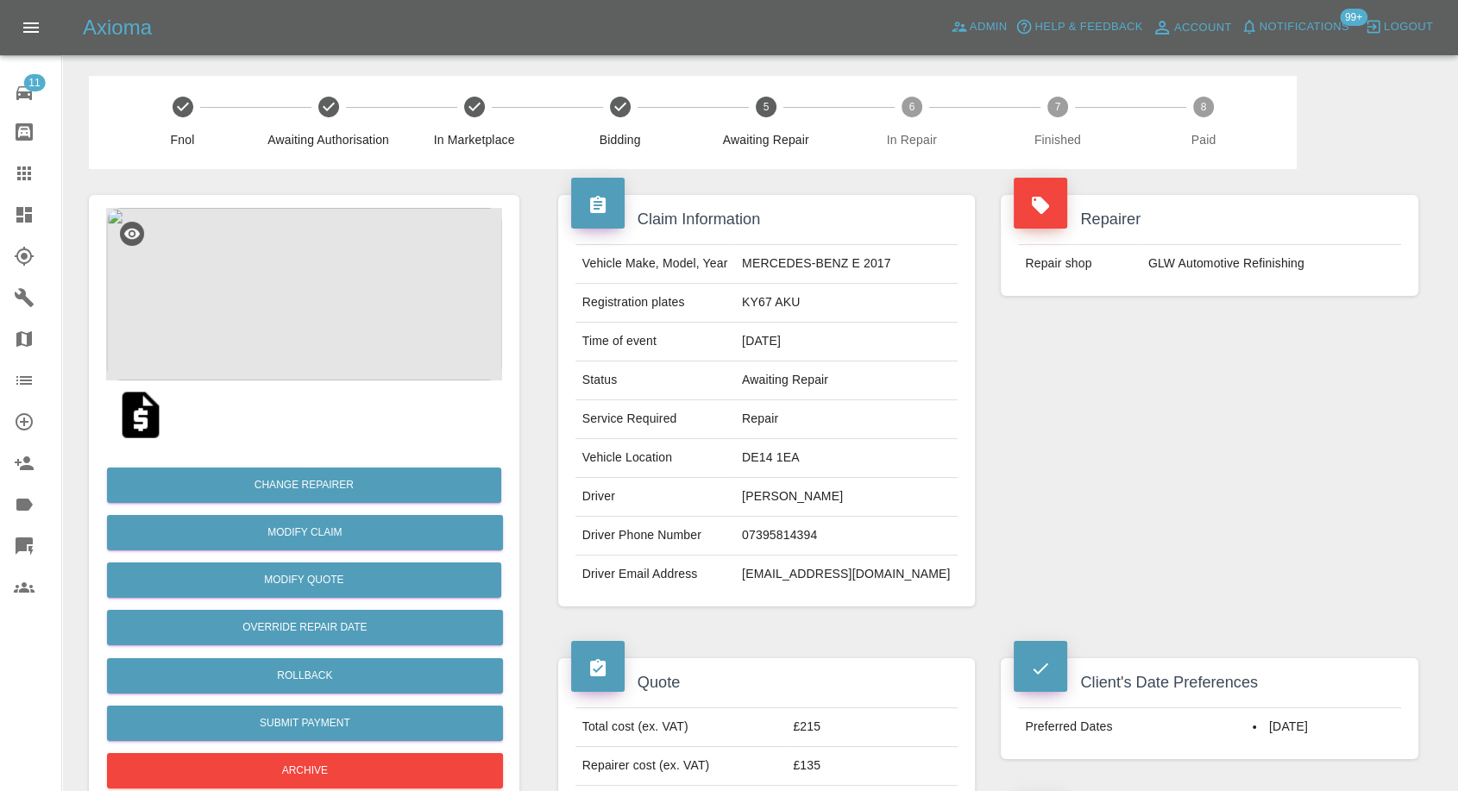
click at [827, 528] on td "07395814394" at bounding box center [846, 536] width 223 height 39
copy td "07395814394"
click at [735, 571] on td "Driver Email Address" at bounding box center [655, 575] width 160 height 38
click at [783, 488] on td "[PERSON_NAME]" at bounding box center [846, 497] width 223 height 39
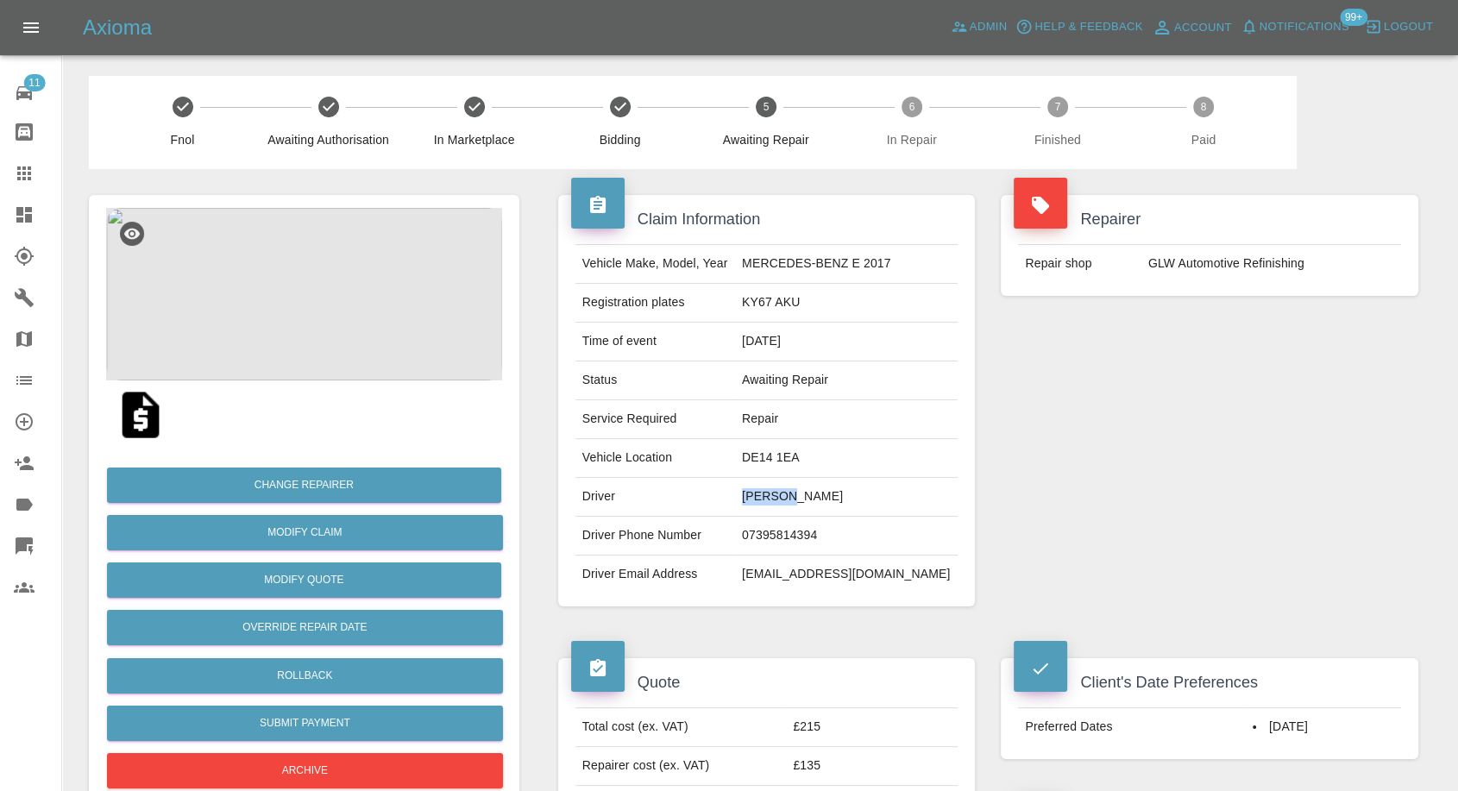
click at [783, 488] on td "[PERSON_NAME]" at bounding box center [846, 497] width 223 height 39
copy td "Patrik"
click at [782, 460] on td "DE14 1EA" at bounding box center [846, 458] width 223 height 39
click at [782, 459] on td "DE14 1EA" at bounding box center [846, 458] width 223 height 39
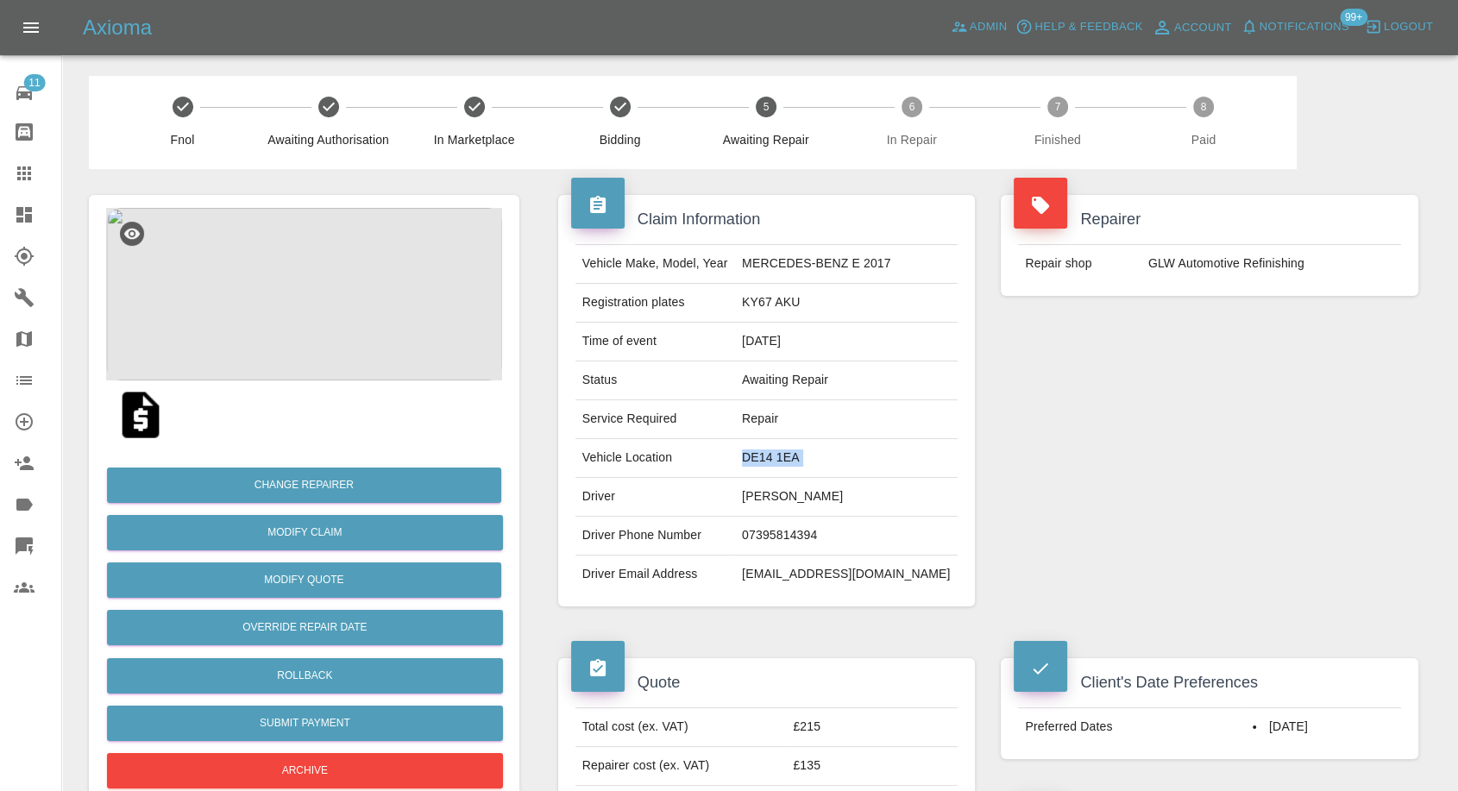
copy td "DE14 1EA"
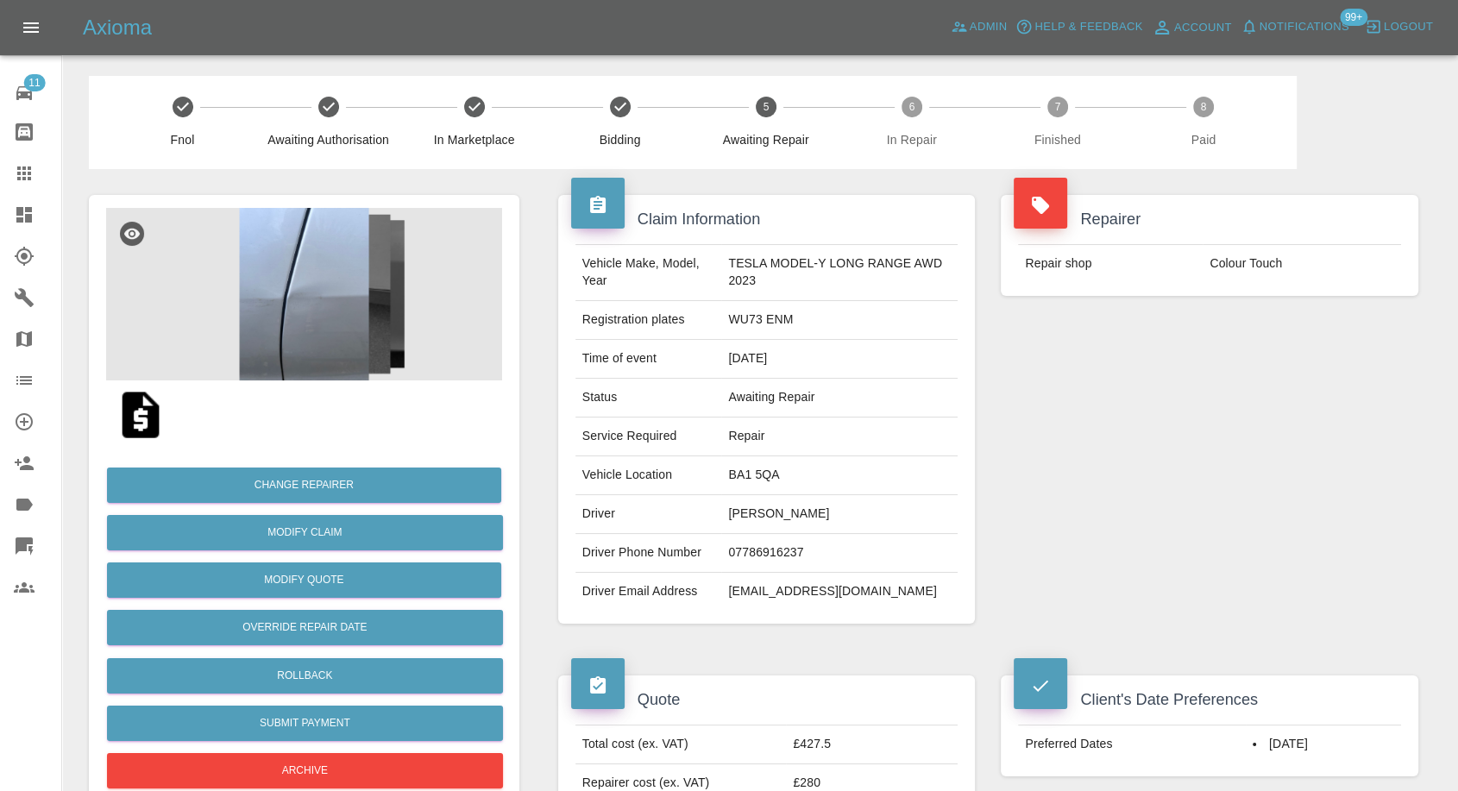
click at [753, 518] on td "[PERSON_NAME]" at bounding box center [839, 514] width 236 height 39
click at [753, 518] on td "Charlotte Allom" at bounding box center [839, 514] width 236 height 39
copy td "Charlotte Allom"
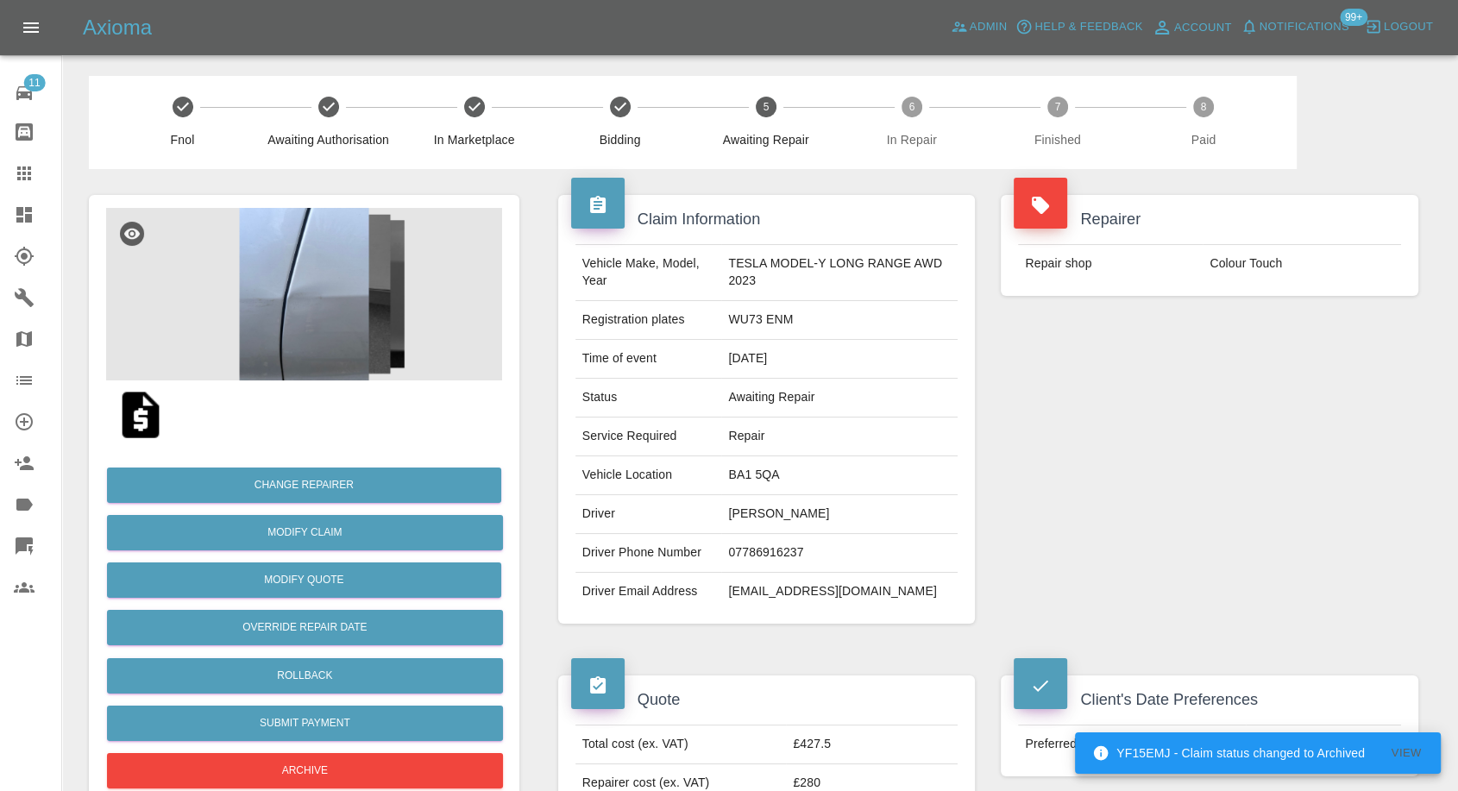
click at [758, 540] on td "07786916237" at bounding box center [839, 553] width 236 height 39
click at [756, 542] on td "07786916237" at bounding box center [839, 553] width 236 height 39
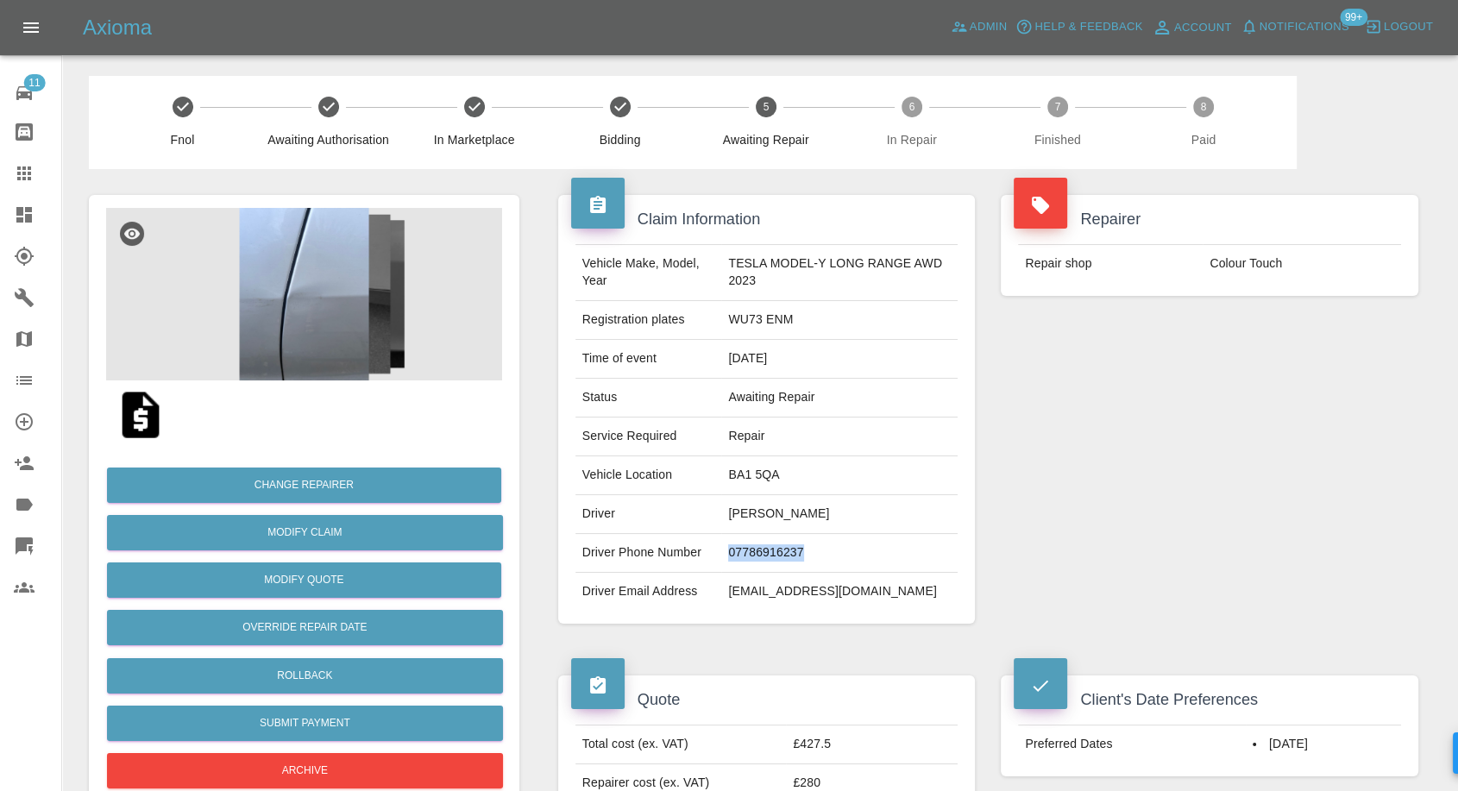
copy td "07786916237"
click at [783, 637] on div "Claim Information Vehicle Make, Model, Year TESLA MODEL-Y LONG RANGE AWD 2023 R…" at bounding box center [766, 409] width 443 height 480
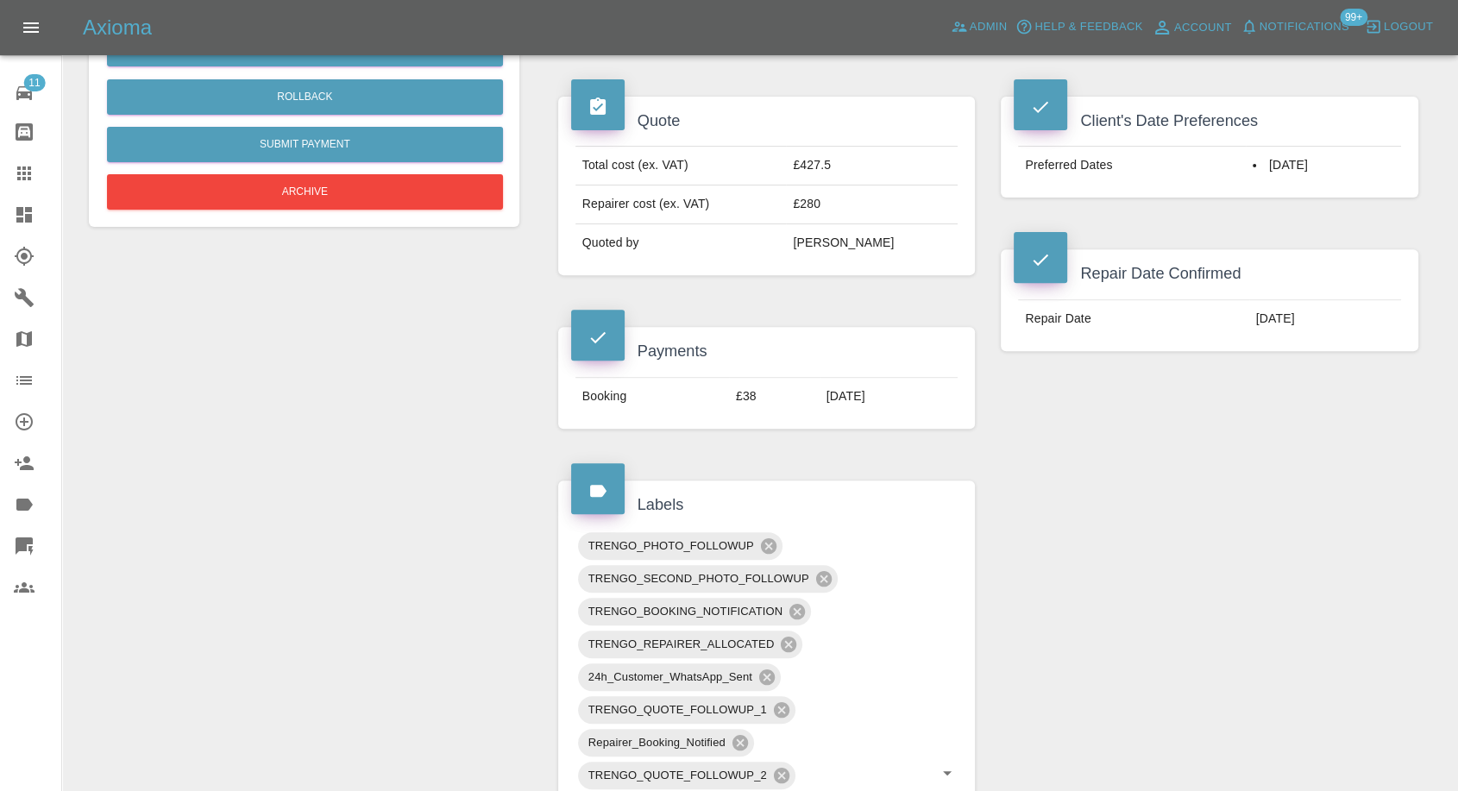
scroll to position [383, 0]
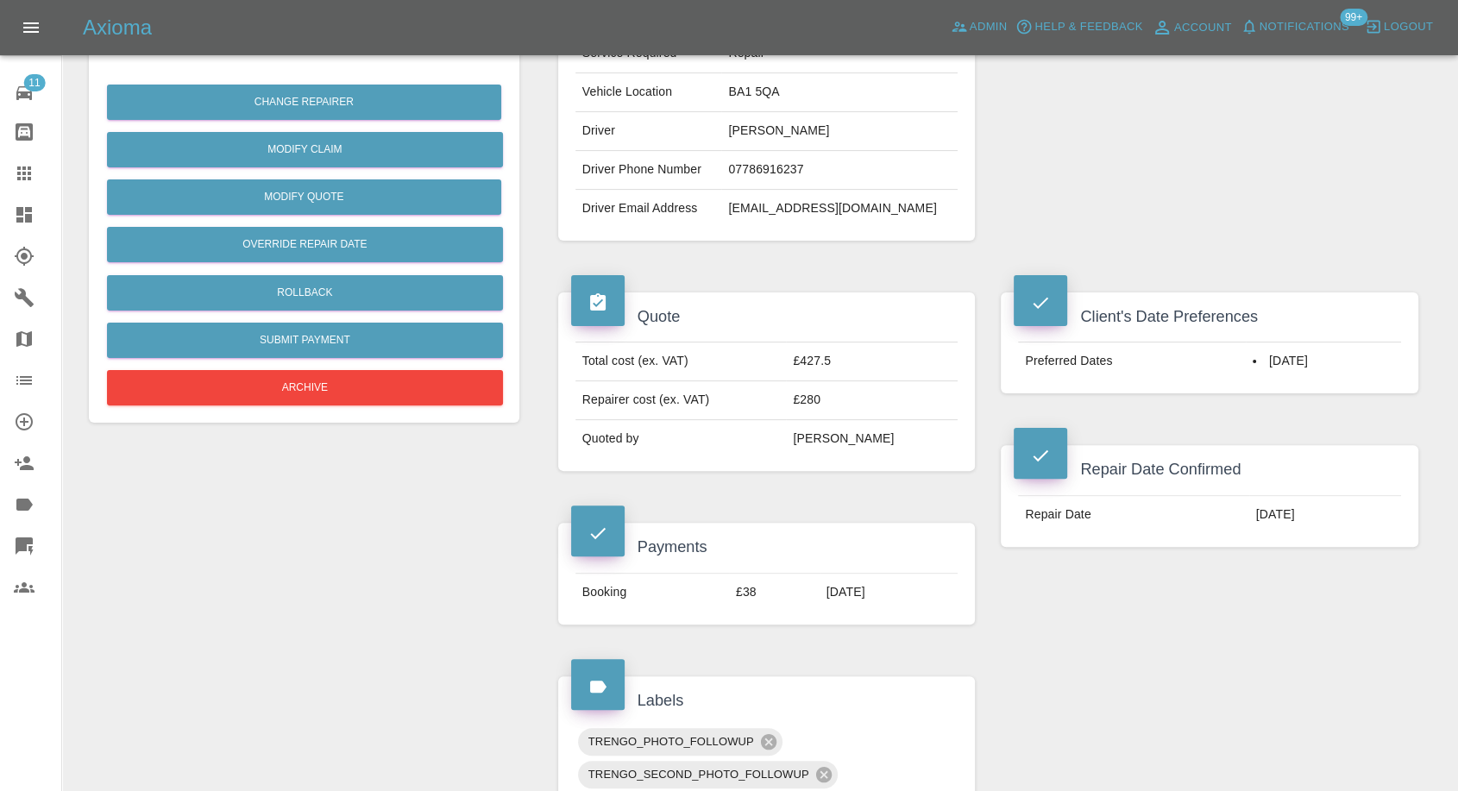
click at [744, 132] on td "Charlotte Allom" at bounding box center [839, 131] width 236 height 39
copy td "Charlotte"
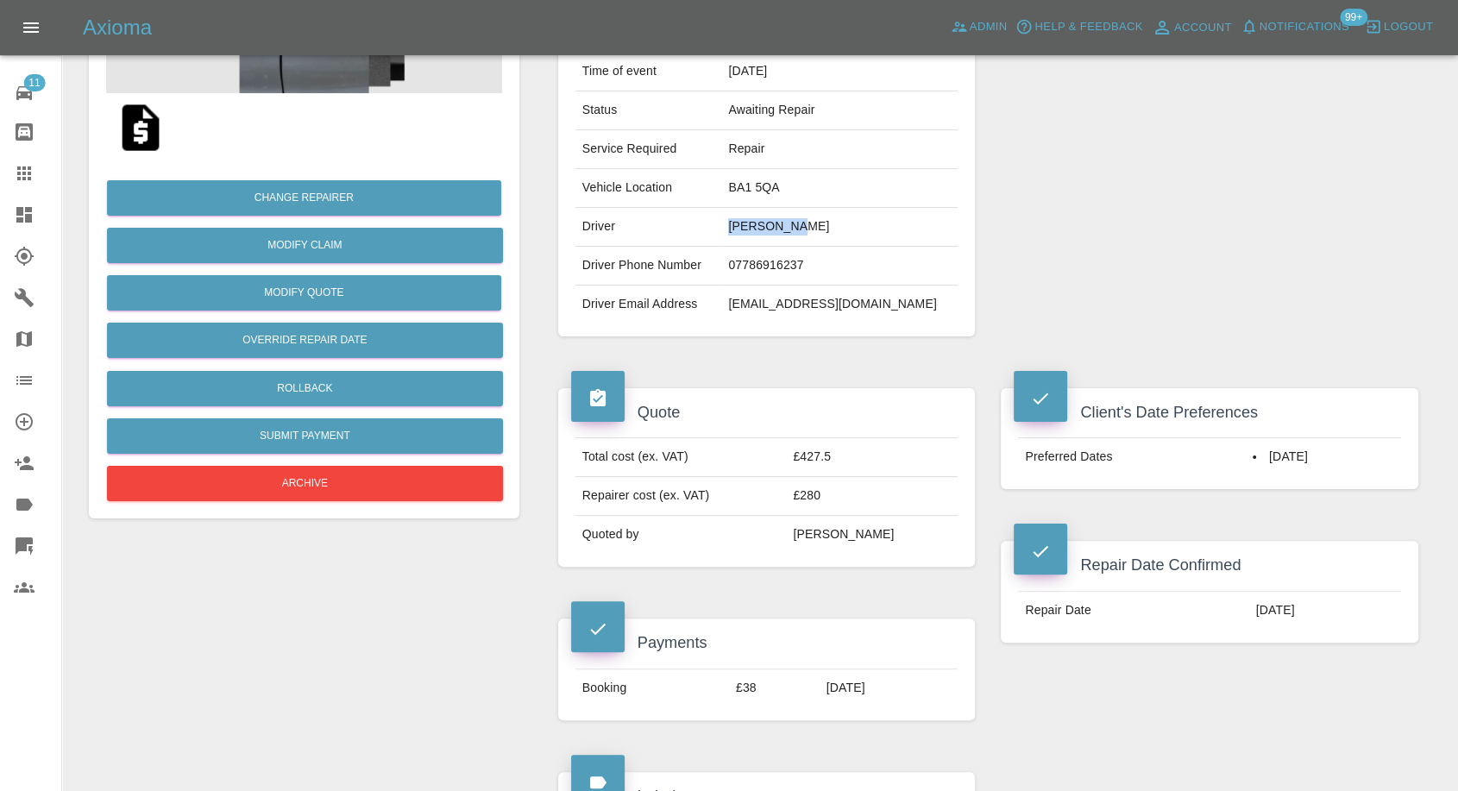
click at [759, 231] on td "Charlotte Allom" at bounding box center [839, 227] width 236 height 39
click at [757, 254] on td "07786916237" at bounding box center [839, 266] width 236 height 39
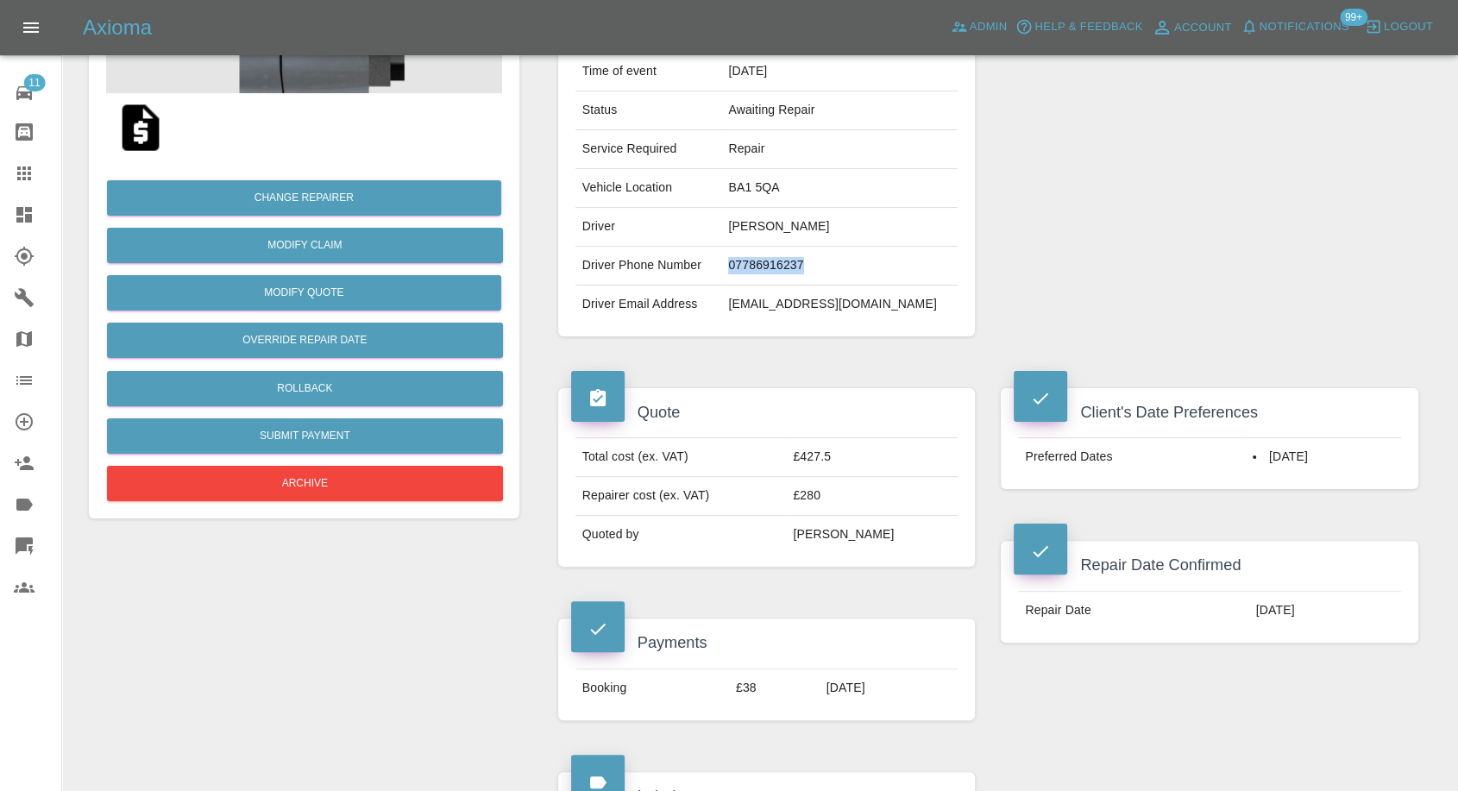
copy td "07786916237"
drag, startPoint x: 530, startPoint y: 608, endPoint x: 526, endPoint y: 588, distance: 20.3
click at [26, 173] on icon at bounding box center [24, 173] width 21 height 21
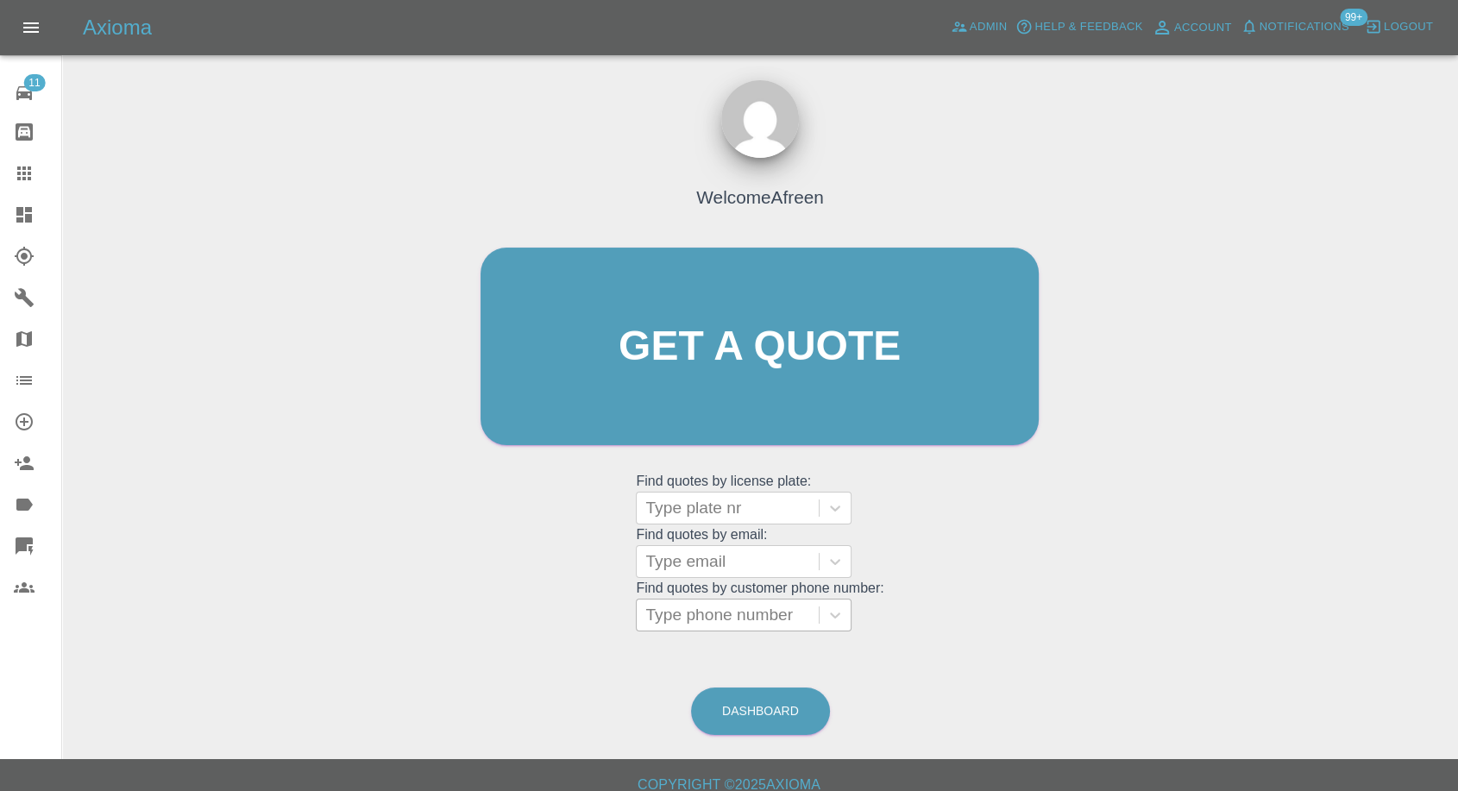
click at [730, 611] on div at bounding box center [727, 615] width 165 height 24
paste input "7428758326"
type input "07428758326"
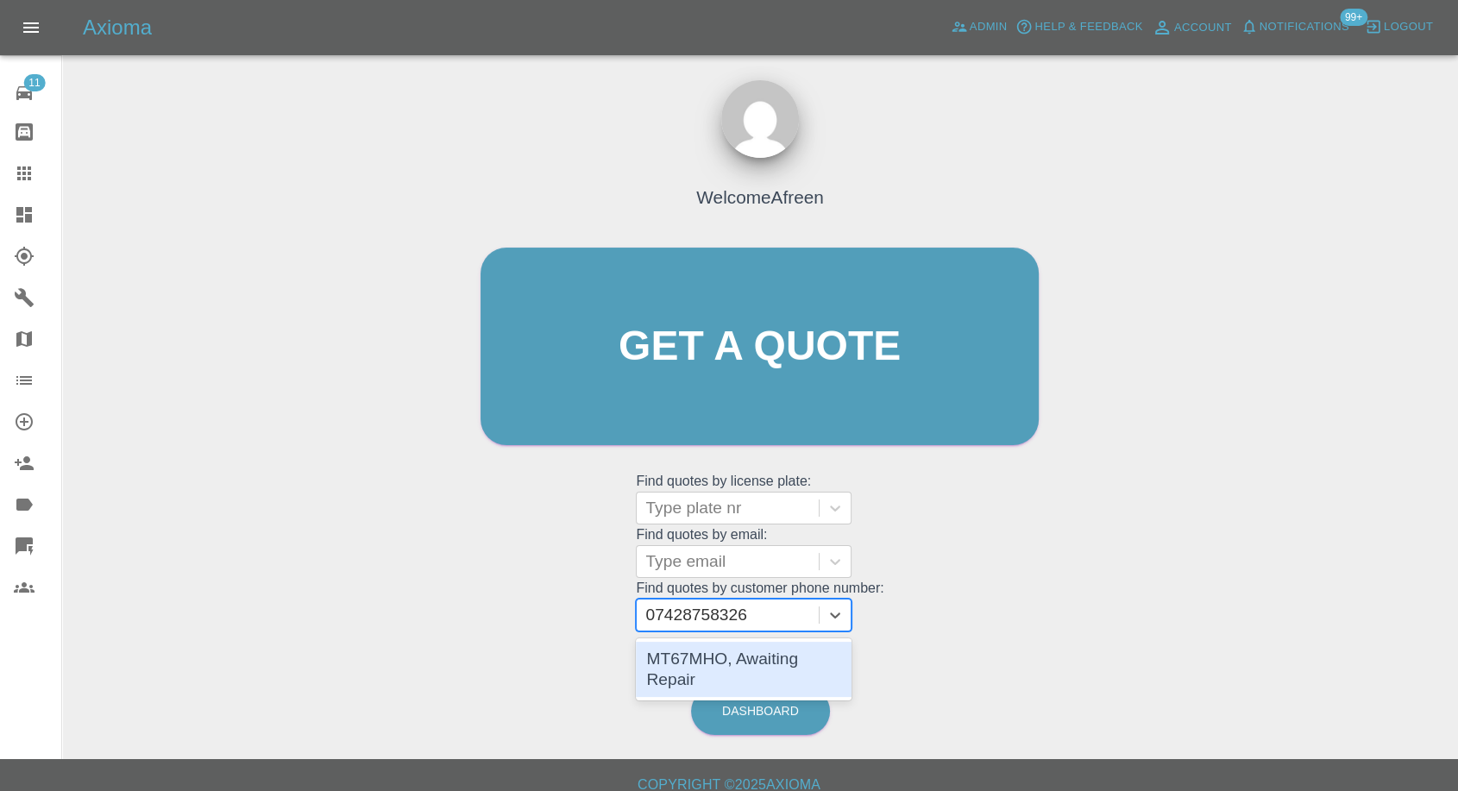
click at [731, 675] on div "MT67MHO, Awaiting Repair" at bounding box center [744, 669] width 216 height 55
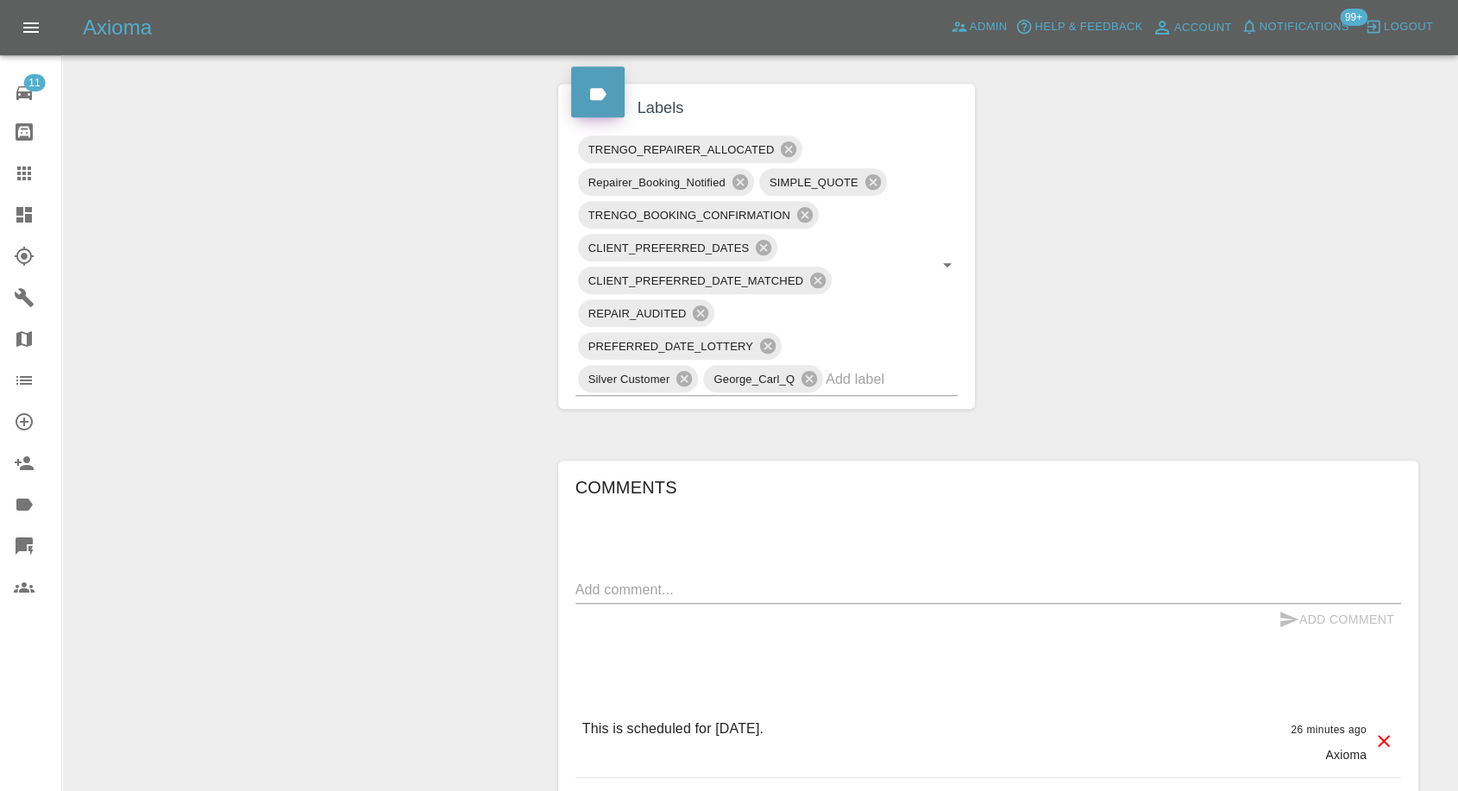
scroll to position [1341, 0]
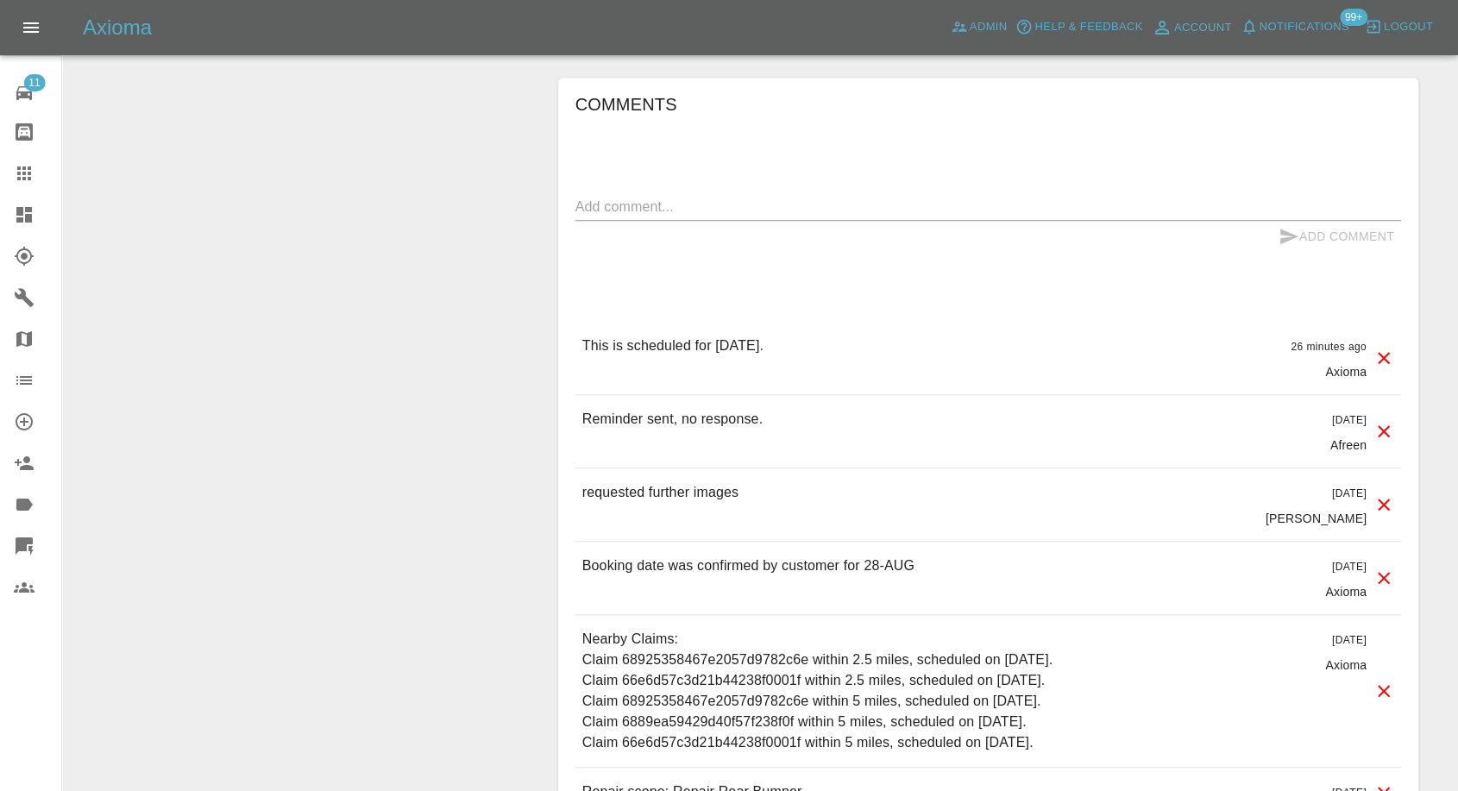
click at [663, 193] on div "x" at bounding box center [988, 207] width 826 height 28
type textarea "images added"
click at [1291, 232] on icon "submit" at bounding box center [1288, 236] width 21 height 21
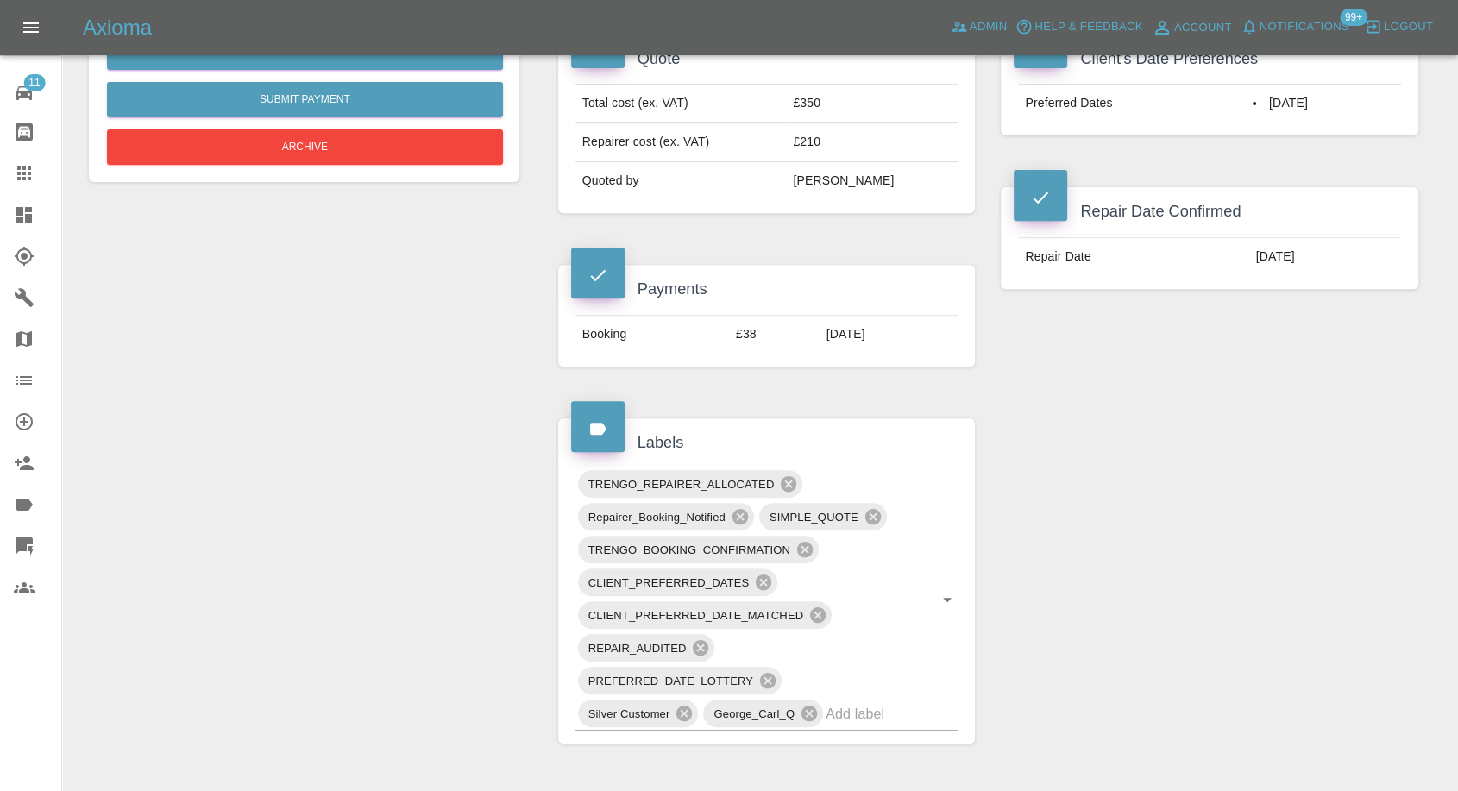
scroll to position [383, 0]
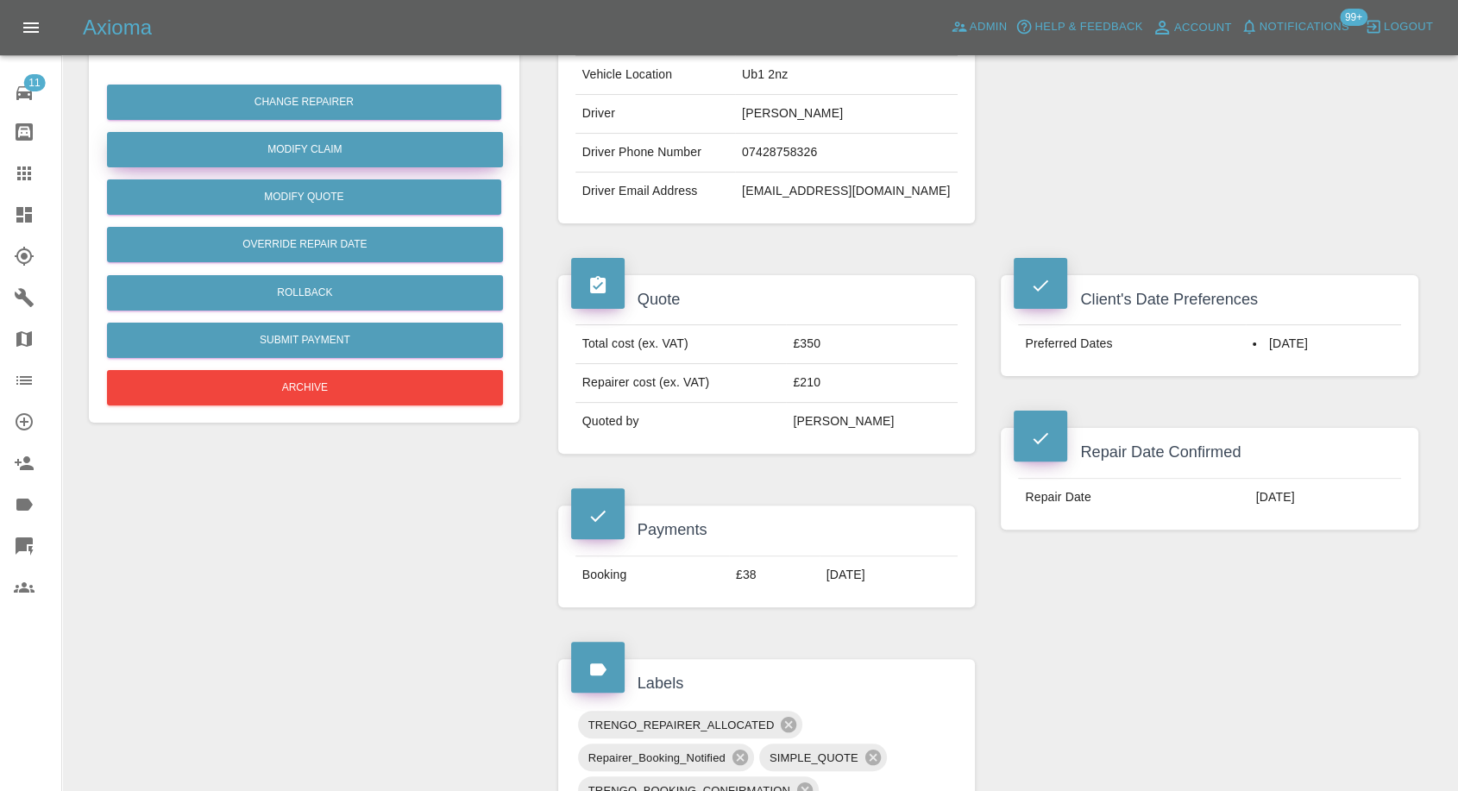
click at [329, 148] on link "Modify Claim" at bounding box center [305, 149] width 396 height 35
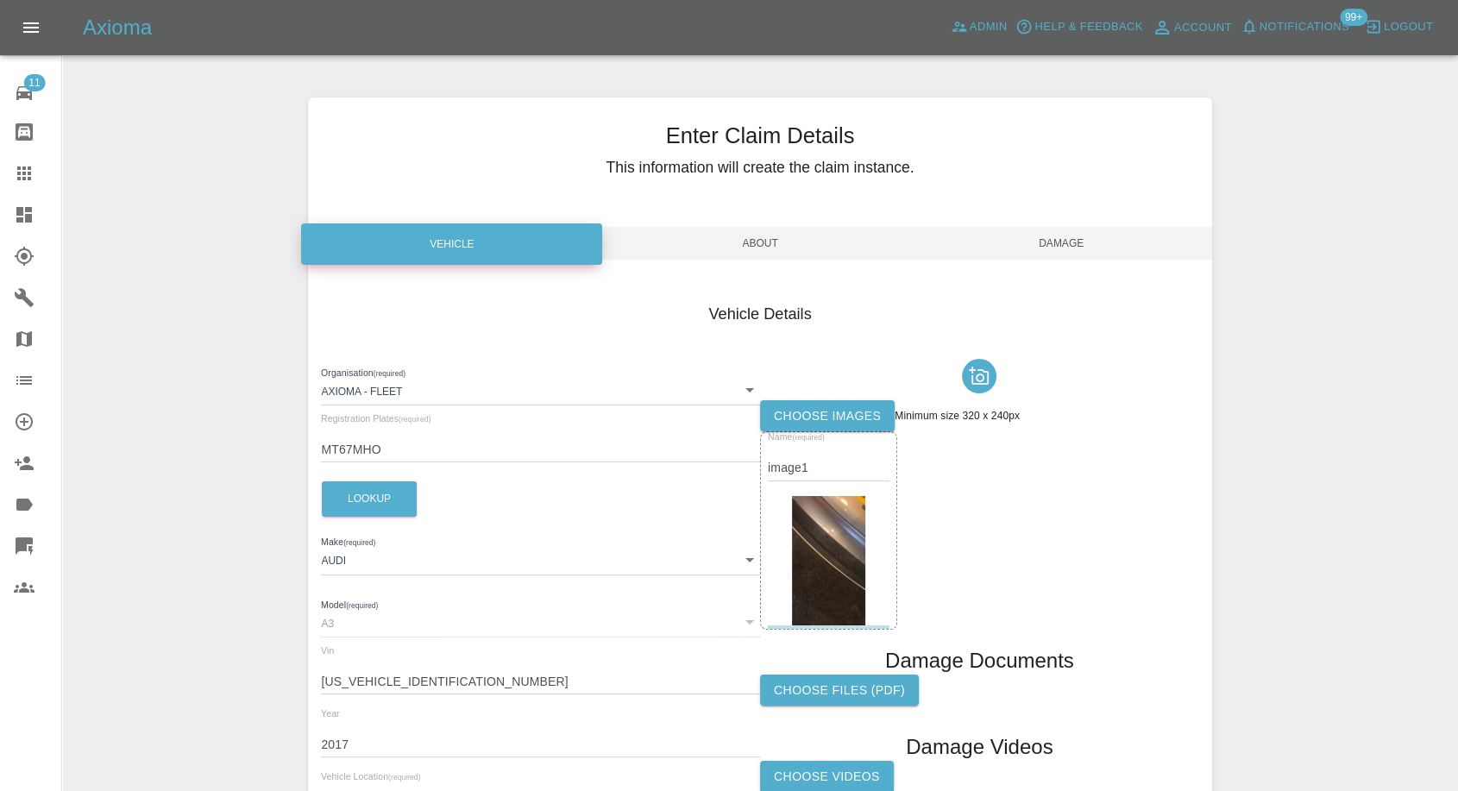
click at [830, 411] on label "Choose images" at bounding box center [827, 416] width 135 height 32
click at [0, 0] on input "Choose images" at bounding box center [0, 0] width 0 height 0
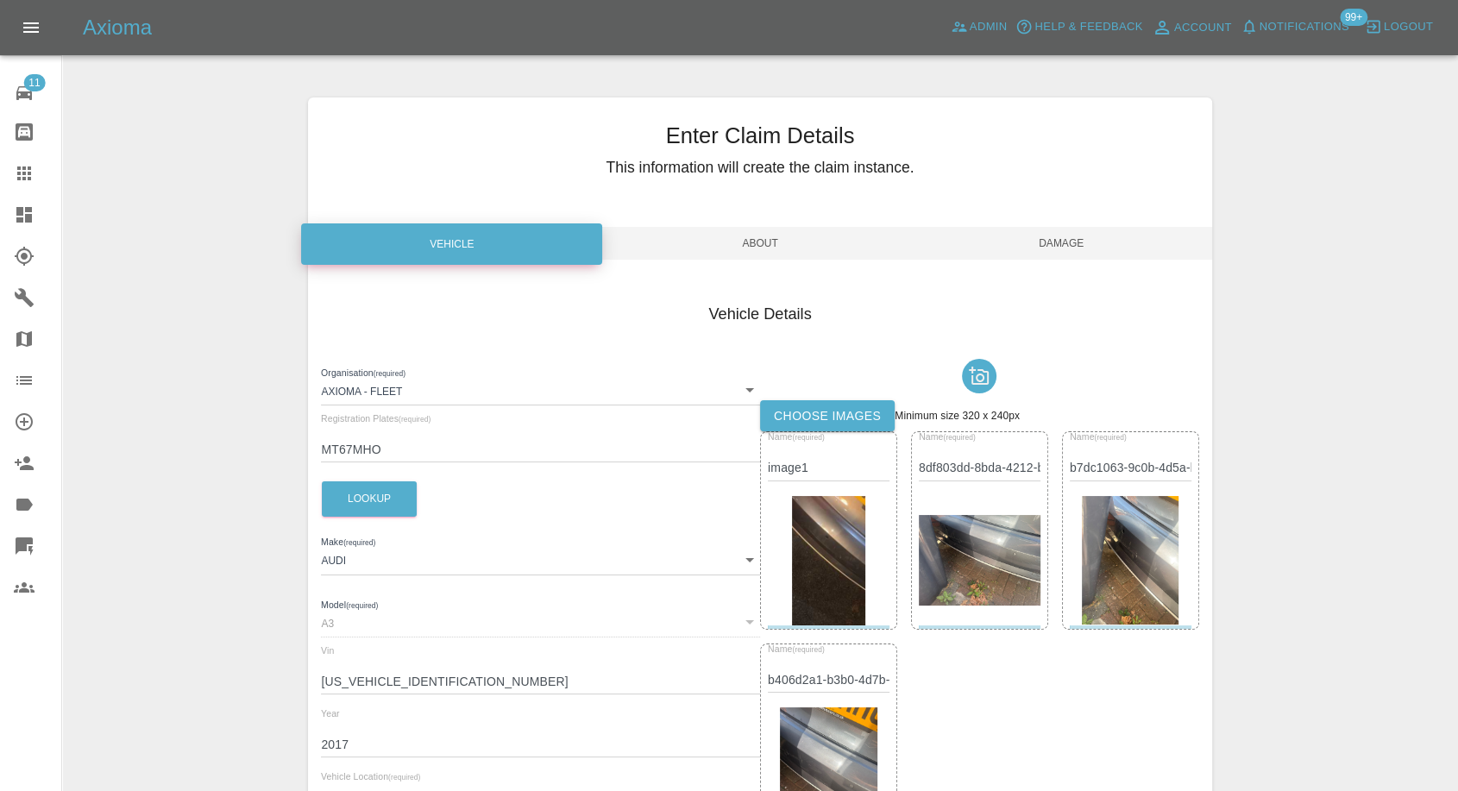
click at [1074, 247] on span "Damage" at bounding box center [1061, 243] width 301 height 33
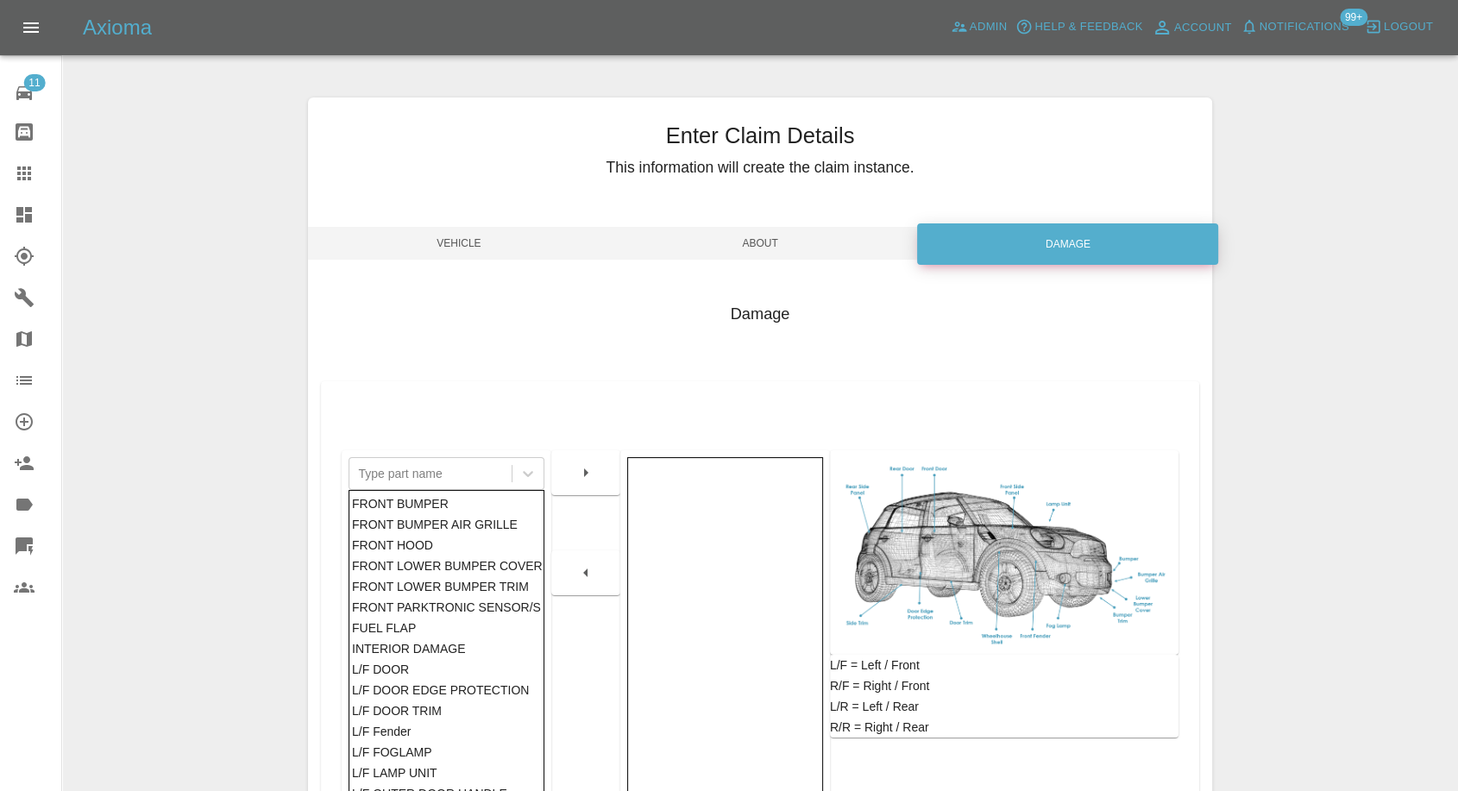
scroll to position [276, 0]
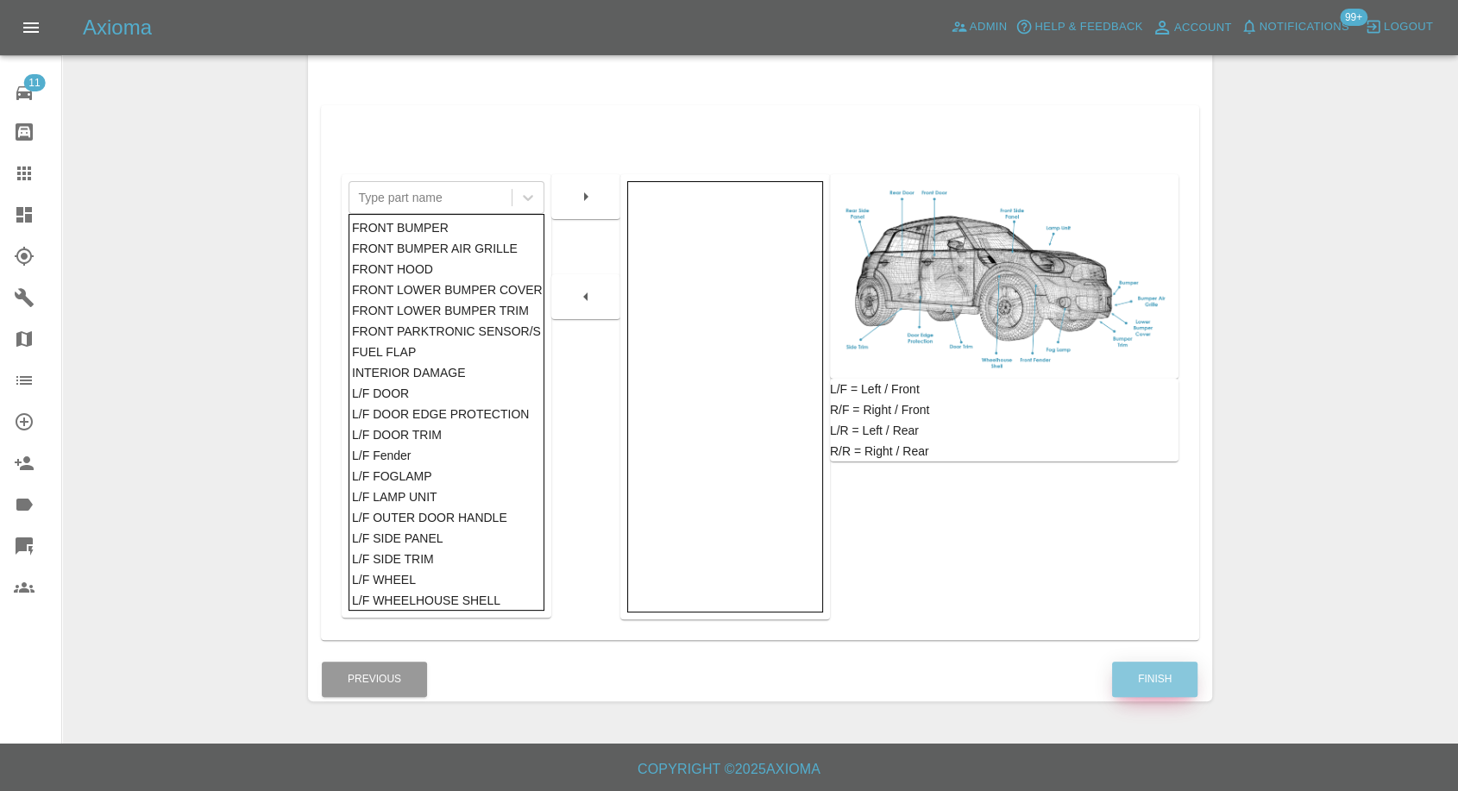
click at [1168, 671] on button "Finish" at bounding box center [1154, 679] width 85 height 35
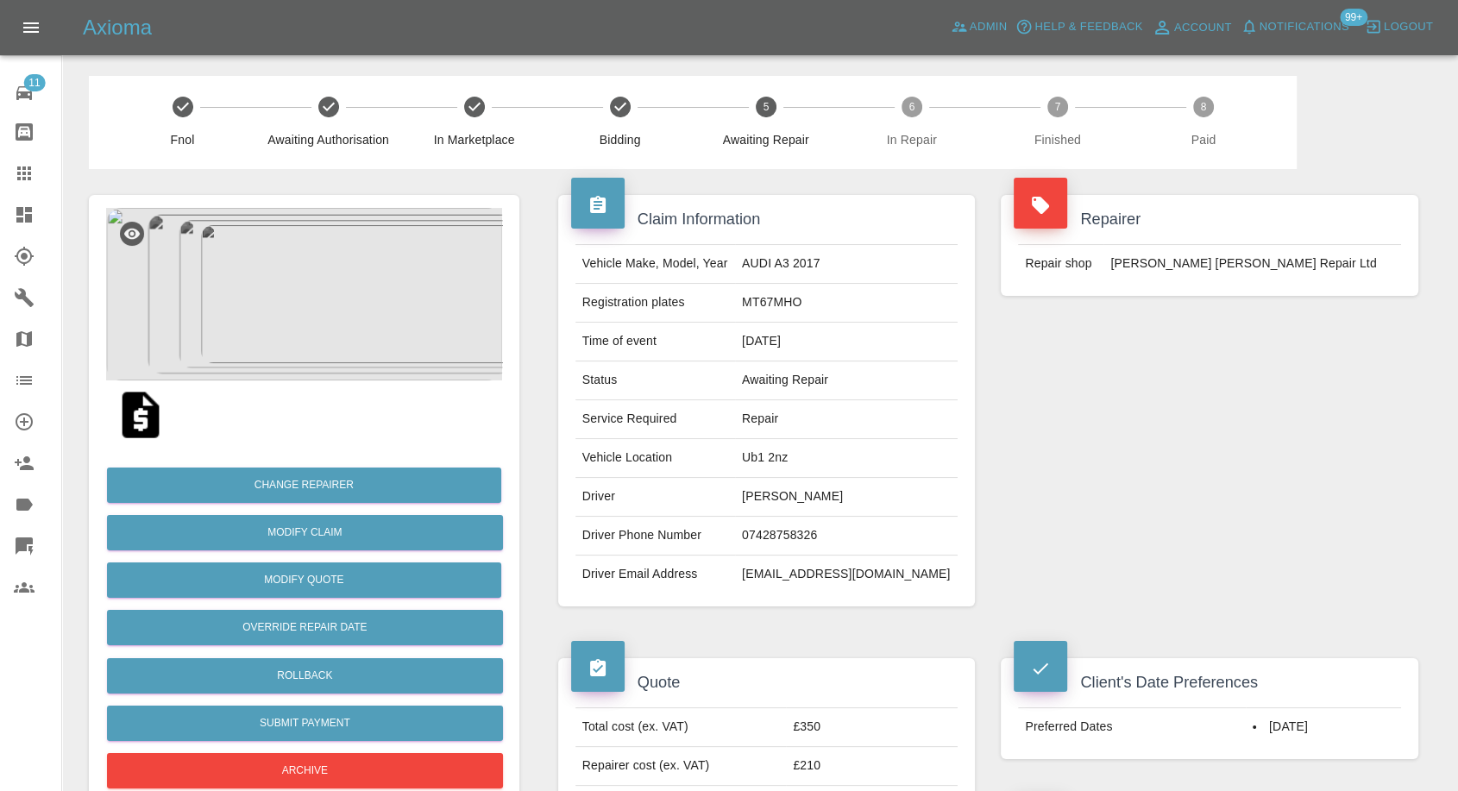
drag, startPoint x: 23, startPoint y: 173, endPoint x: 240, endPoint y: 384, distance: 302.0
click at [23, 173] on icon at bounding box center [24, 173] width 14 height 14
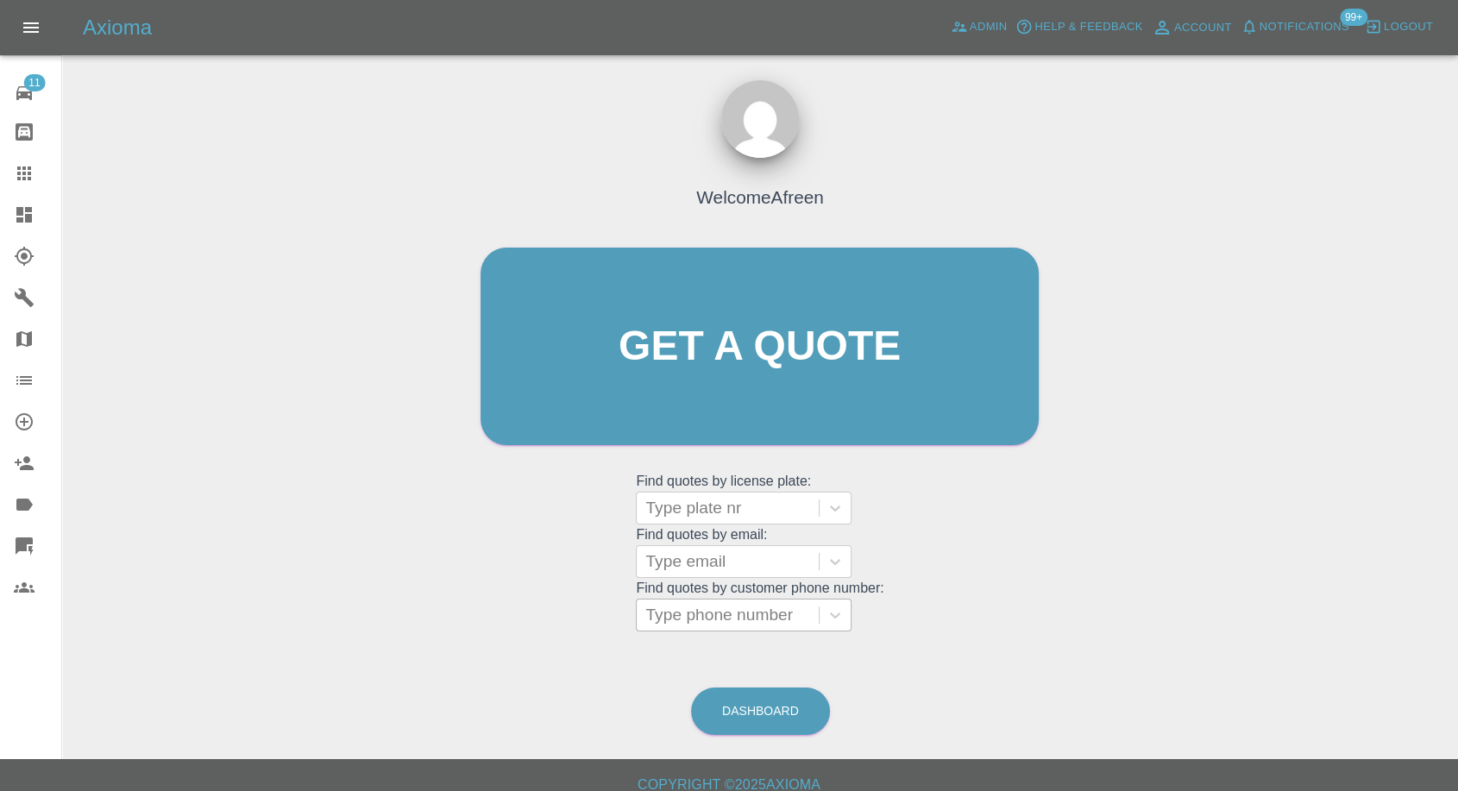
click at [723, 623] on div at bounding box center [727, 615] width 165 height 24
paste input "7512660951"
type input "07512660951"
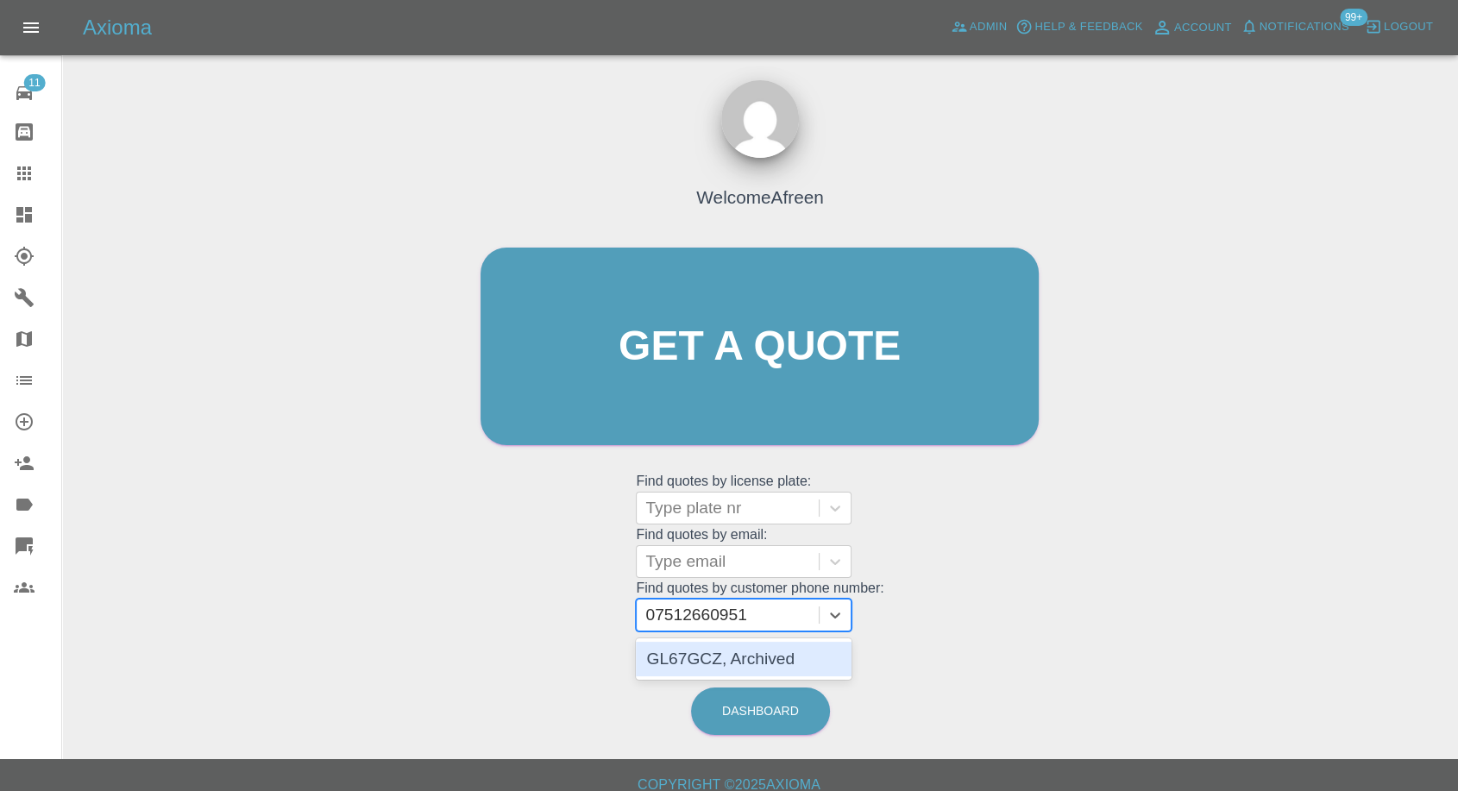
click at [720, 652] on div "GL67GCZ, Archived" at bounding box center [744, 659] width 216 height 35
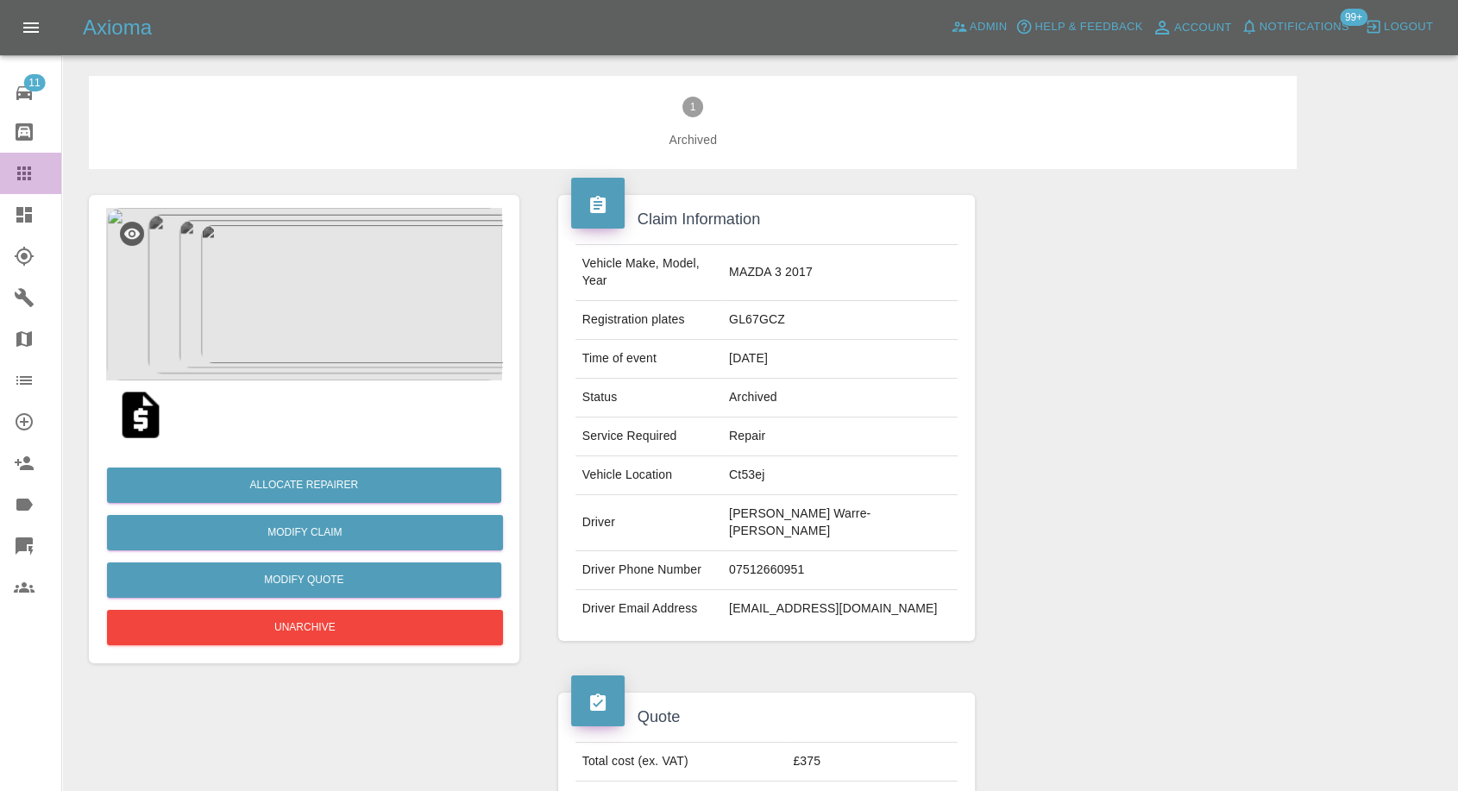
click at [39, 167] on div at bounding box center [38, 173] width 48 height 21
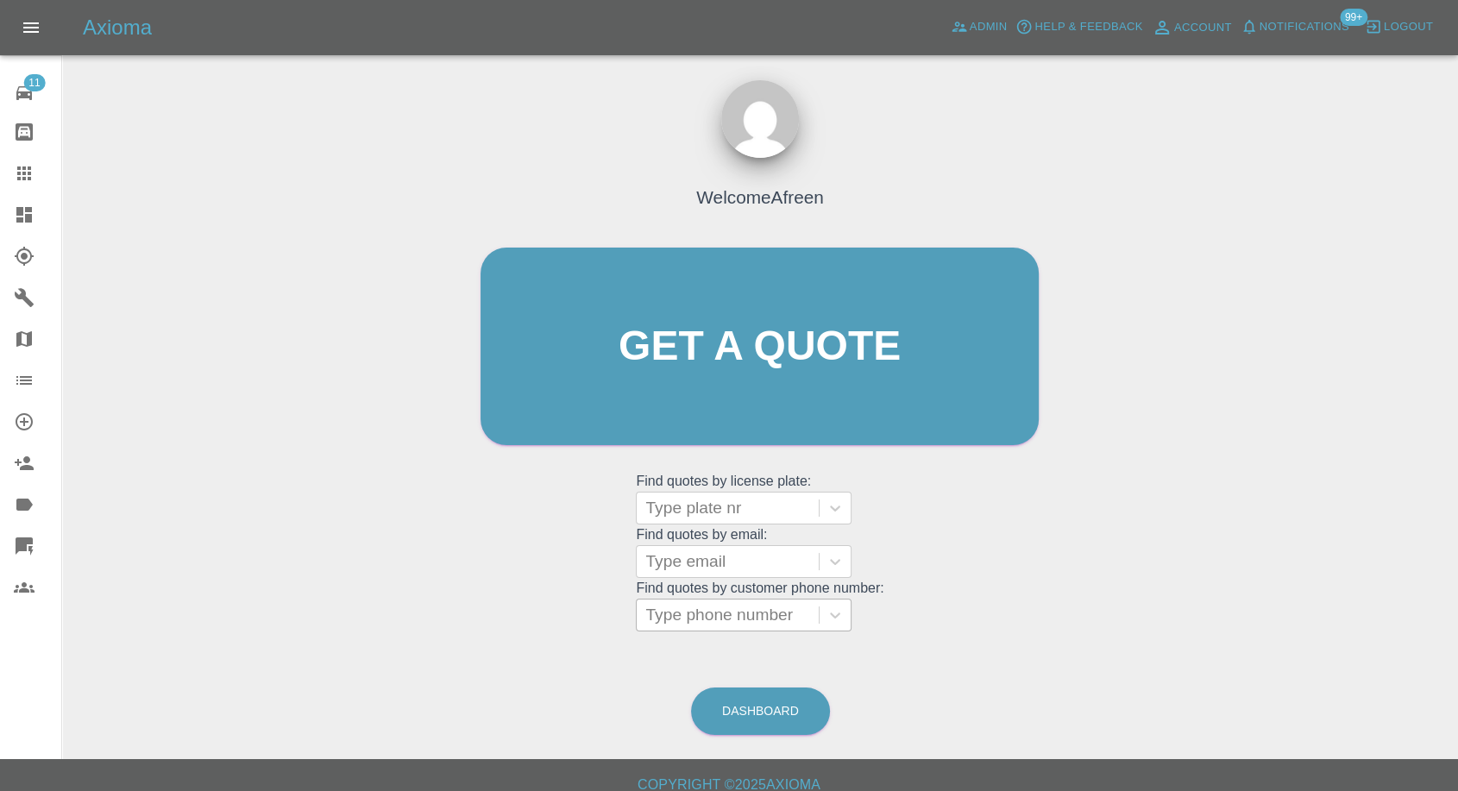
click at [716, 626] on div at bounding box center [727, 615] width 165 height 24
paste input "7852267483"
click at [656, 613] on input "7852267483" at bounding box center [693, 615] width 97 height 21
type input "07852267483"
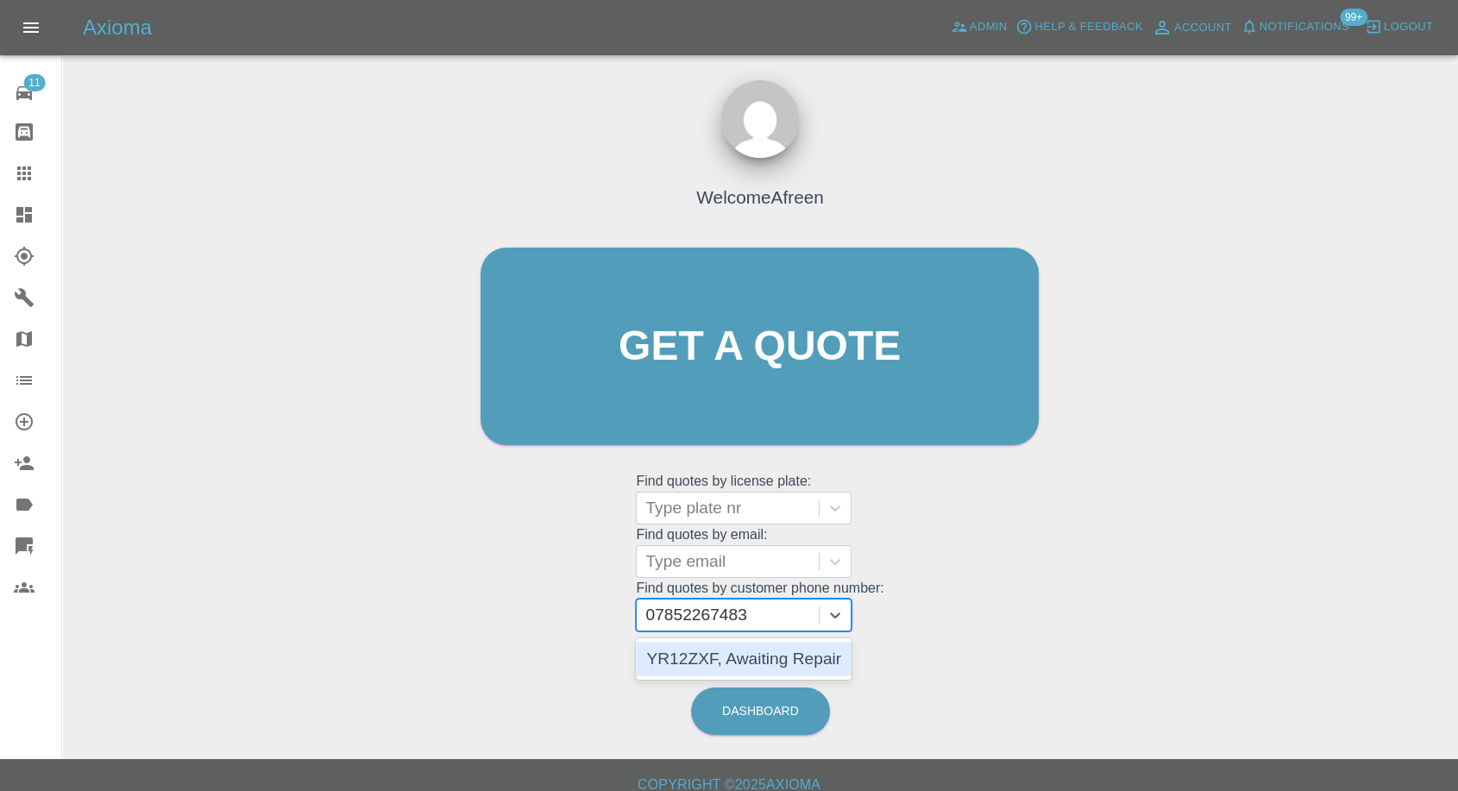
click at [766, 646] on div "YR12ZXF, Awaiting Repair" at bounding box center [744, 659] width 216 height 35
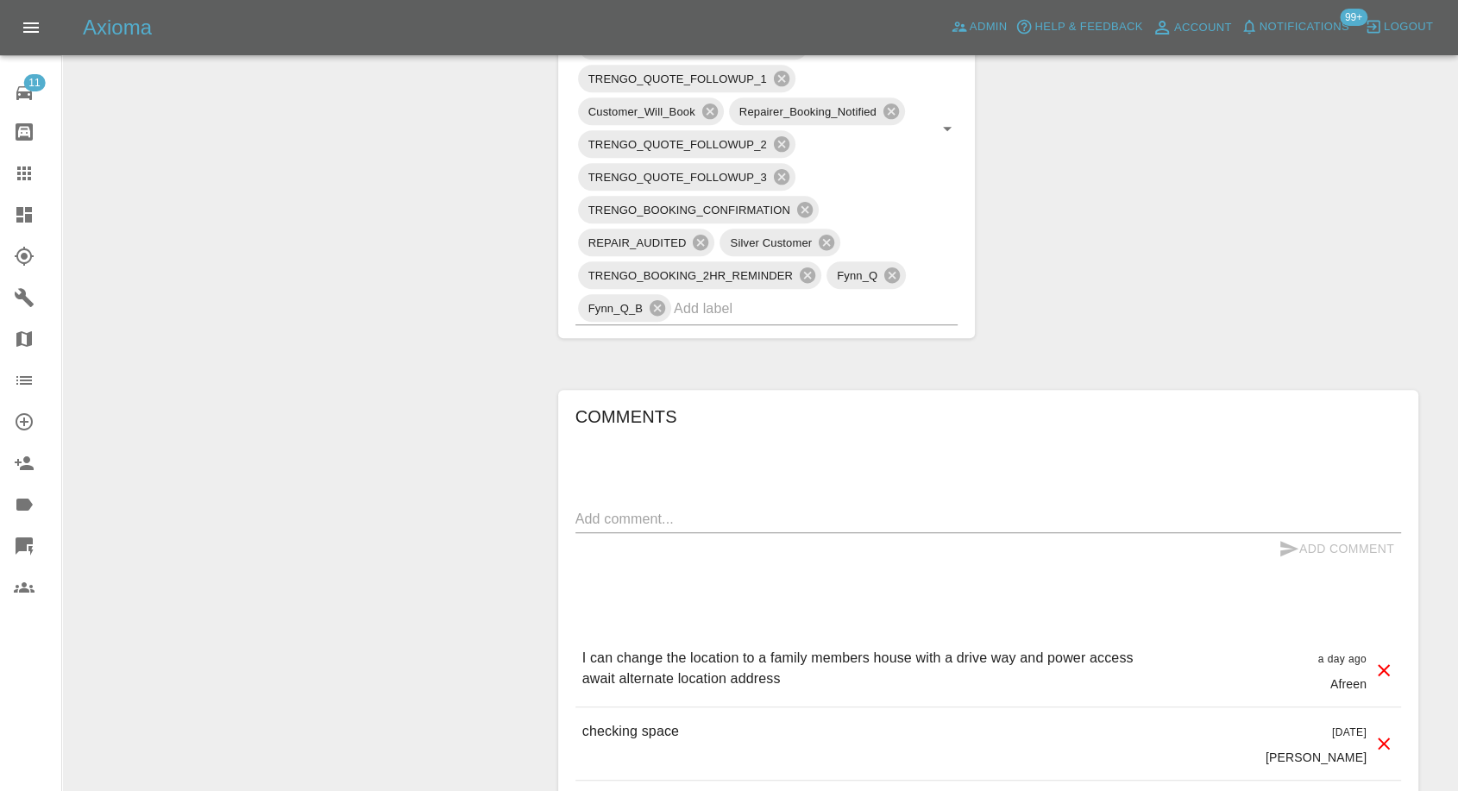
scroll to position [1341, 0]
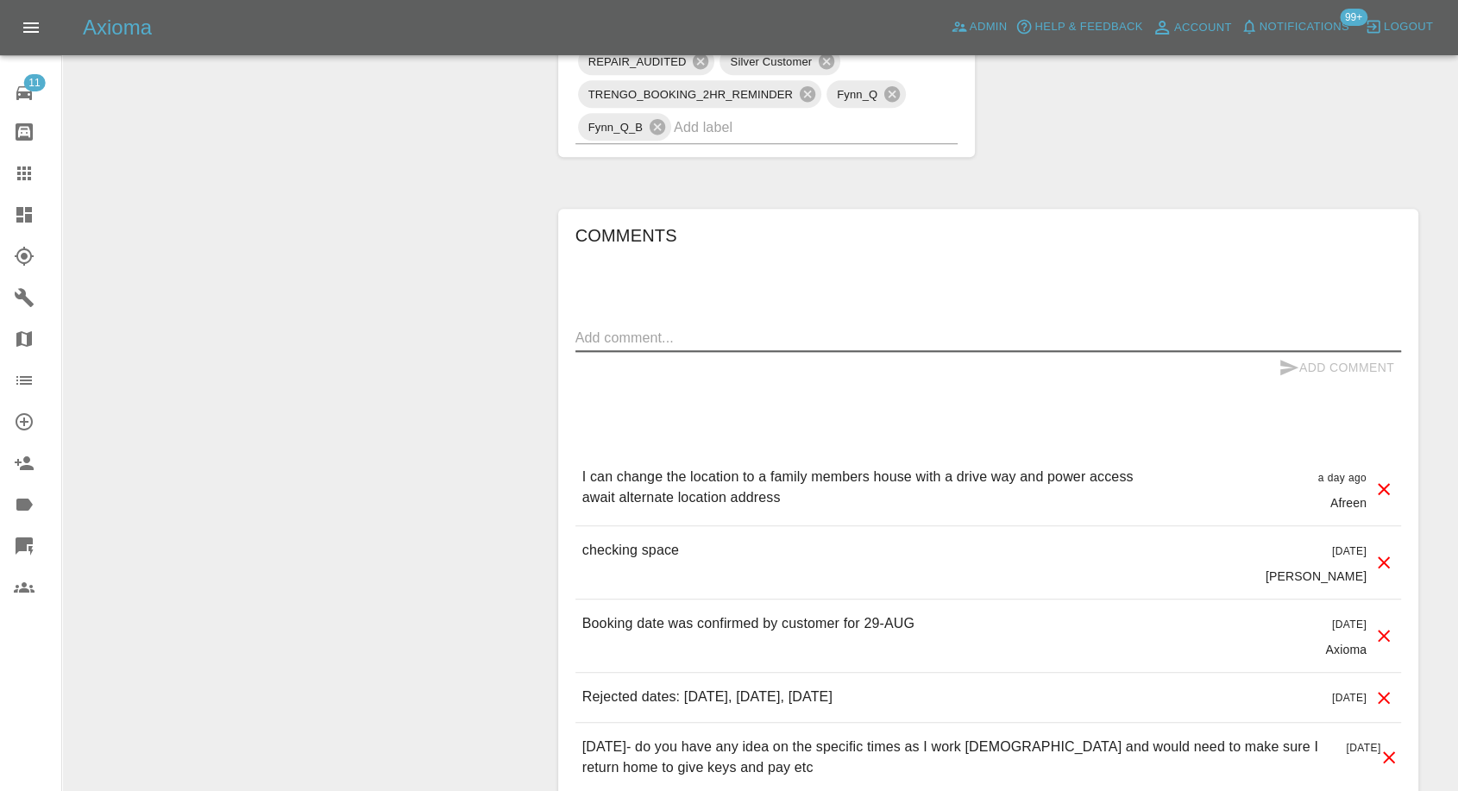
paste textarea "18 maythorn road Huntington, York, YO319DL"
click at [681, 346] on textarea at bounding box center [988, 338] width 826 height 20
type textarea "18 maythorn road Huntington, York, YO319DL"
click at [1277, 367] on button "Add Comment" at bounding box center [1335, 368] width 129 height 32
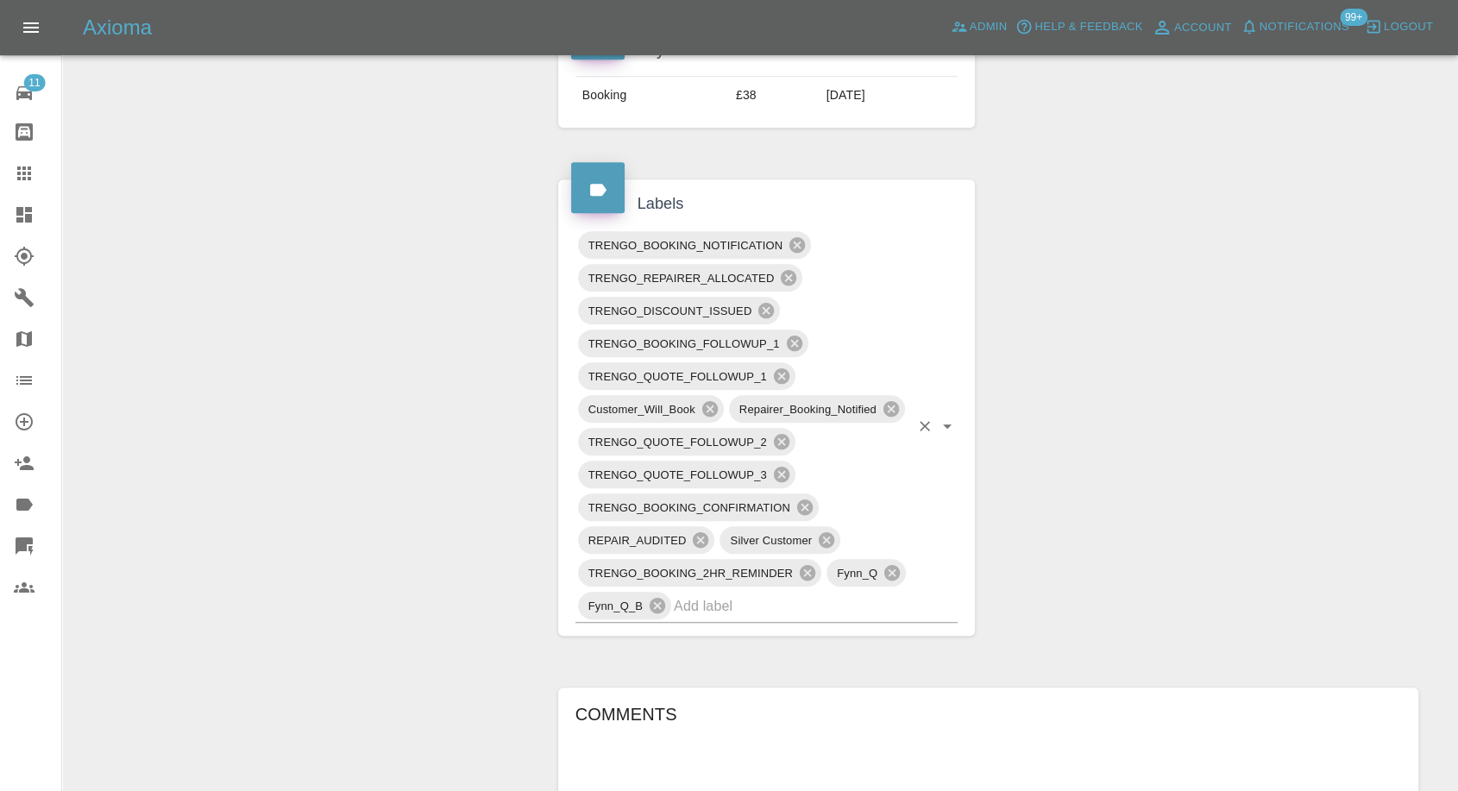
scroll to position [1246, 0]
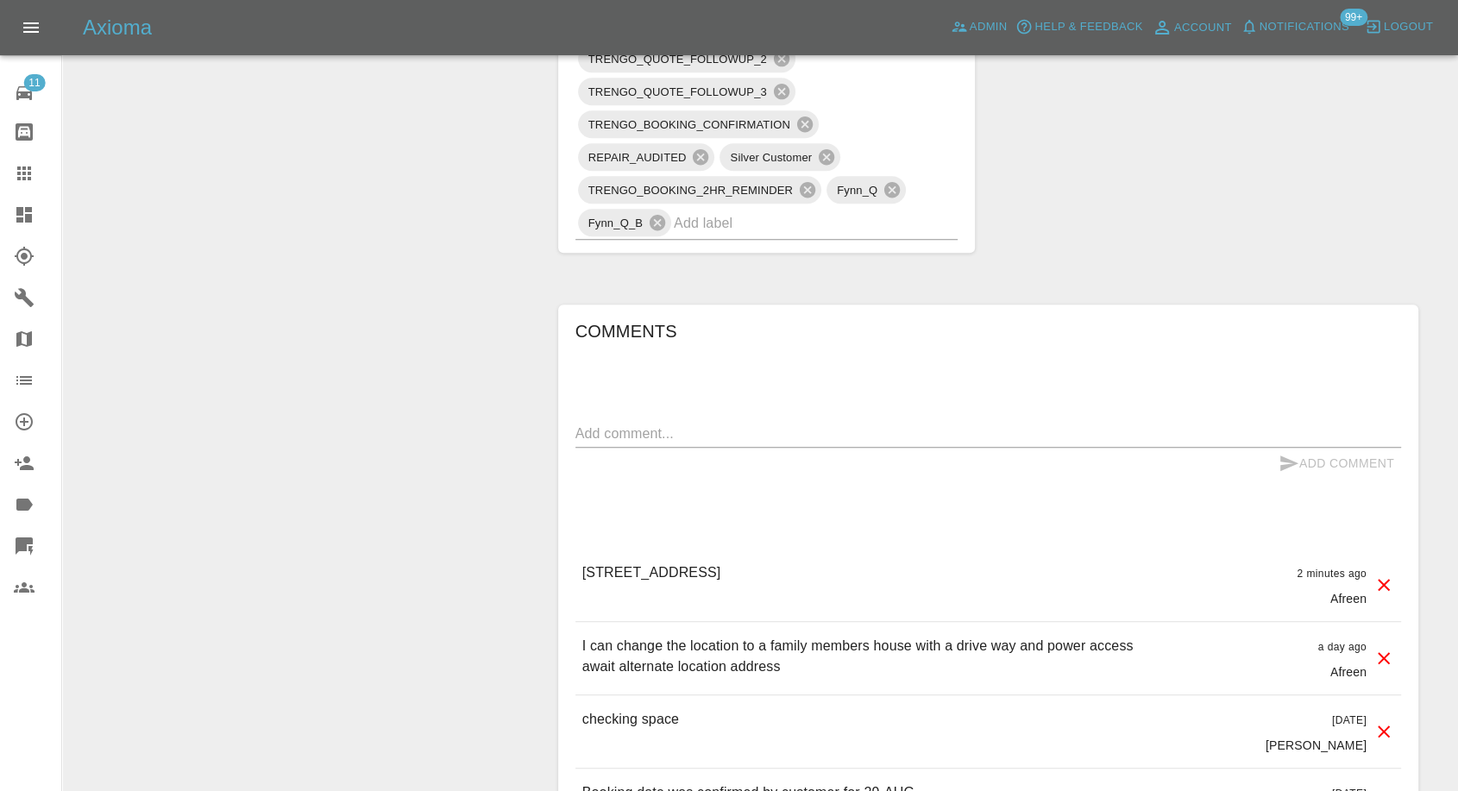
drag, startPoint x: 810, startPoint y: 562, endPoint x: 875, endPoint y: 568, distance: 65.0
click at [875, 568] on div "18 maythorn road Huntington, York, YO319DL 2 minutes ago Afreen" at bounding box center [988, 585] width 826 height 72
copy p "YO319DL"
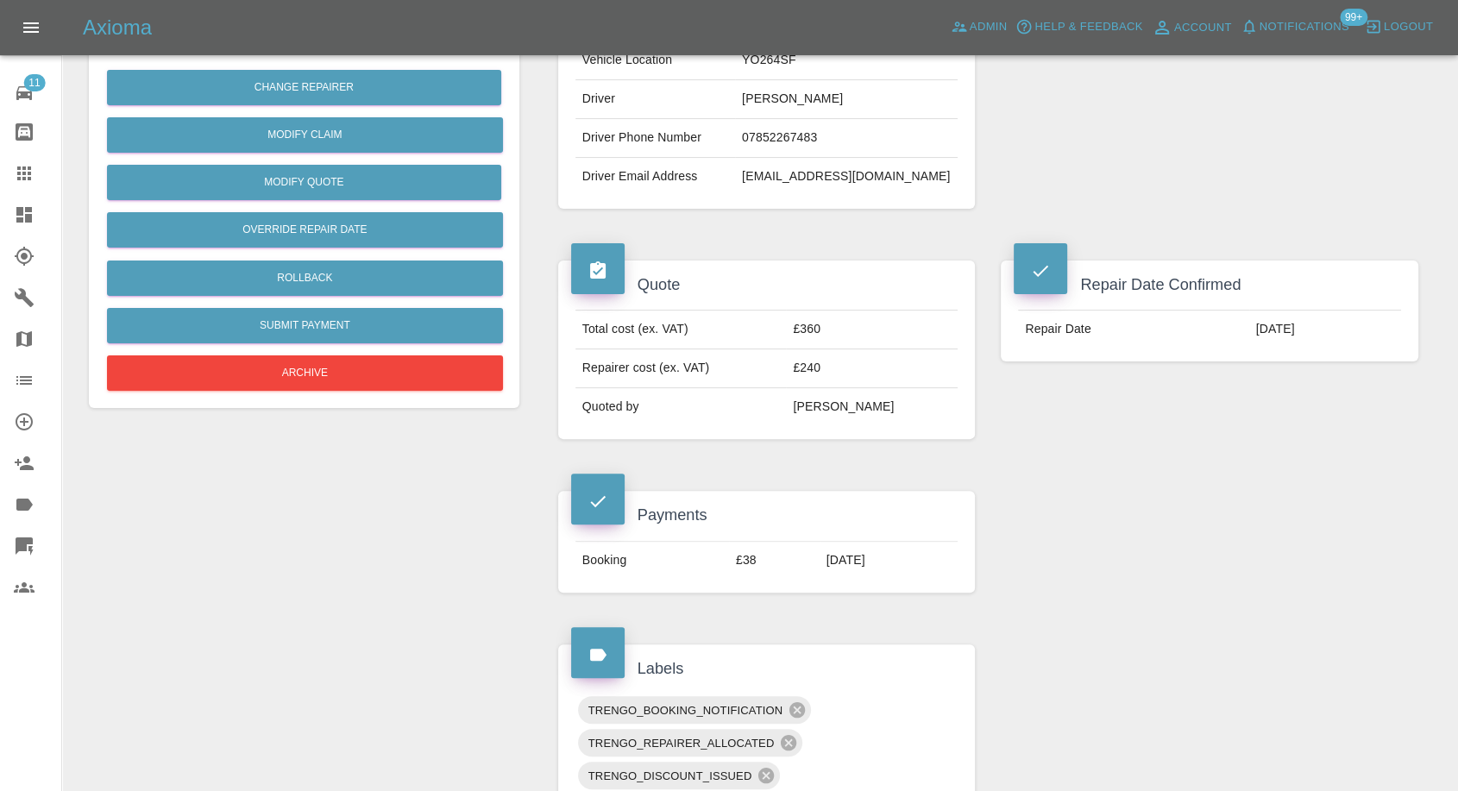
scroll to position [191, 0]
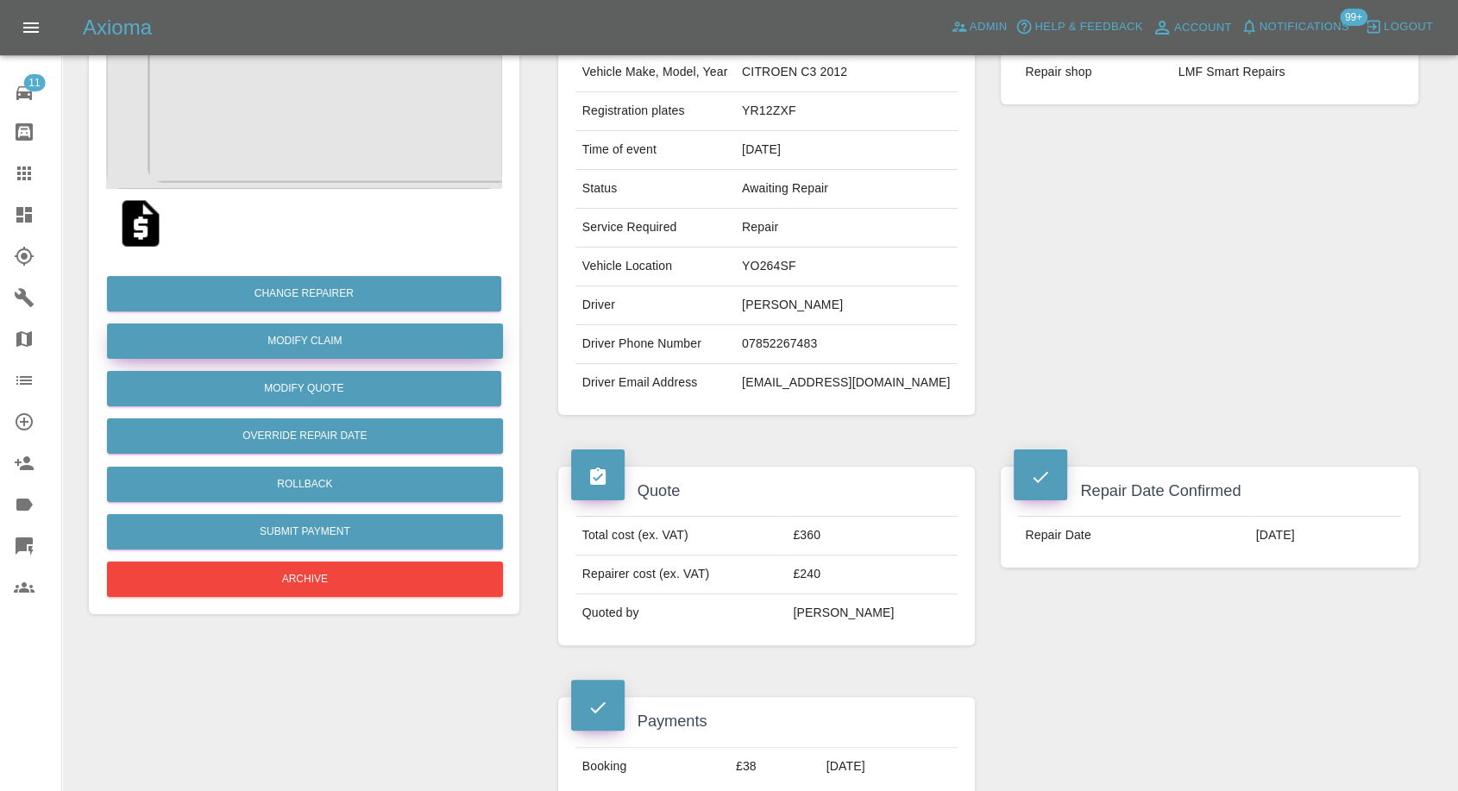
click at [312, 332] on link "Modify Claim" at bounding box center [305, 340] width 396 height 35
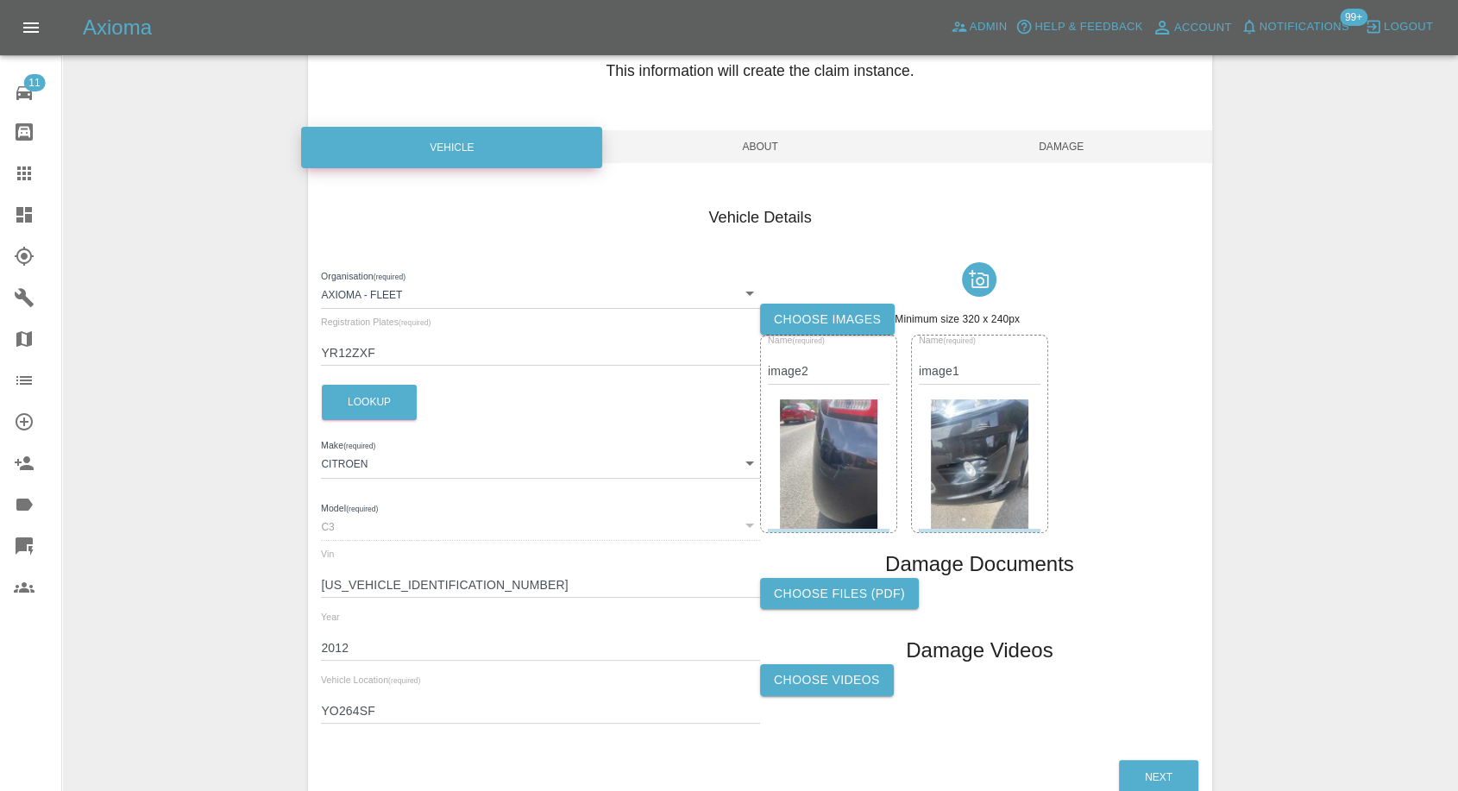
scroll to position [195, 0]
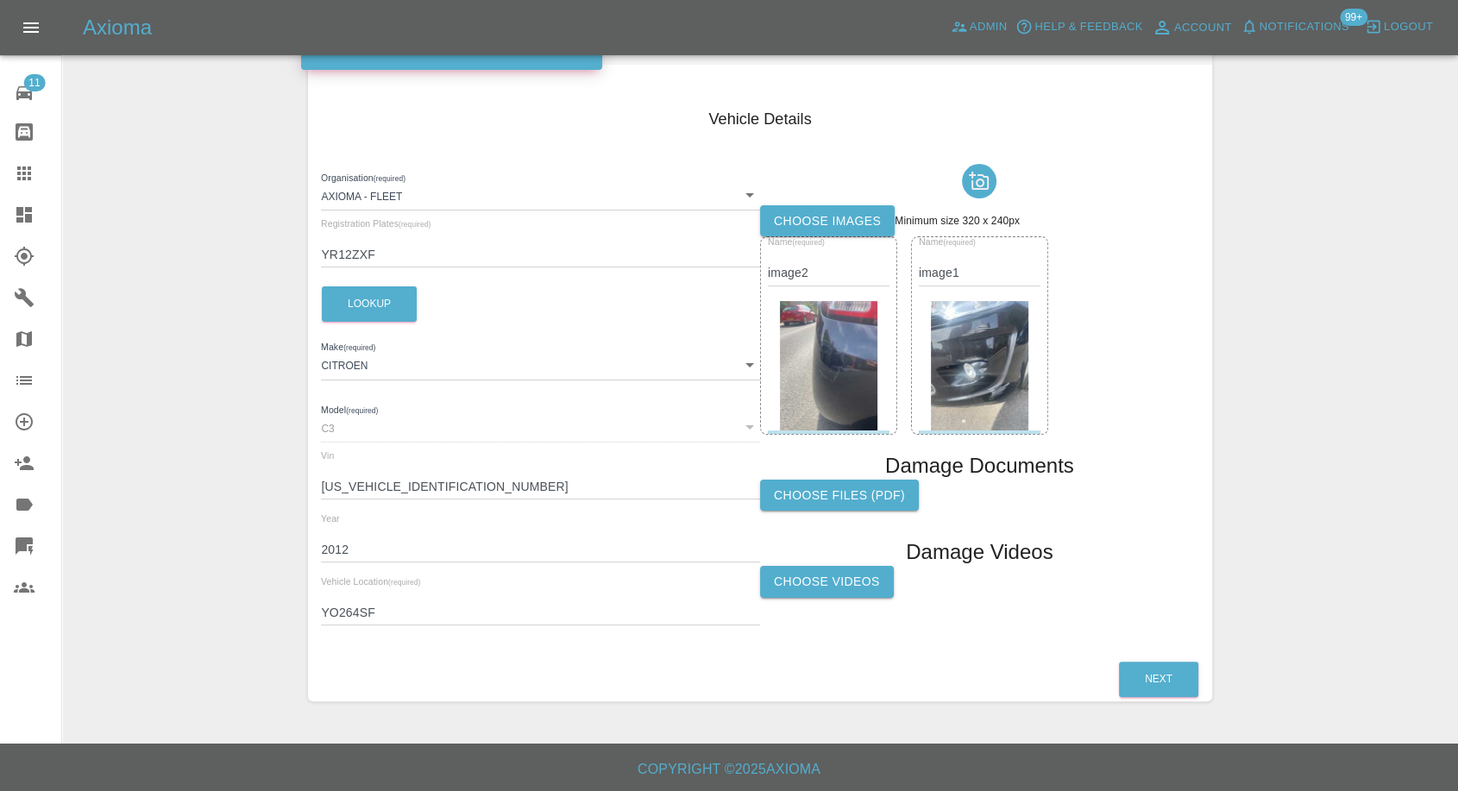
click at [353, 606] on input "YO264SF" at bounding box center [540, 612] width 439 height 25
paste input "319DL"
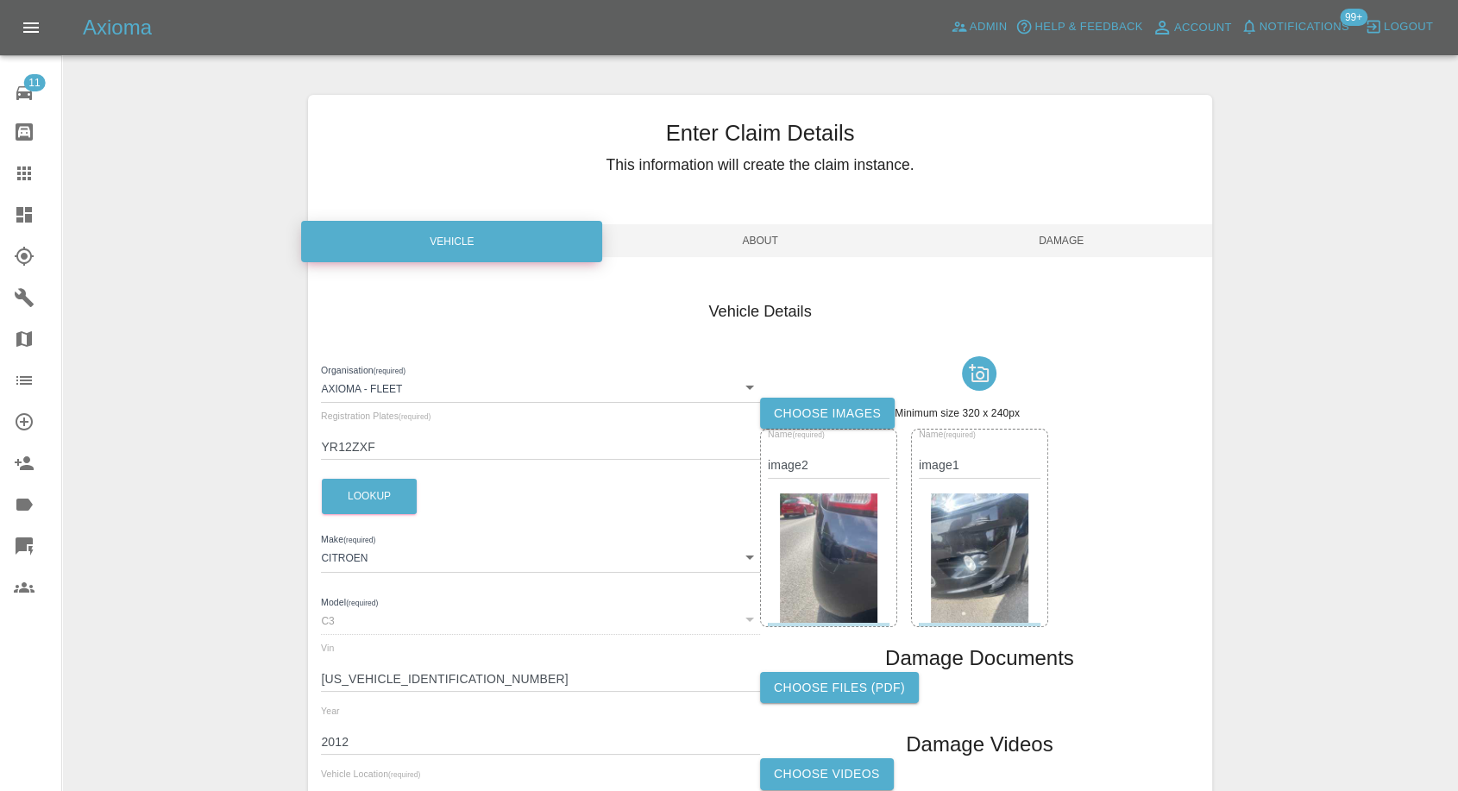
scroll to position [0, 0]
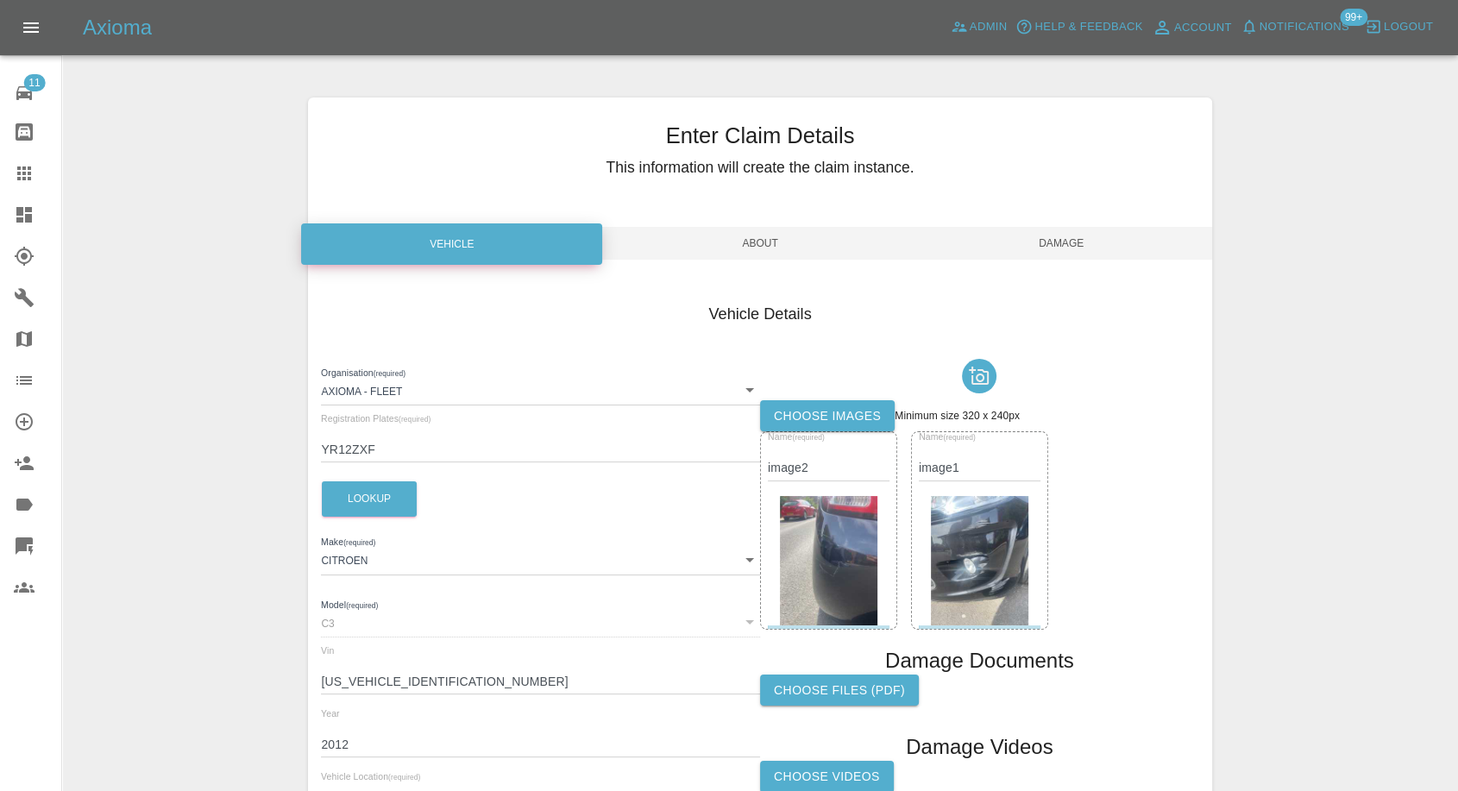
type input "YO319DL"
click at [1069, 236] on span "Damage" at bounding box center [1061, 243] width 301 height 33
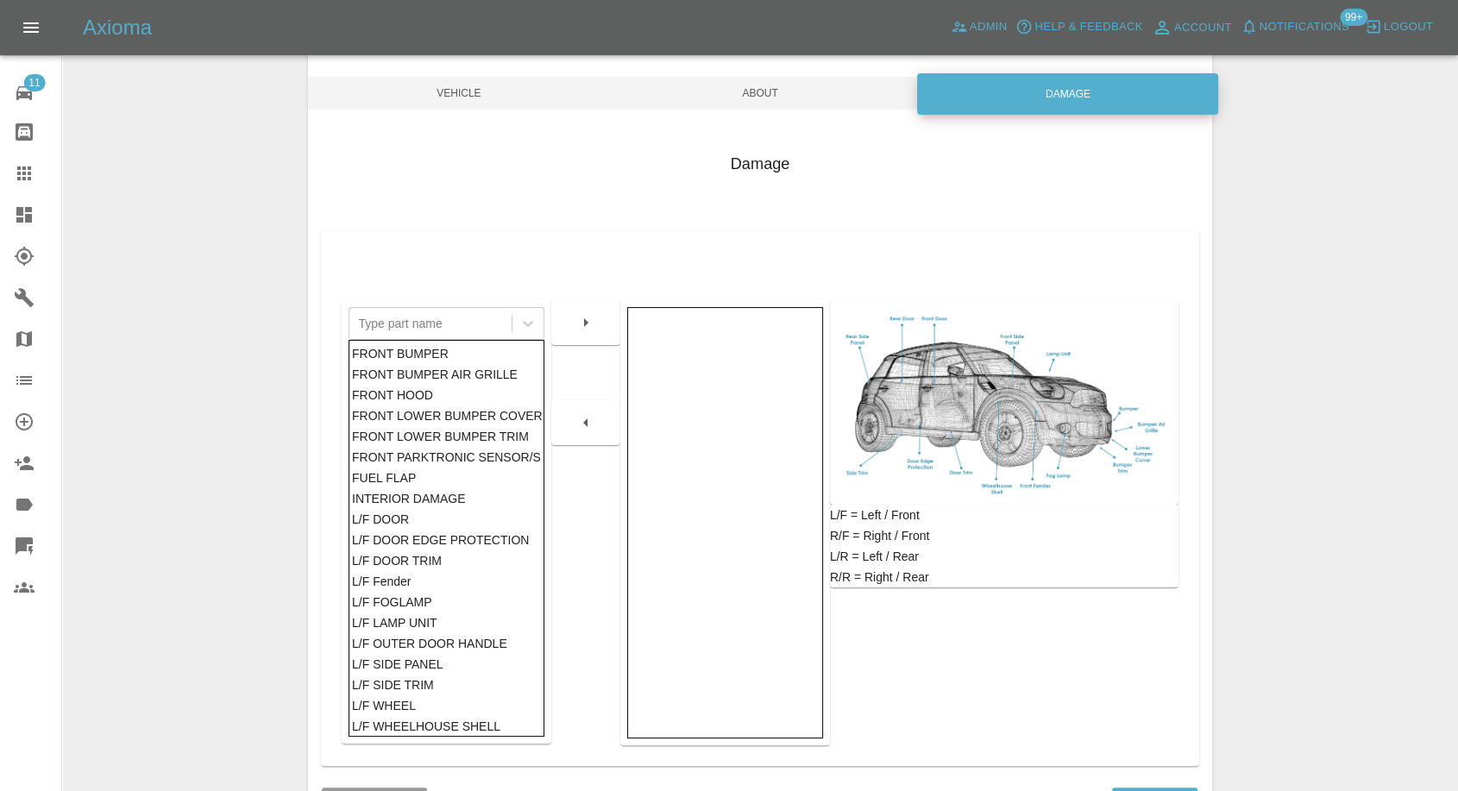
scroll to position [276, 0]
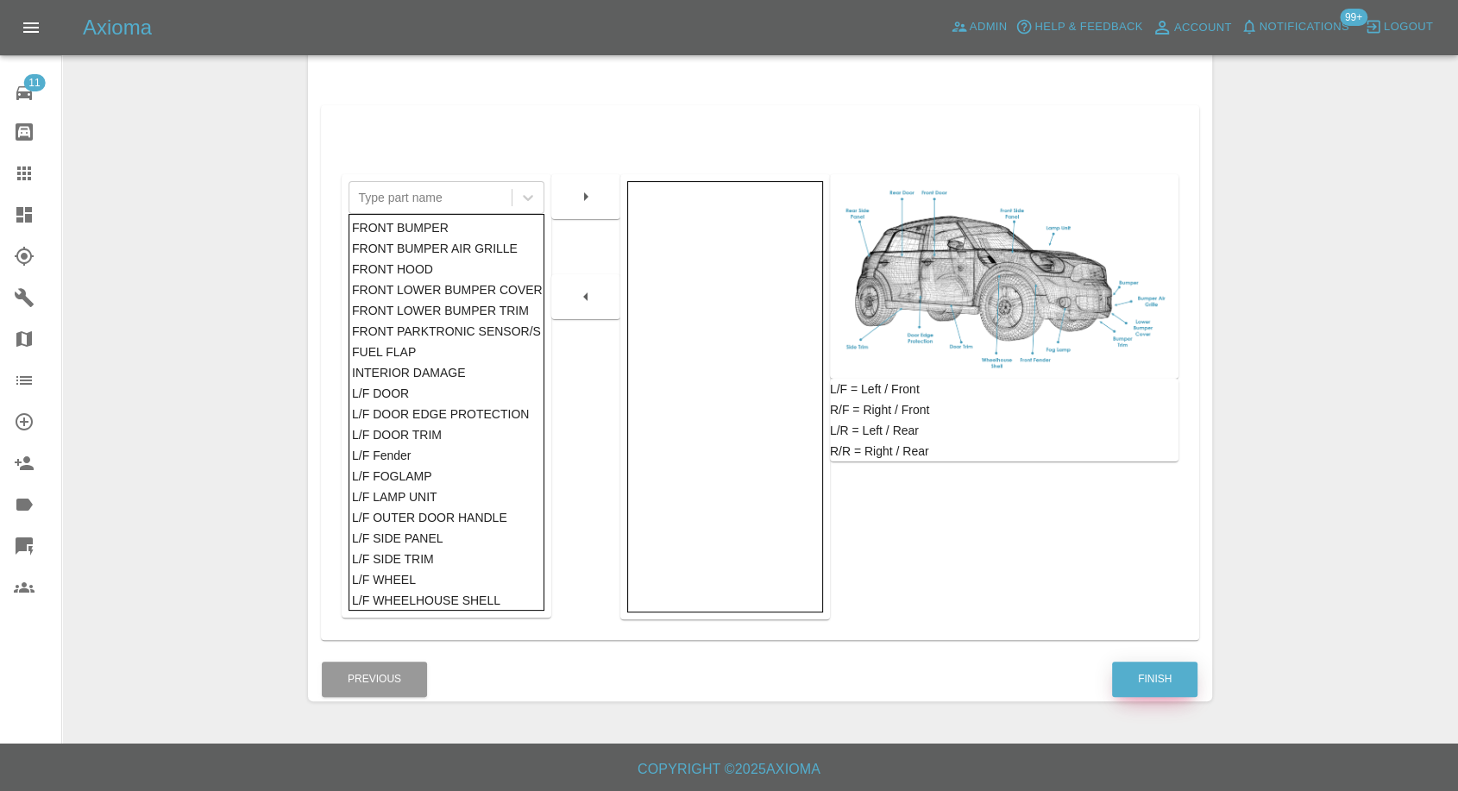
click at [1165, 675] on button "Finish" at bounding box center [1154, 679] width 85 height 35
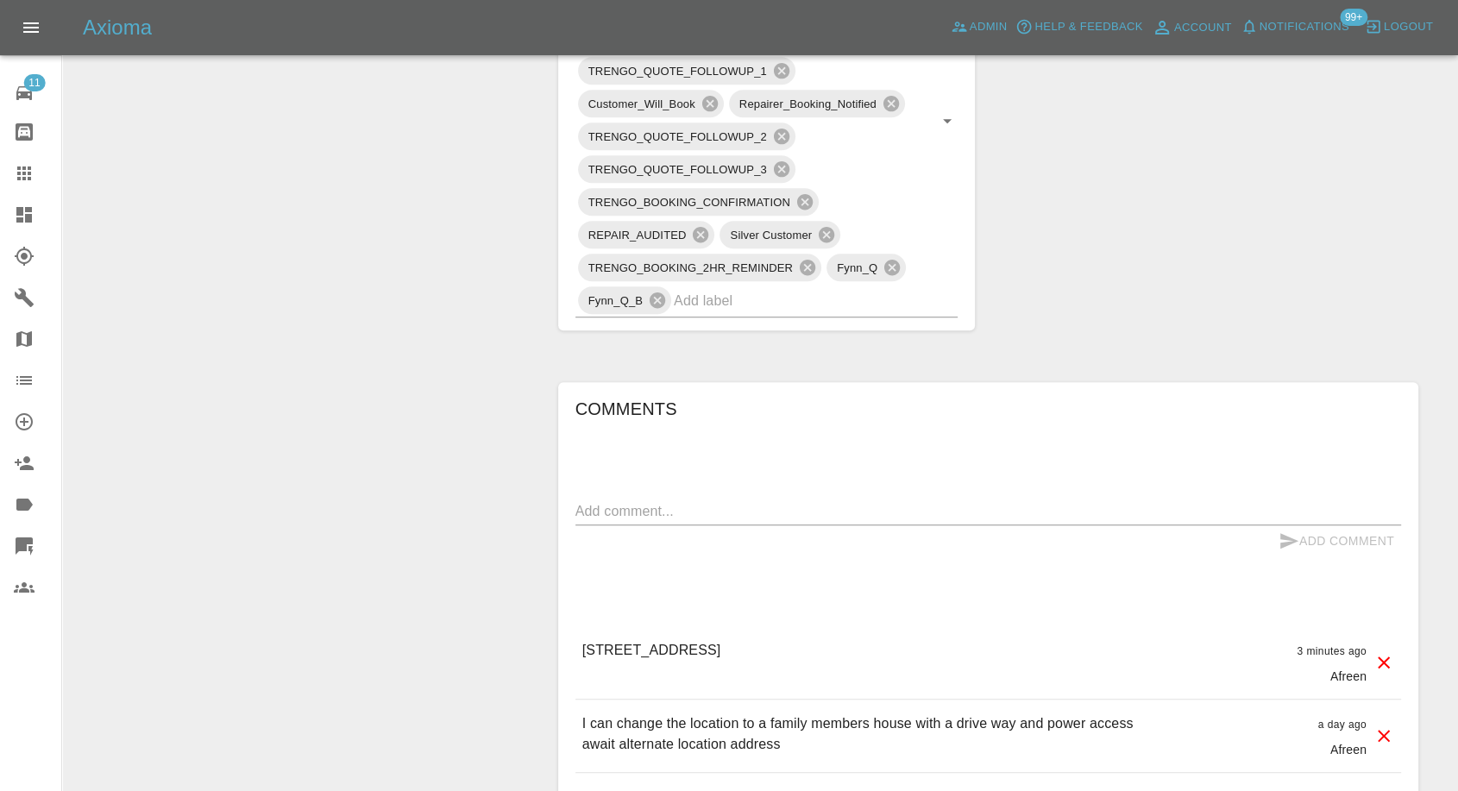
scroll to position [1246, 0]
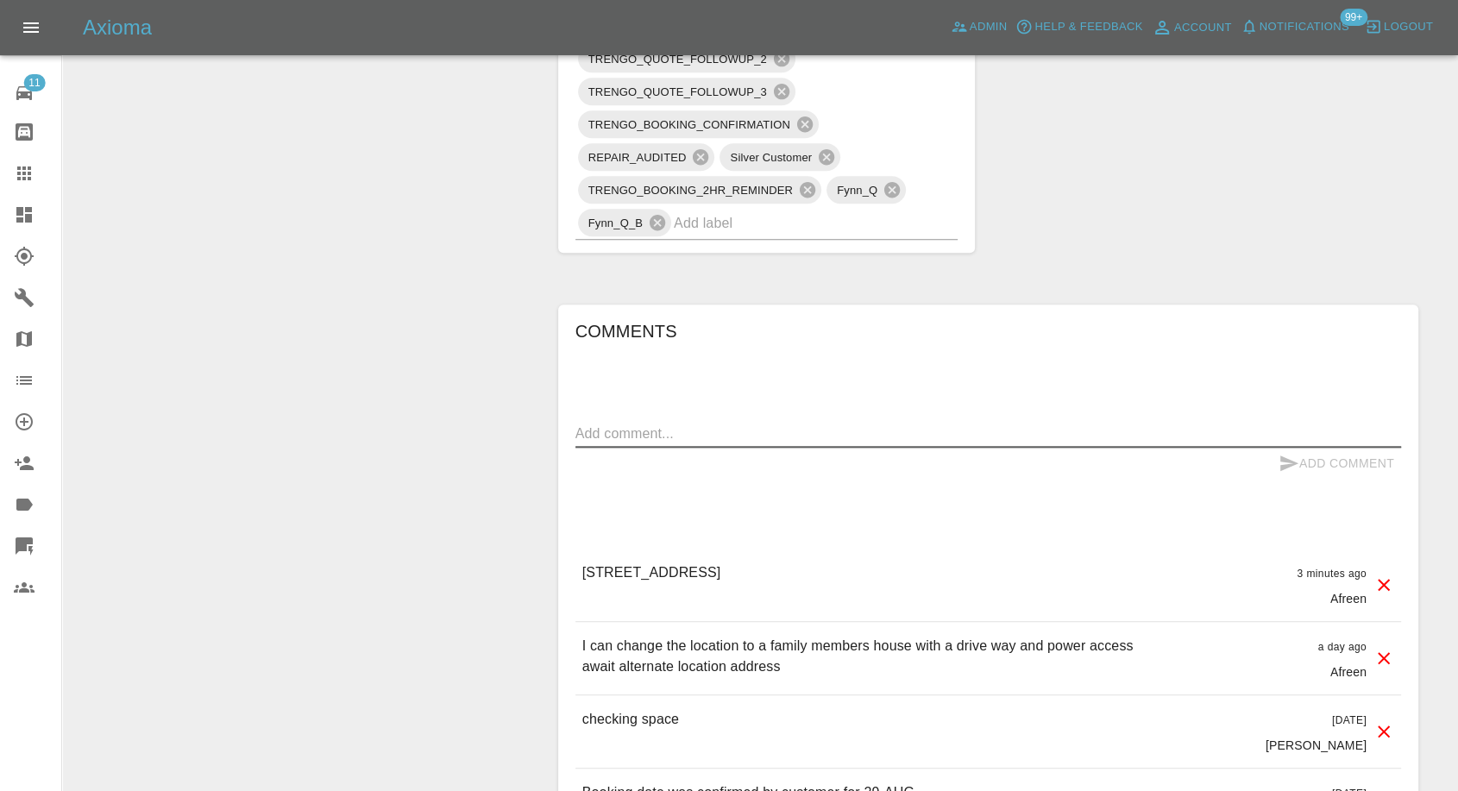
click at [663, 430] on textarea at bounding box center [988, 434] width 826 height 20
paste textarea "YO264SF"
paste textarea "YO319DL"
type textarea "postcode changed from YO264SF to YO319DL"
click at [1284, 455] on icon "submit" at bounding box center [1288, 463] width 21 height 21
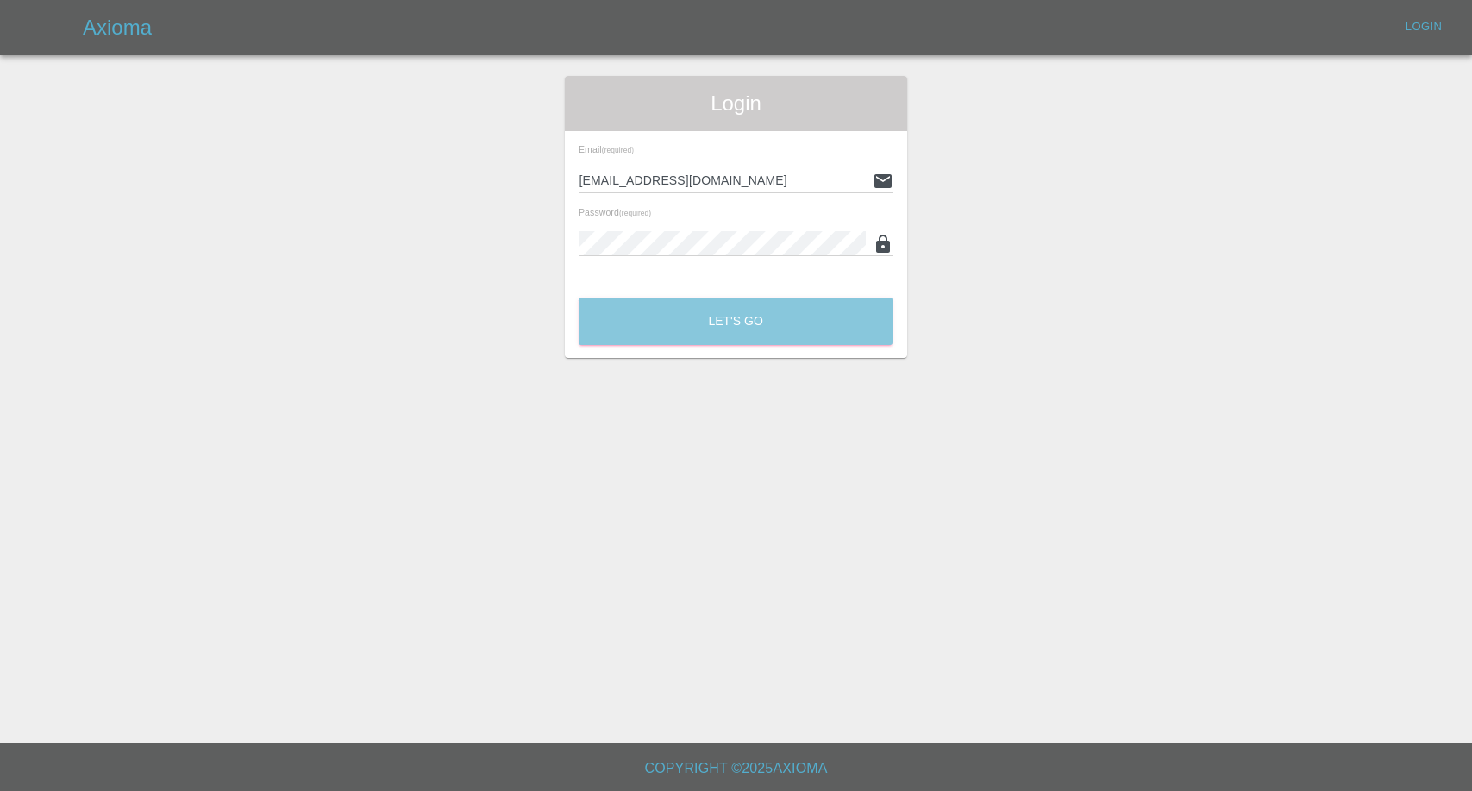
click at [745, 319] on button "Let's Go" at bounding box center [736, 321] width 314 height 47
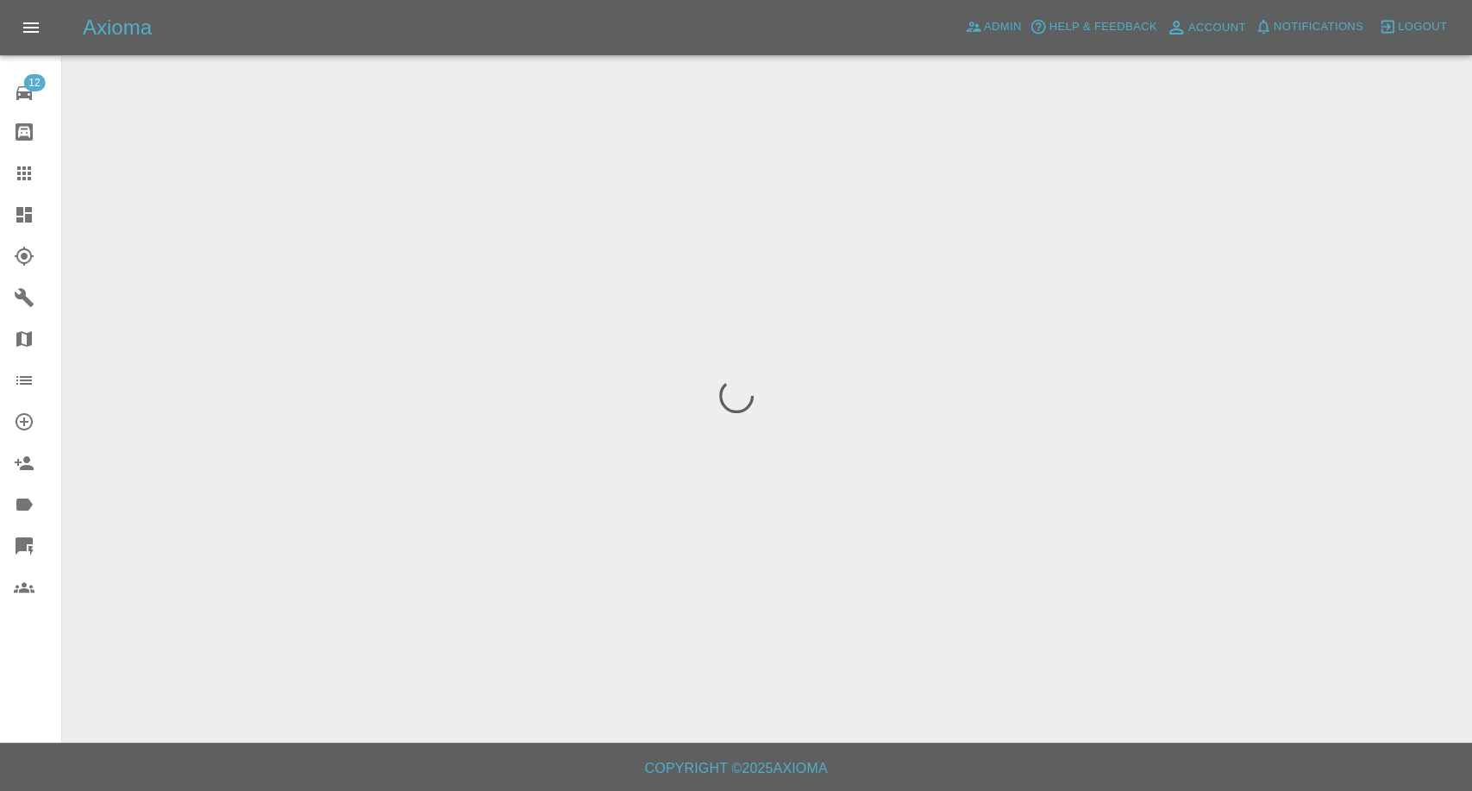
drag, startPoint x: 24, startPoint y: 178, endPoint x: 34, endPoint y: 191, distance: 16.0
click at [24, 178] on icon at bounding box center [24, 173] width 14 height 14
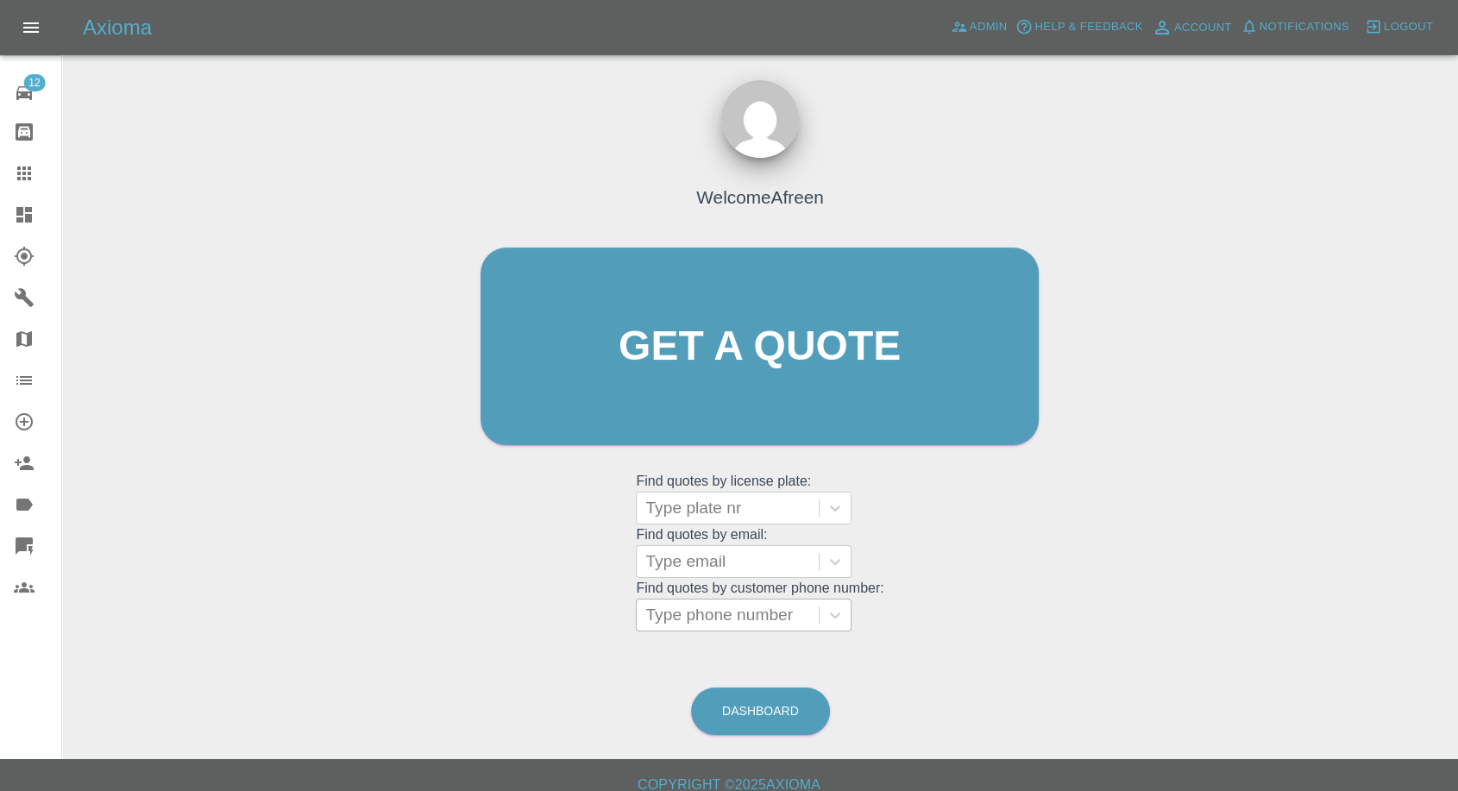
click at [752, 617] on div at bounding box center [727, 615] width 165 height 24
paste input "7931390121"
type input "07931390121"
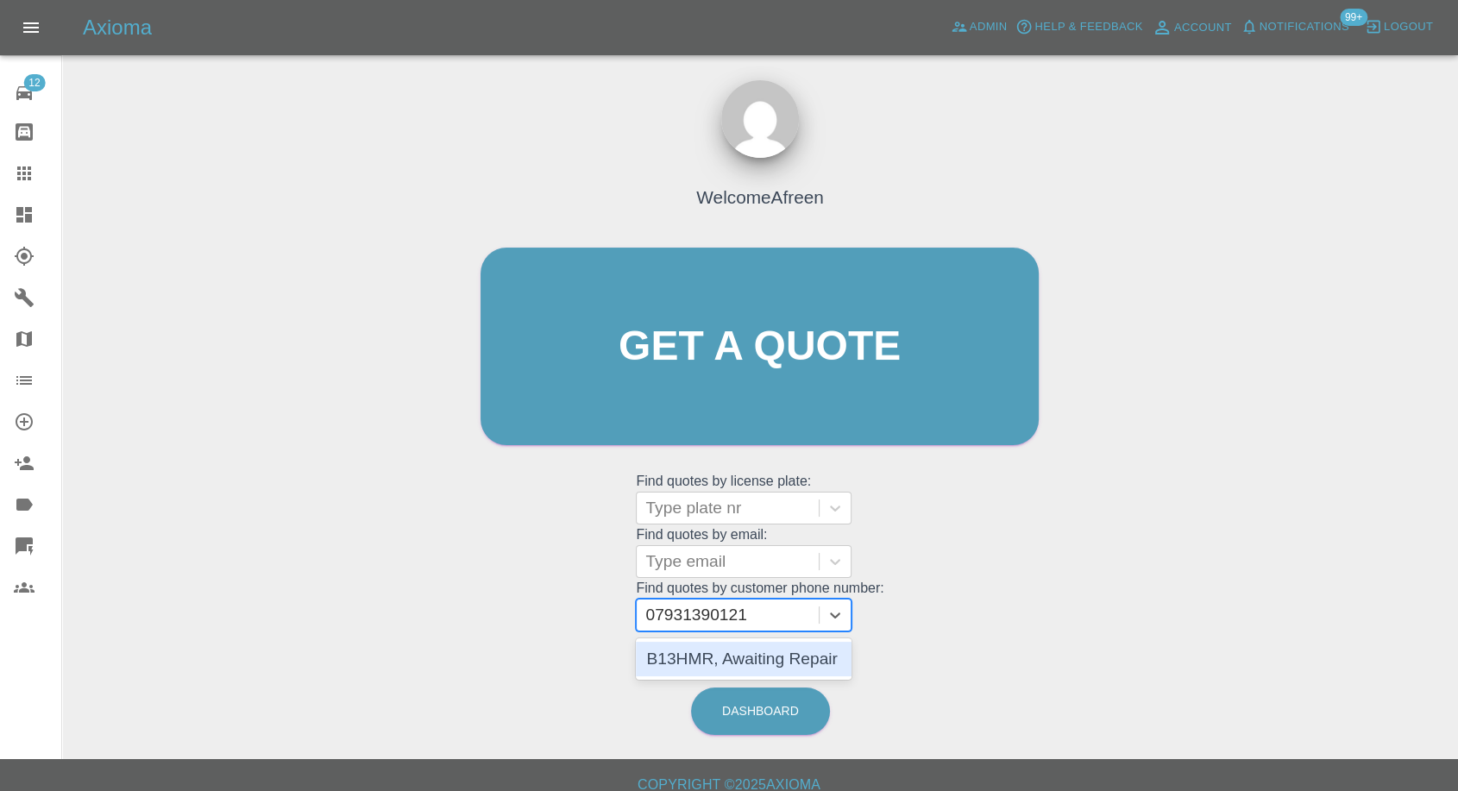
click at [716, 652] on div "B13HMR, Awaiting Repair" at bounding box center [744, 659] width 216 height 35
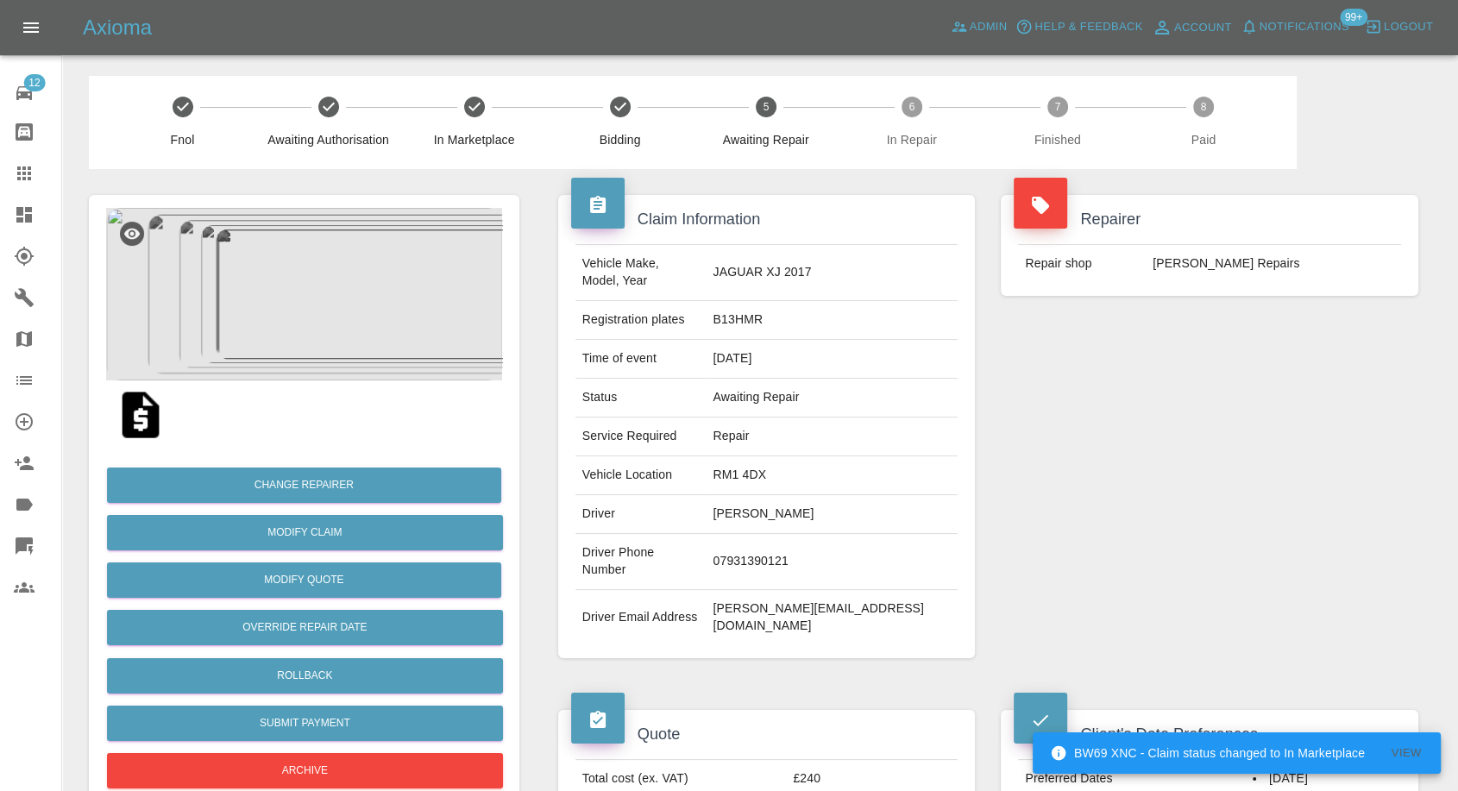
click at [805, 534] on td "07931390121" at bounding box center [832, 562] width 252 height 56
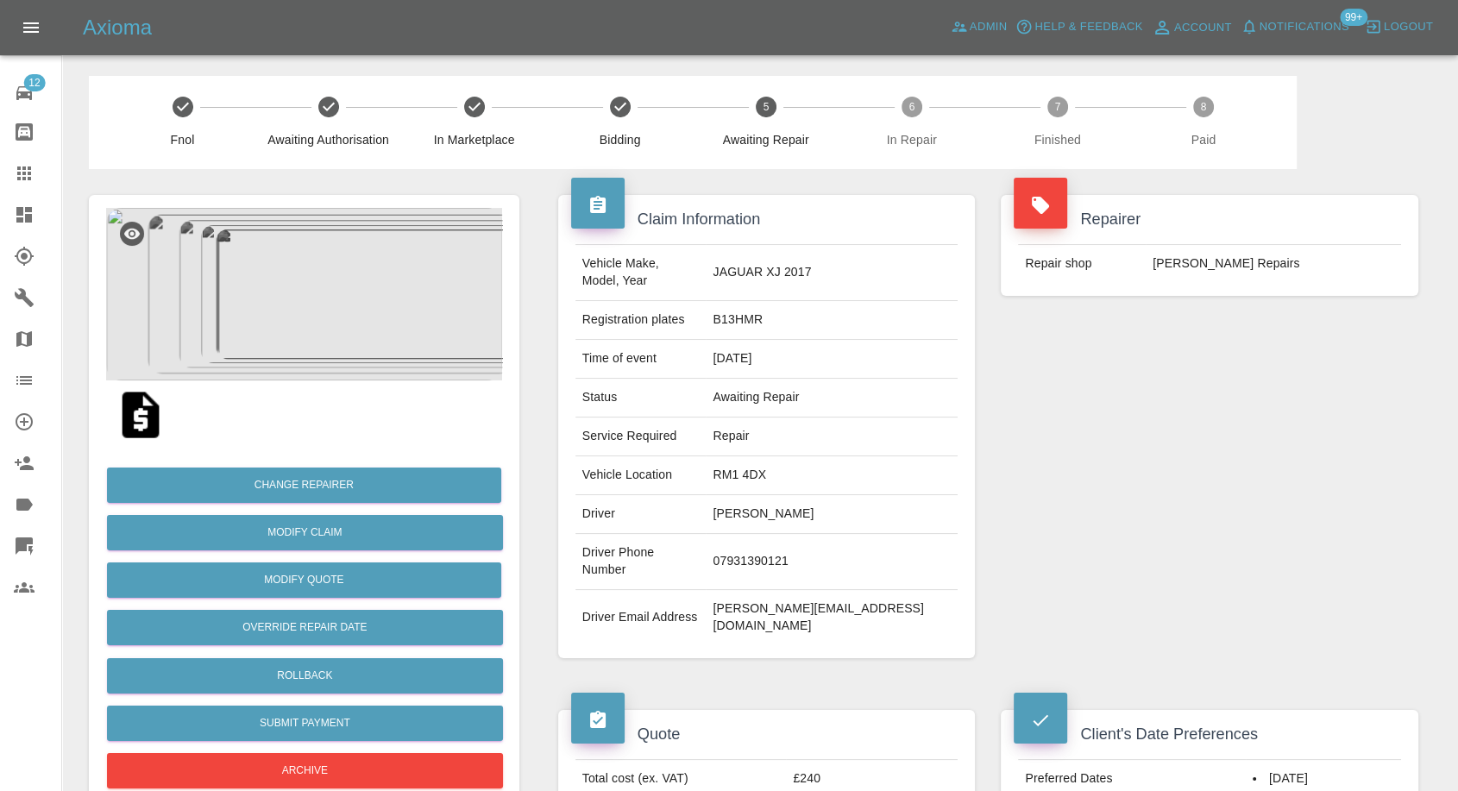
click at [1094, 438] on div "Repairer Repair shop [PERSON_NAME] Repairs" at bounding box center [1209, 426] width 443 height 515
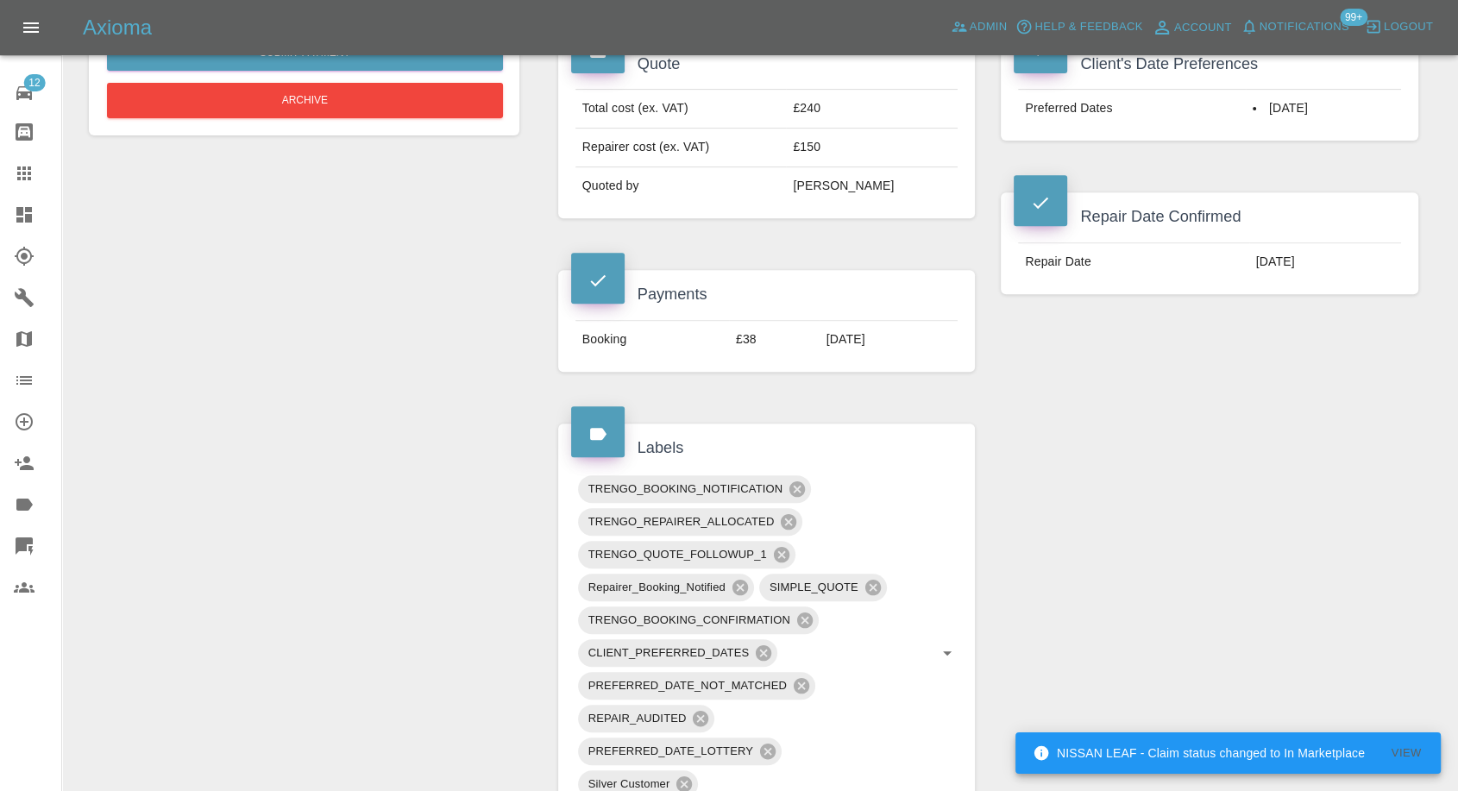
scroll to position [479, 0]
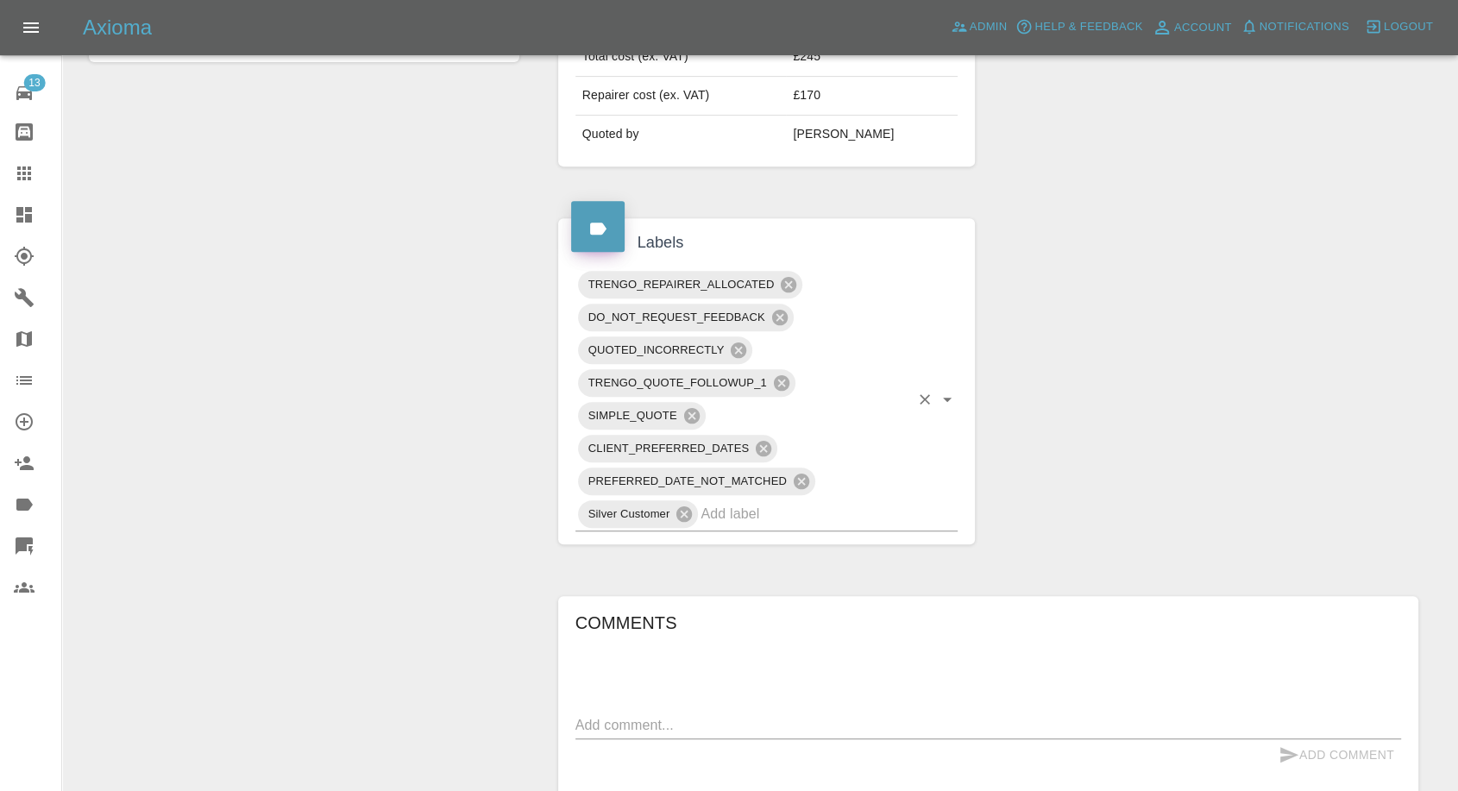
scroll to position [958, 0]
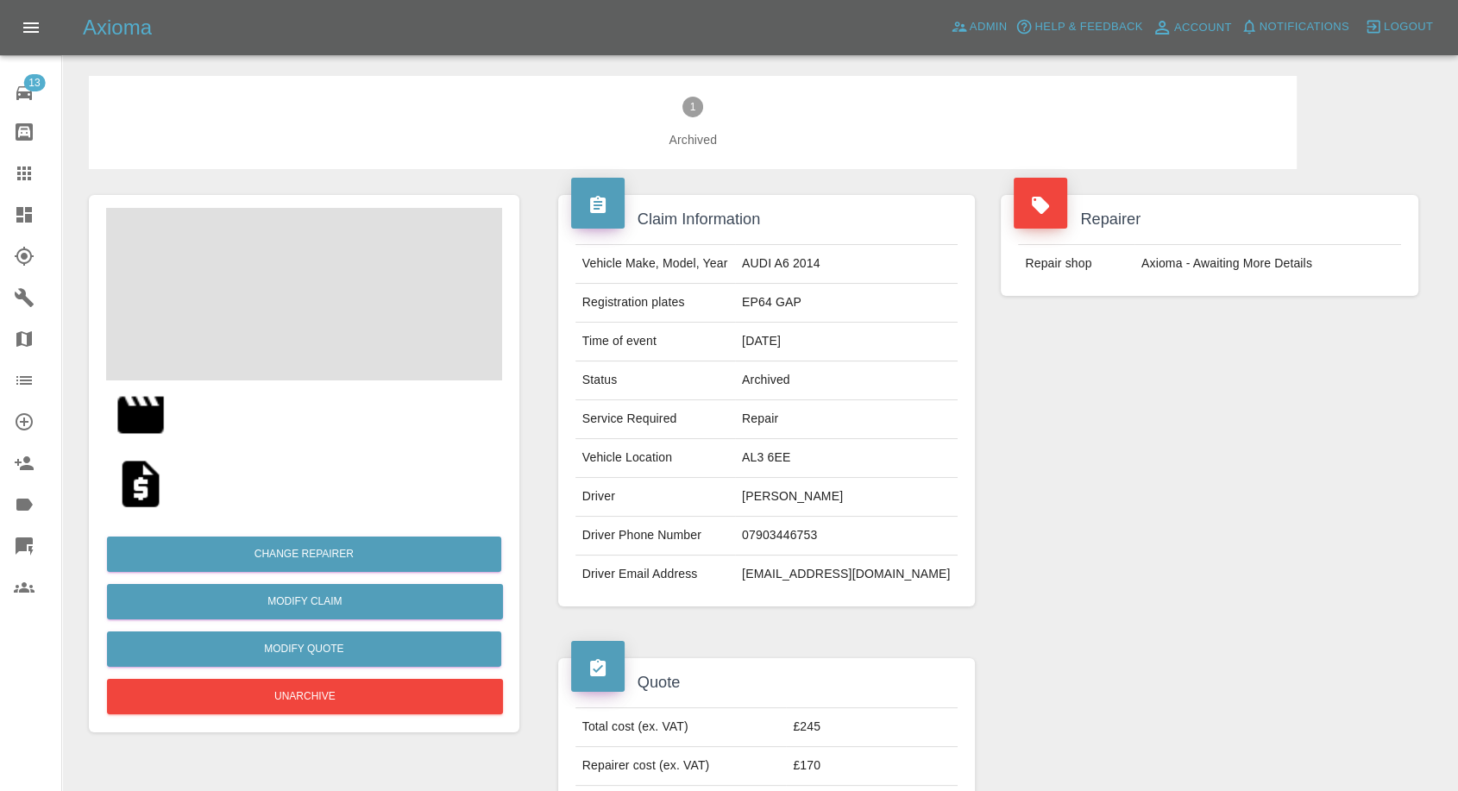
click at [803, 500] on td "[PERSON_NAME]" at bounding box center [846, 497] width 223 height 39
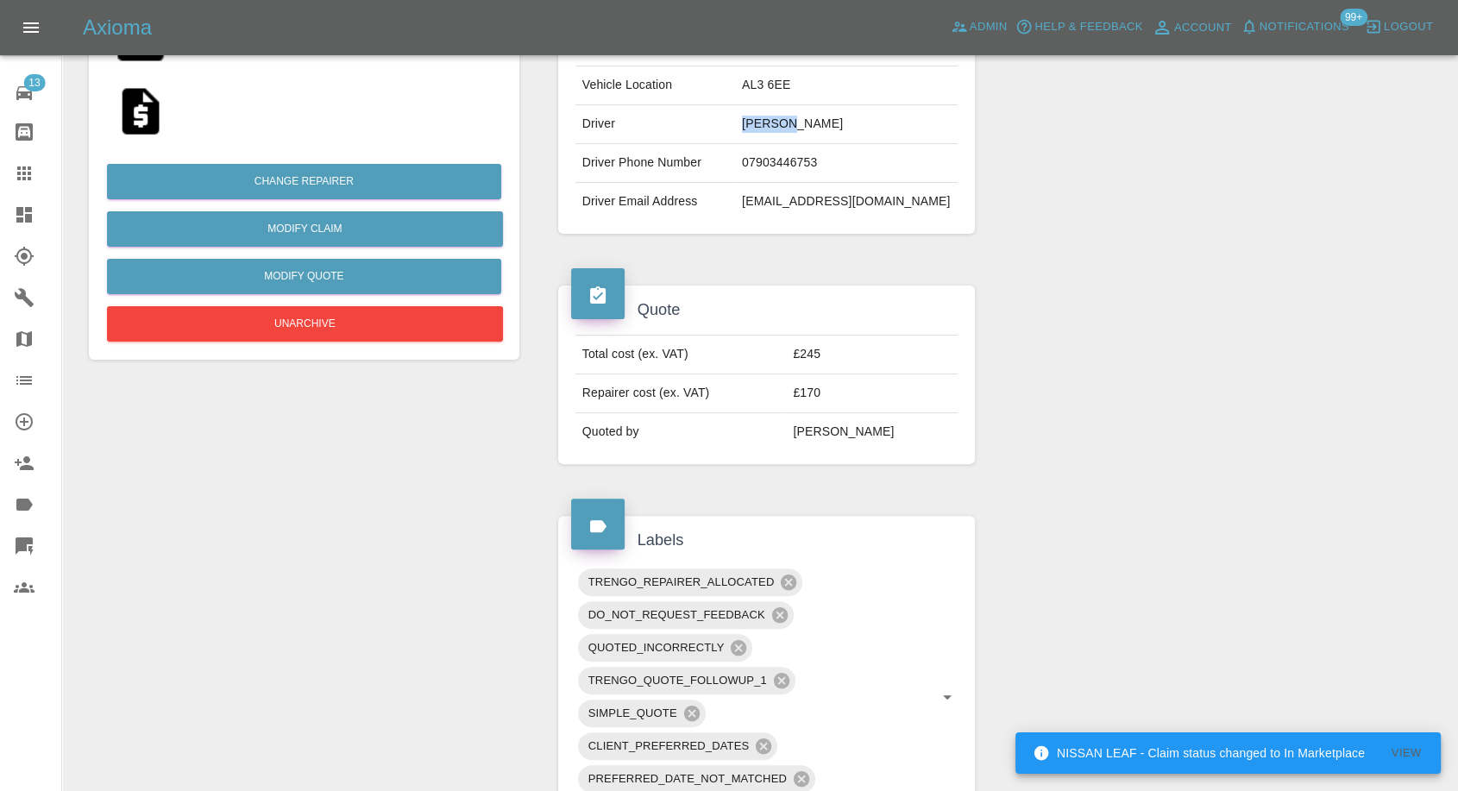
scroll to position [383, 0]
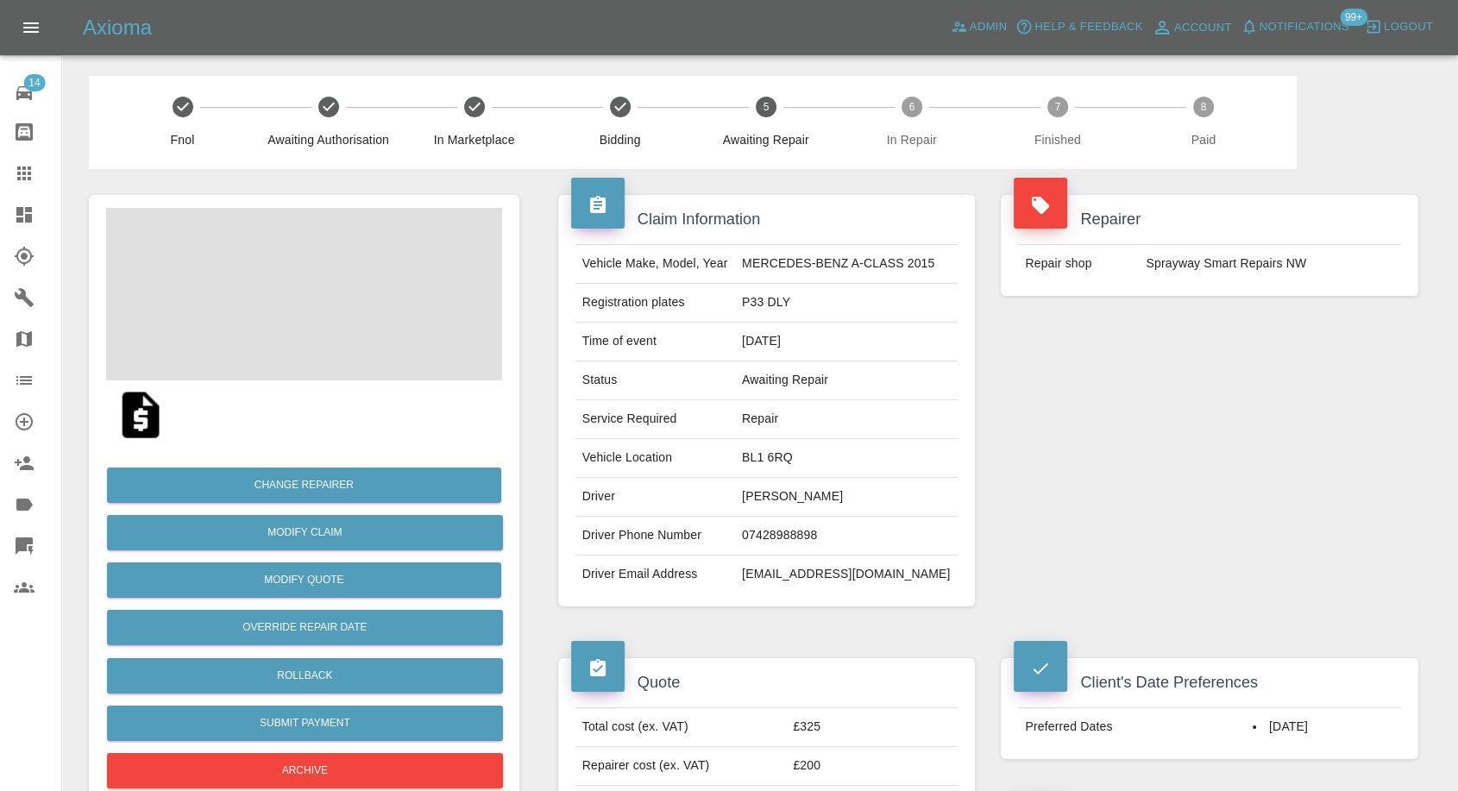
click at [1121, 495] on div "Repairer Repair shop Sprayway Smart Repairs NW" at bounding box center [1209, 400] width 443 height 463
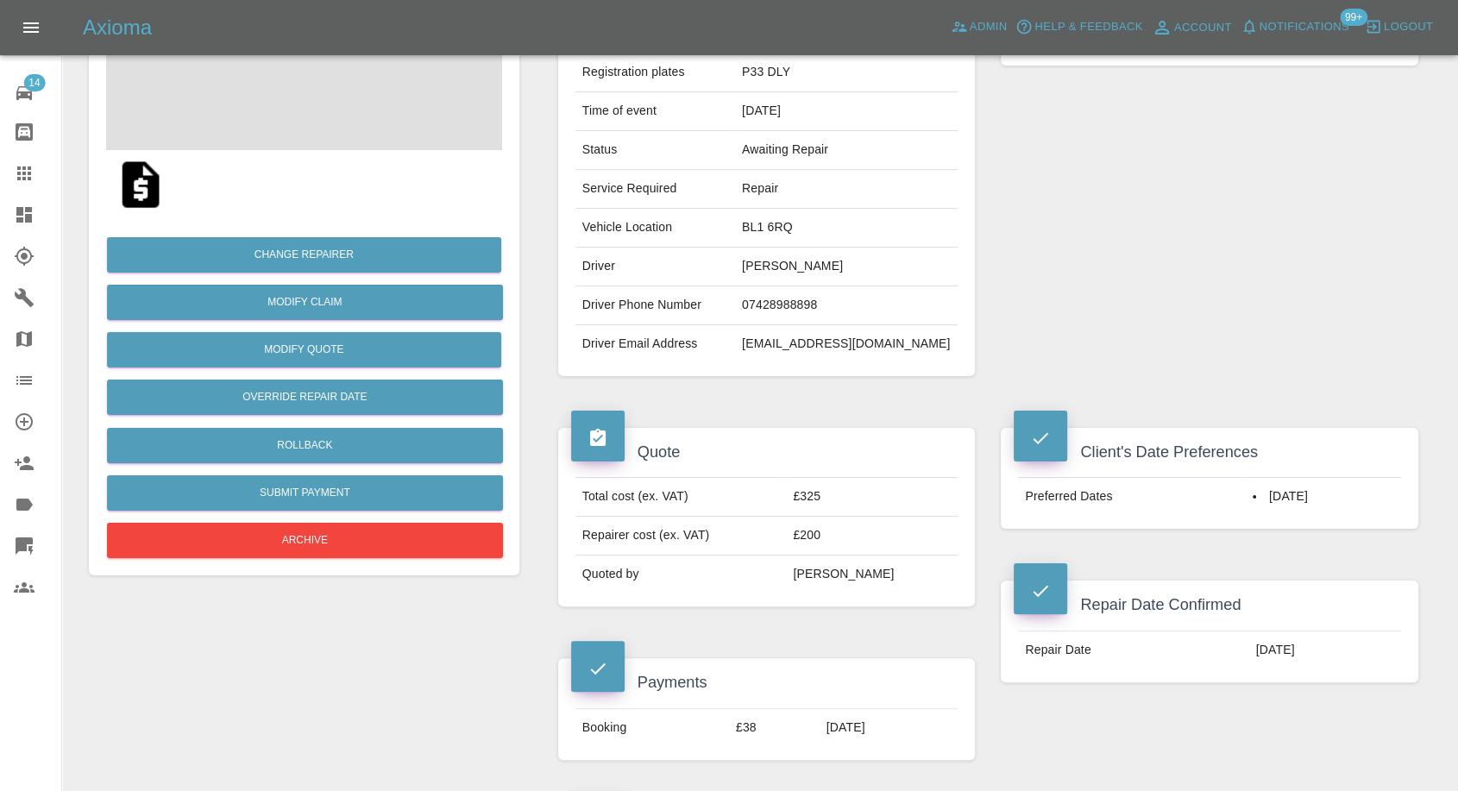
scroll to position [287, 0]
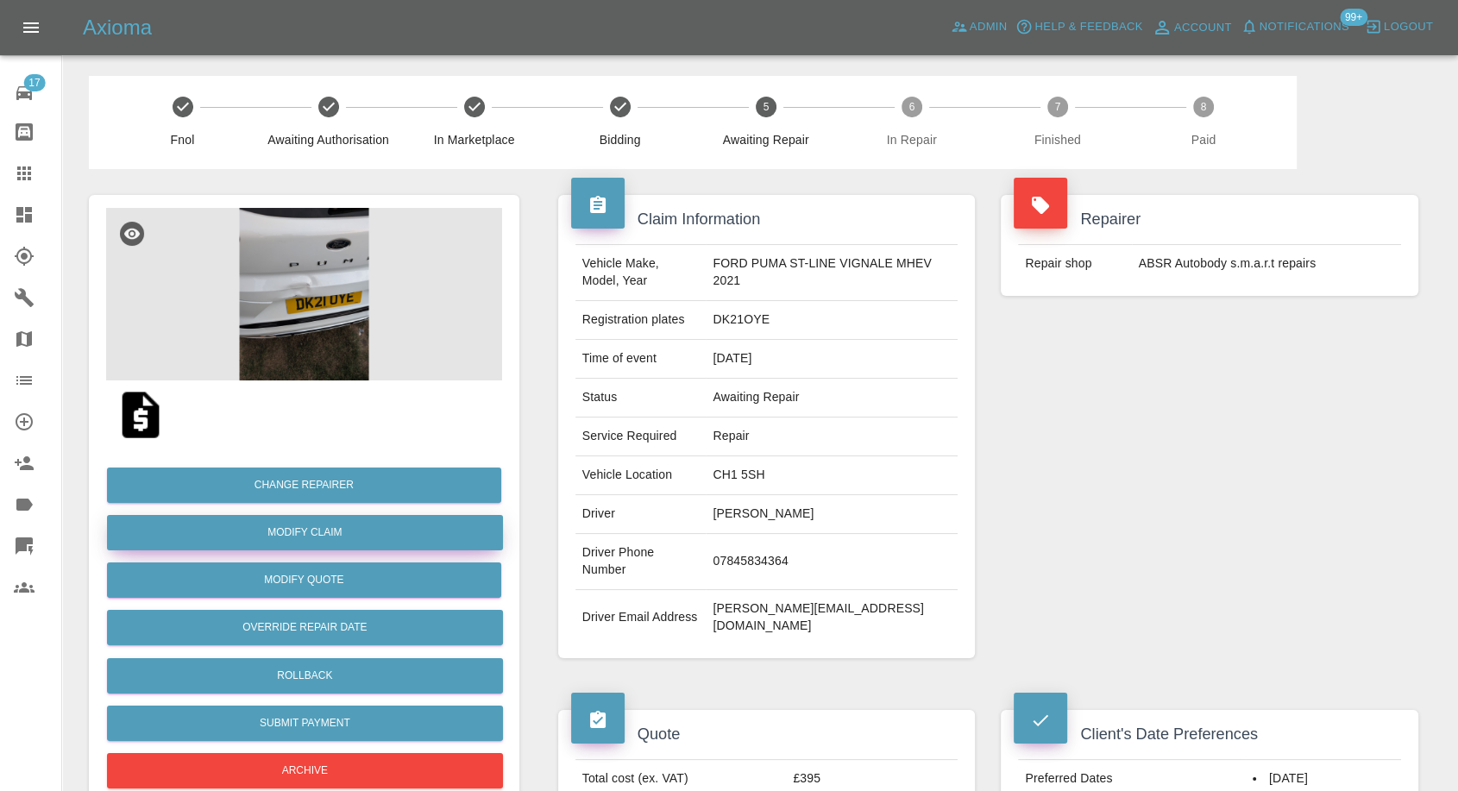
click at [277, 527] on link "Modify Claim" at bounding box center [305, 532] width 396 height 35
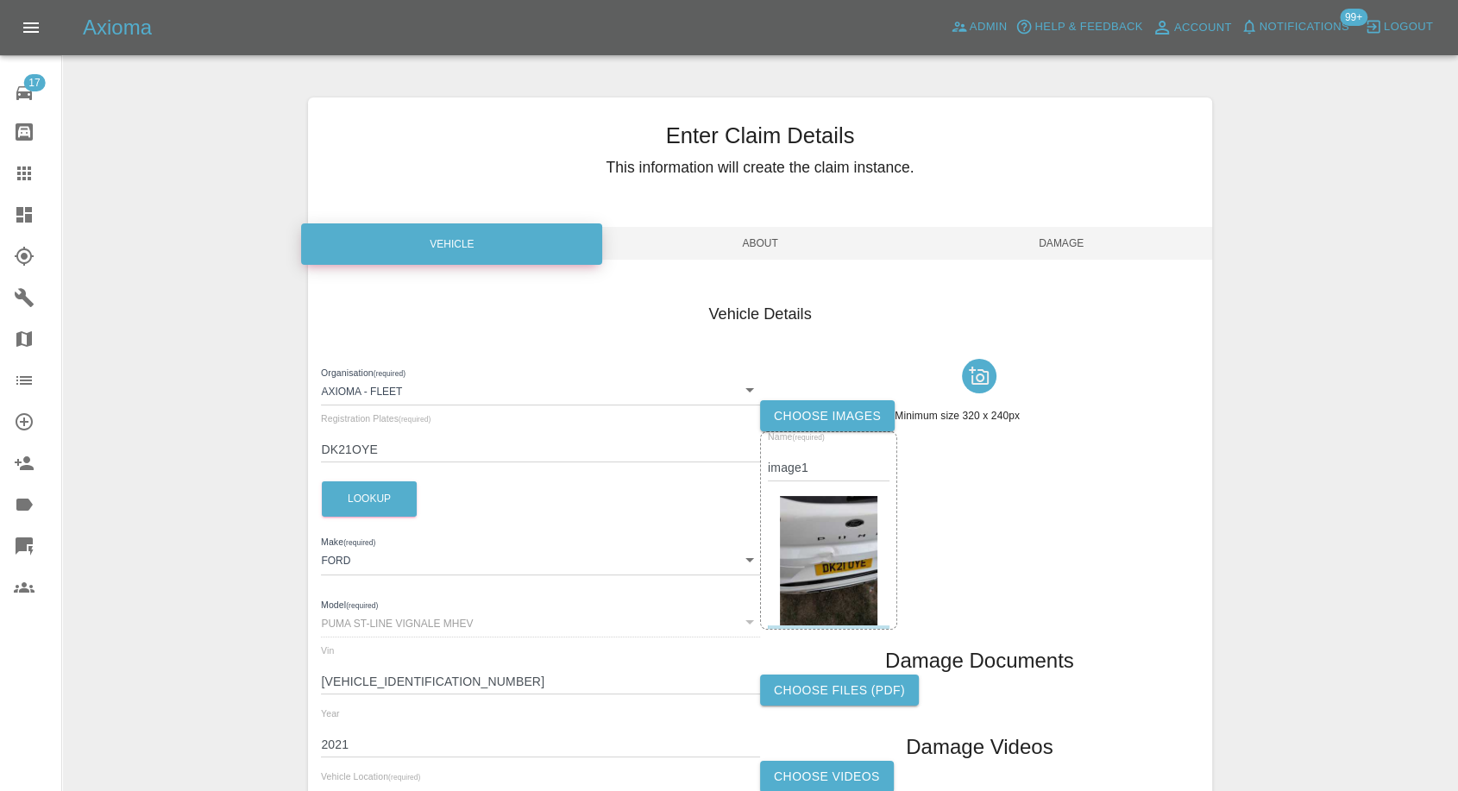
click at [845, 404] on label "Choose images" at bounding box center [827, 416] width 135 height 32
click at [0, 0] on input "Choose images" at bounding box center [0, 0] width 0 height 0
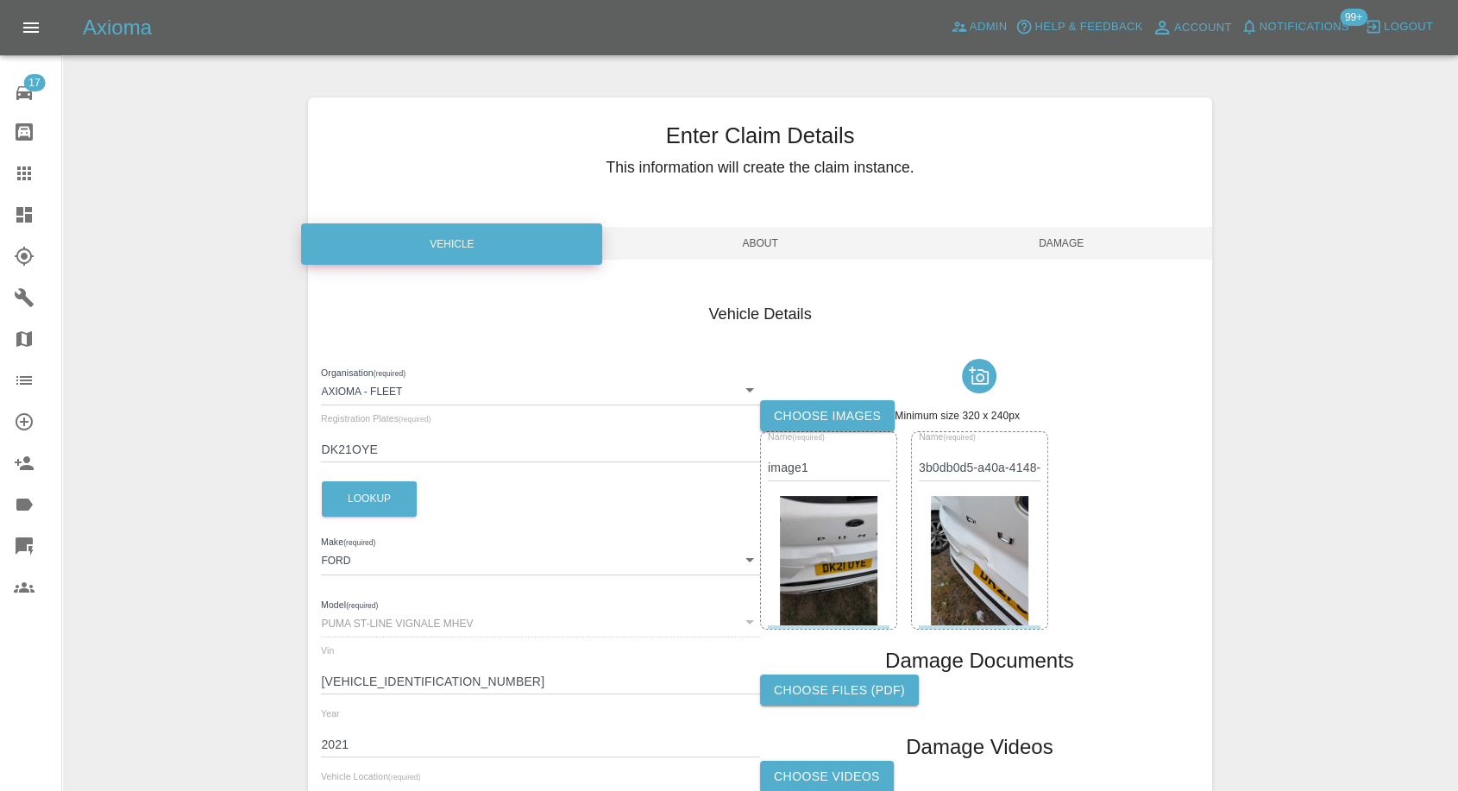
click at [893, 427] on label "Choose images" at bounding box center [827, 416] width 135 height 32
click at [0, 0] on input "Choose images" at bounding box center [0, 0] width 0 height 0
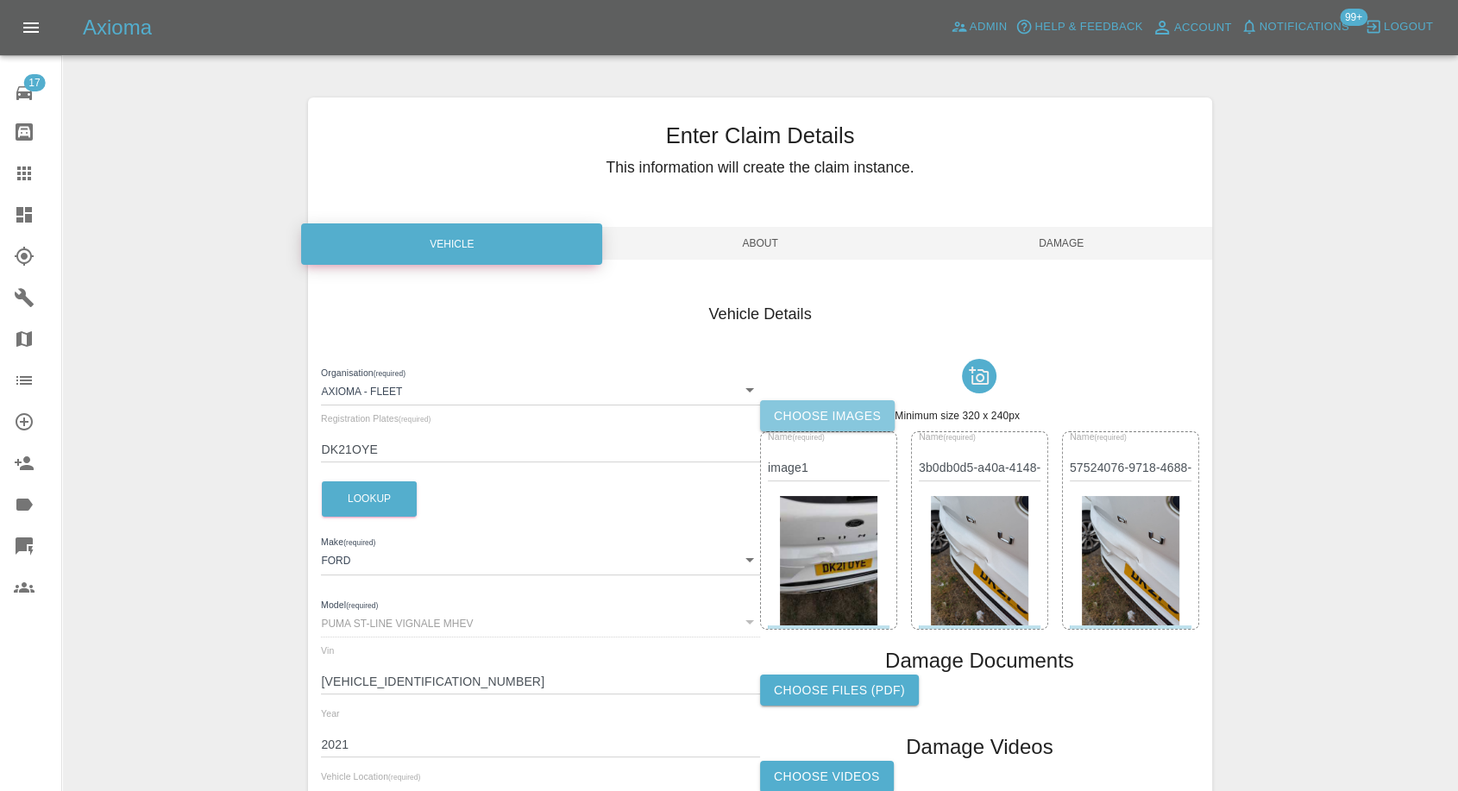
click at [832, 409] on label "Choose images" at bounding box center [827, 416] width 135 height 32
click at [0, 0] on input "Choose images" at bounding box center [0, 0] width 0 height 0
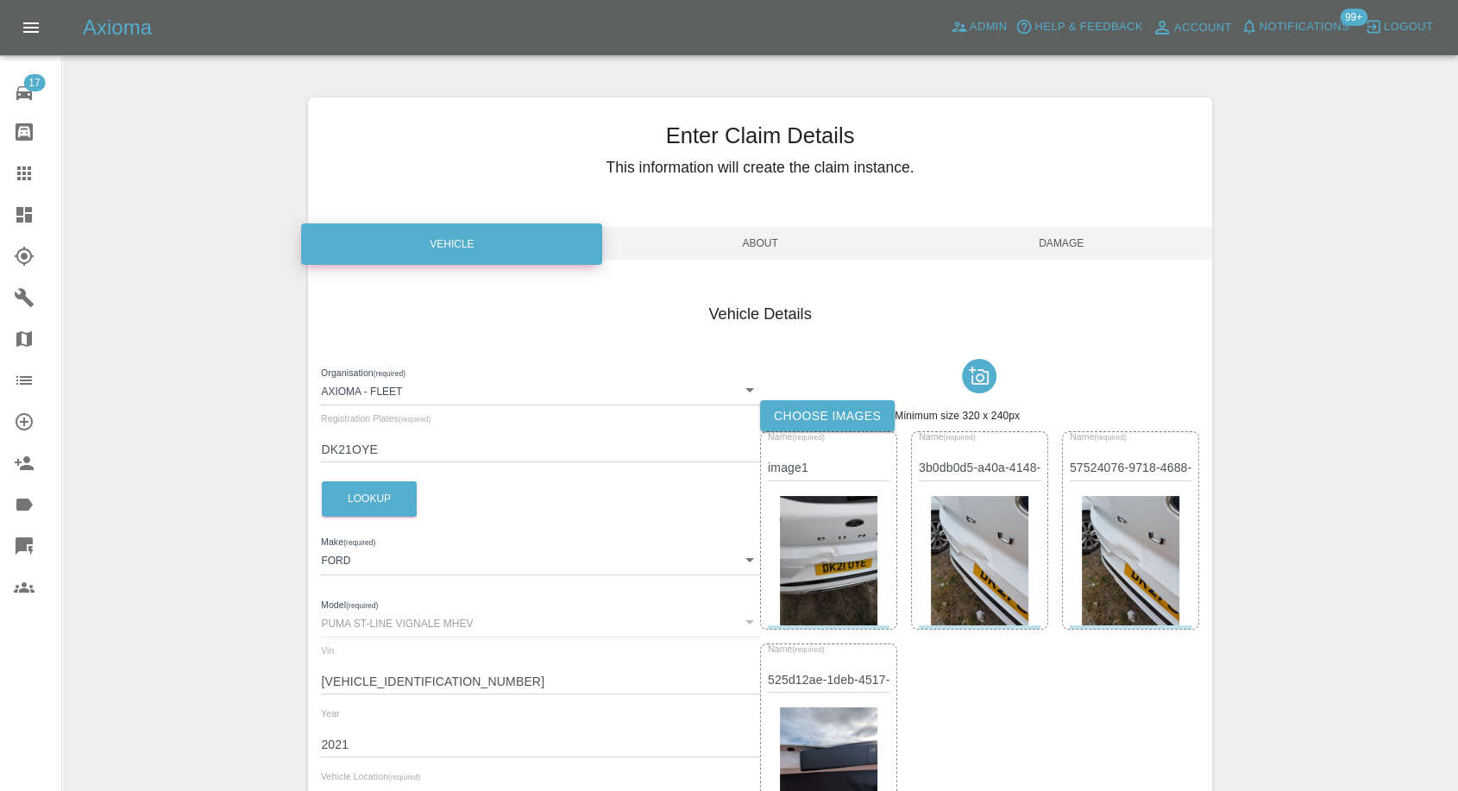
click at [1077, 245] on span "Damage" at bounding box center [1061, 243] width 301 height 33
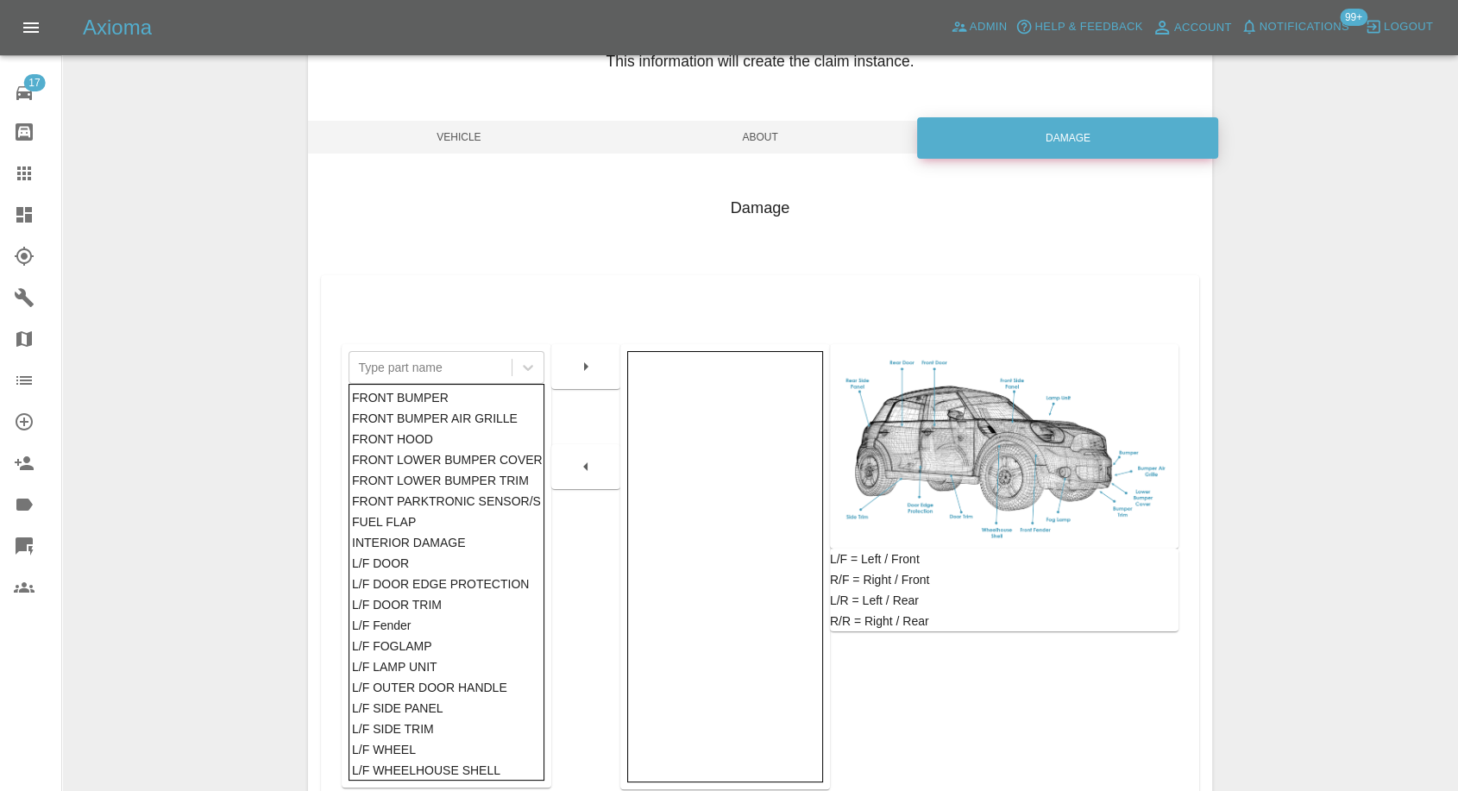
scroll to position [276, 0]
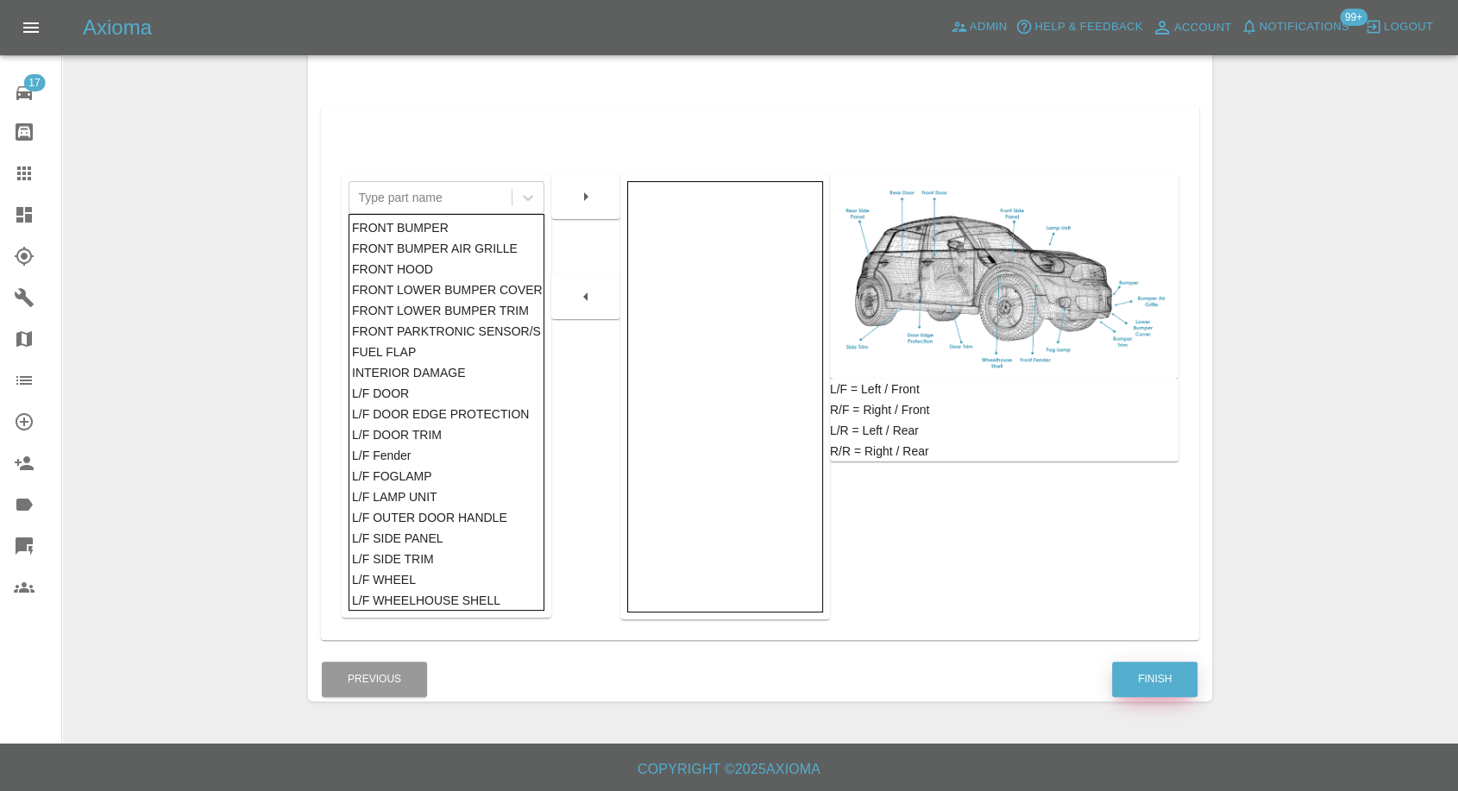
click at [1139, 687] on button "Finish" at bounding box center [1154, 679] width 85 height 35
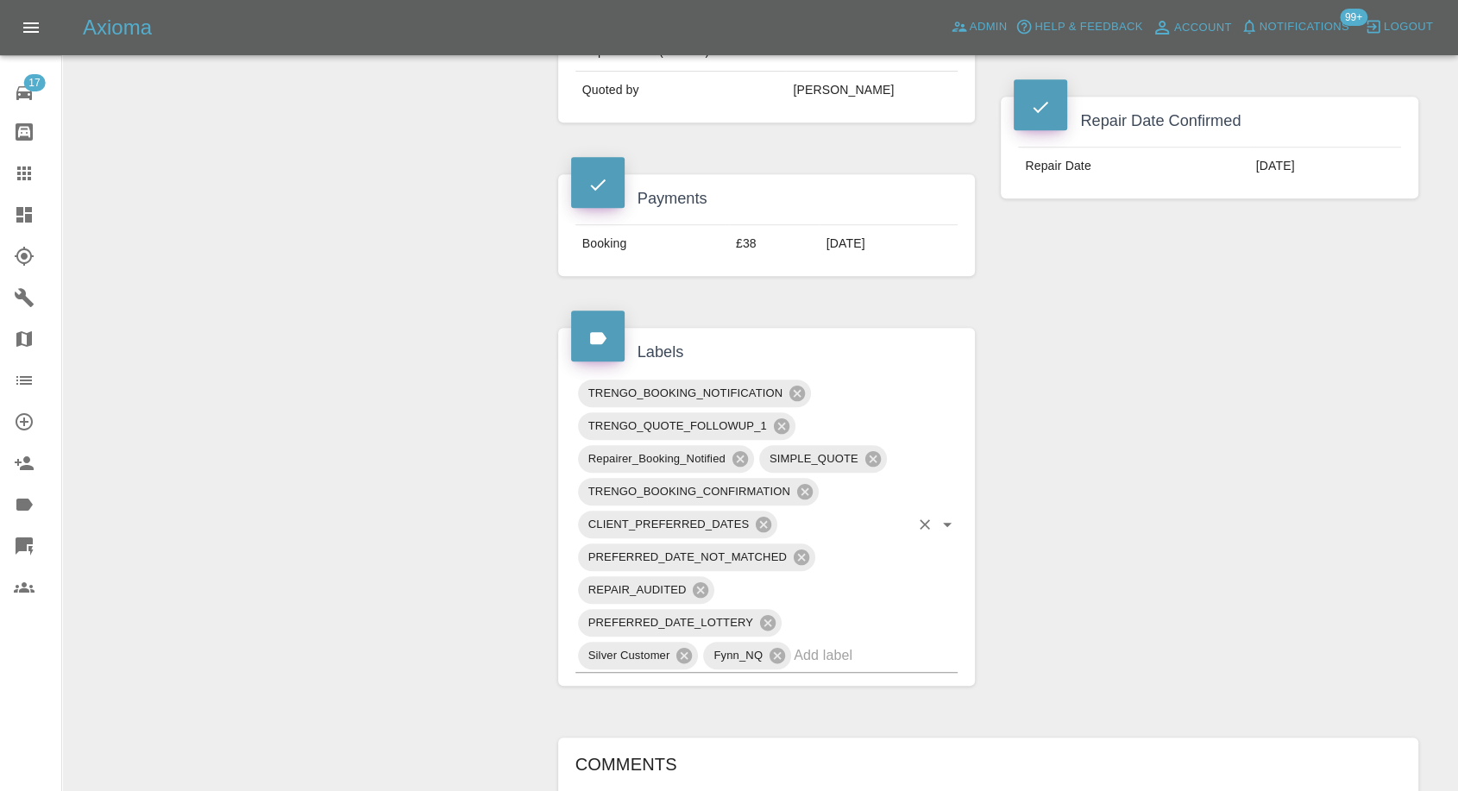
scroll to position [1150, 0]
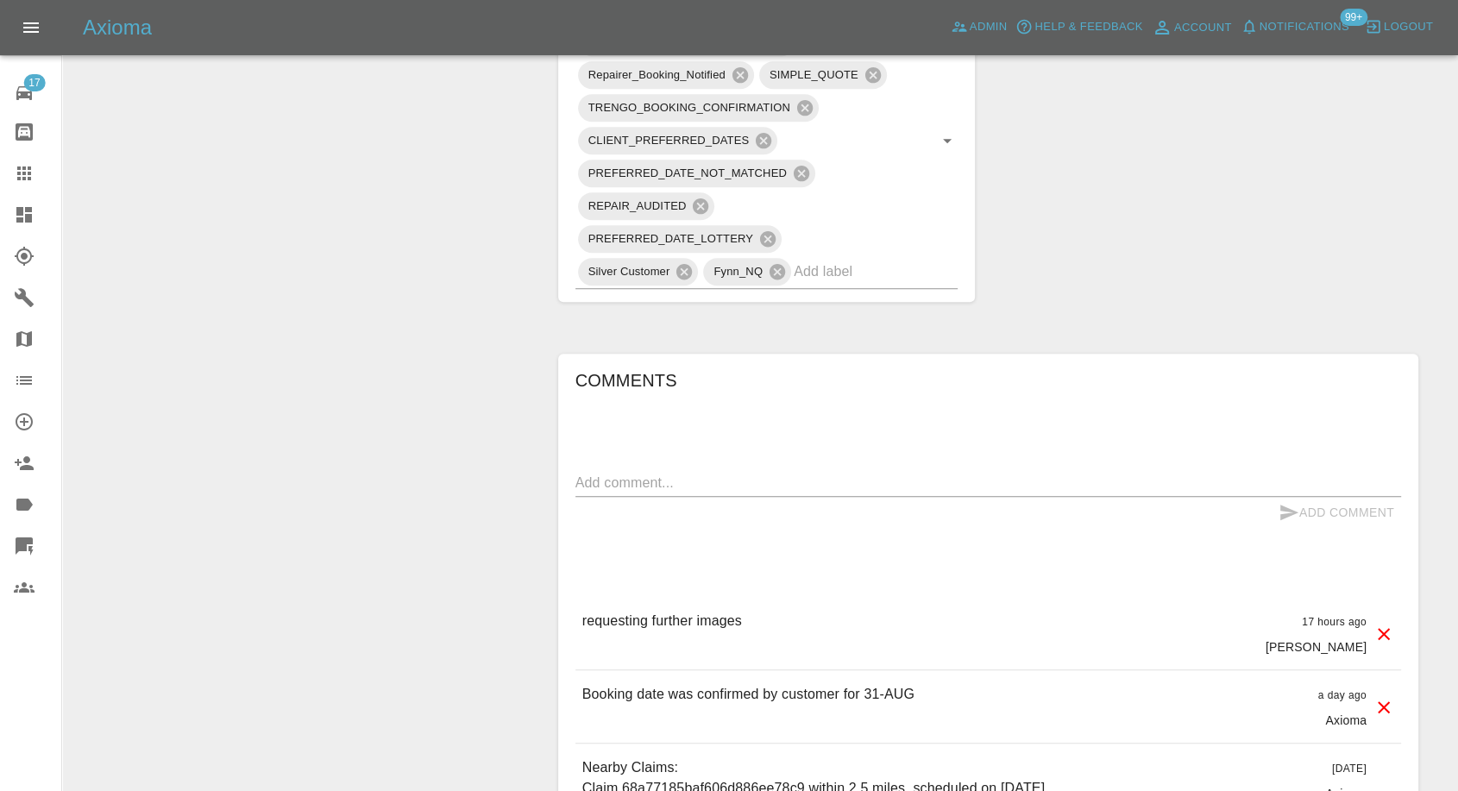
click at [710, 497] on div "Add Comment" at bounding box center [988, 513] width 826 height 32
click at [716, 473] on textarea at bounding box center [988, 483] width 826 height 20
type textarea "images added"
click at [1284, 502] on icon "submit" at bounding box center [1288, 512] width 21 height 21
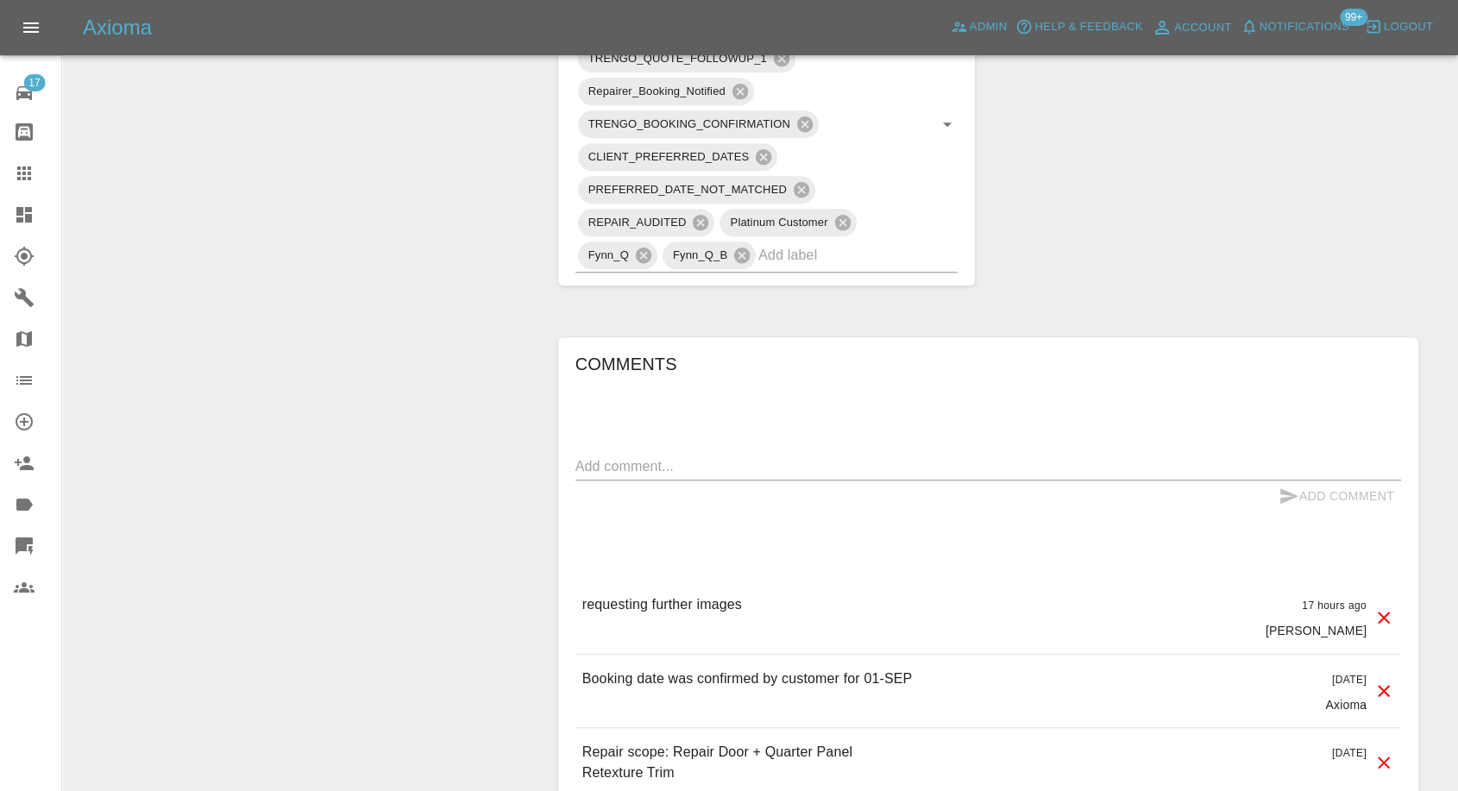
scroll to position [1246, 0]
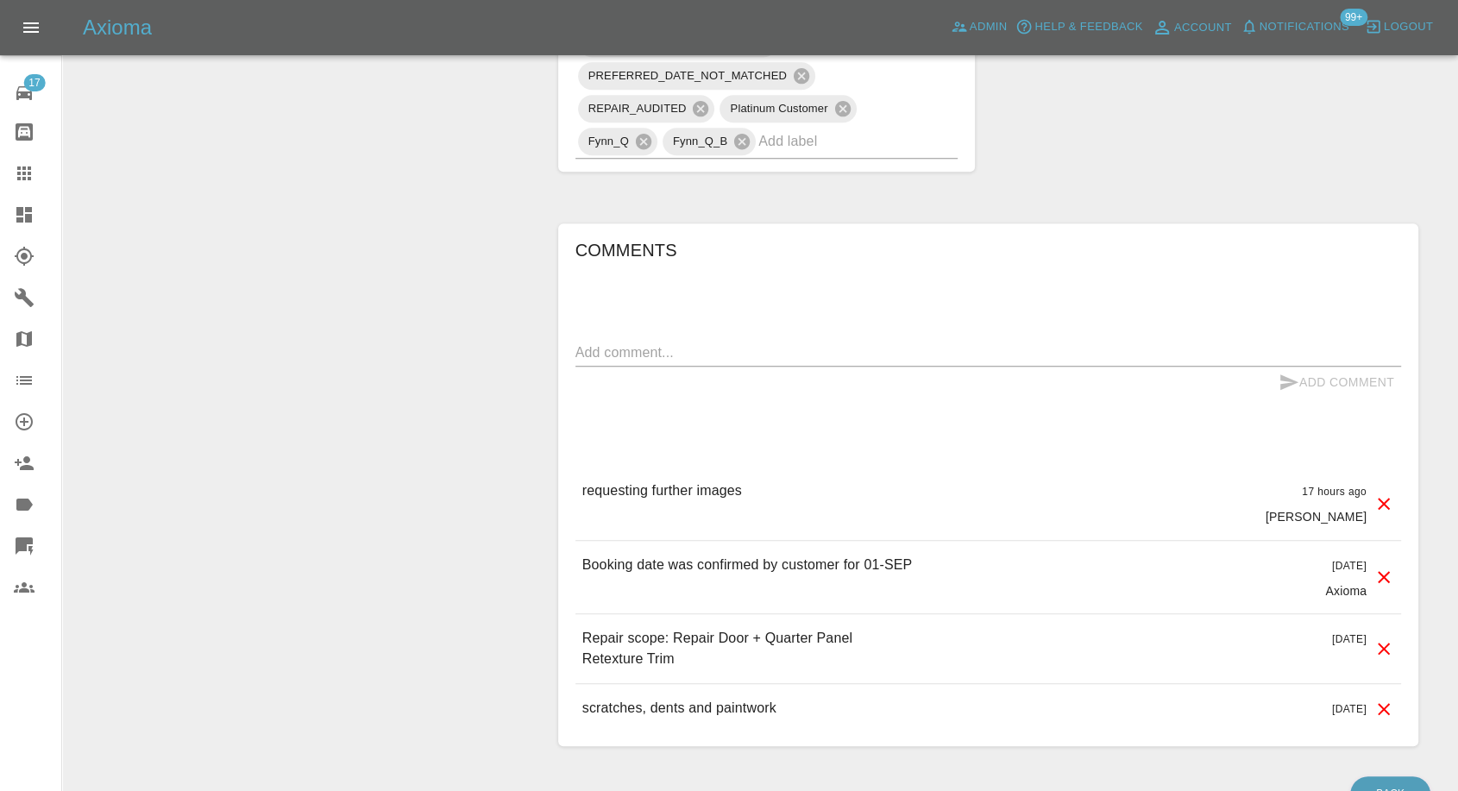
click at [681, 348] on textarea at bounding box center [988, 352] width 826 height 20
type textarea "Images added"
click at [1284, 381] on icon "submit" at bounding box center [1288, 382] width 21 height 21
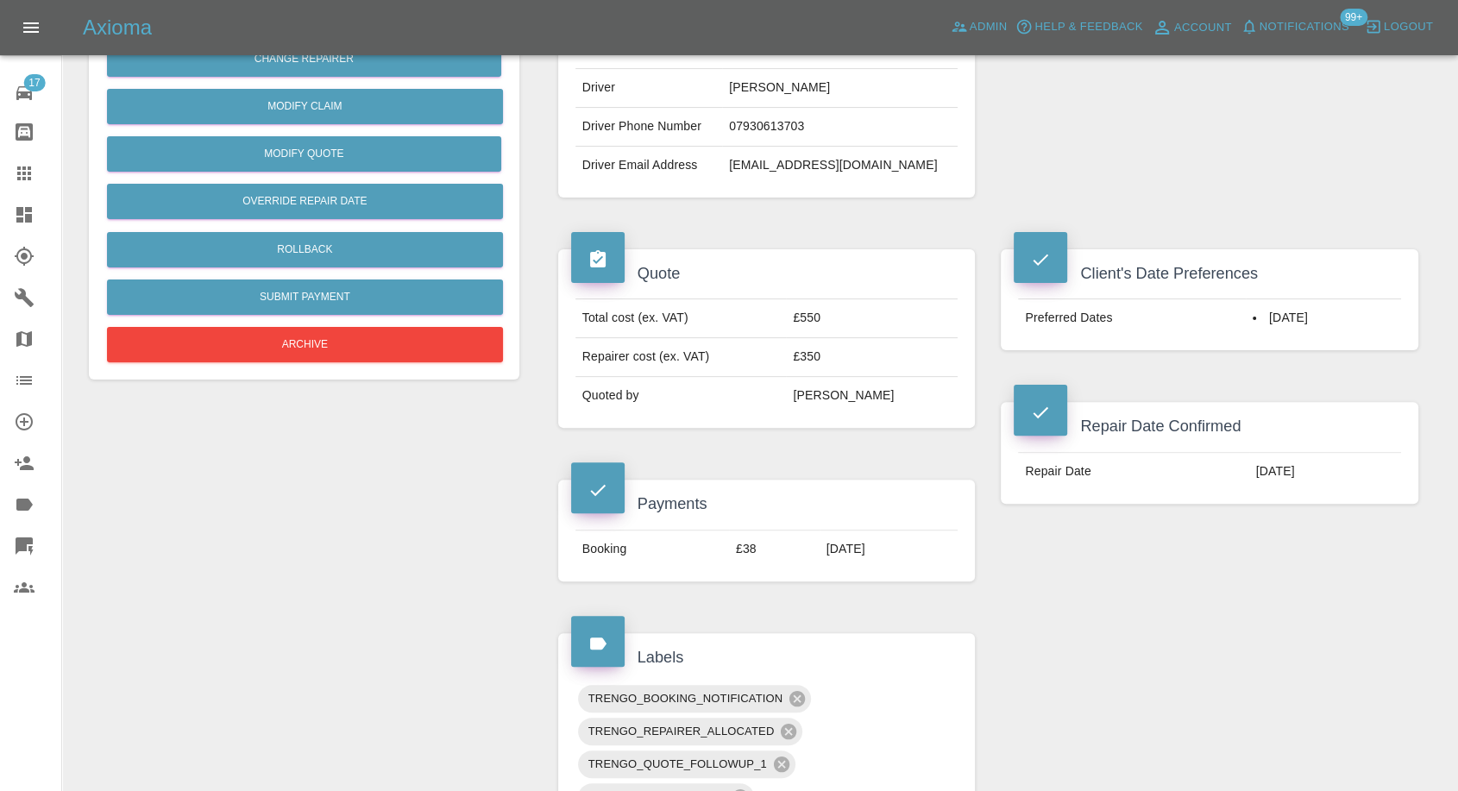
scroll to position [287, 0]
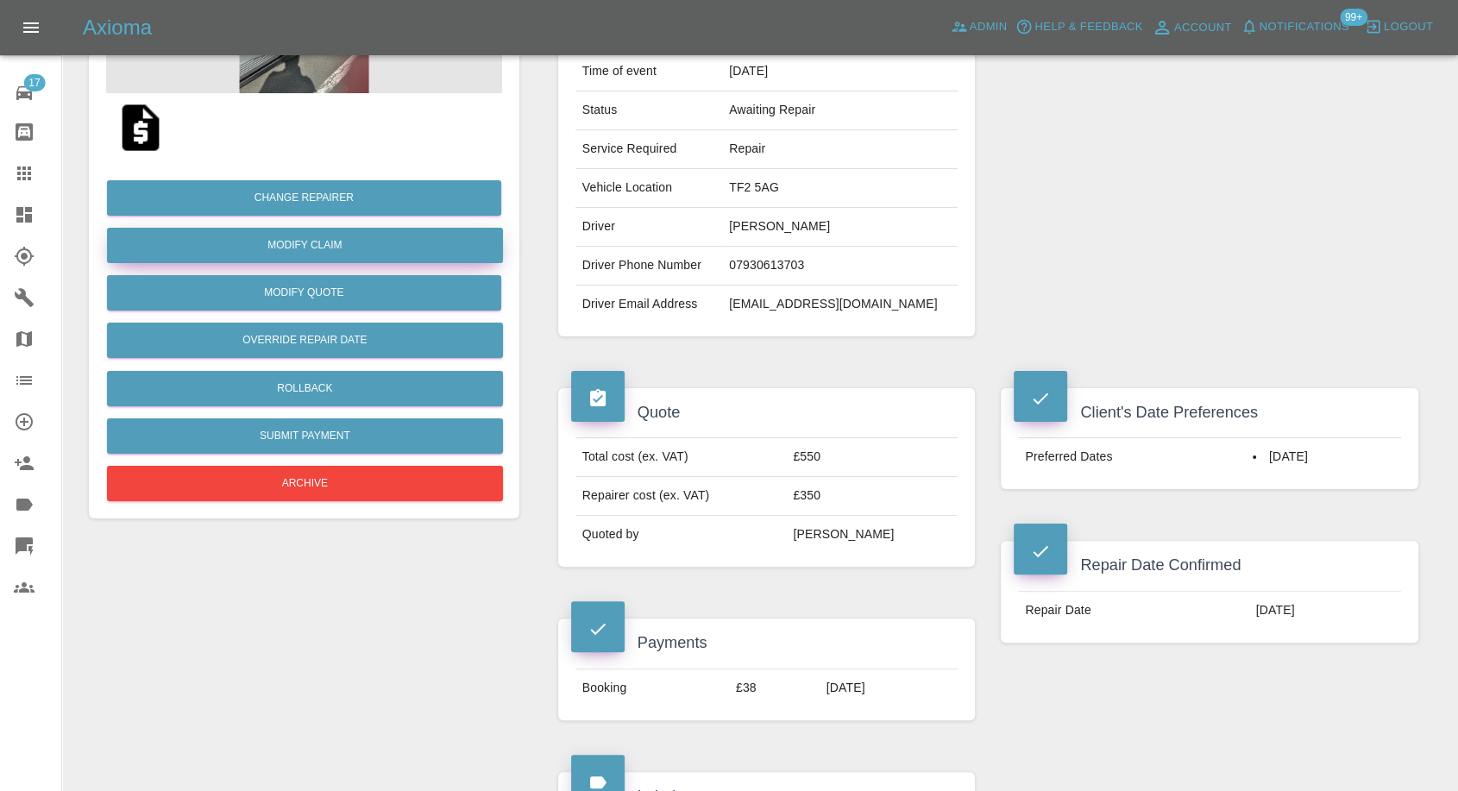
drag, startPoint x: 317, startPoint y: 248, endPoint x: 483, endPoint y: 360, distance: 200.7
click at [317, 248] on link "Modify Claim" at bounding box center [305, 245] width 396 height 35
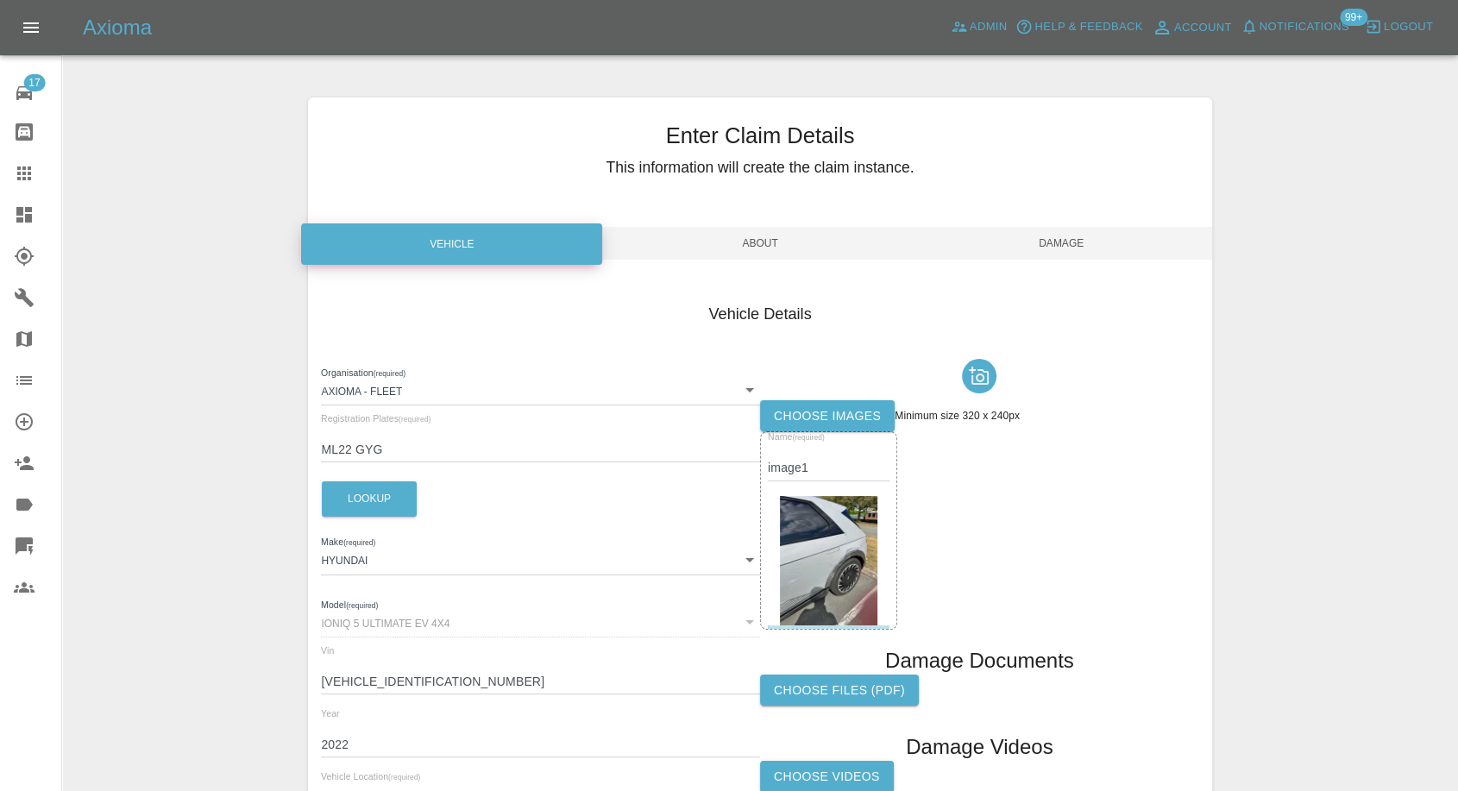
click at [820, 414] on label "Choose images" at bounding box center [827, 416] width 135 height 32
click at [0, 0] on input "Choose images" at bounding box center [0, 0] width 0 height 0
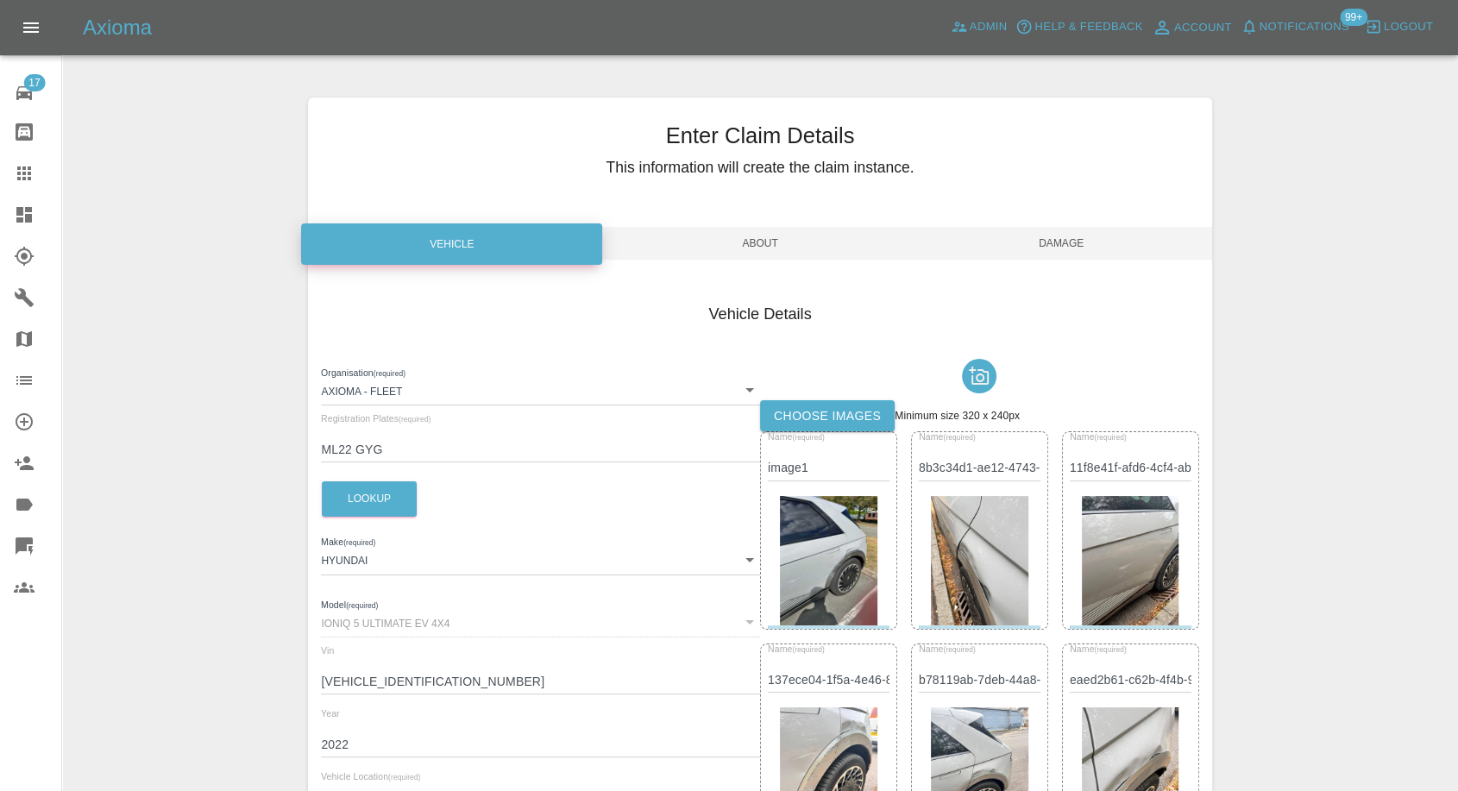
click at [1057, 250] on span "Damage" at bounding box center [1061, 243] width 301 height 33
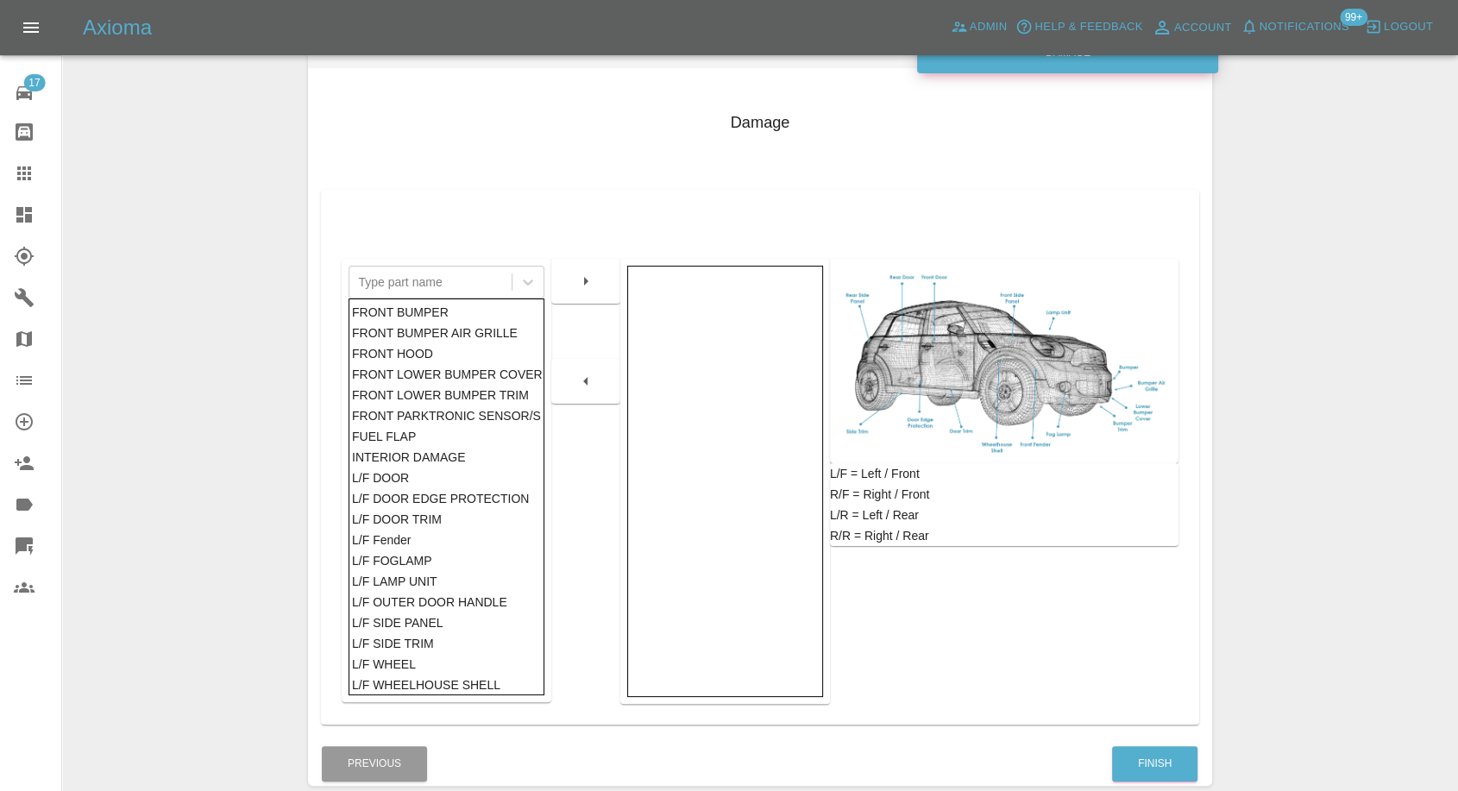
scroll to position [276, 0]
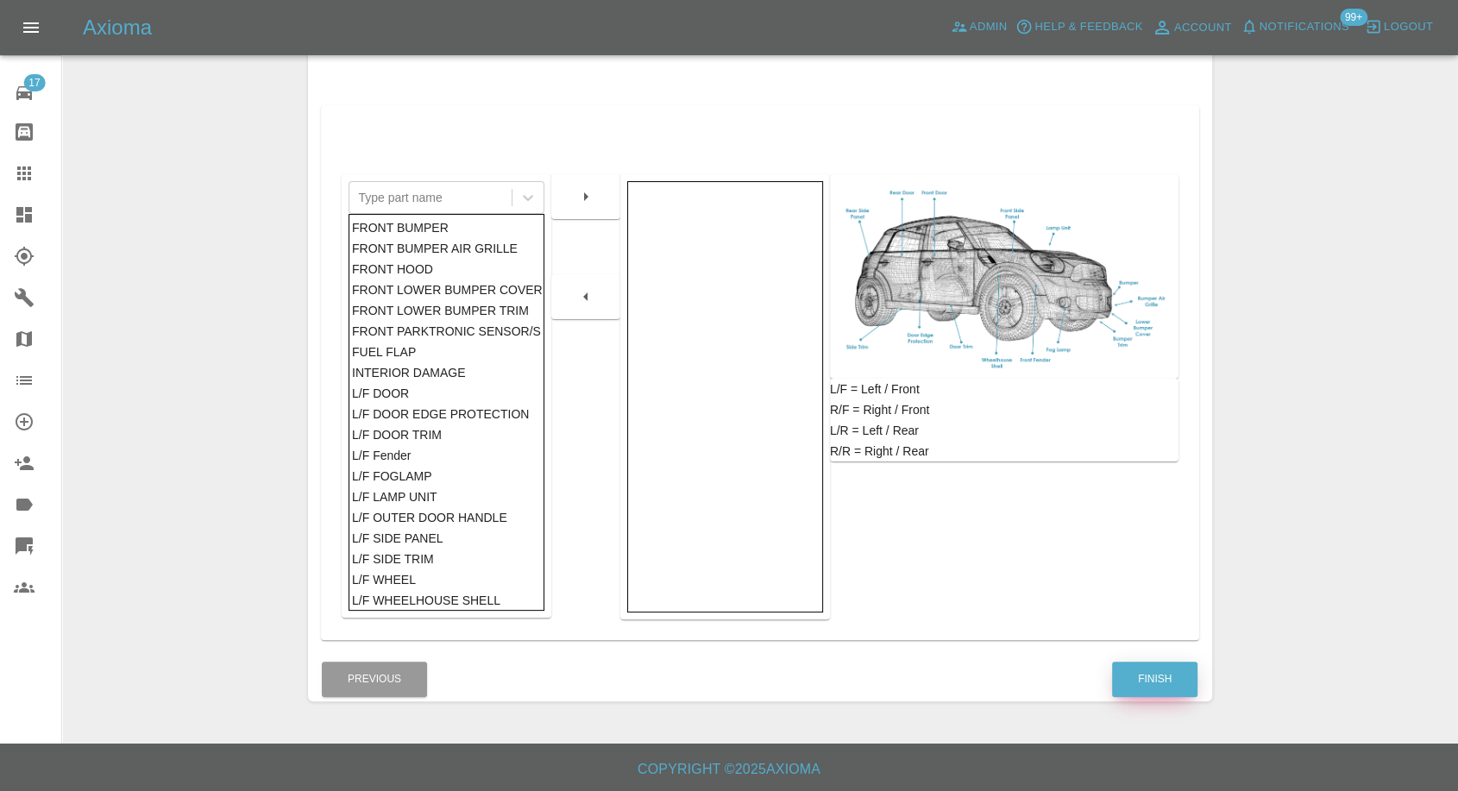
click at [1149, 662] on button "Finish" at bounding box center [1154, 679] width 85 height 35
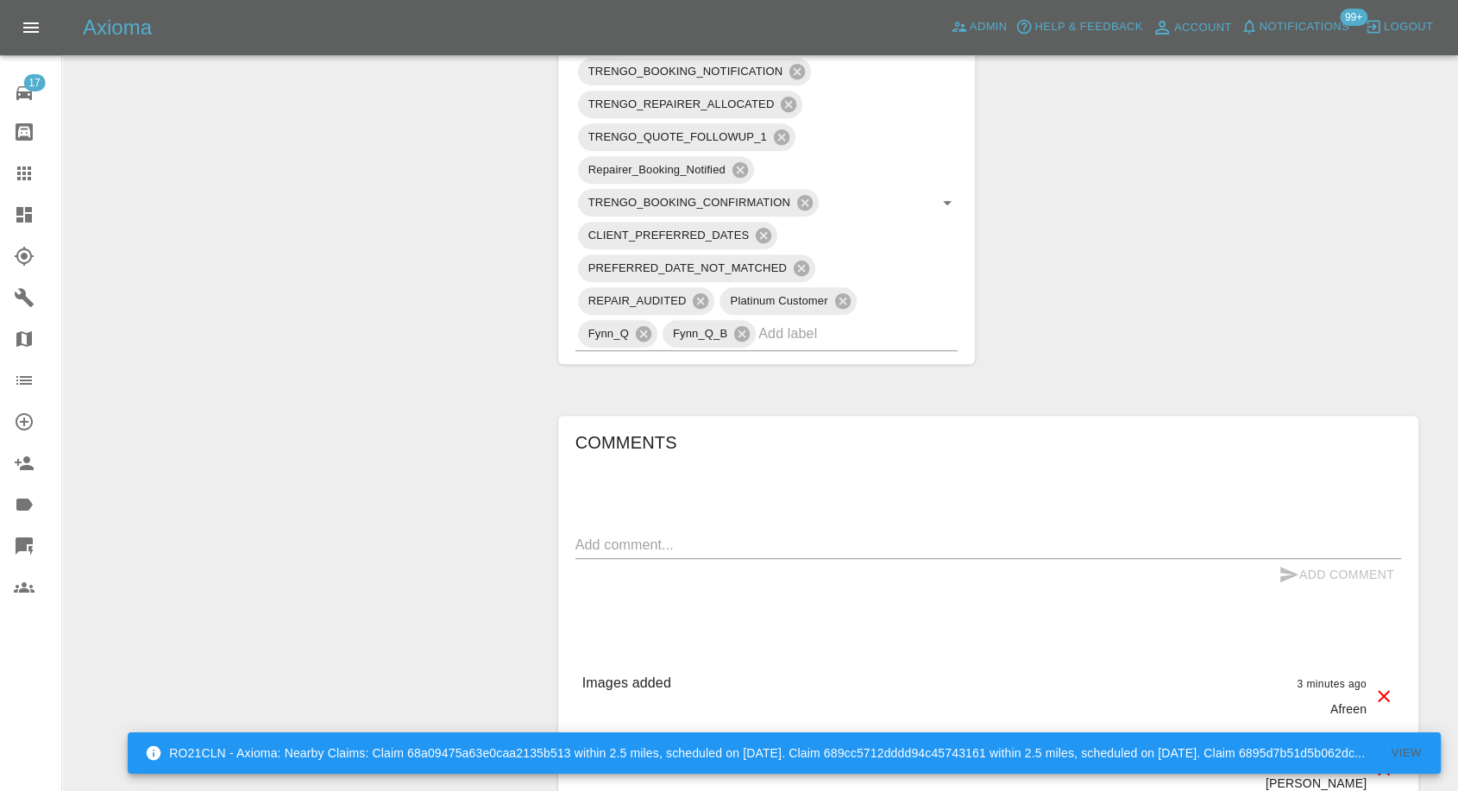
scroll to position [1150, 0]
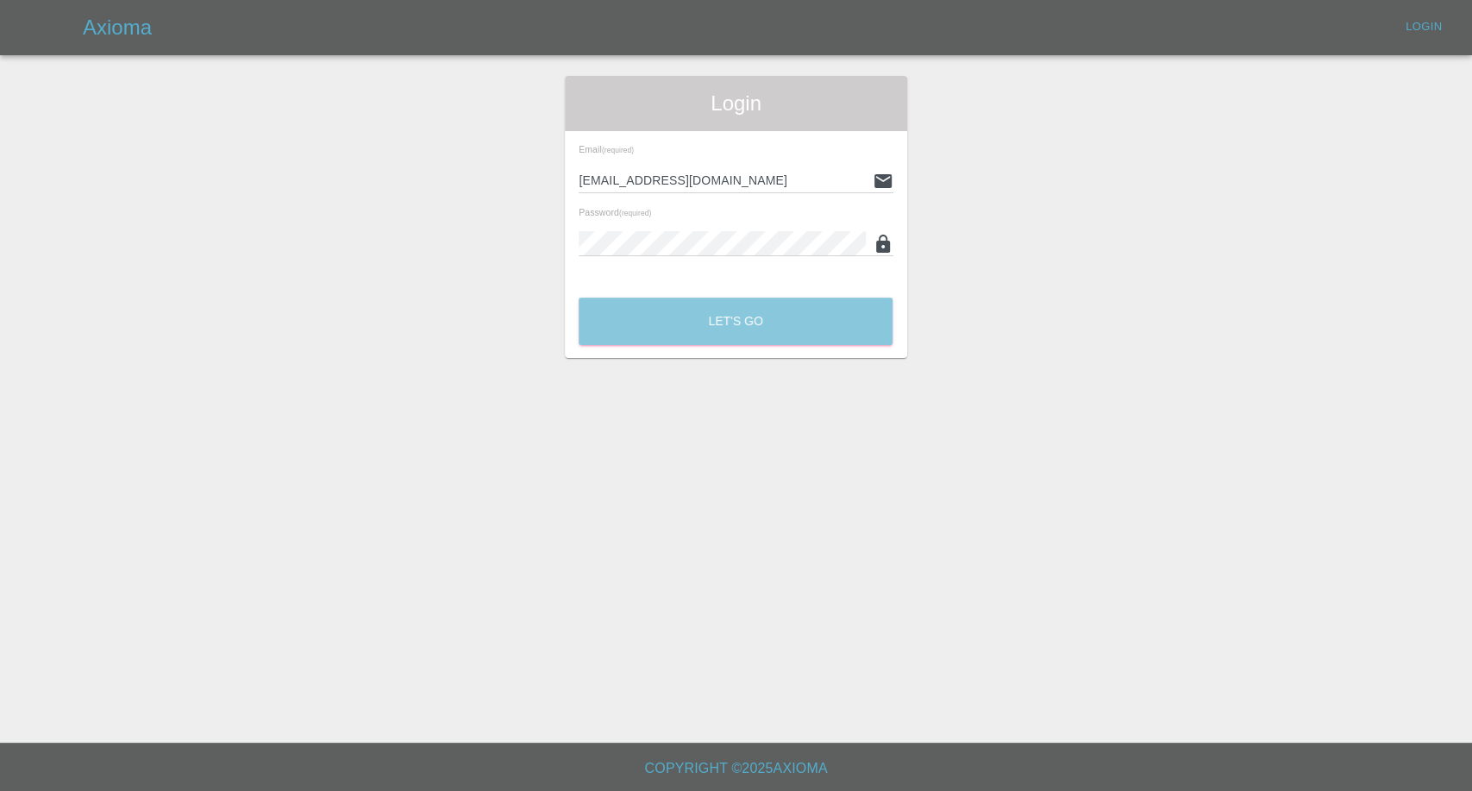
click at [728, 309] on button "Let's Go" at bounding box center [736, 321] width 314 height 47
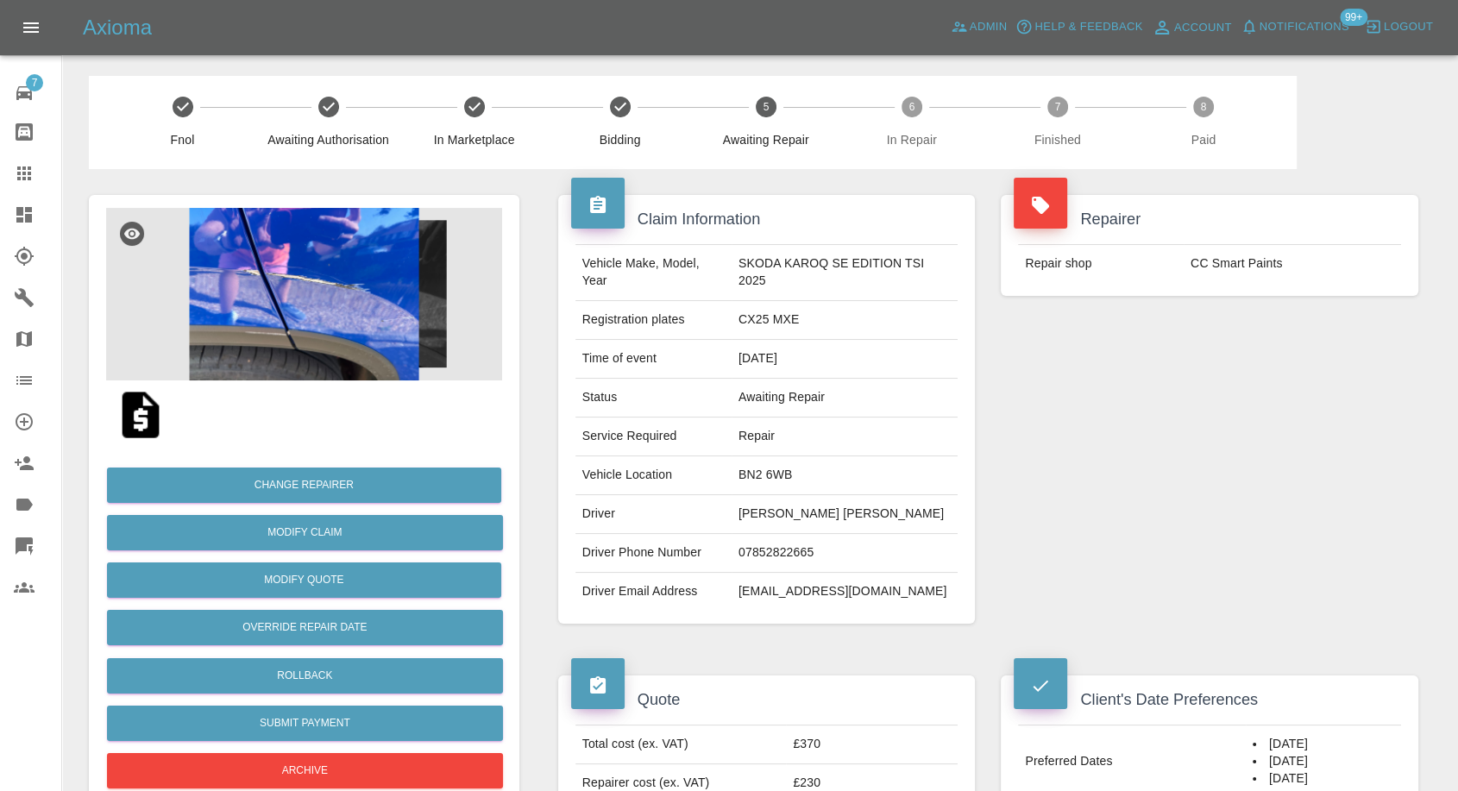
click at [277, 306] on img at bounding box center [304, 294] width 396 height 173
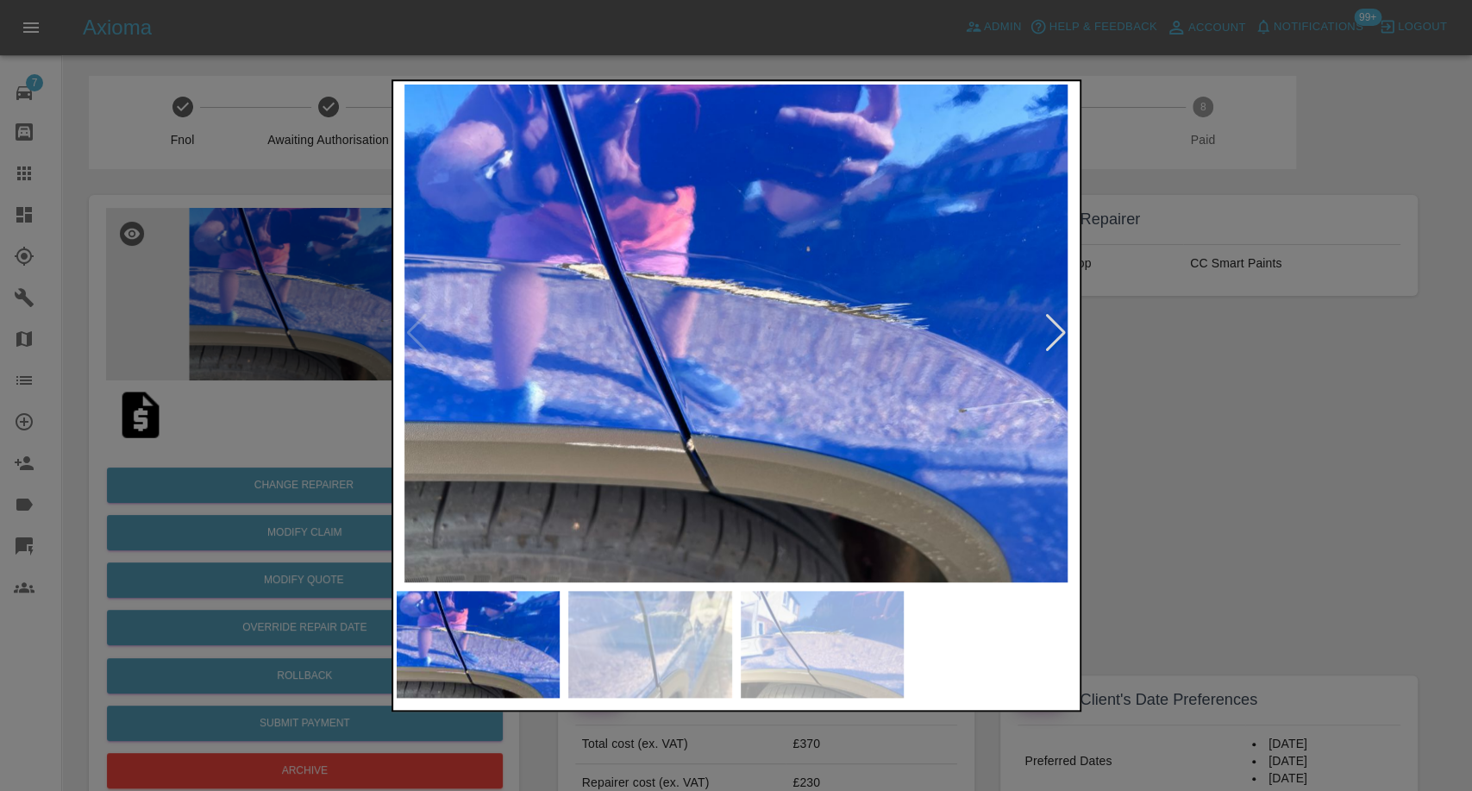
click at [635, 629] on img at bounding box center [650, 644] width 164 height 107
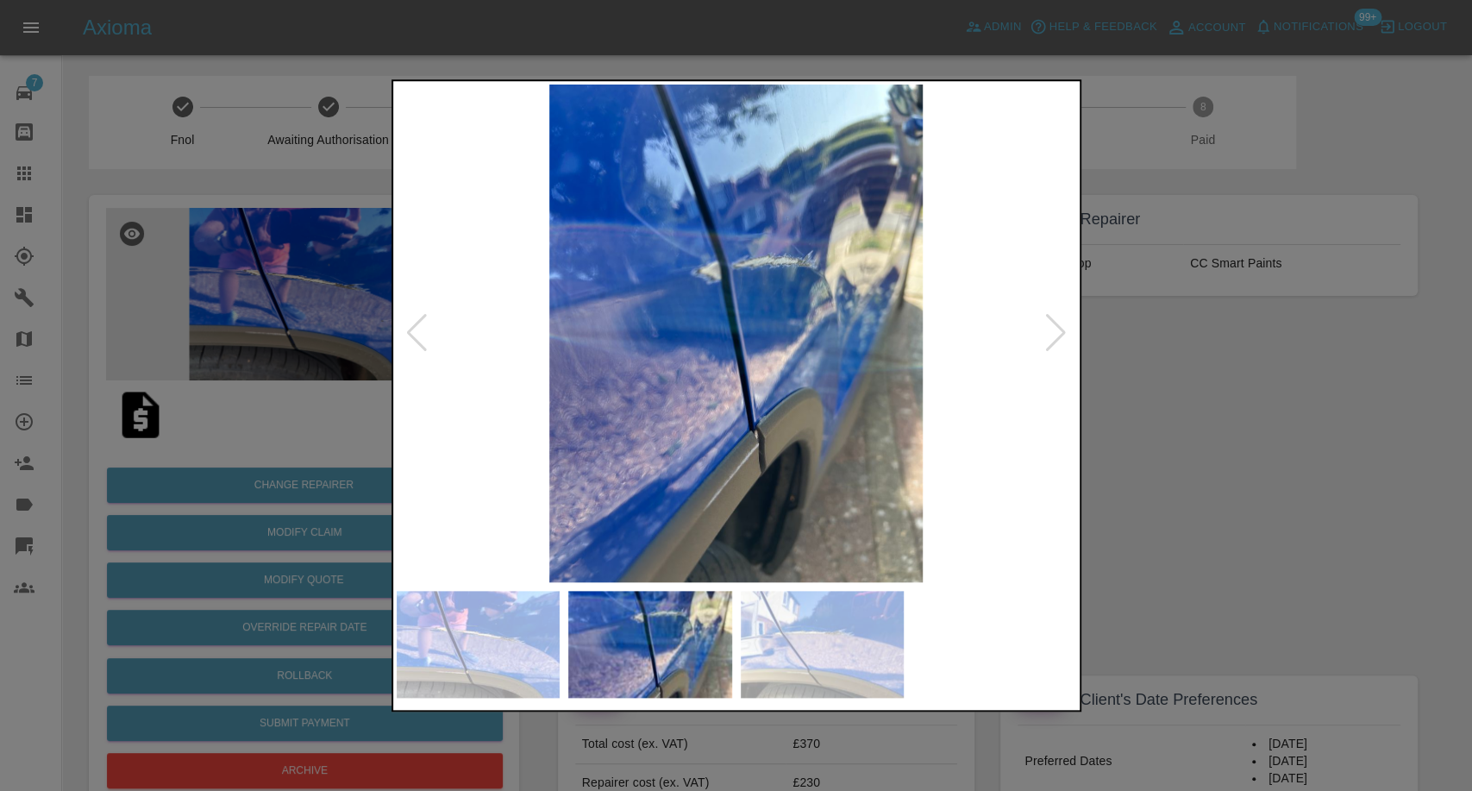
click at [806, 658] on img at bounding box center [823, 644] width 164 height 107
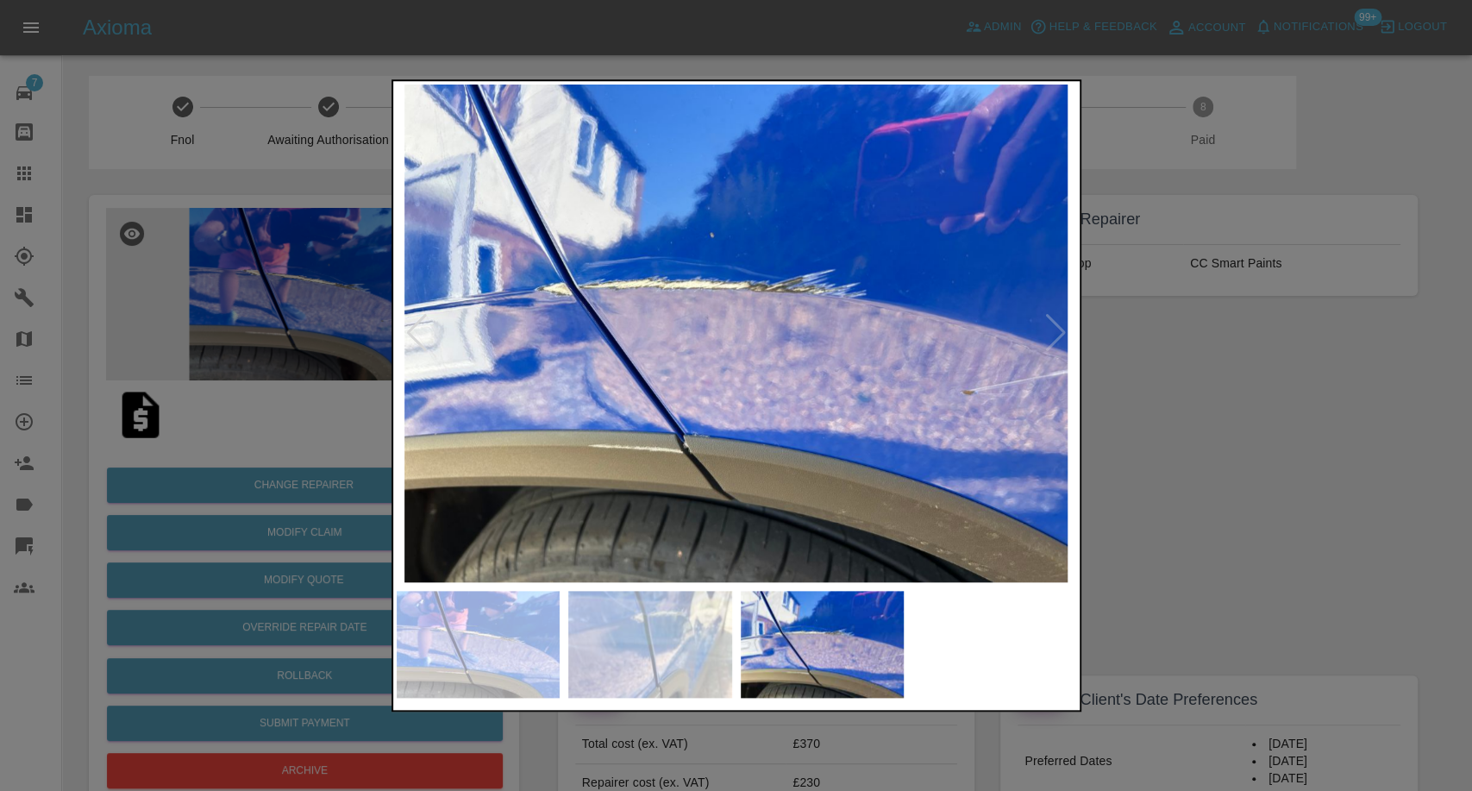
click at [1162, 559] on div at bounding box center [736, 395] width 1472 height 791
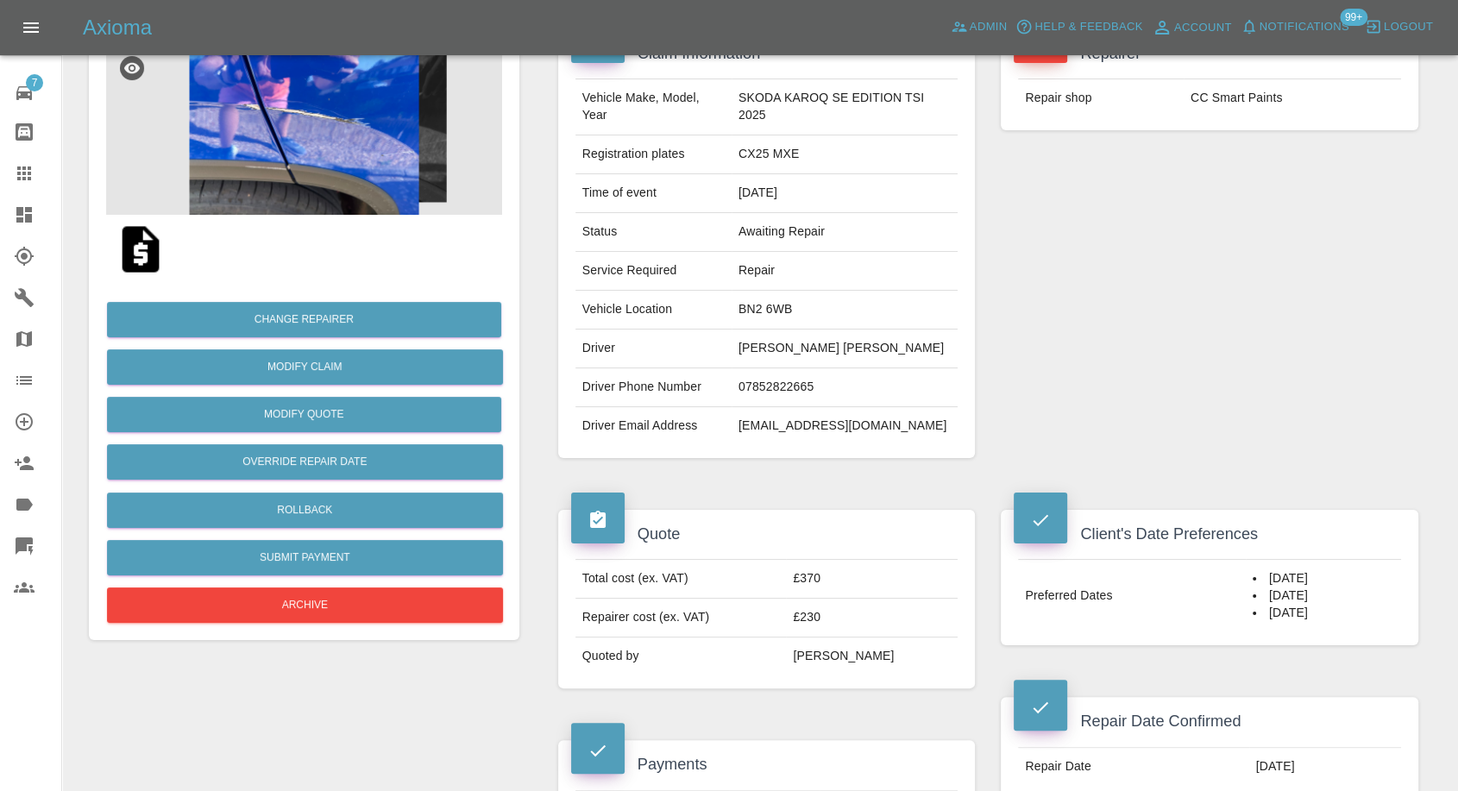
scroll to position [383, 0]
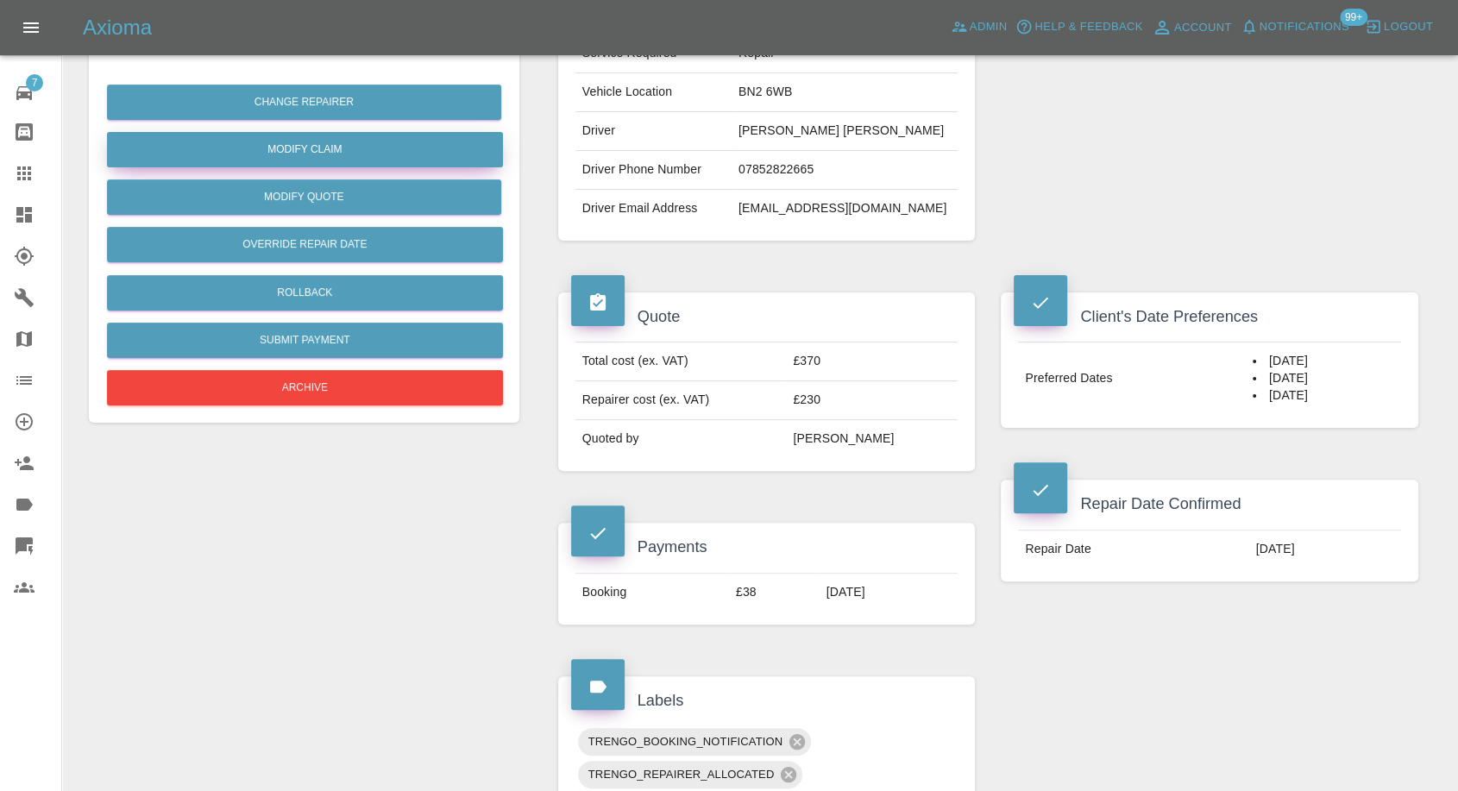
click at [334, 142] on link "Modify Claim" at bounding box center [305, 149] width 396 height 35
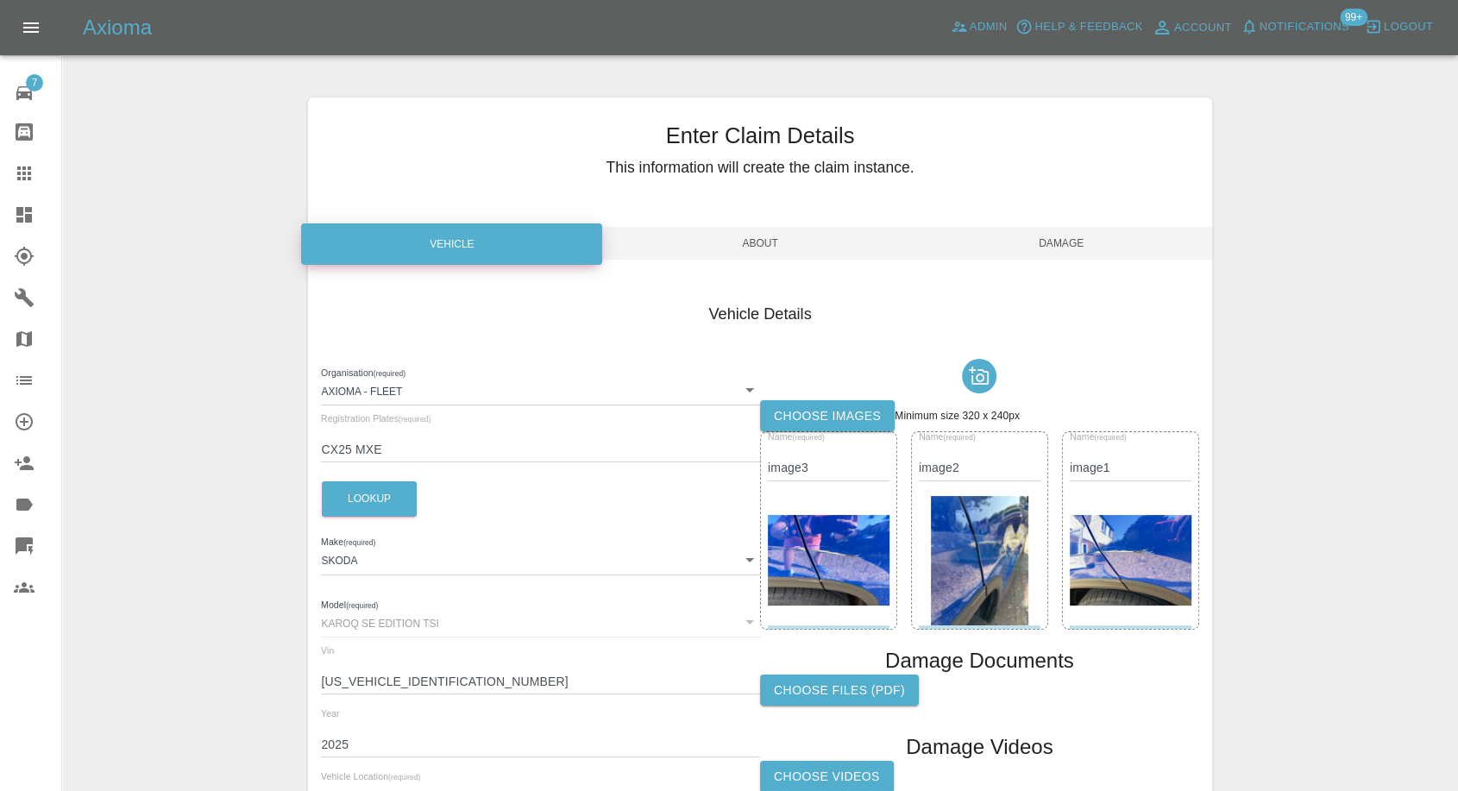
click at [807, 411] on label "Choose images" at bounding box center [827, 416] width 135 height 32
click at [0, 0] on input "Choose images" at bounding box center [0, 0] width 0 height 0
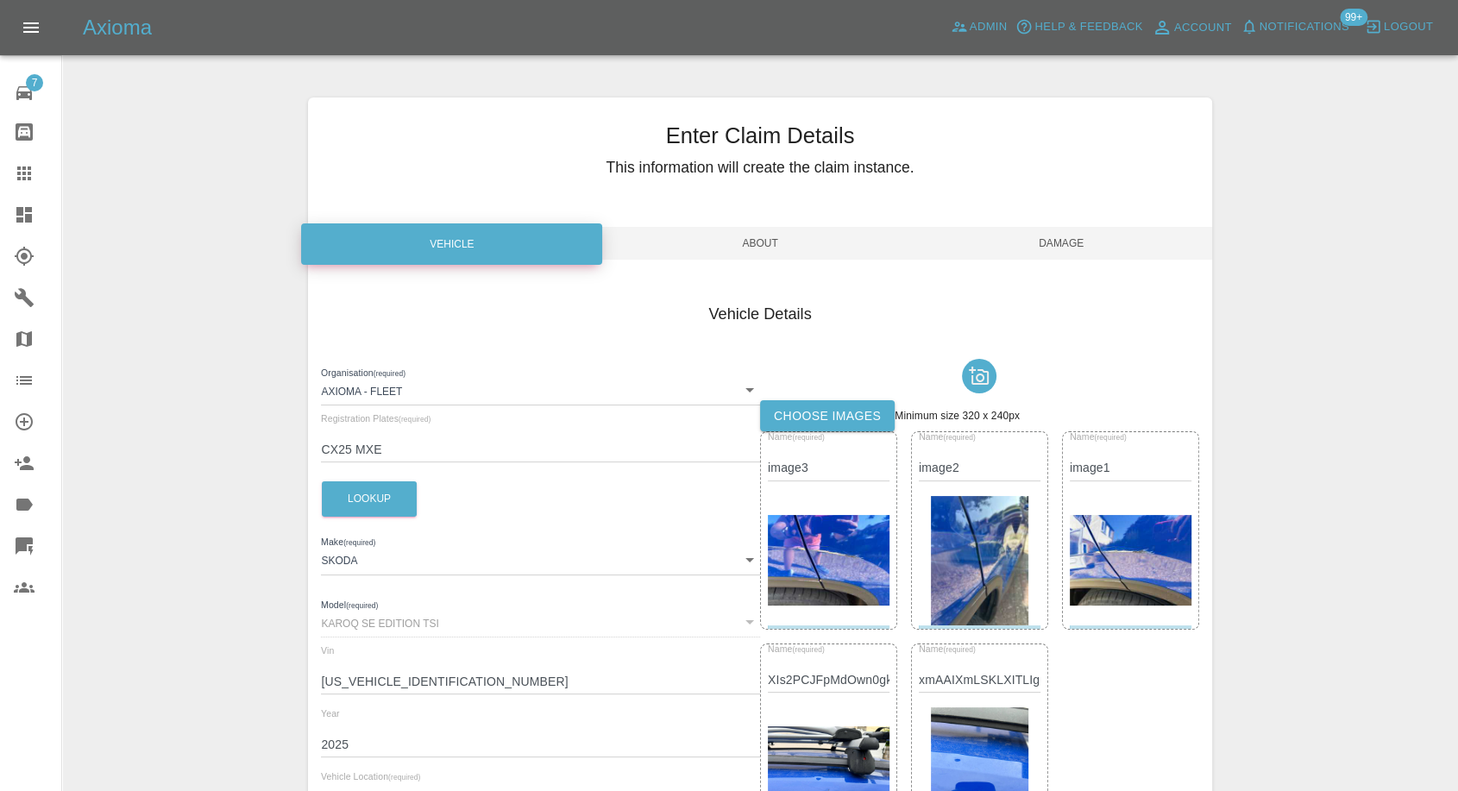
click at [1043, 238] on span "Damage" at bounding box center [1061, 243] width 301 height 33
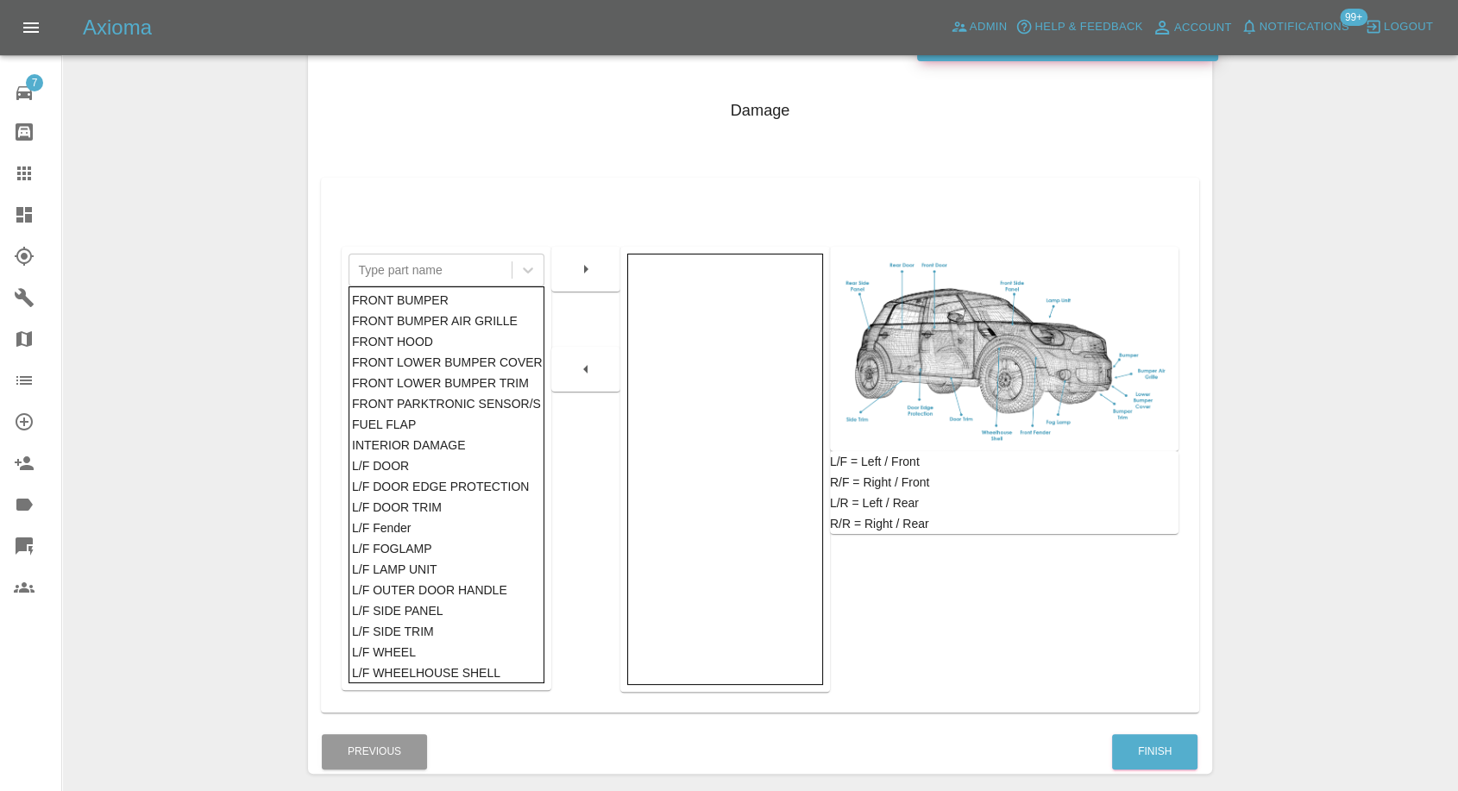
scroll to position [276, 0]
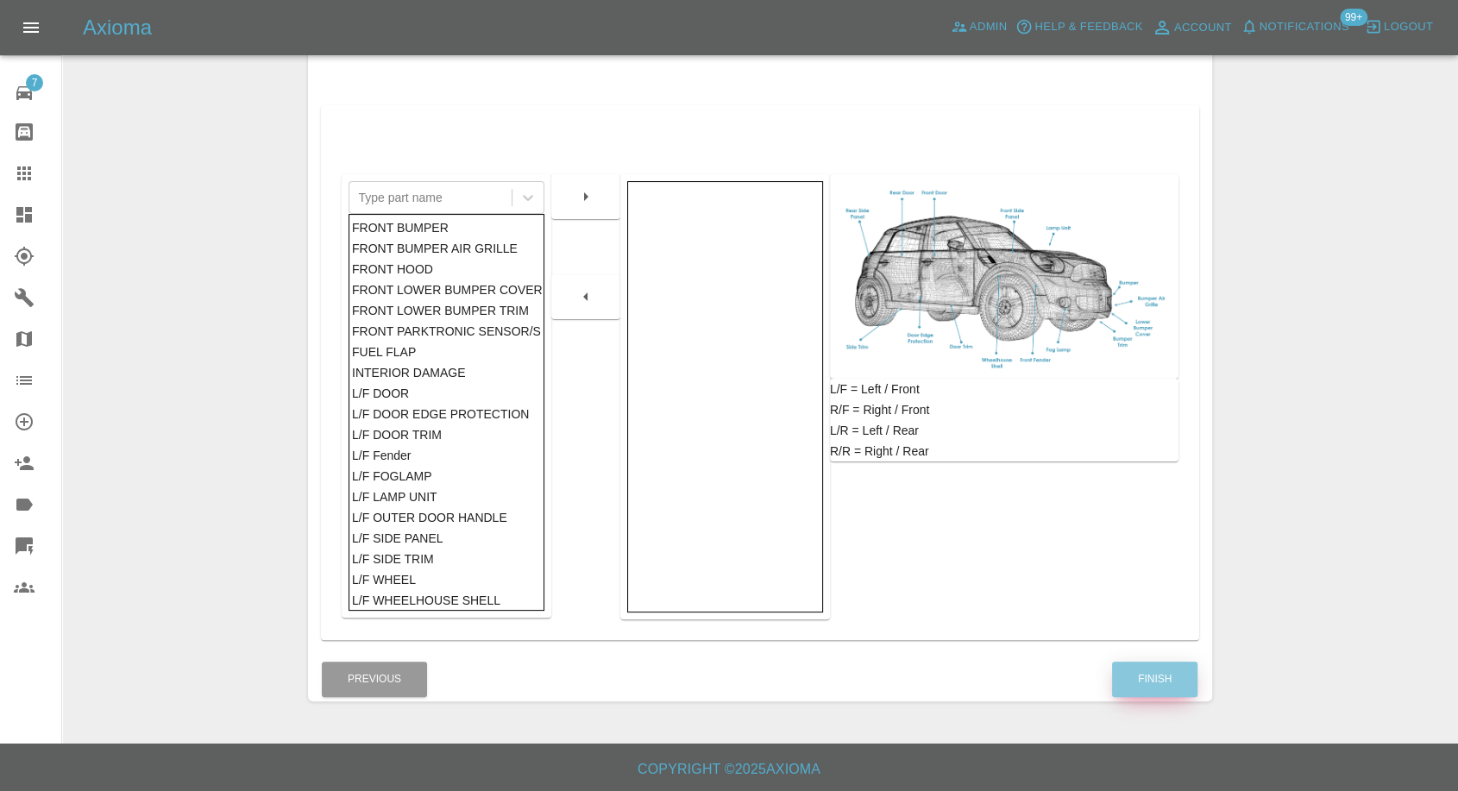
click at [1132, 679] on button "Finish" at bounding box center [1154, 679] width 85 height 35
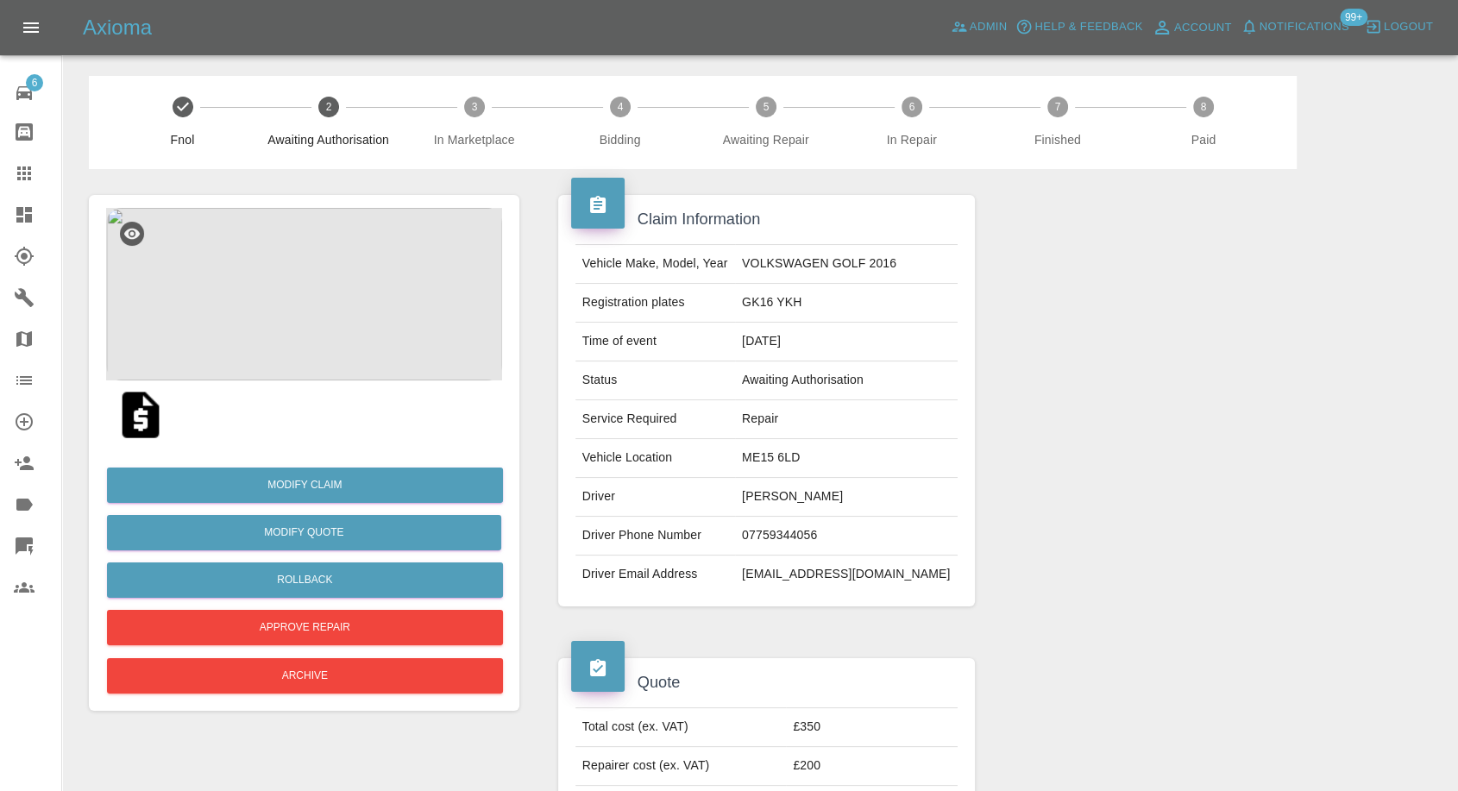
click at [364, 312] on img at bounding box center [304, 294] width 396 height 173
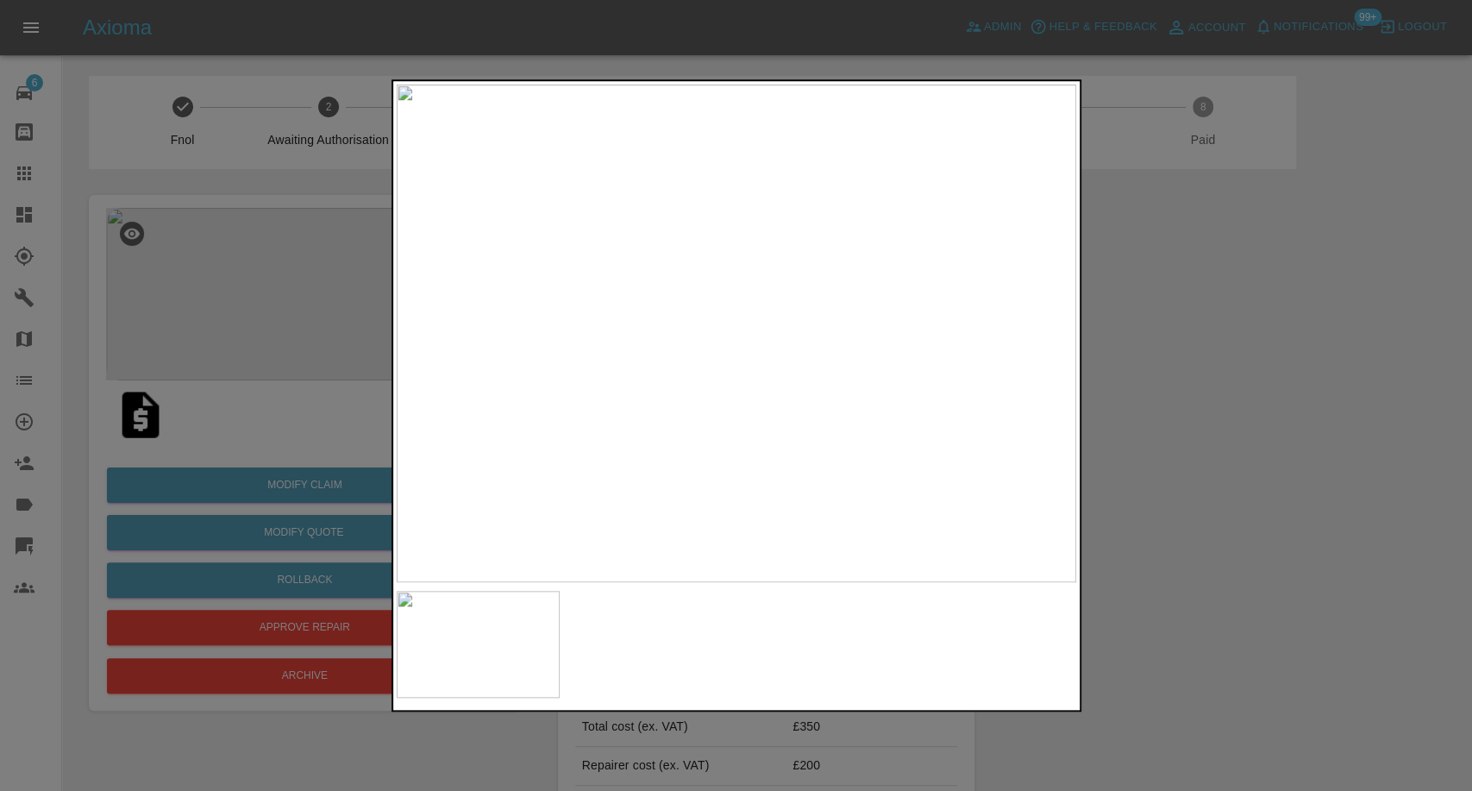
click at [697, 662] on div at bounding box center [737, 644] width 680 height 107
click at [1413, 555] on div at bounding box center [736, 395] width 1472 height 791
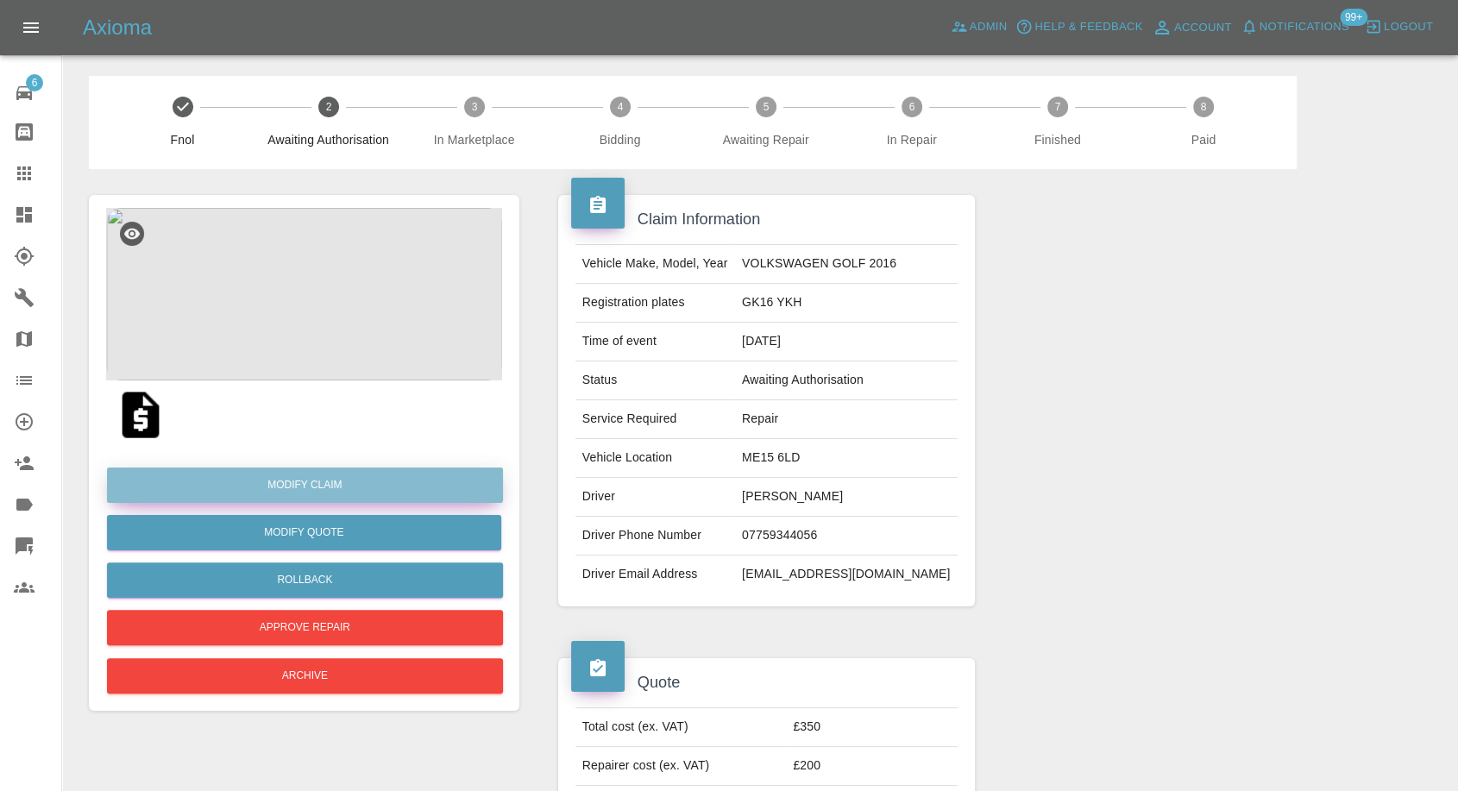
click at [310, 477] on link "Modify Claim" at bounding box center [305, 485] width 396 height 35
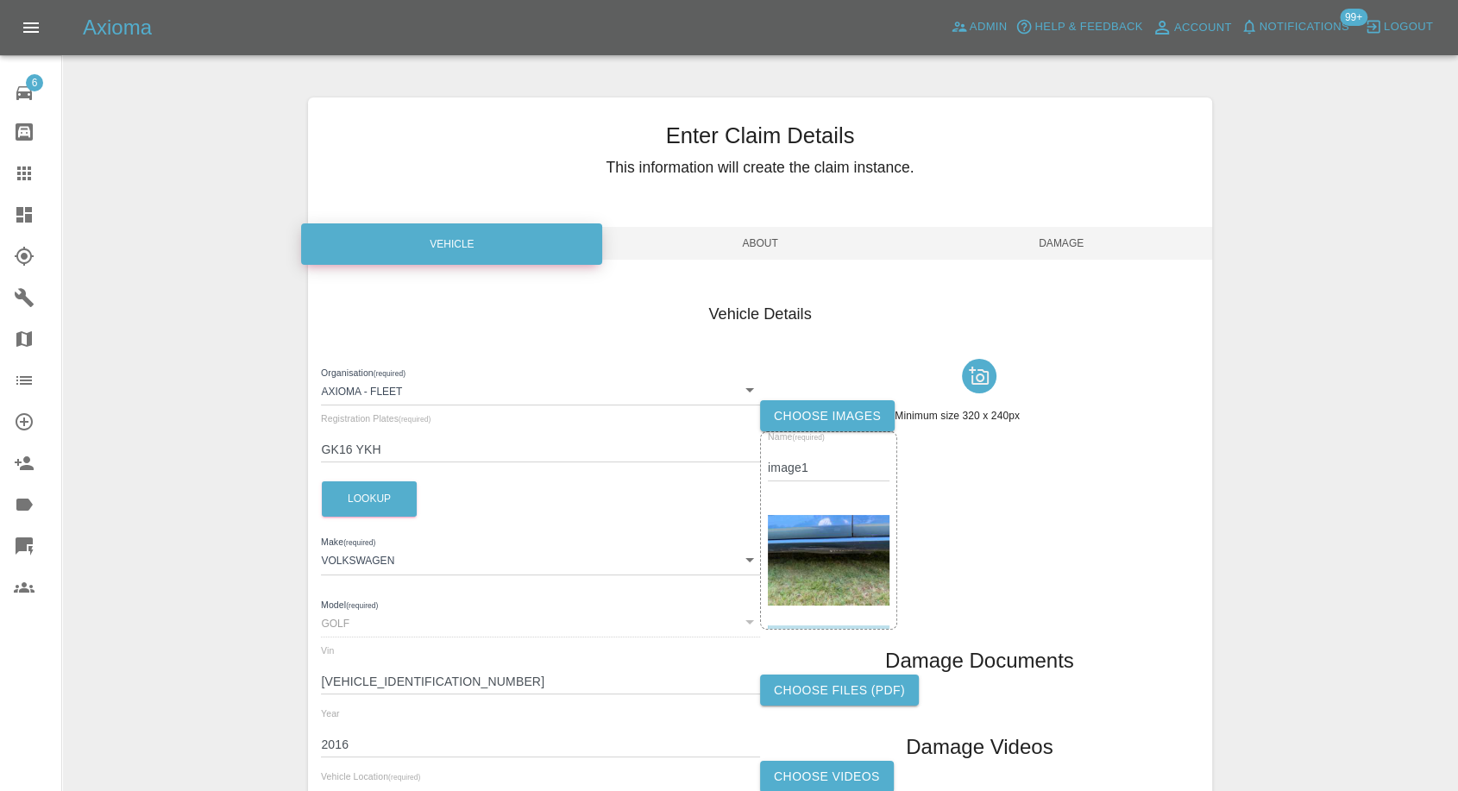
click at [835, 414] on label "Choose images" at bounding box center [827, 416] width 135 height 32
click at [0, 0] on input "Choose images" at bounding box center [0, 0] width 0 height 0
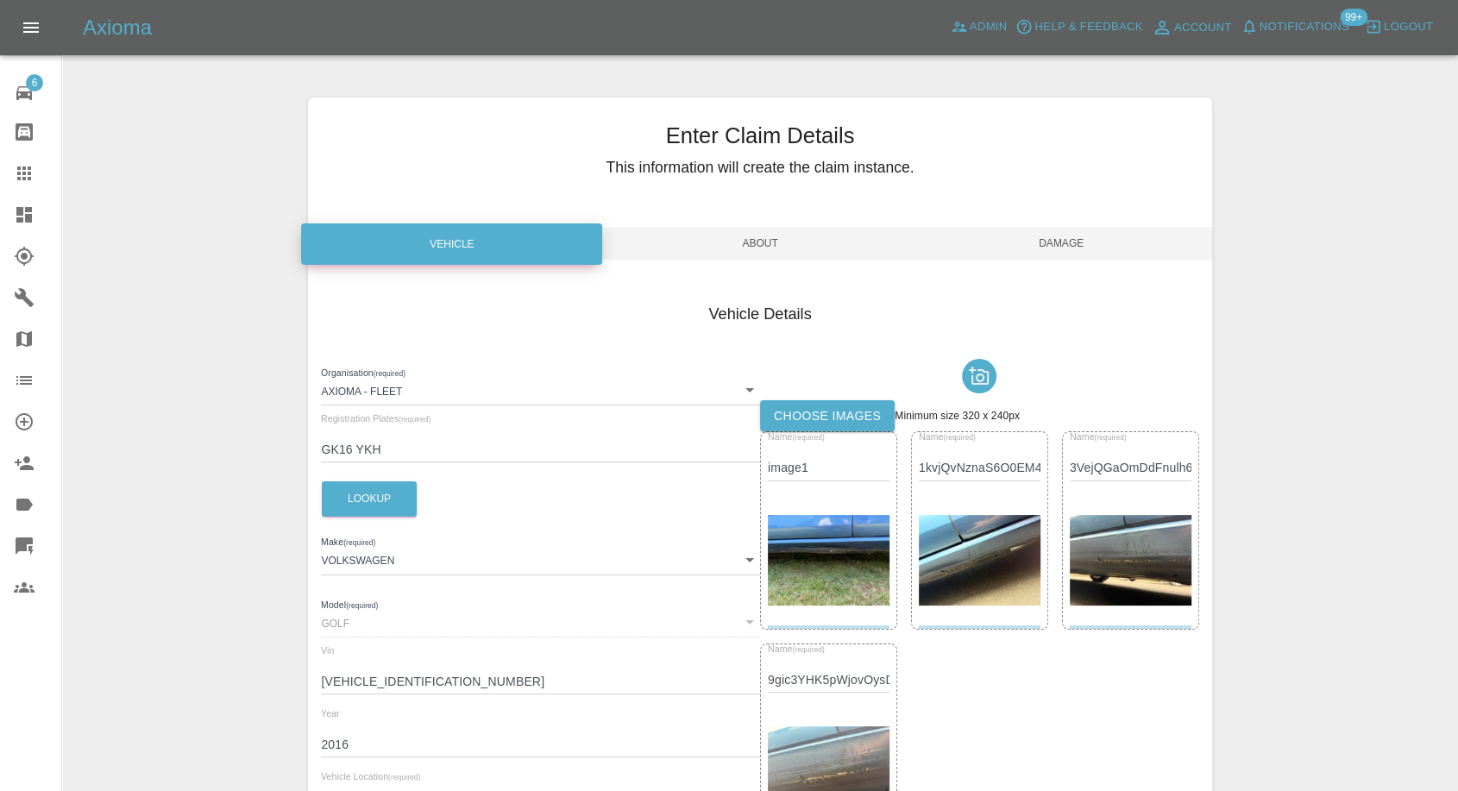
click at [1077, 246] on span "Damage" at bounding box center [1061, 243] width 301 height 33
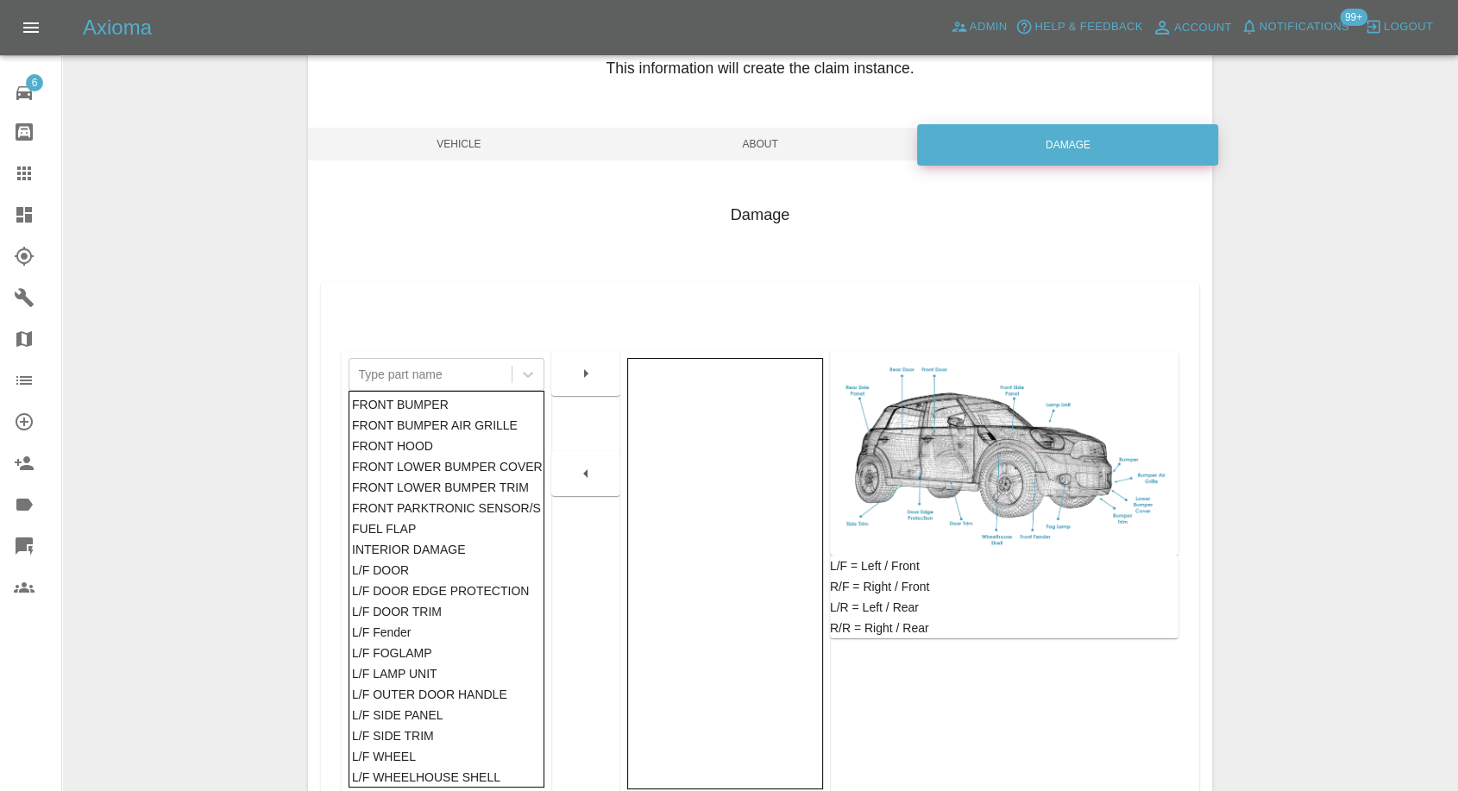
scroll to position [276, 0]
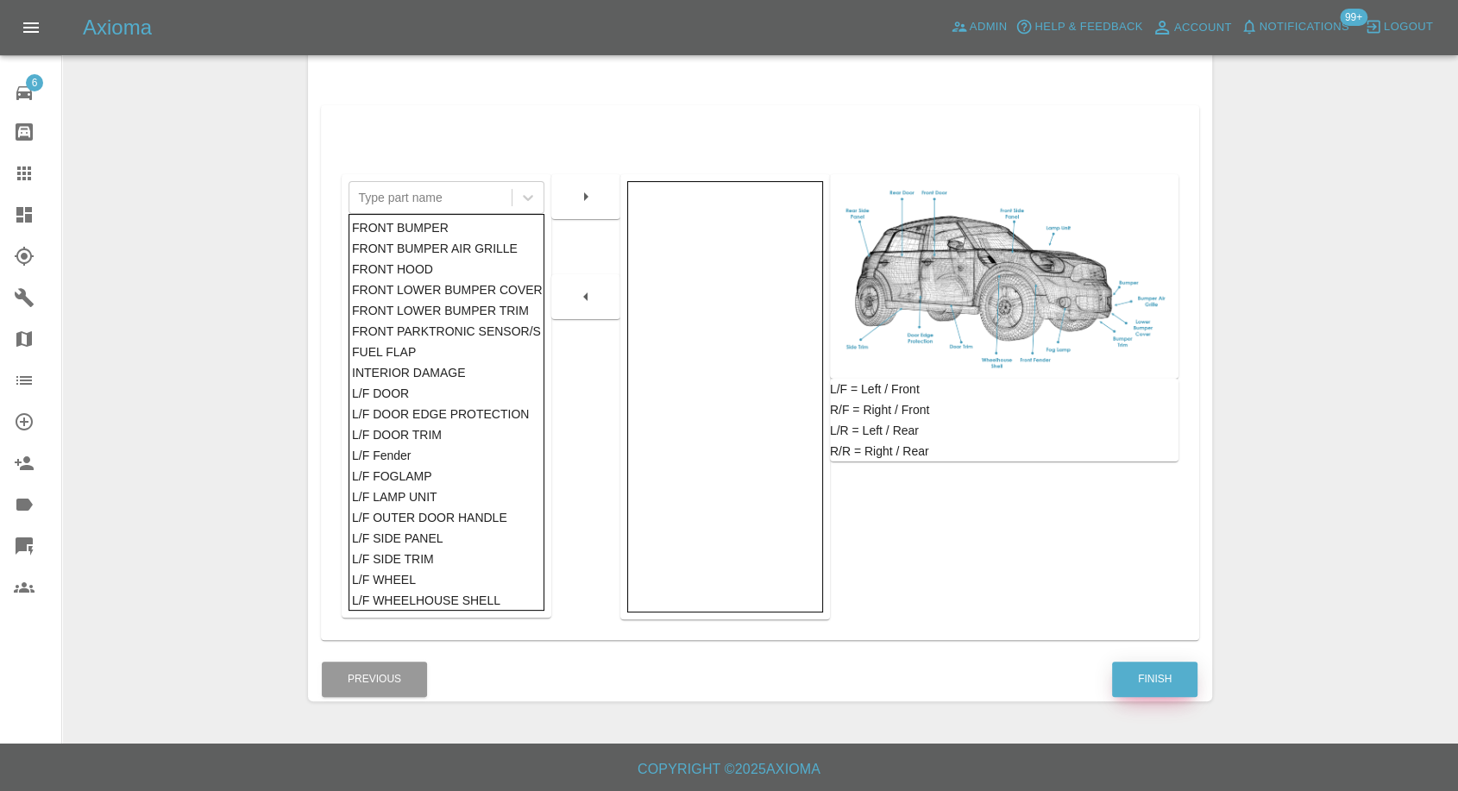
click at [1171, 681] on button "Finish" at bounding box center [1154, 679] width 85 height 35
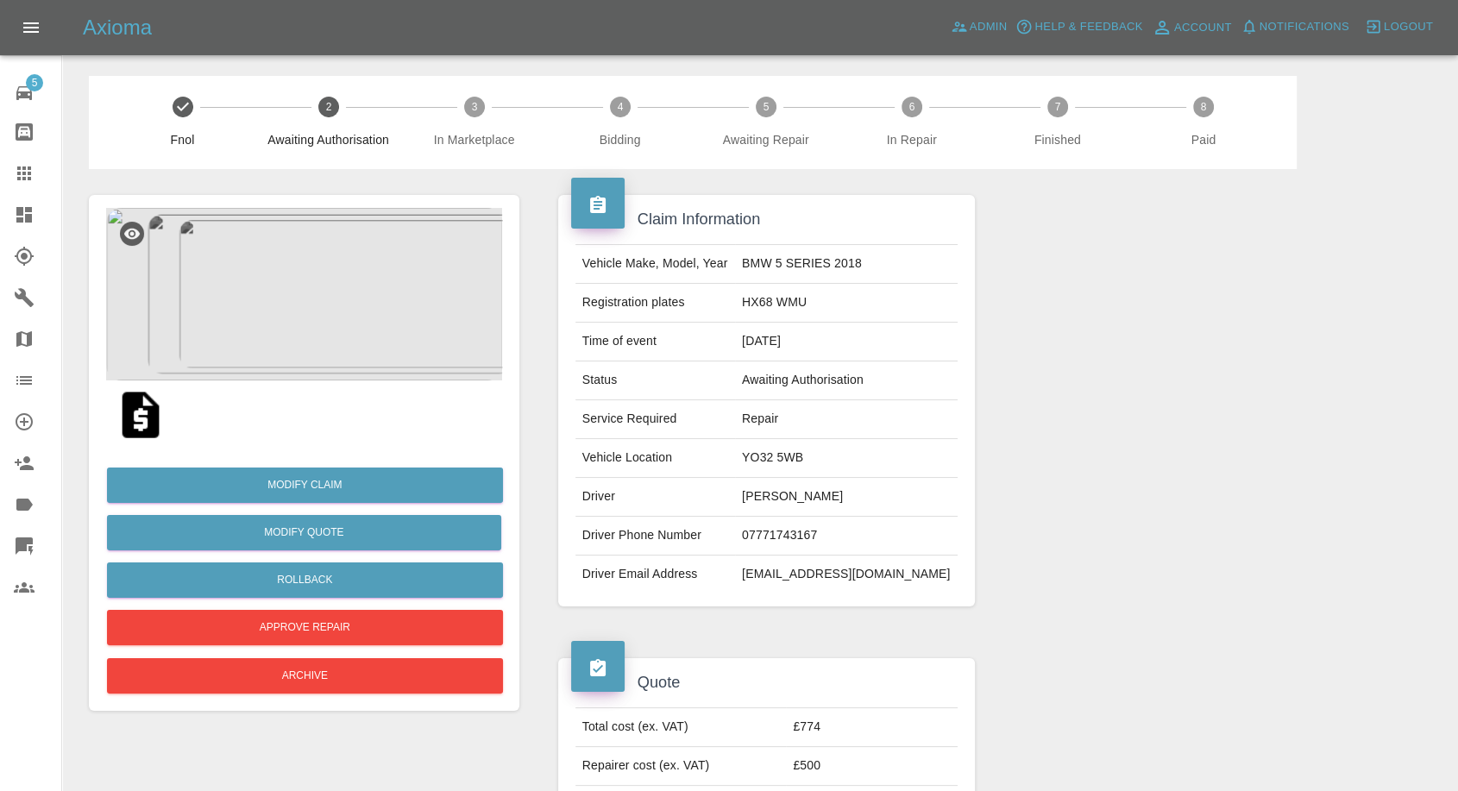
click at [141, 424] on img at bounding box center [140, 414] width 55 height 55
